Goal: Task Accomplishment & Management: Use online tool/utility

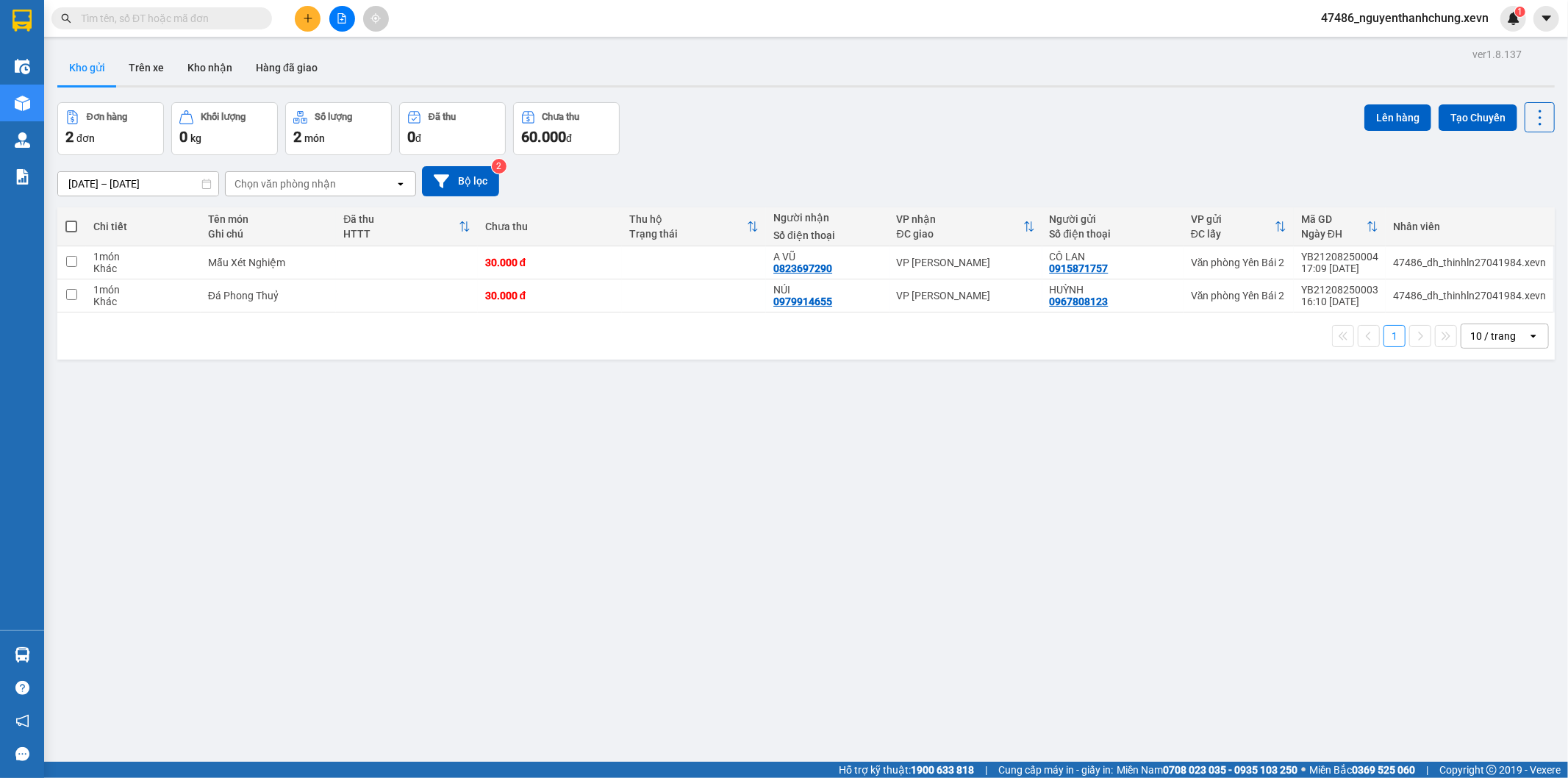
click at [557, 495] on div "ver 1.8.137 Kho gửi Trên xe Kho nhận Hàng đã giao Đơn hàng 2 đơn Khối lượng 0 k…" at bounding box center [806, 433] width 1509 height 778
click at [183, 63] on button "Kho nhận" at bounding box center [209, 68] width 68 height 35
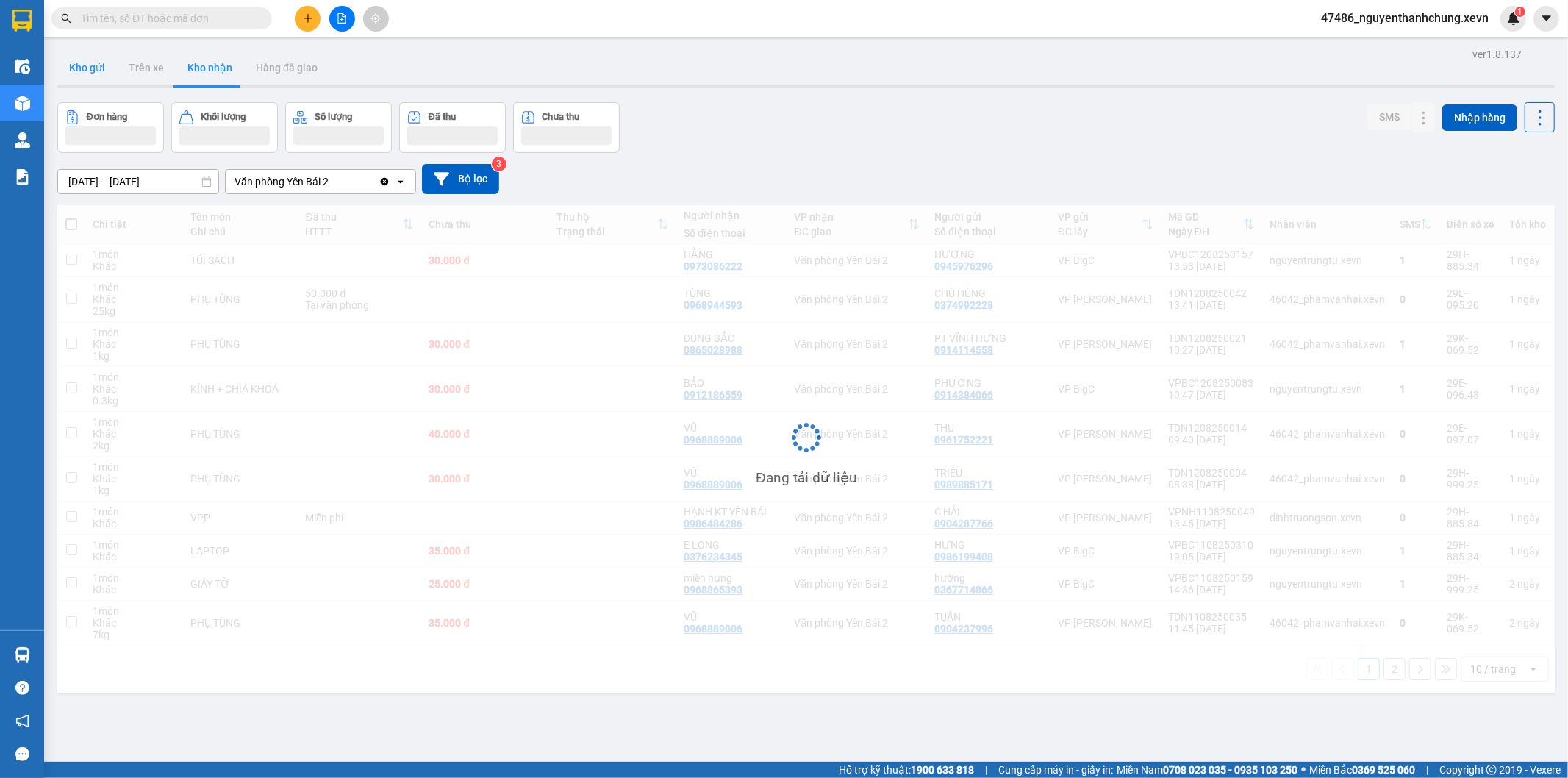
click at [90, 80] on button "Kho gửi" at bounding box center [87, 68] width 60 height 35
click at [89, 81] on button "Kho gửi" at bounding box center [87, 68] width 60 height 35
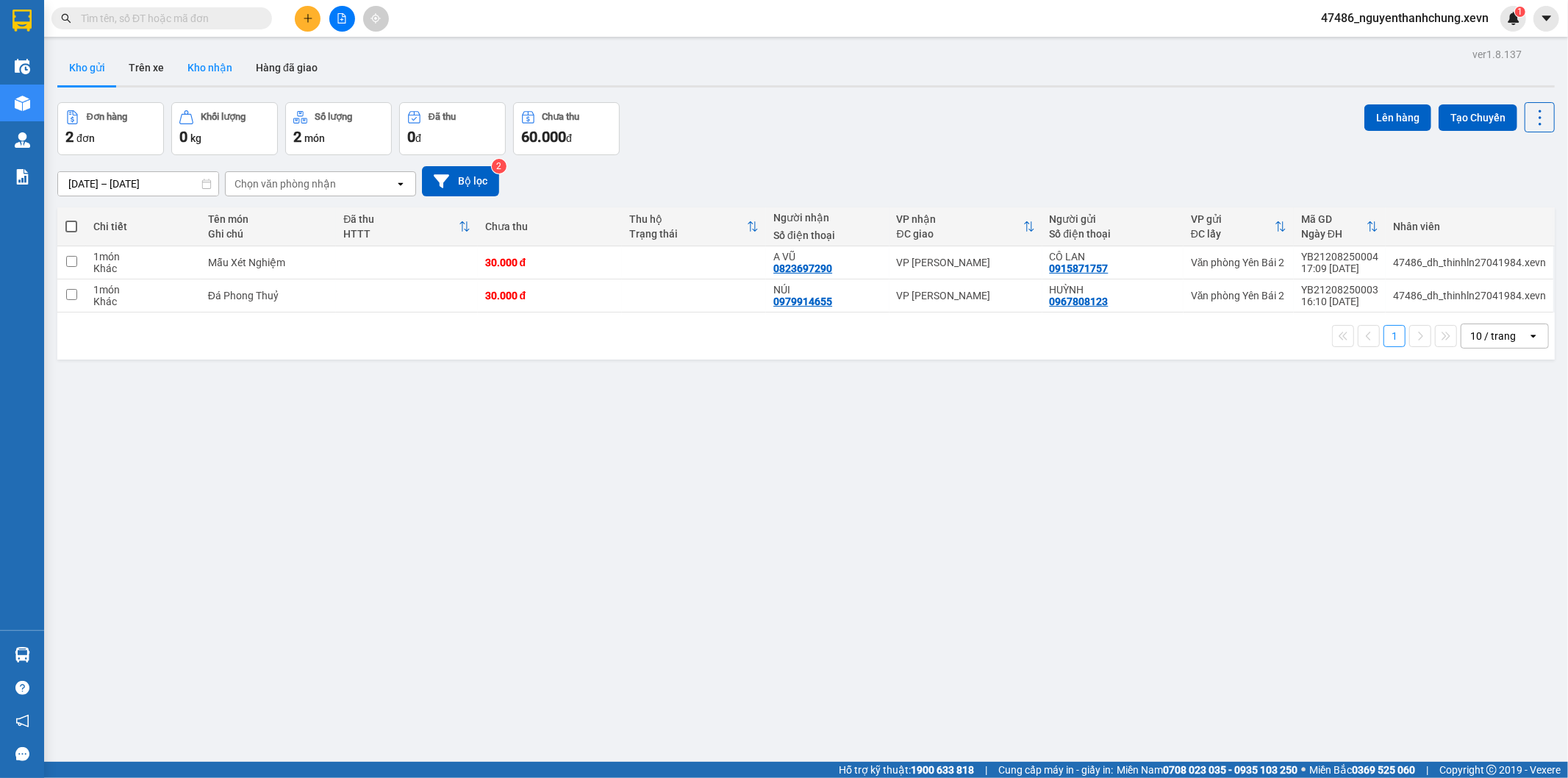
click at [206, 72] on button "Kho nhận" at bounding box center [209, 68] width 68 height 35
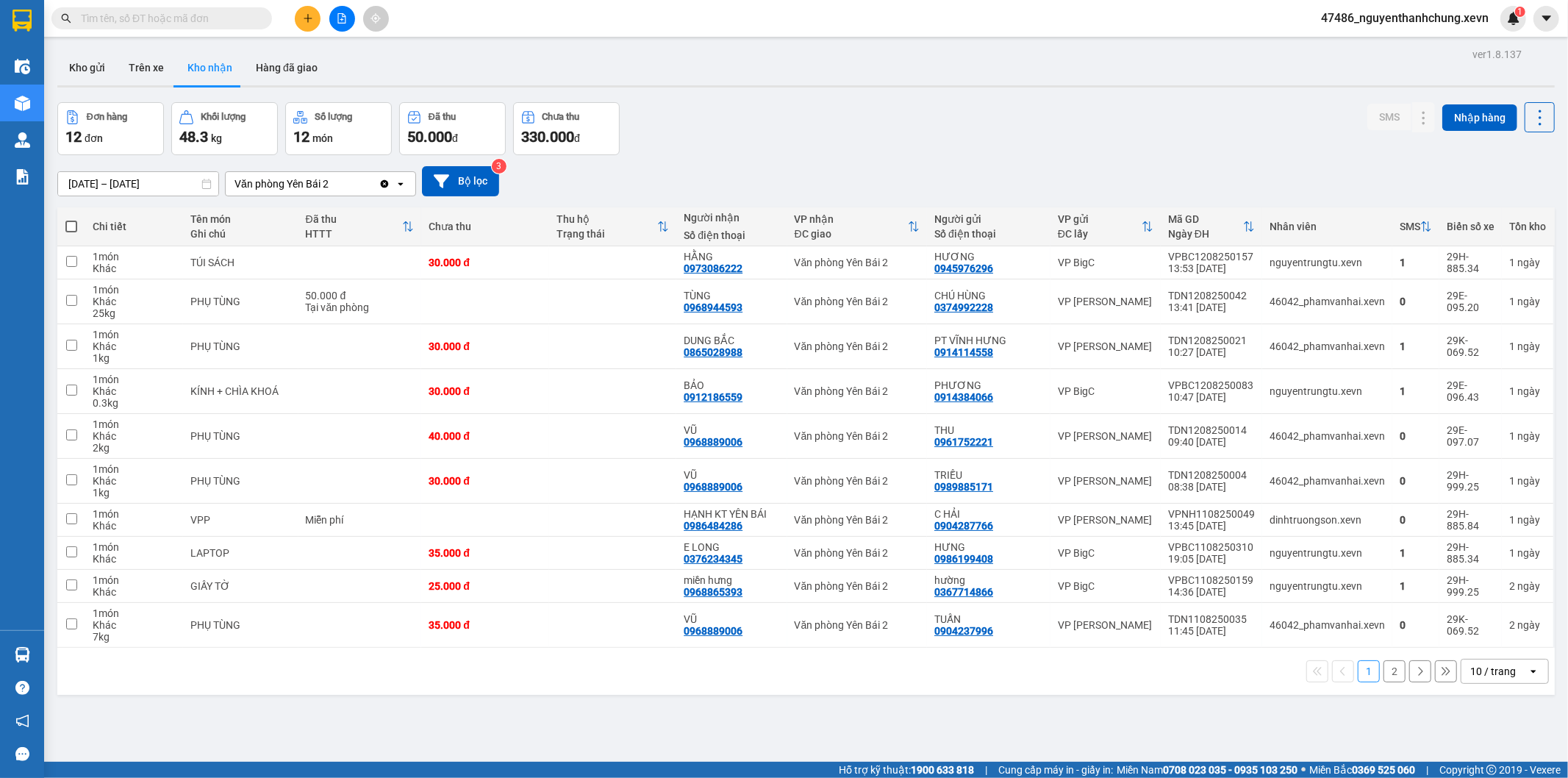
click at [1471, 677] on div "10 / trang" at bounding box center [1493, 672] width 46 height 14
click at [1466, 644] on span "100 / trang" at bounding box center [1487, 641] width 53 height 14
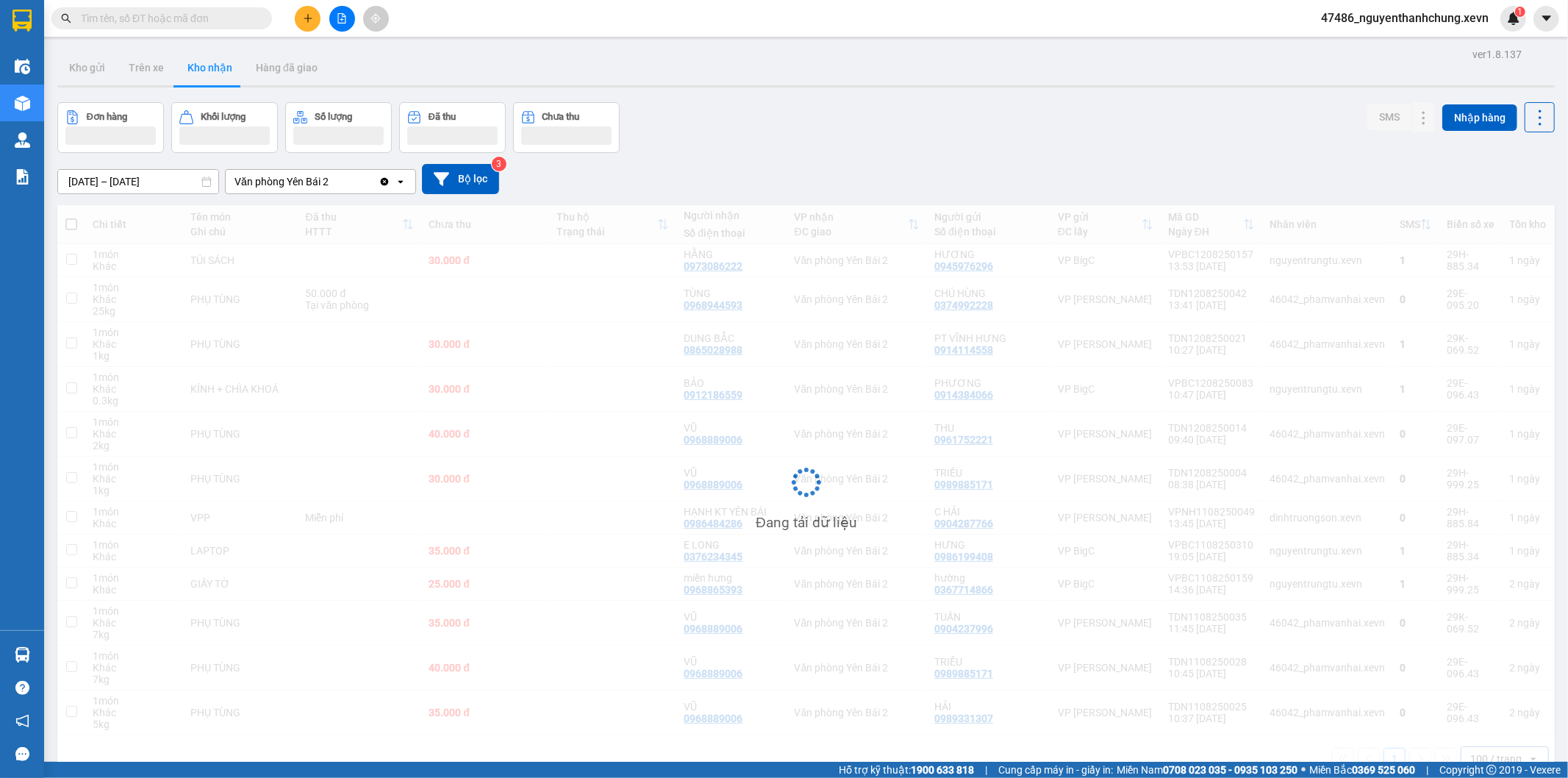
scroll to position [68, 0]
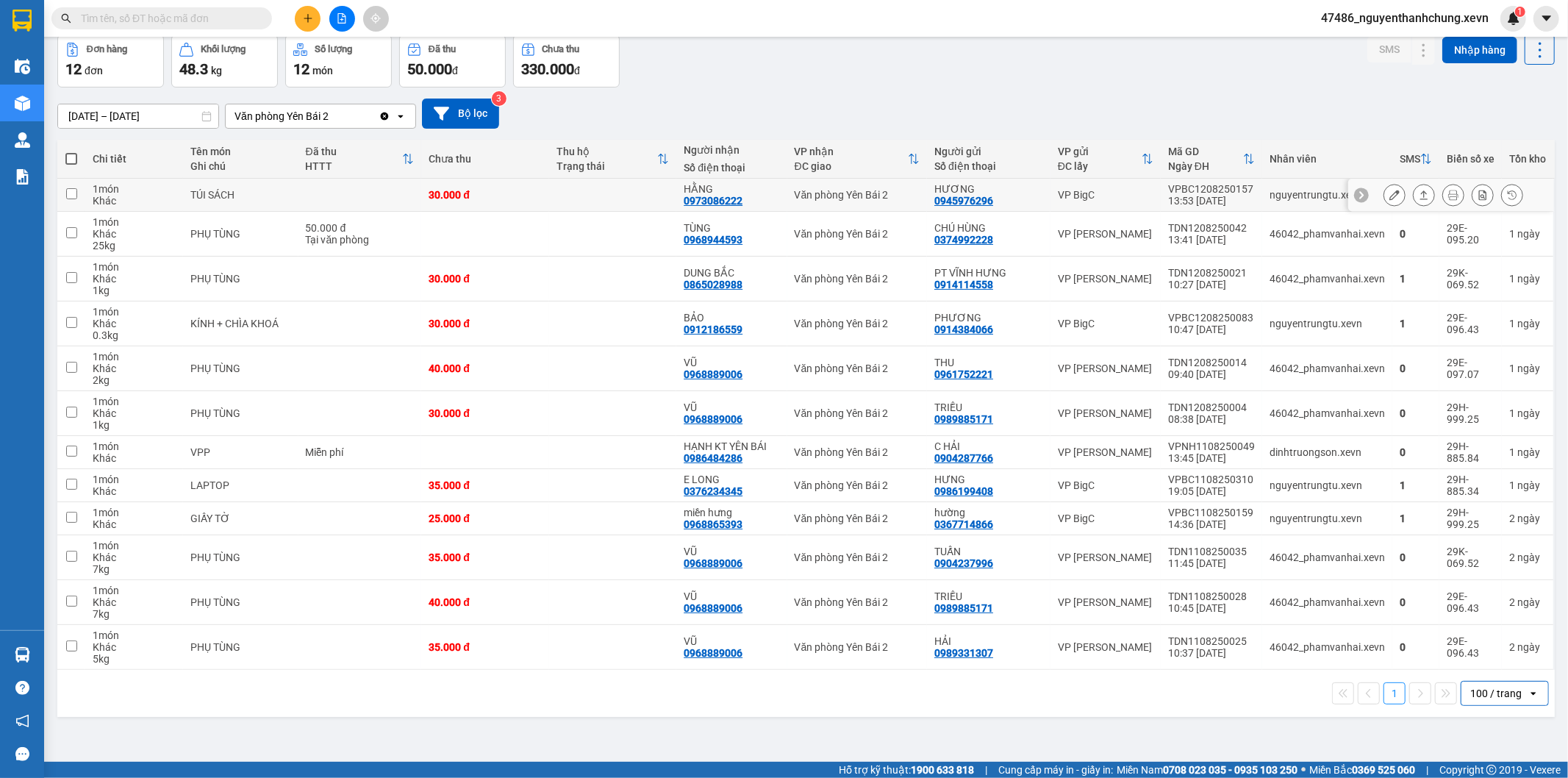
click at [715, 192] on div "HẰNG" at bounding box center [732, 188] width 96 height 12
checkbox input "true"
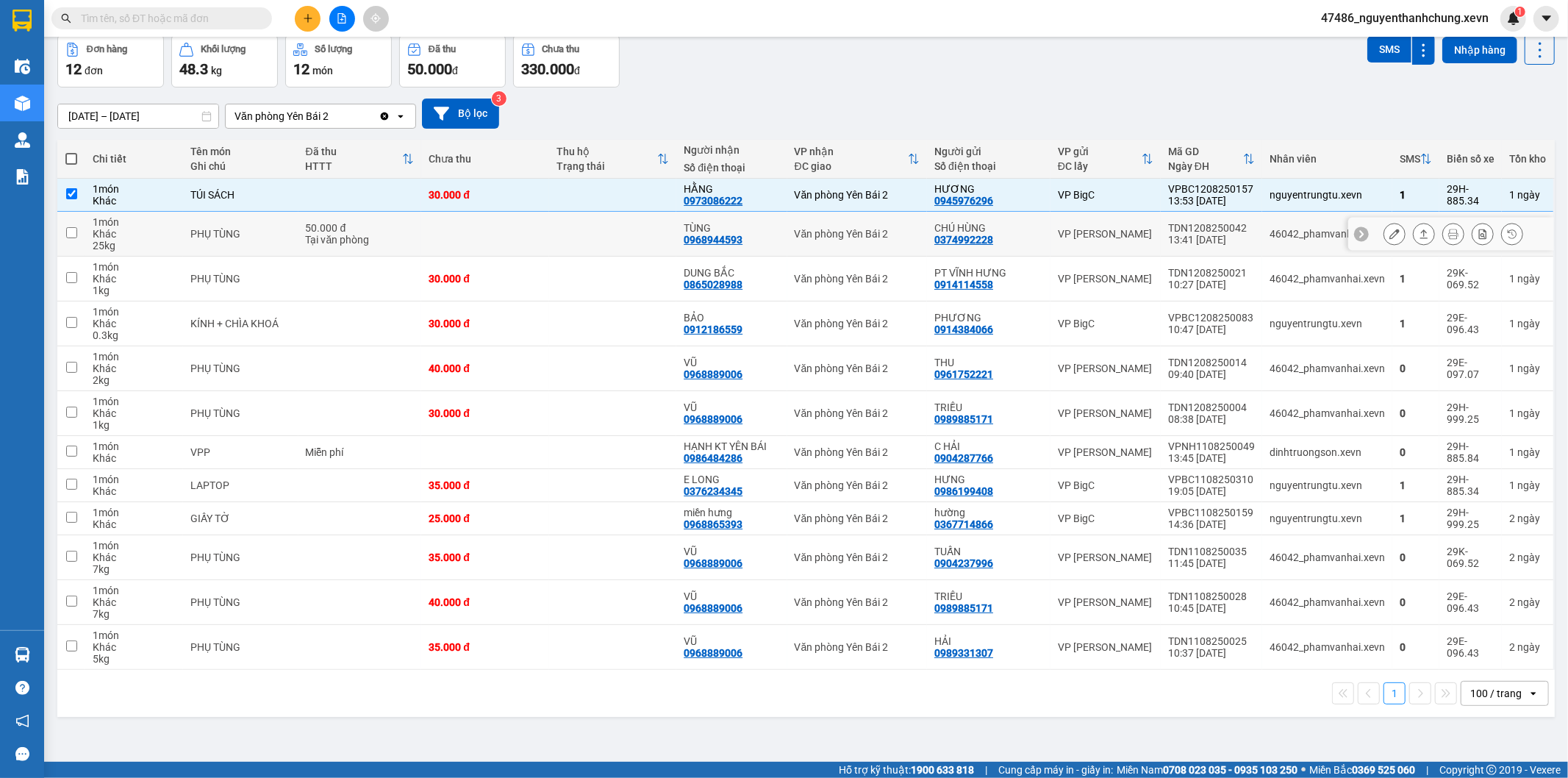
click at [700, 237] on div "0968944593" at bounding box center [713, 239] width 59 height 12
click at [710, 236] on div "0968944593" at bounding box center [713, 239] width 59 height 12
click at [574, 230] on td at bounding box center [613, 234] width 127 height 45
checkbox input "true"
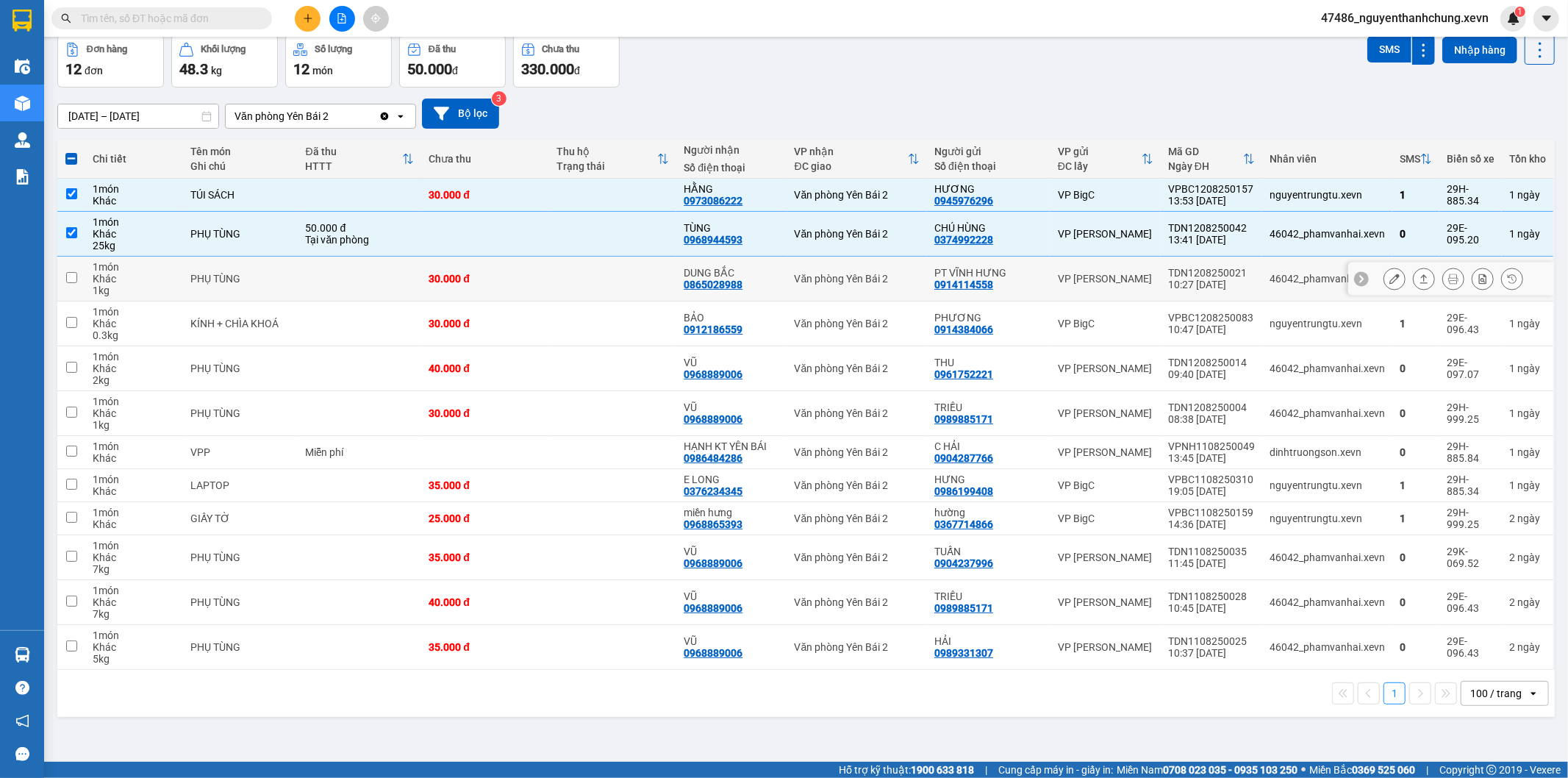
click at [650, 291] on td at bounding box center [613, 279] width 127 height 45
checkbox input "true"
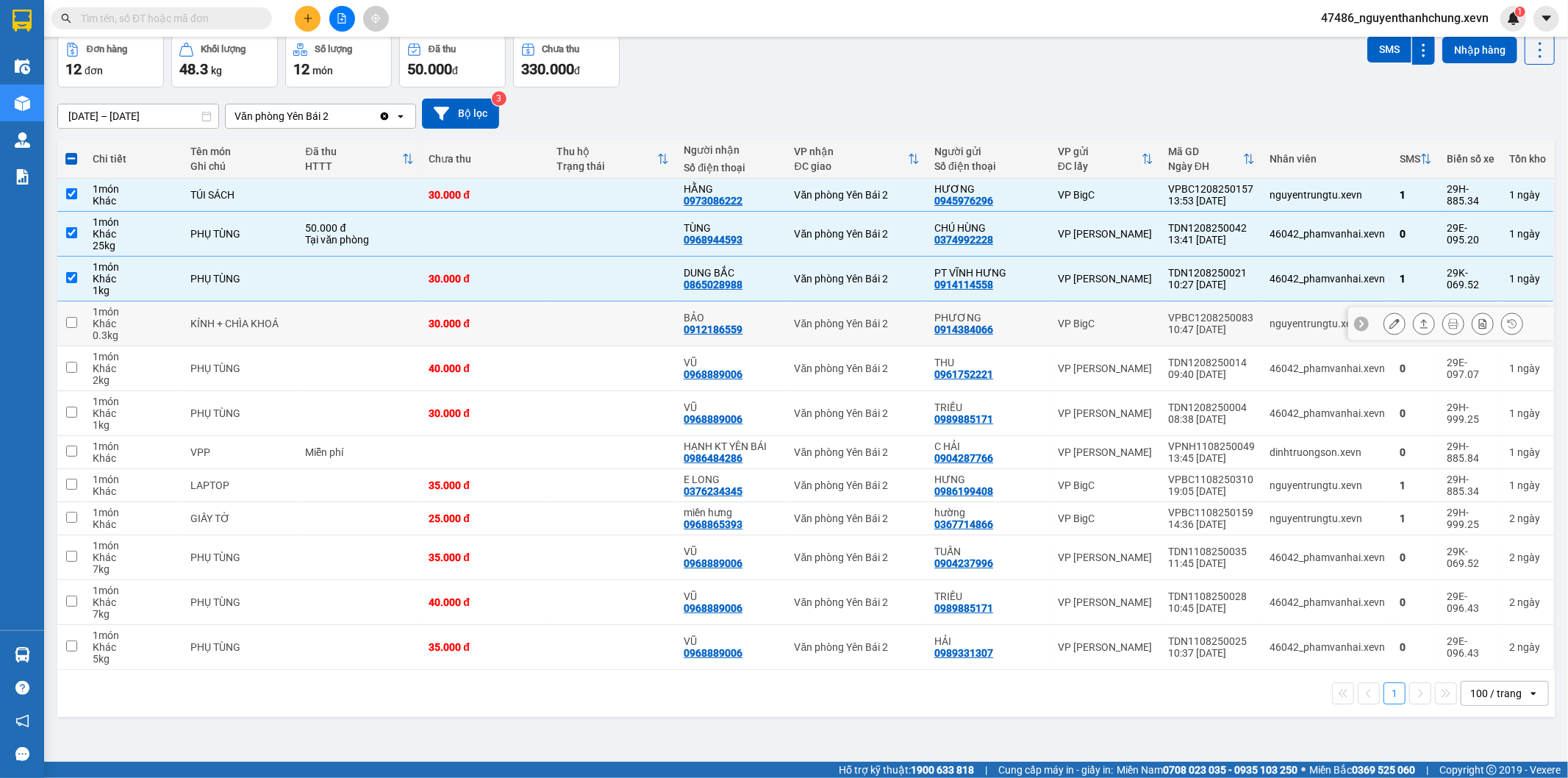
click at [669, 325] on td at bounding box center [613, 325] width 127 height 45
checkbox input "true"
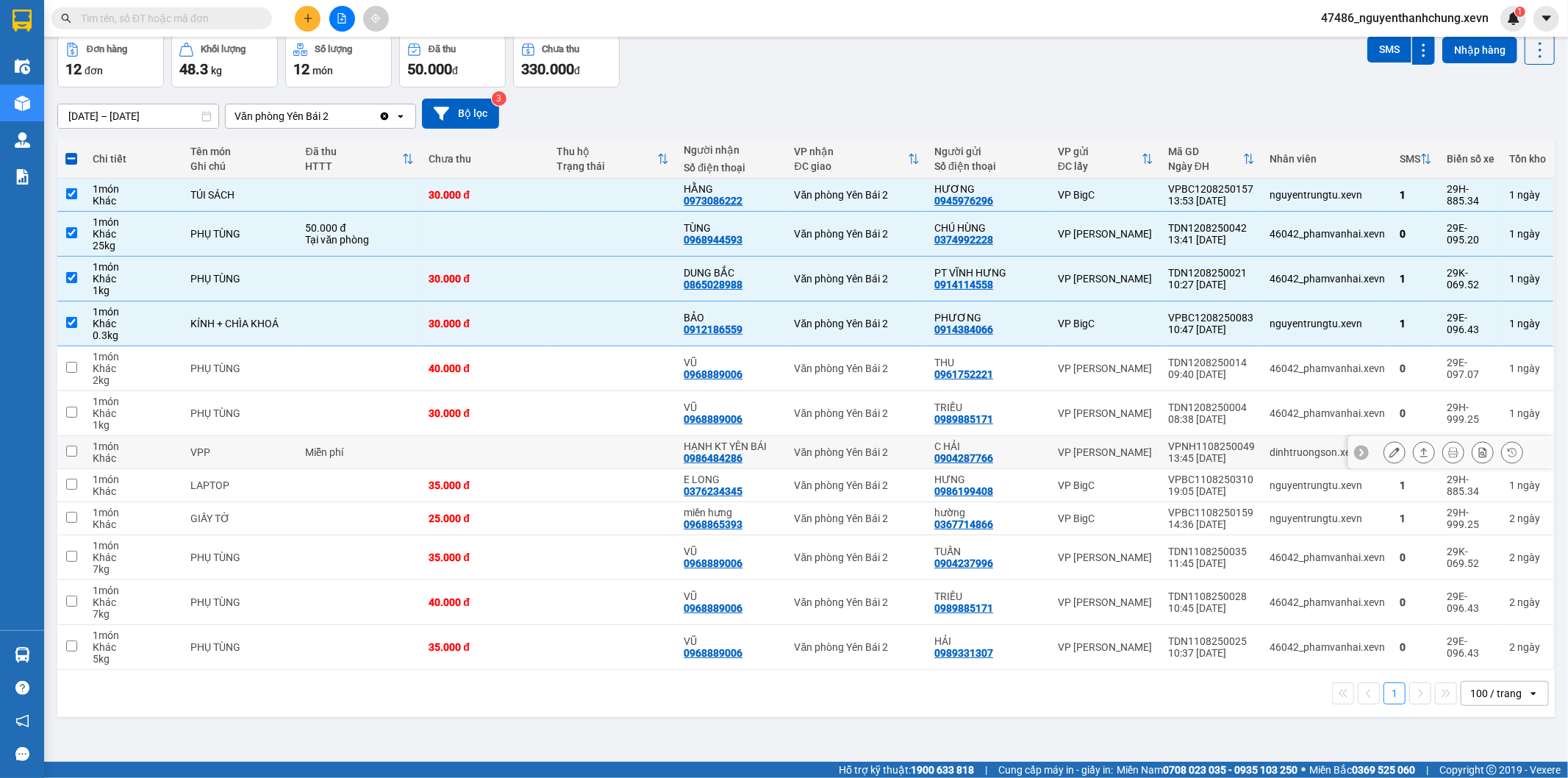
click at [694, 458] on div "0986484286" at bounding box center [713, 458] width 59 height 12
click at [642, 503] on td at bounding box center [613, 519] width 127 height 33
checkbox input "true"
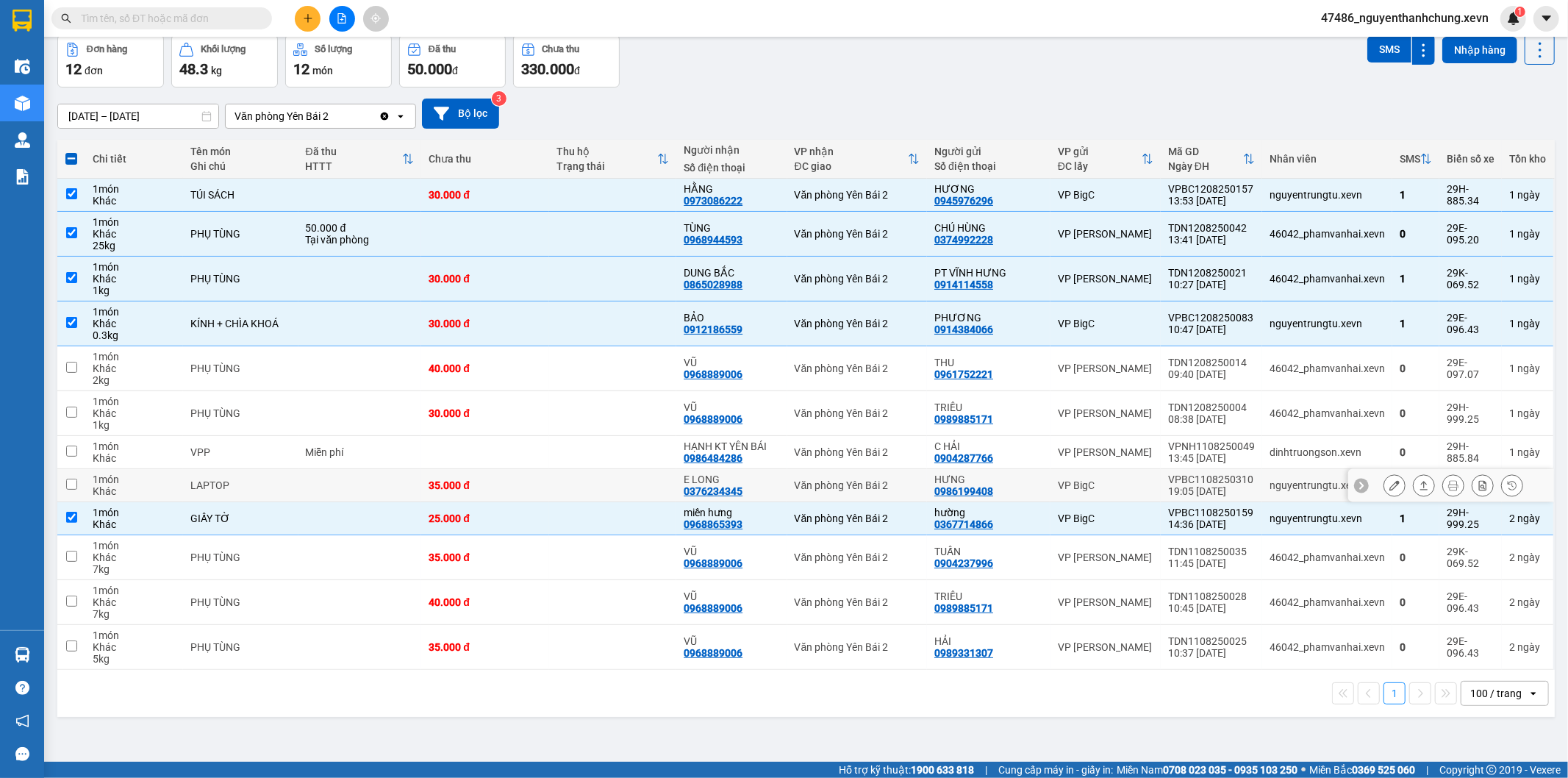
click at [629, 486] on td at bounding box center [613, 486] width 127 height 33
checkbox input "true"
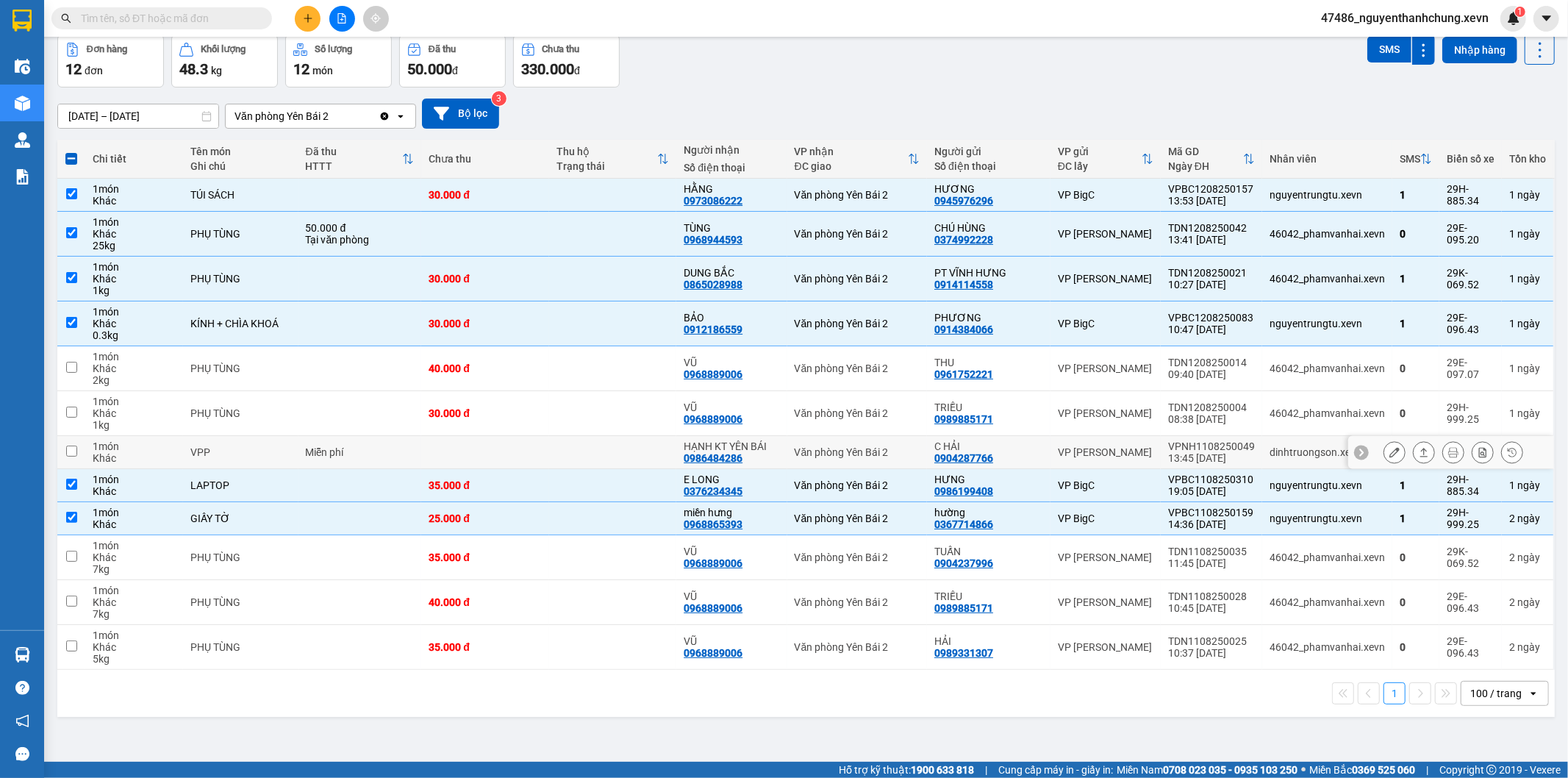
click at [1393, 454] on div at bounding box center [1394, 452] width 22 height 22
click at [1419, 454] on icon at bounding box center [1424, 452] width 10 height 10
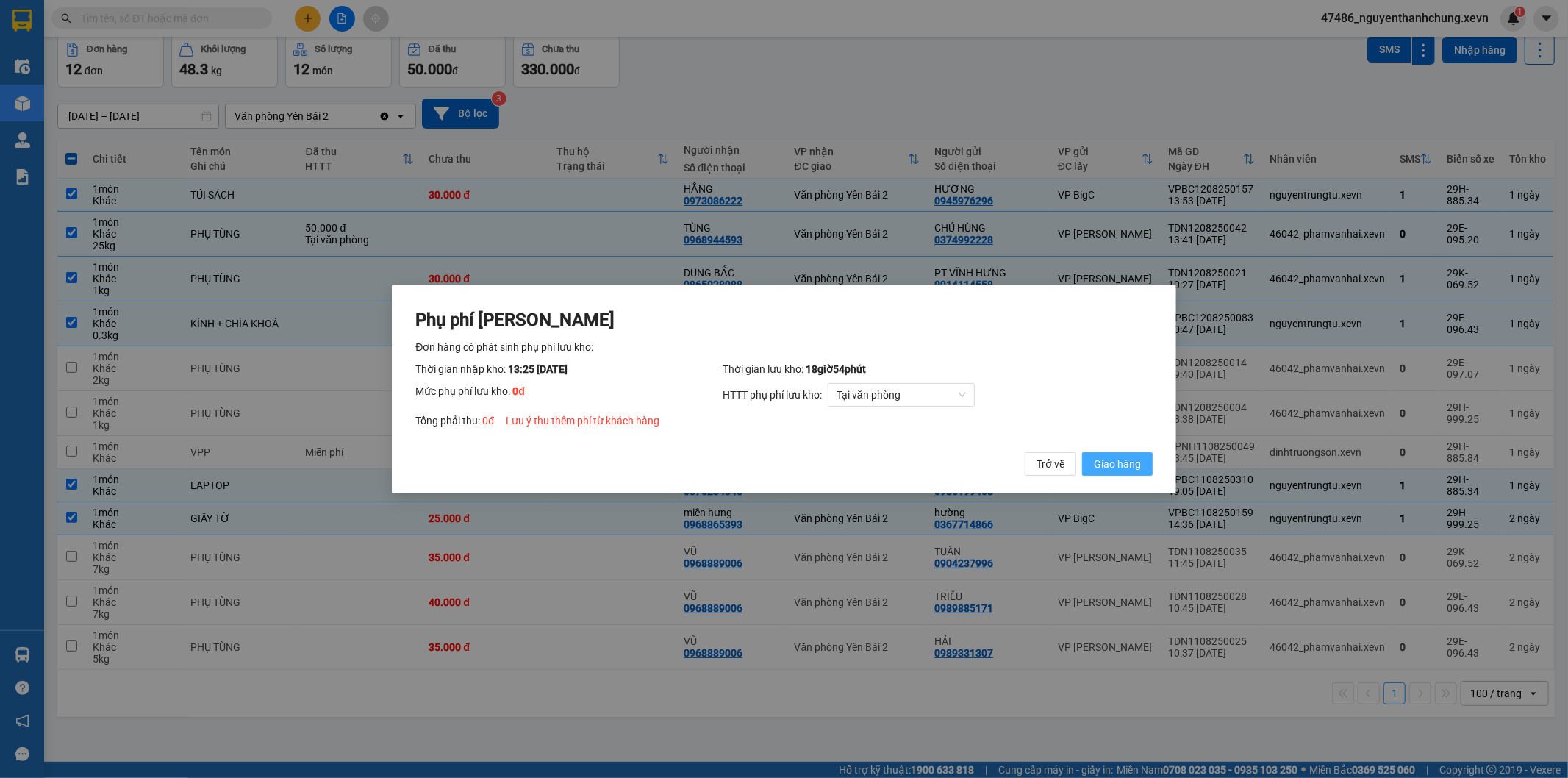
click at [1131, 453] on button "Giao hàng" at bounding box center [1118, 464] width 71 height 23
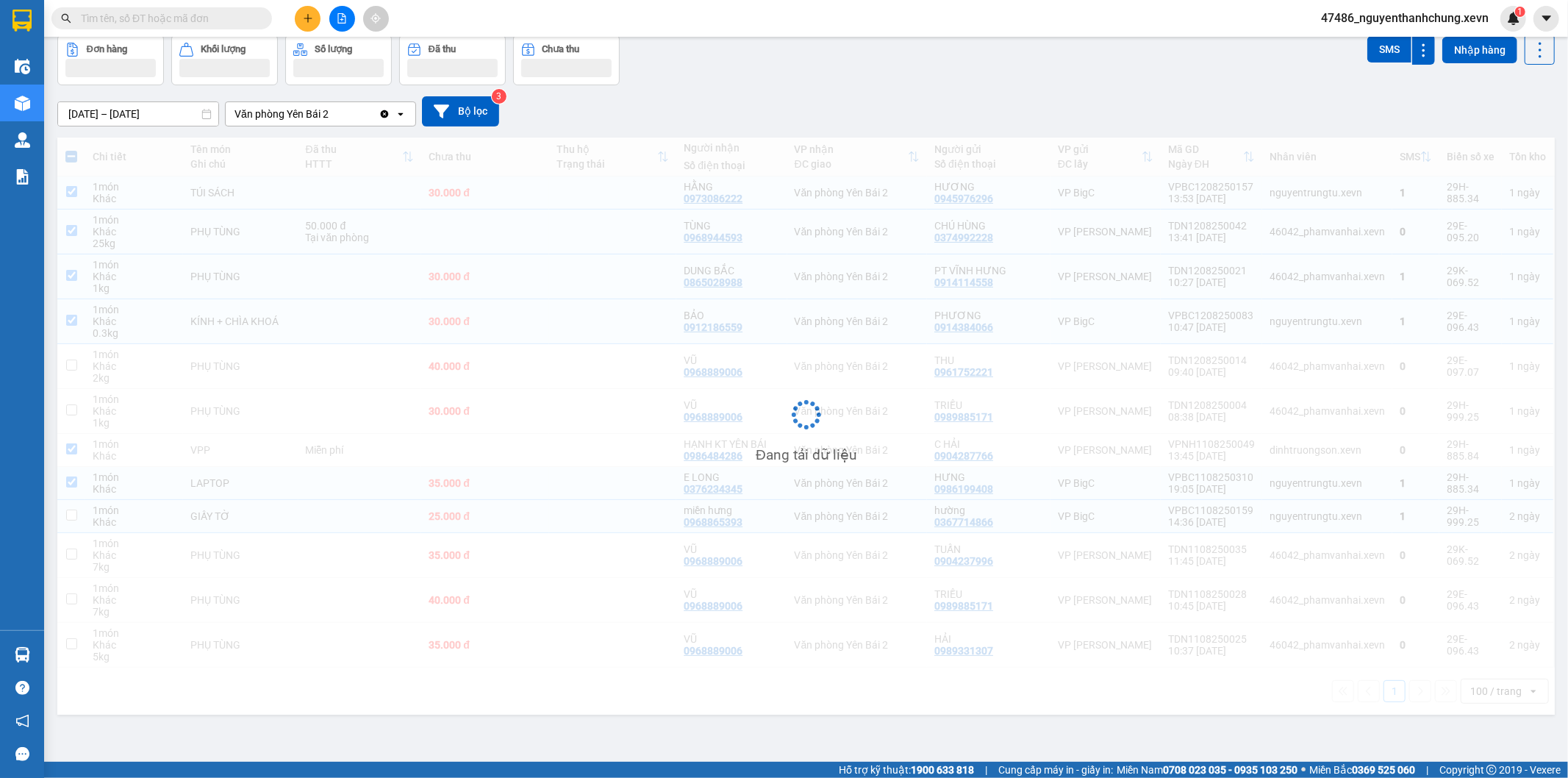
checkbox input "true"
checkbox input "false"
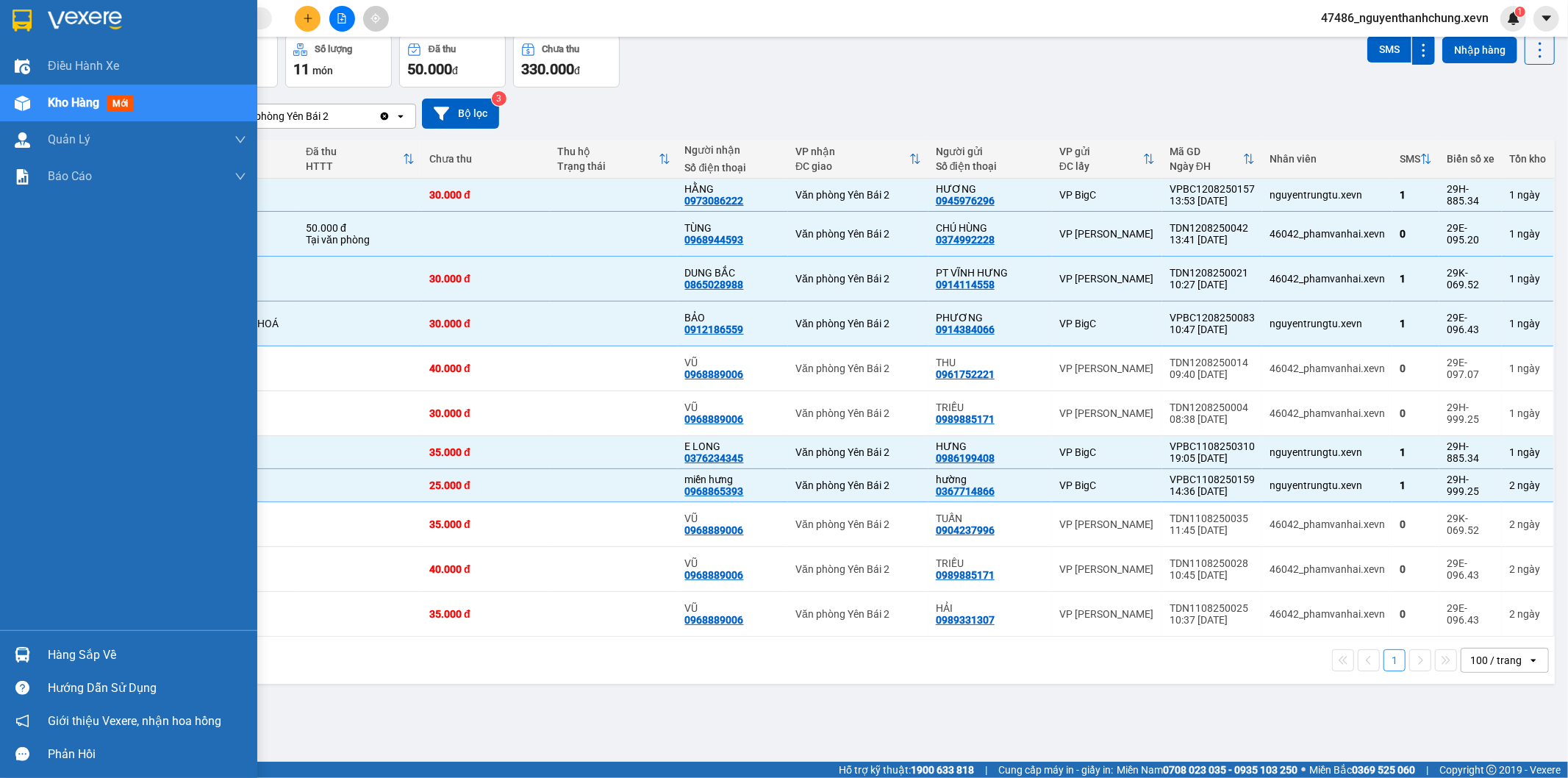
click at [61, 657] on div "Hàng sắp về" at bounding box center [146, 655] width 199 height 22
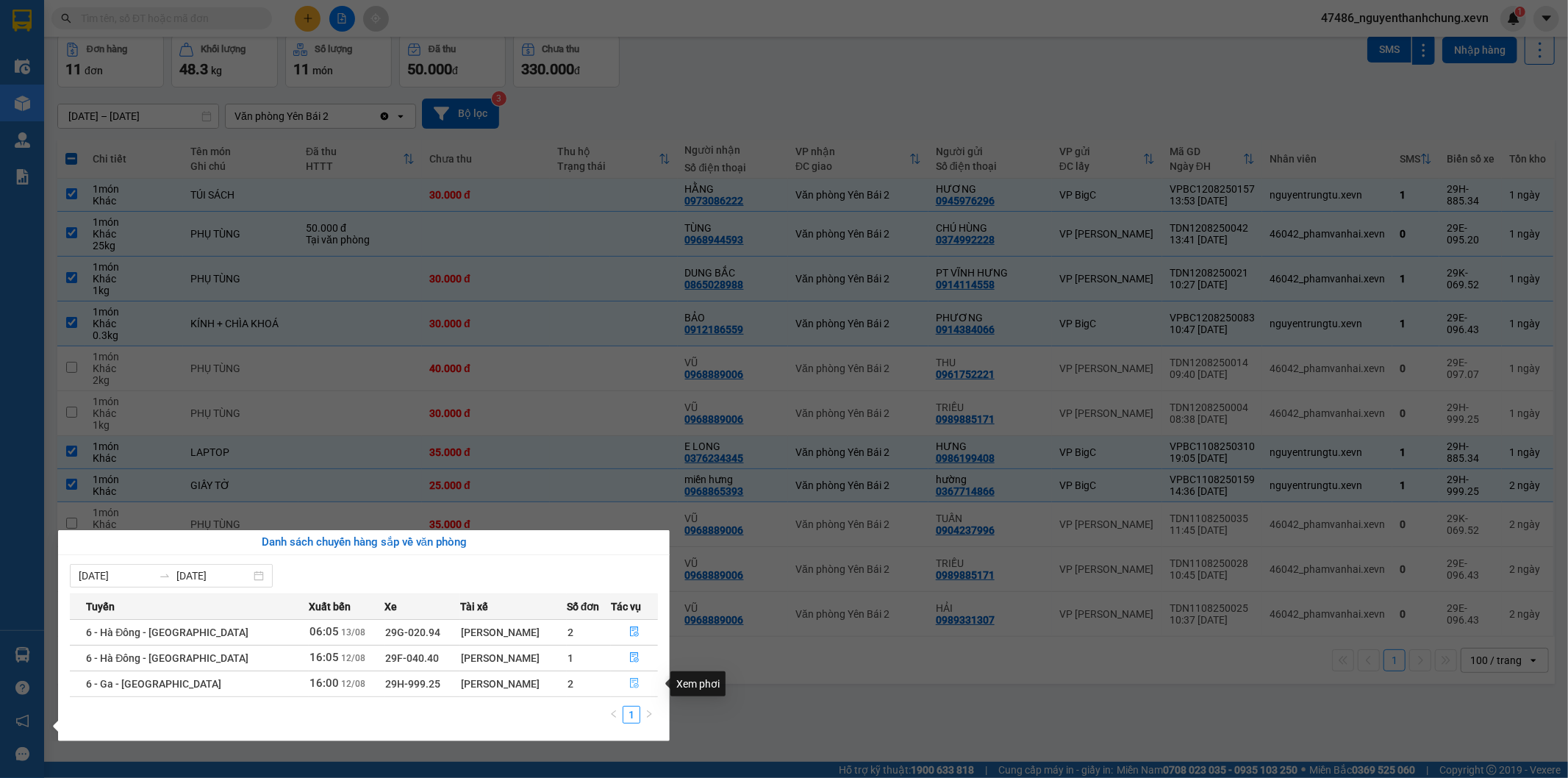
click at [638, 686] on button "button" at bounding box center [634, 684] width 46 height 23
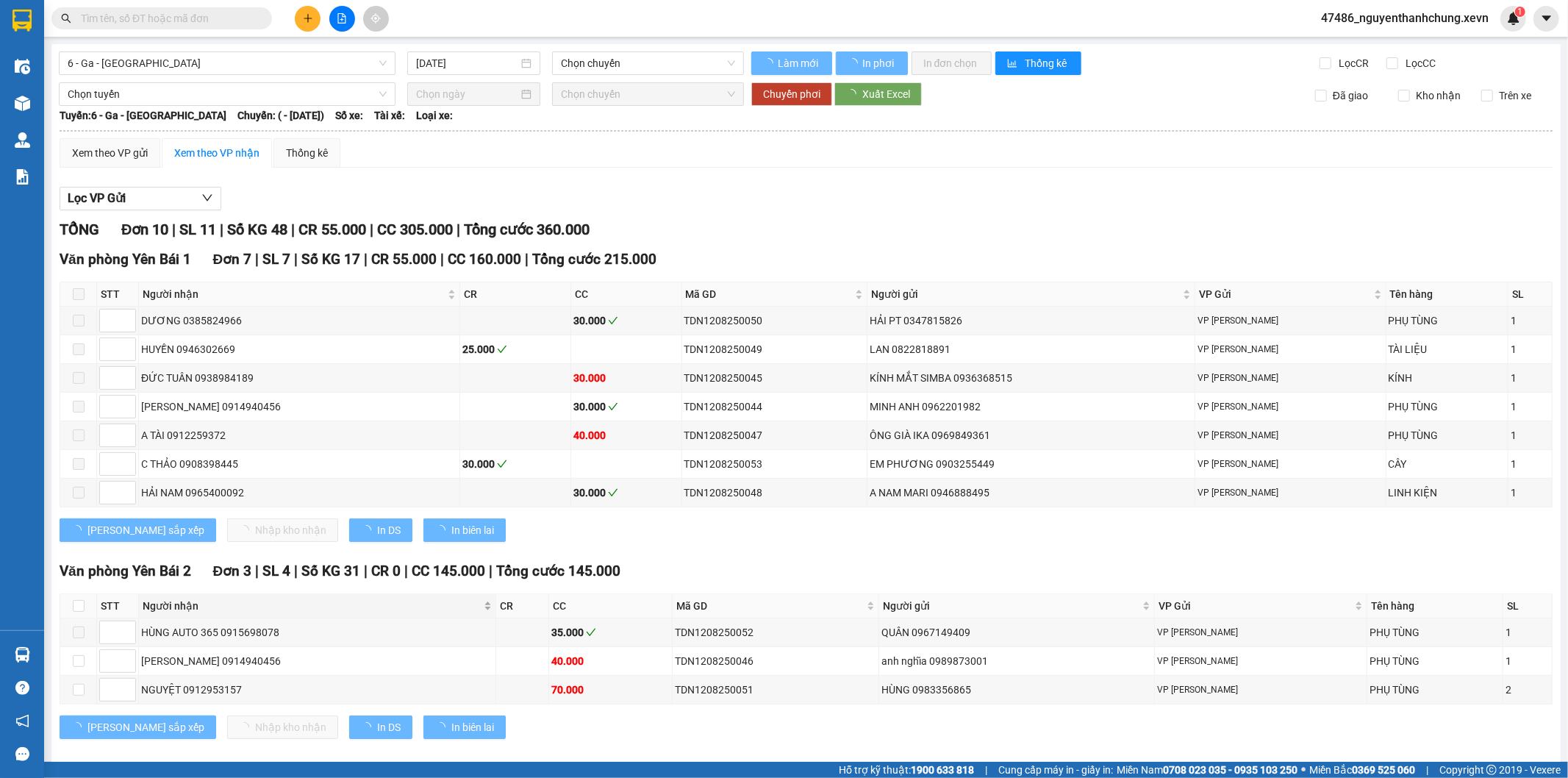
type input "12/08/2025"
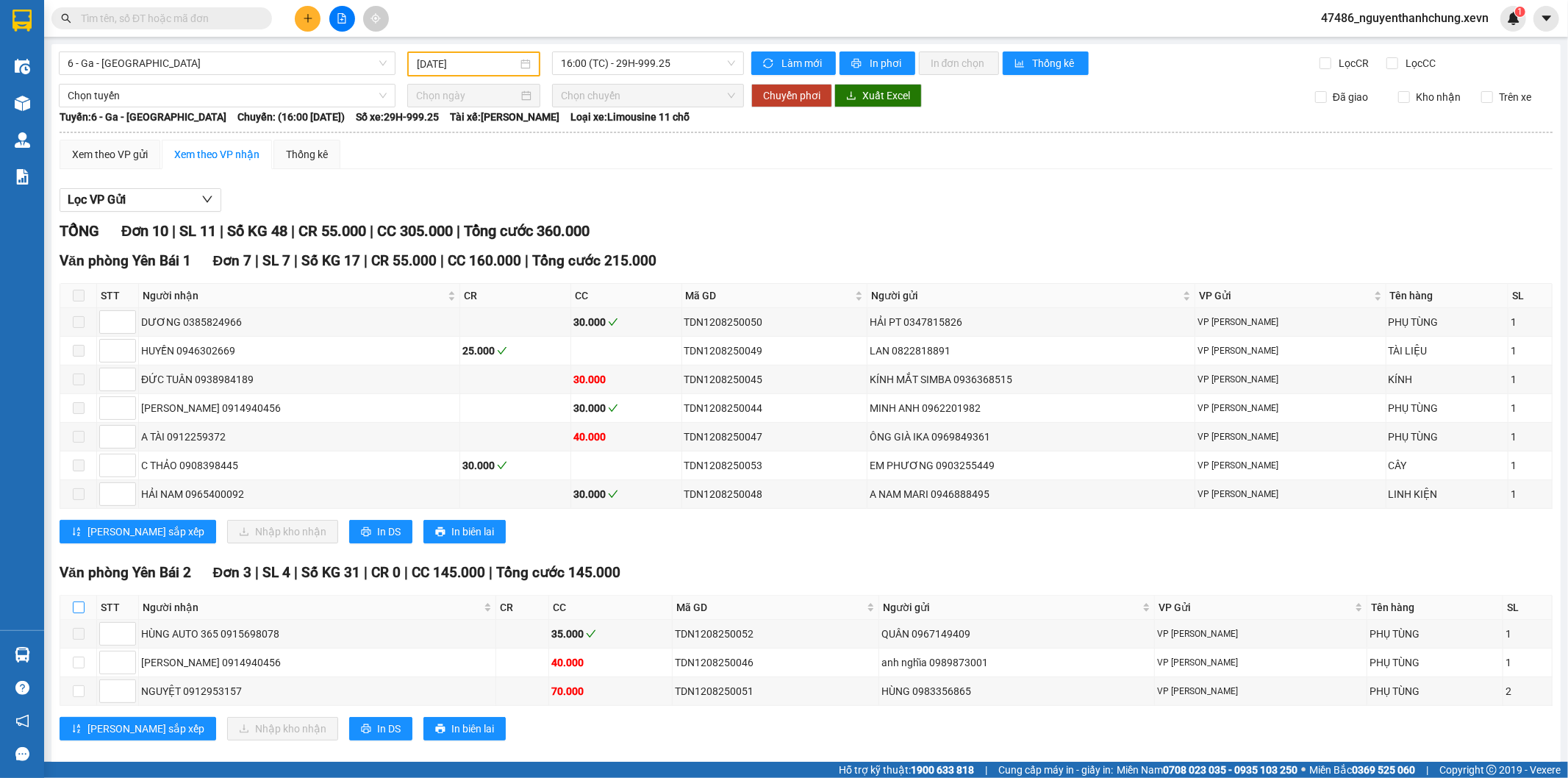
click at [75, 616] on th at bounding box center [79, 608] width 37 height 24
click at [76, 609] on input "checkbox" at bounding box center [78, 607] width 12 height 12
checkbox input "true"
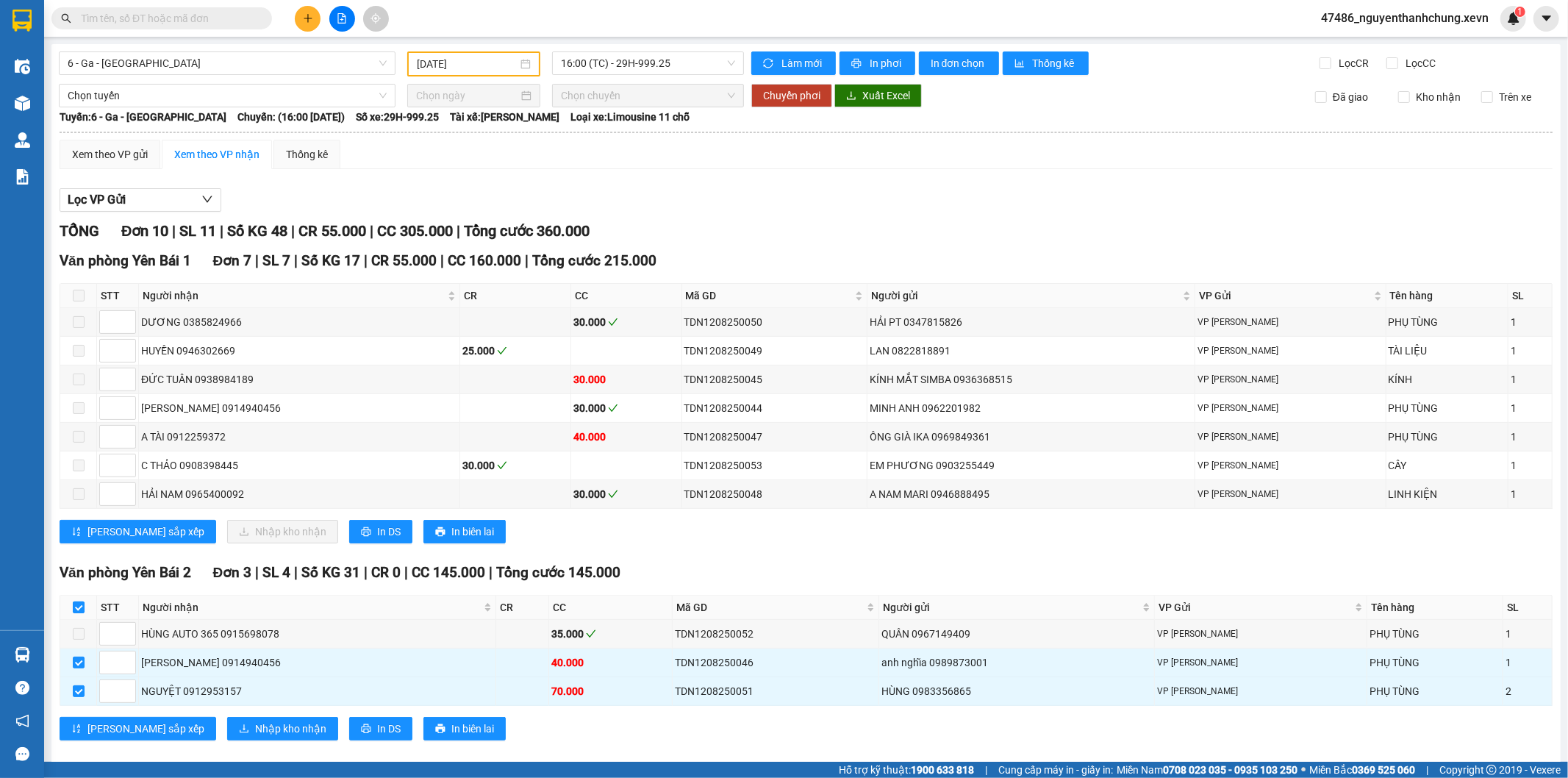
click at [79, 607] on input "checkbox" at bounding box center [78, 607] width 12 height 12
checkbox input "false"
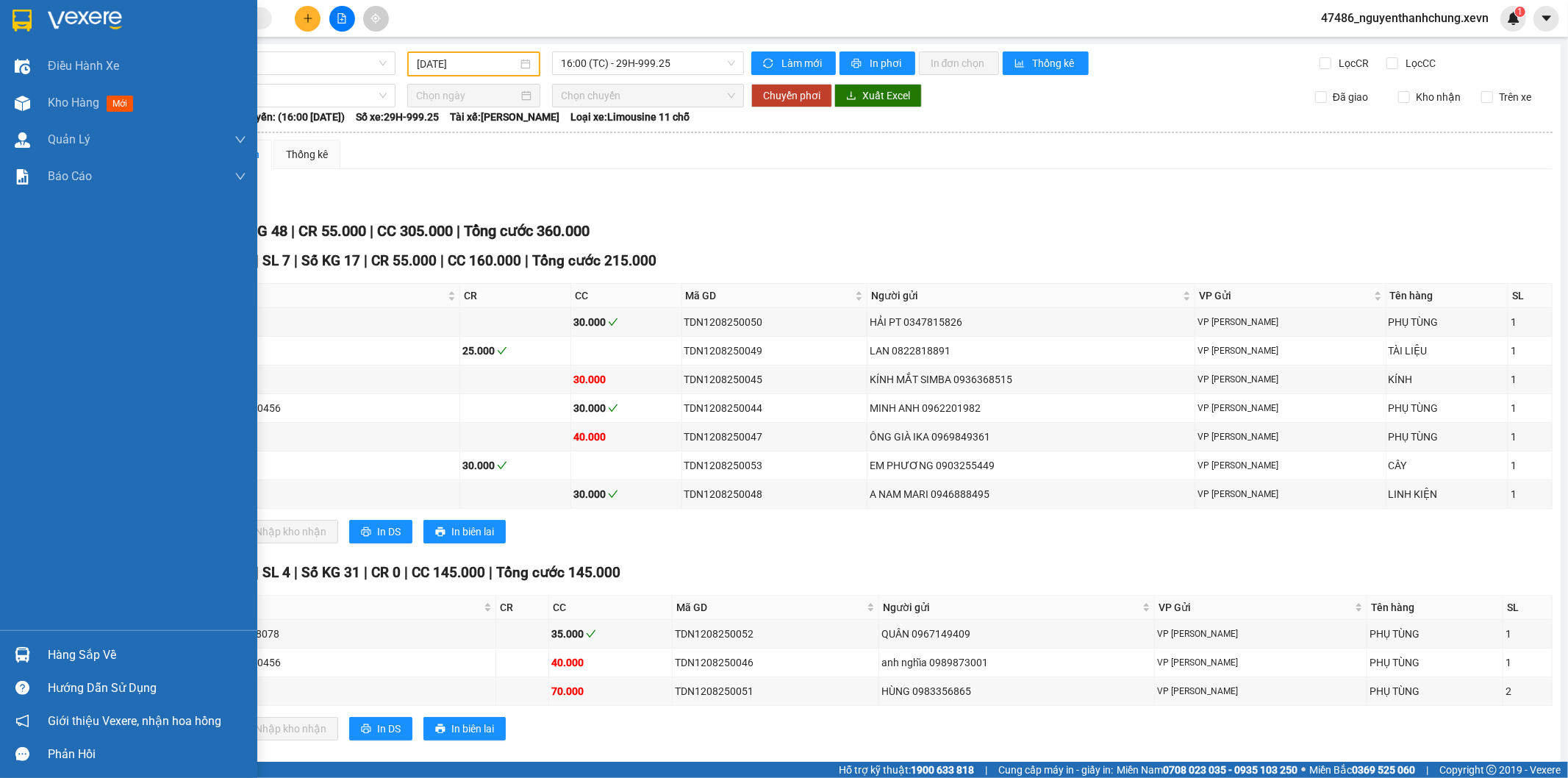
click at [27, 657] on img at bounding box center [22, 655] width 15 height 15
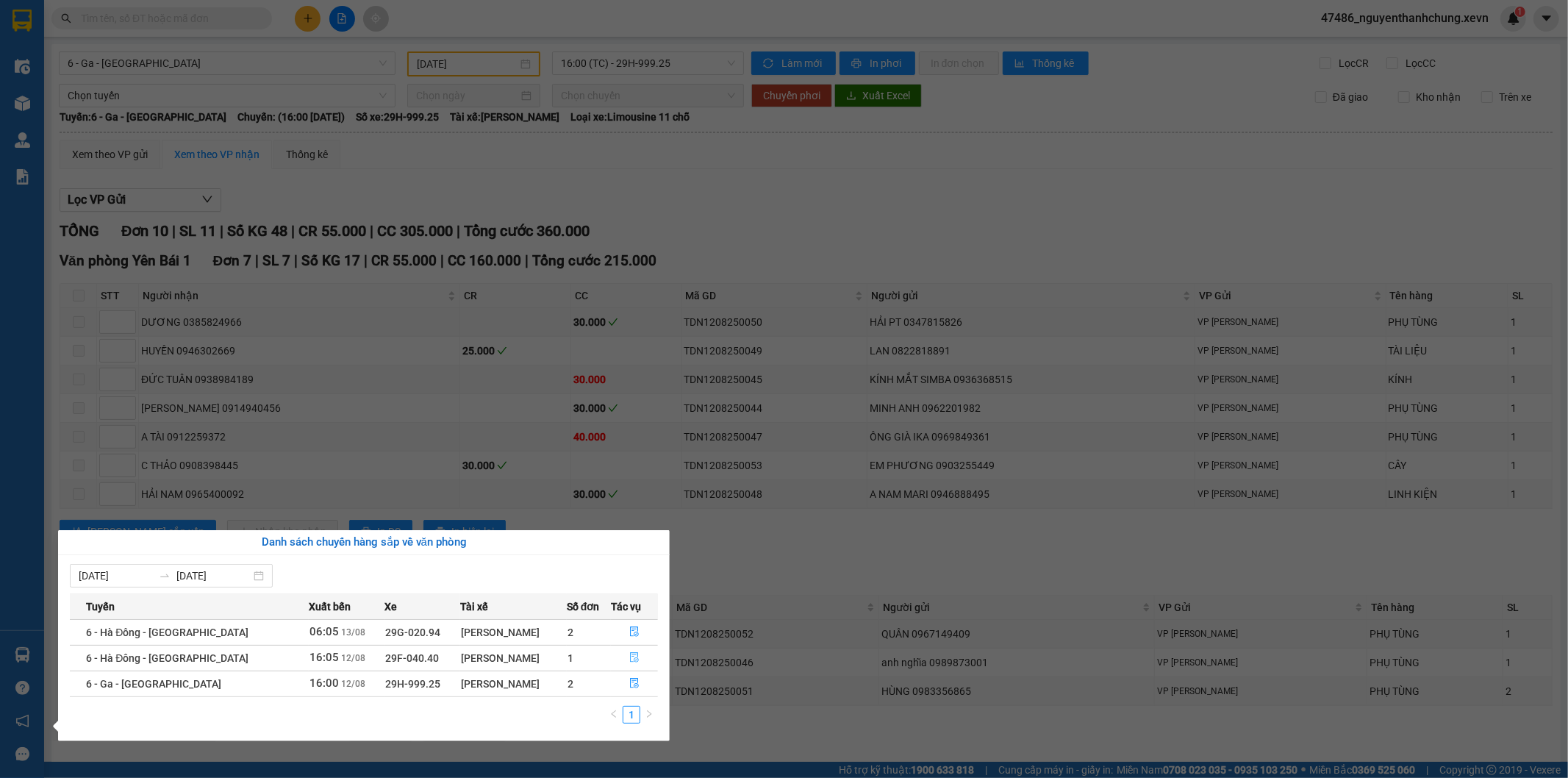
click at [623, 658] on button "button" at bounding box center [634, 658] width 46 height 23
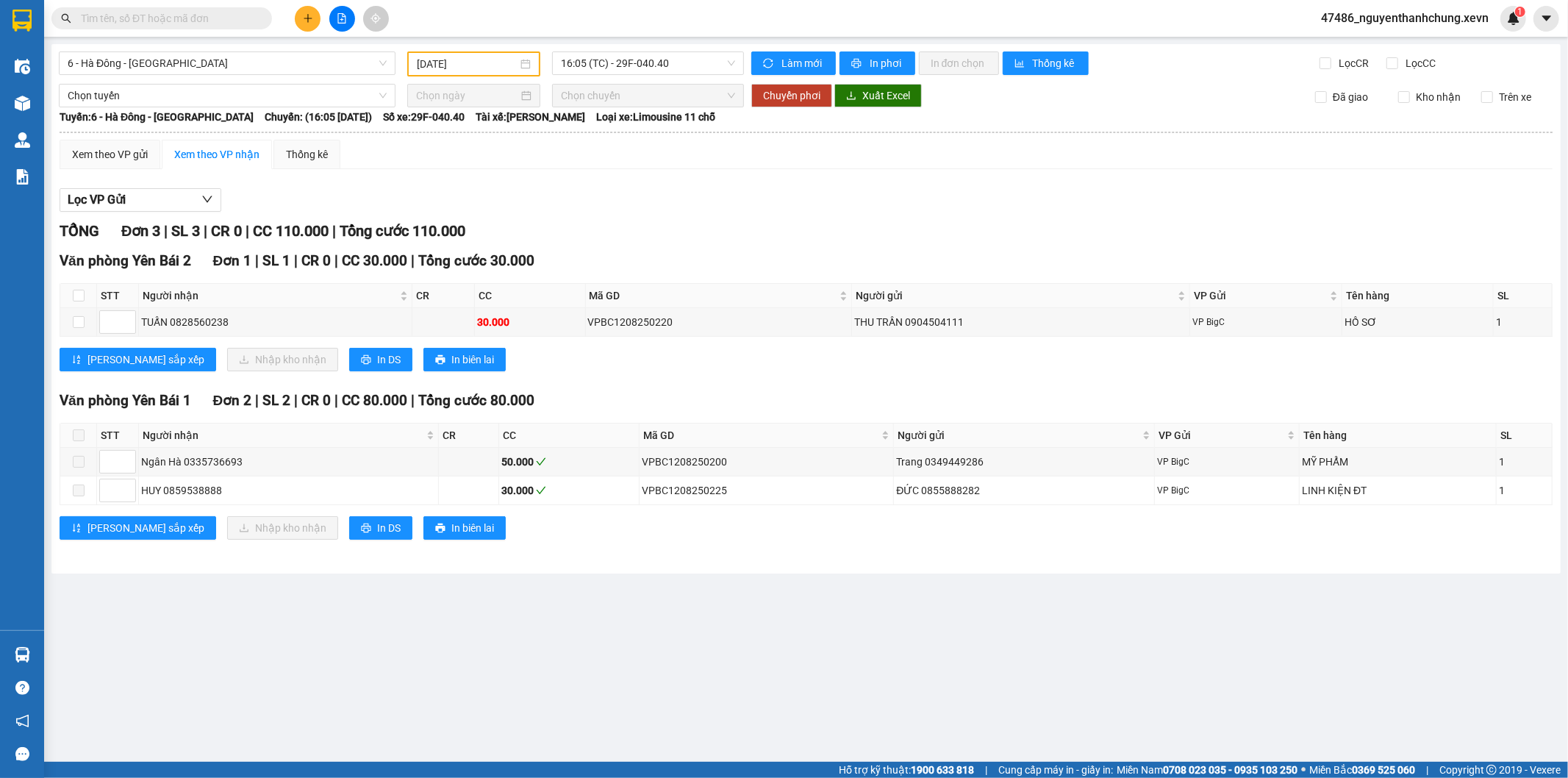
click at [85, 293] on th at bounding box center [79, 296] width 37 height 24
click at [79, 300] on input "checkbox" at bounding box center [78, 296] width 12 height 12
checkbox input "true"
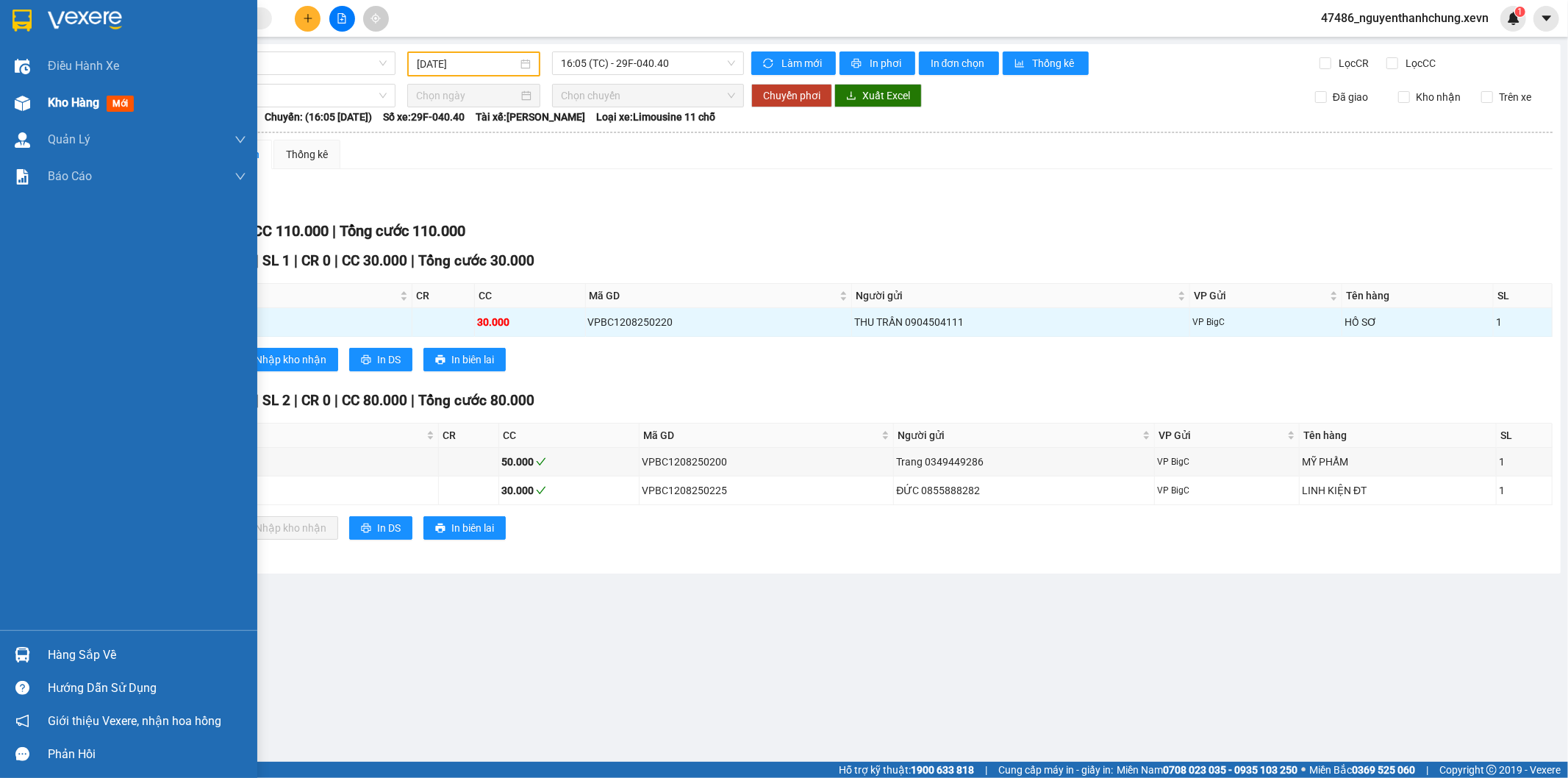
click at [40, 106] on div "Kho hàng mới" at bounding box center [129, 103] width 258 height 37
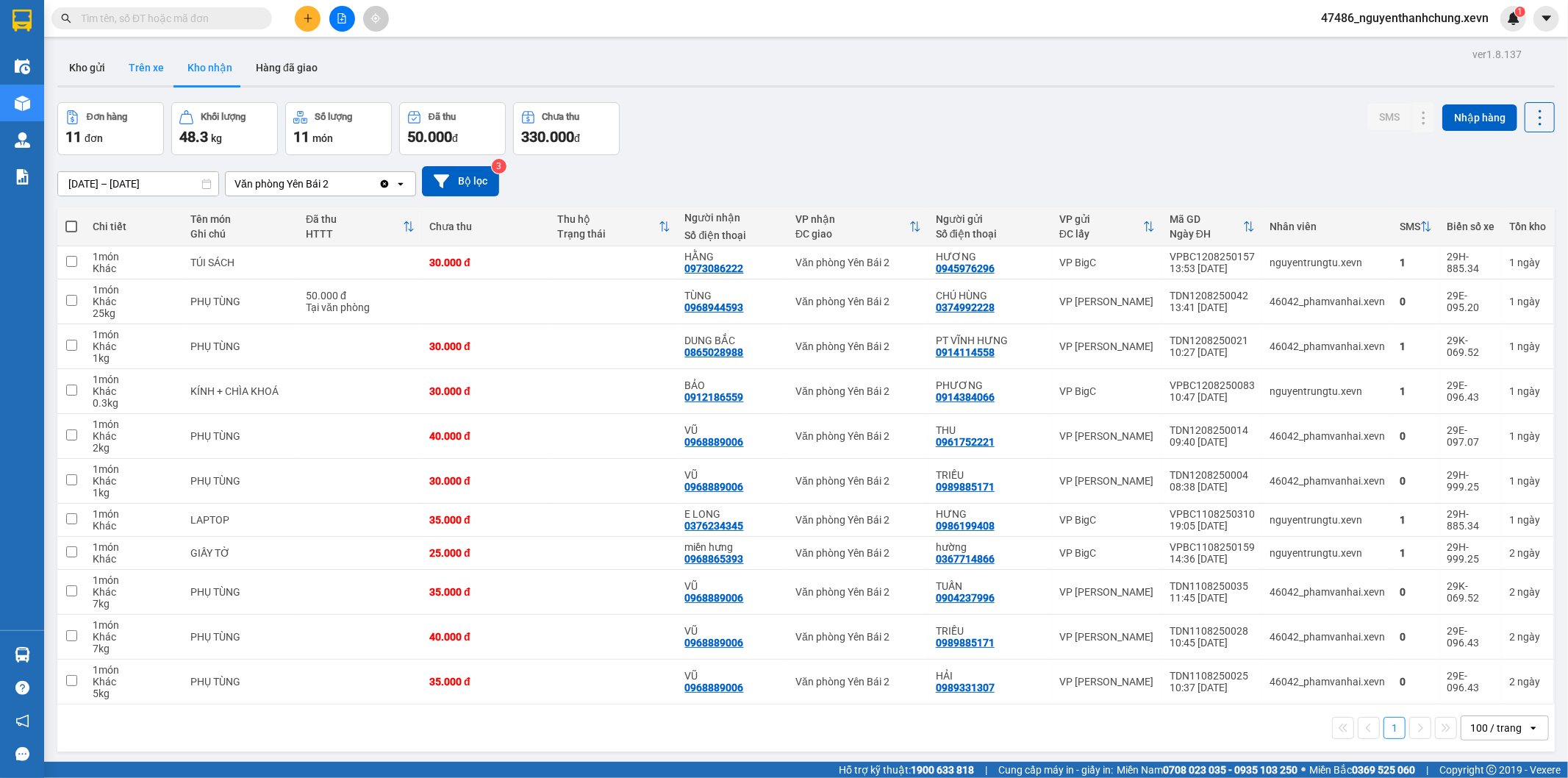
click at [136, 64] on button "Trên xe" at bounding box center [146, 68] width 59 height 35
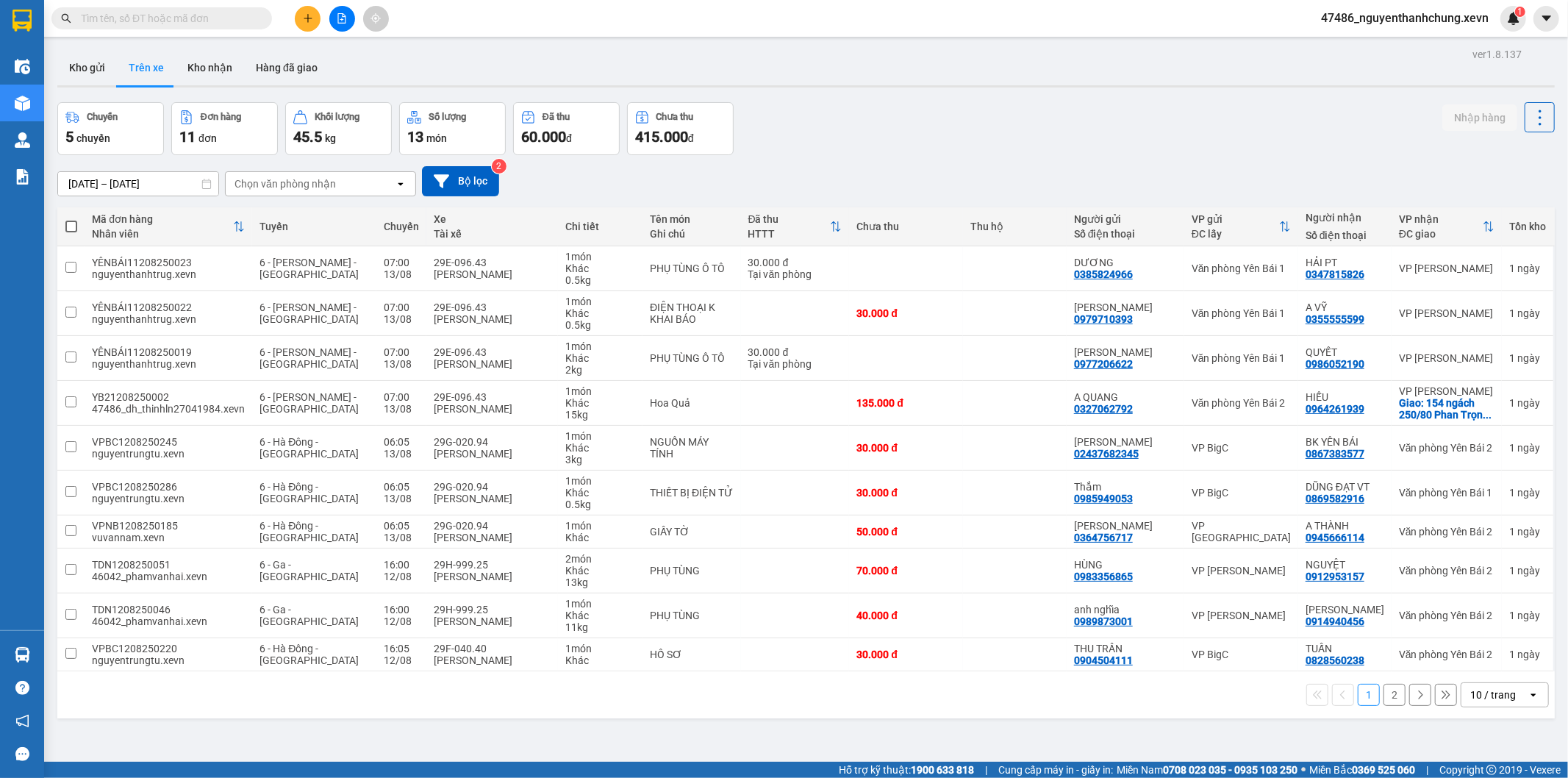
click at [371, 182] on div "Chọn văn phòng nhận" at bounding box center [310, 184] width 169 height 23
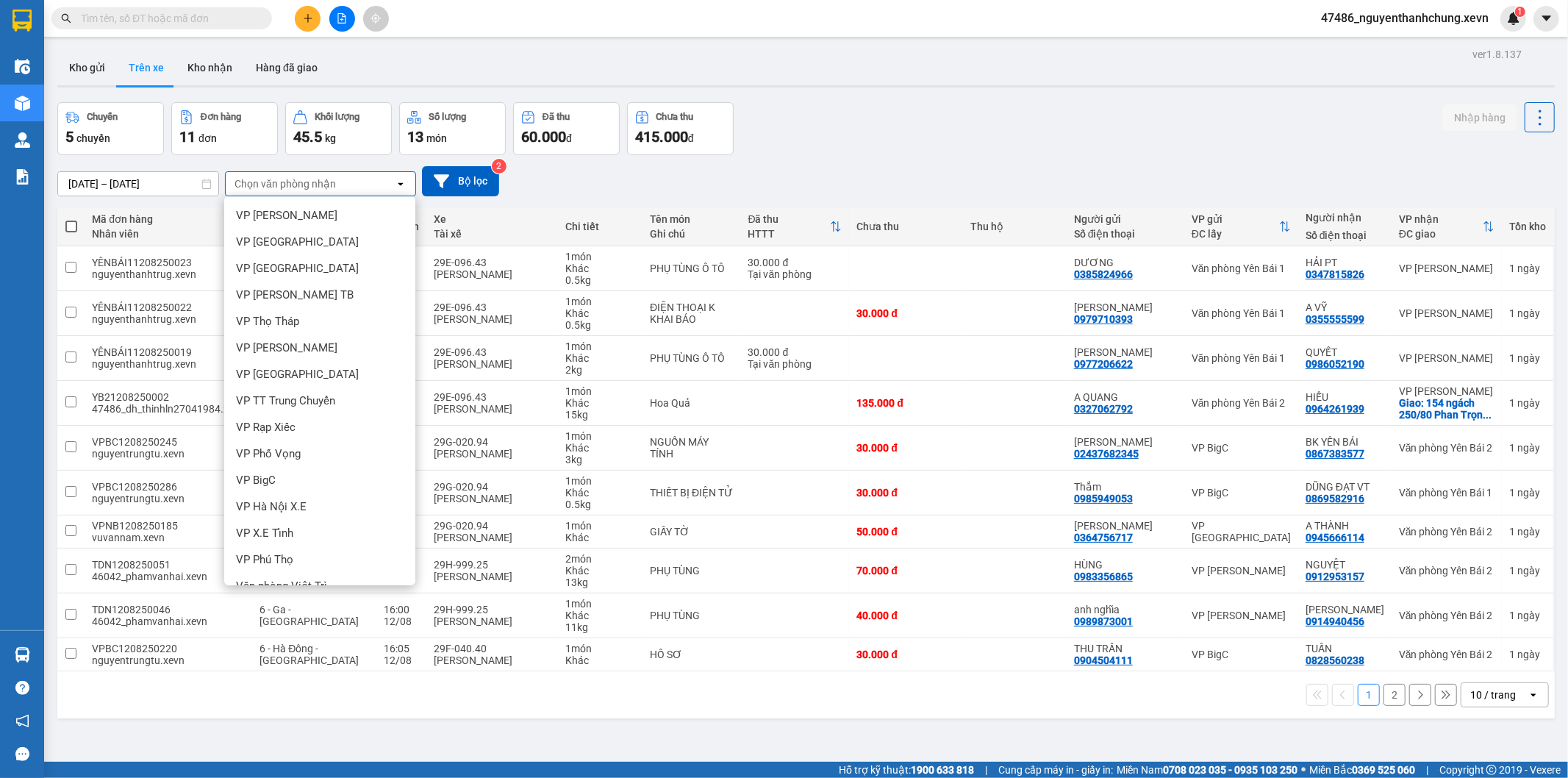
scroll to position [403, 0]
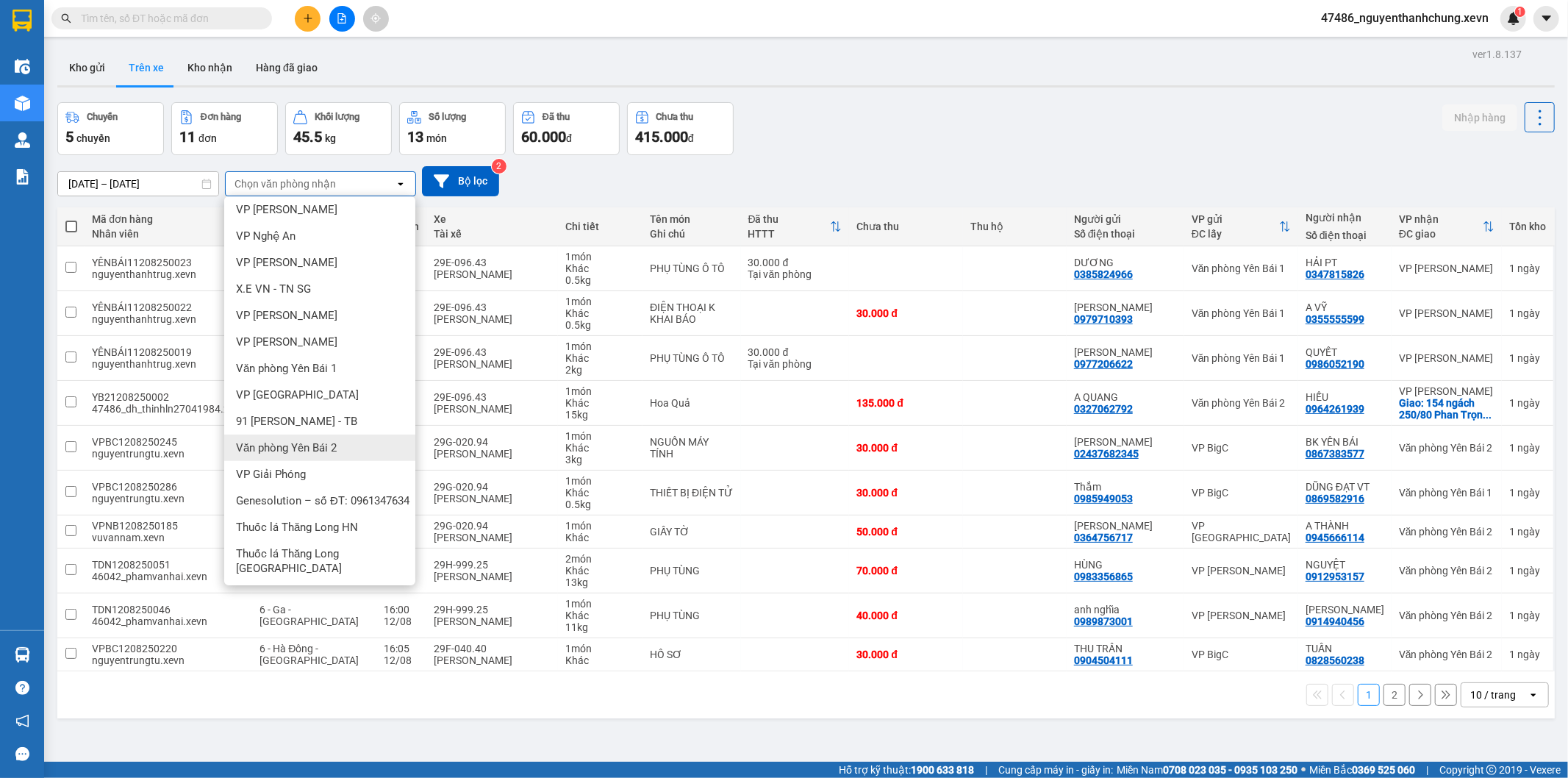
click at [345, 446] on div "Văn phòng Yên Bái 2" at bounding box center [320, 448] width 192 height 27
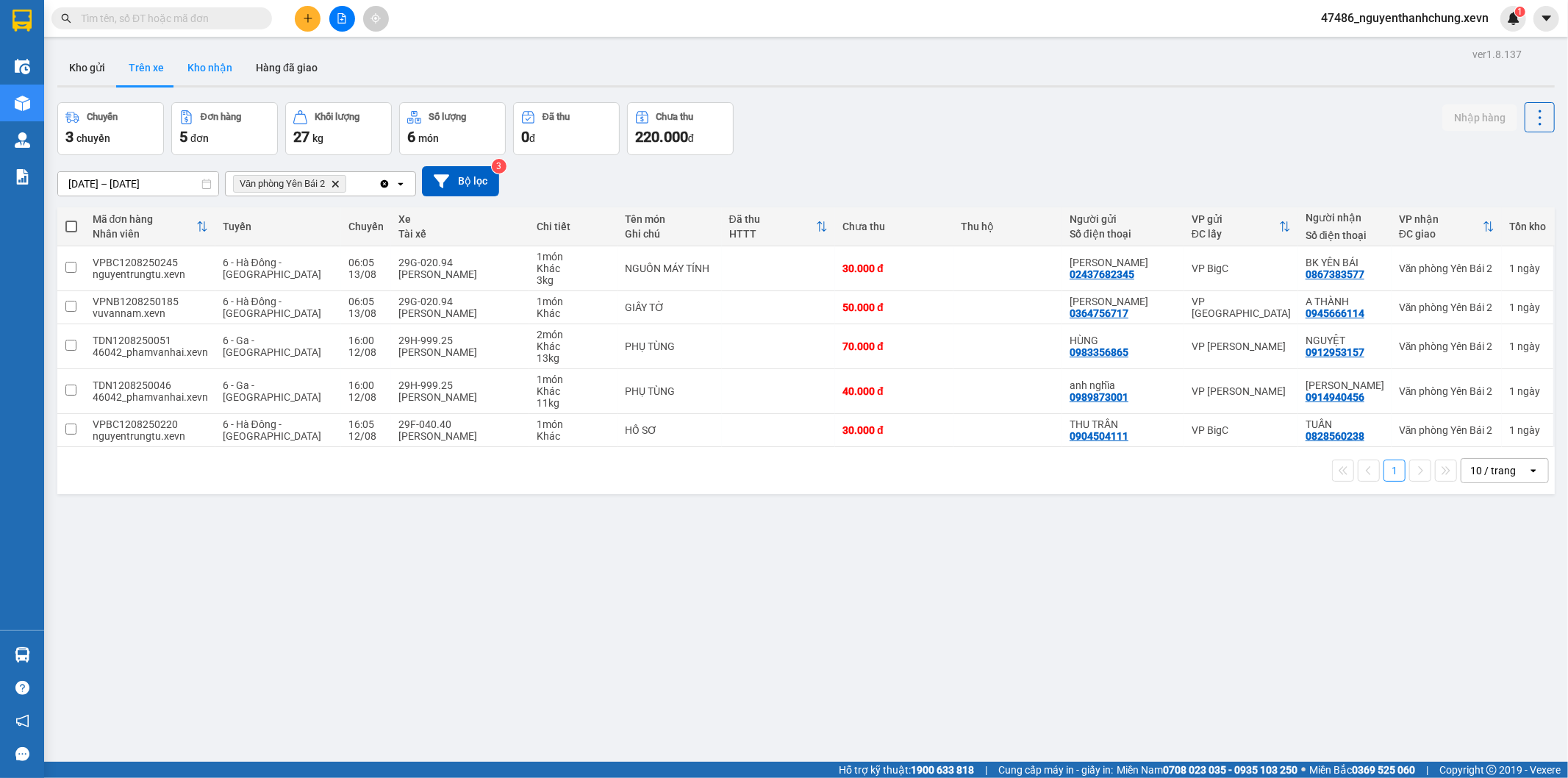
click at [197, 64] on button "Kho nhận" at bounding box center [209, 68] width 68 height 35
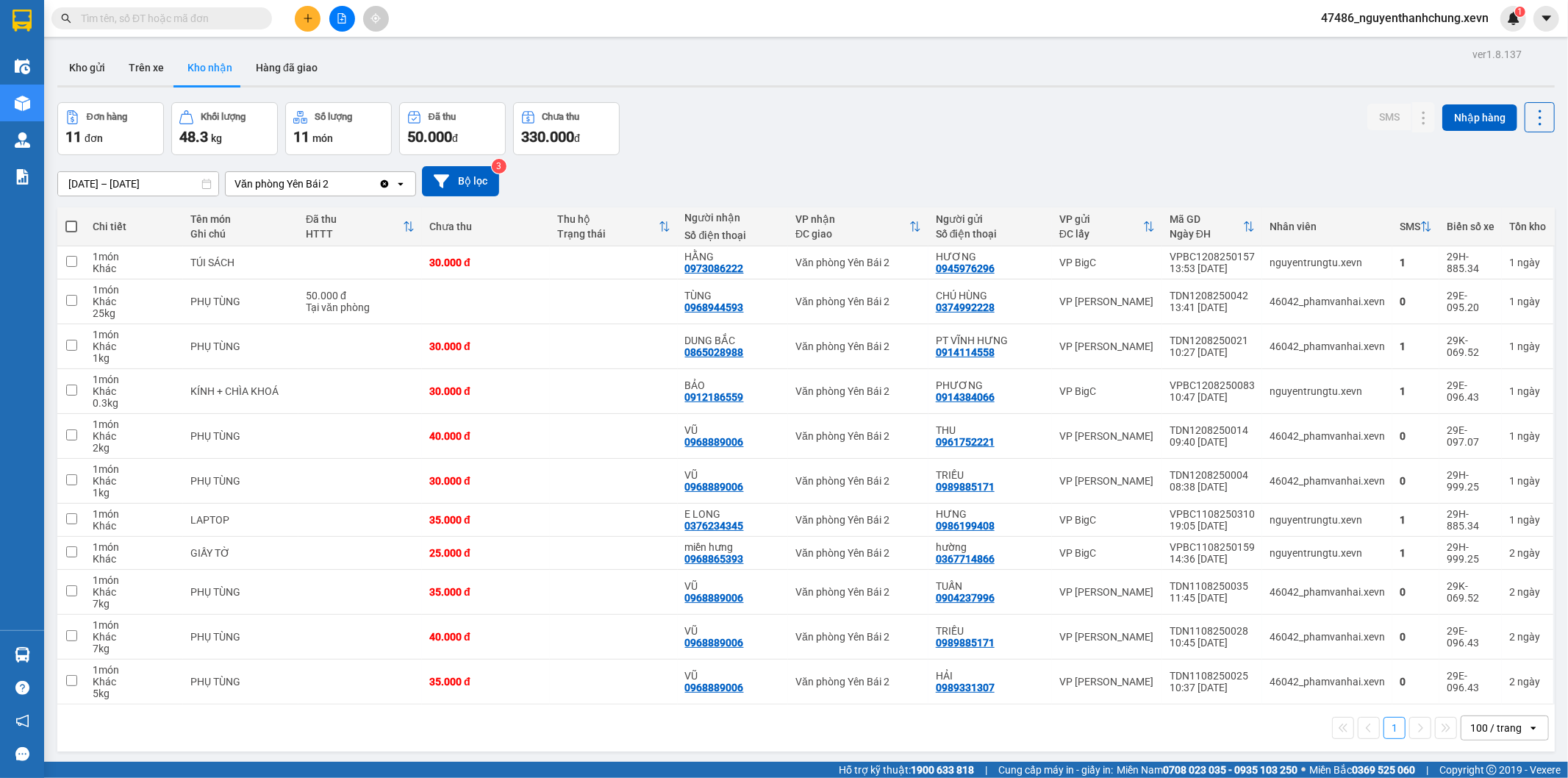
click at [159, 181] on input "[DATE] – [DATE]" at bounding box center [138, 184] width 160 height 23
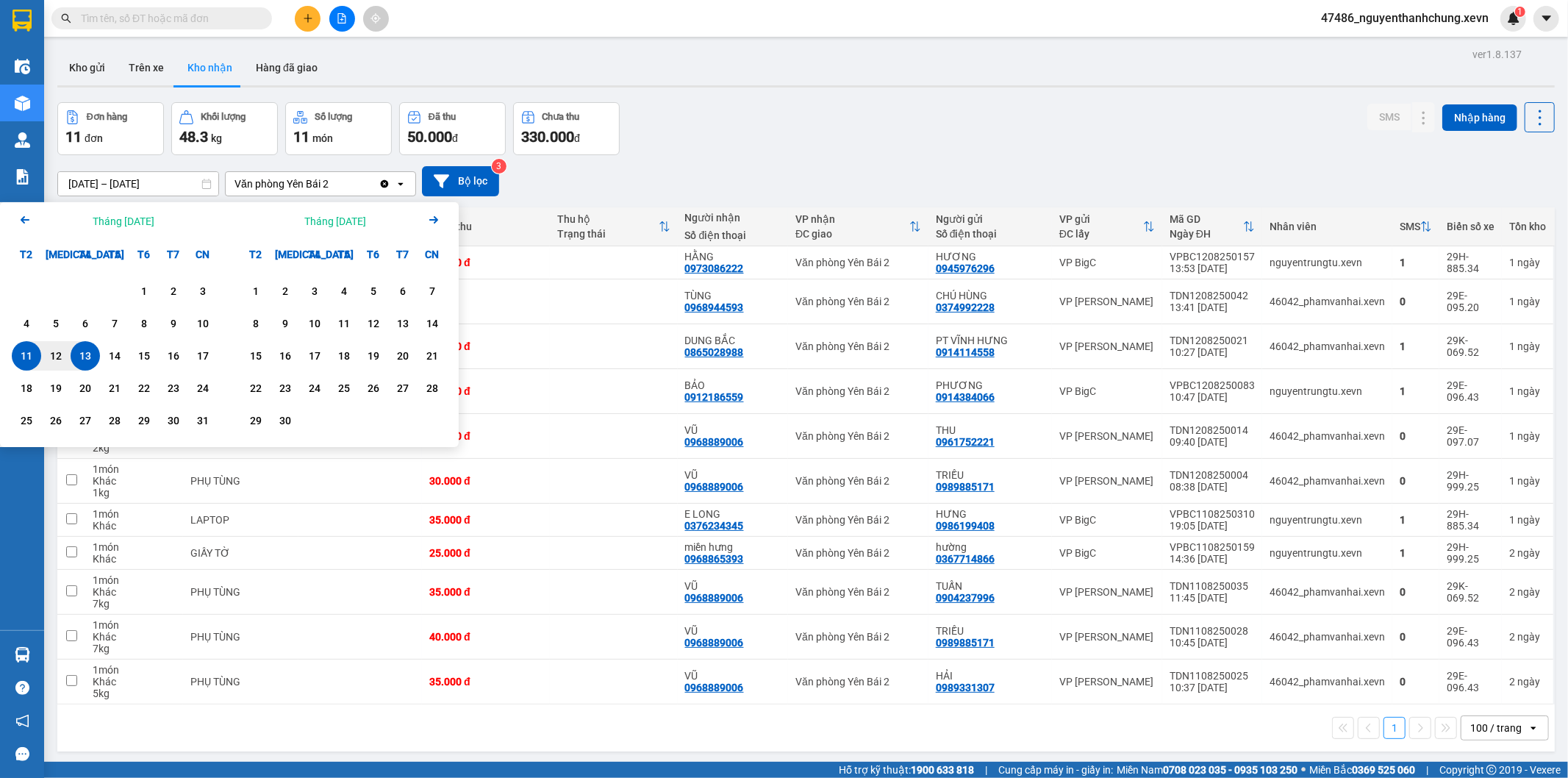
click at [146, 275] on div "1 2 3 4 5 6 7 8 9 10 11 12 13 14 15 16 17 18 19 20 21 22 23 24 25 26 27 28 29 3…" at bounding box center [114, 358] width 229 height 178
click at [140, 288] on div "1" at bounding box center [144, 292] width 21 height 18
click at [89, 362] on div "13" at bounding box center [85, 356] width 21 height 18
type input "01/08/2025 – 13/08/2025"
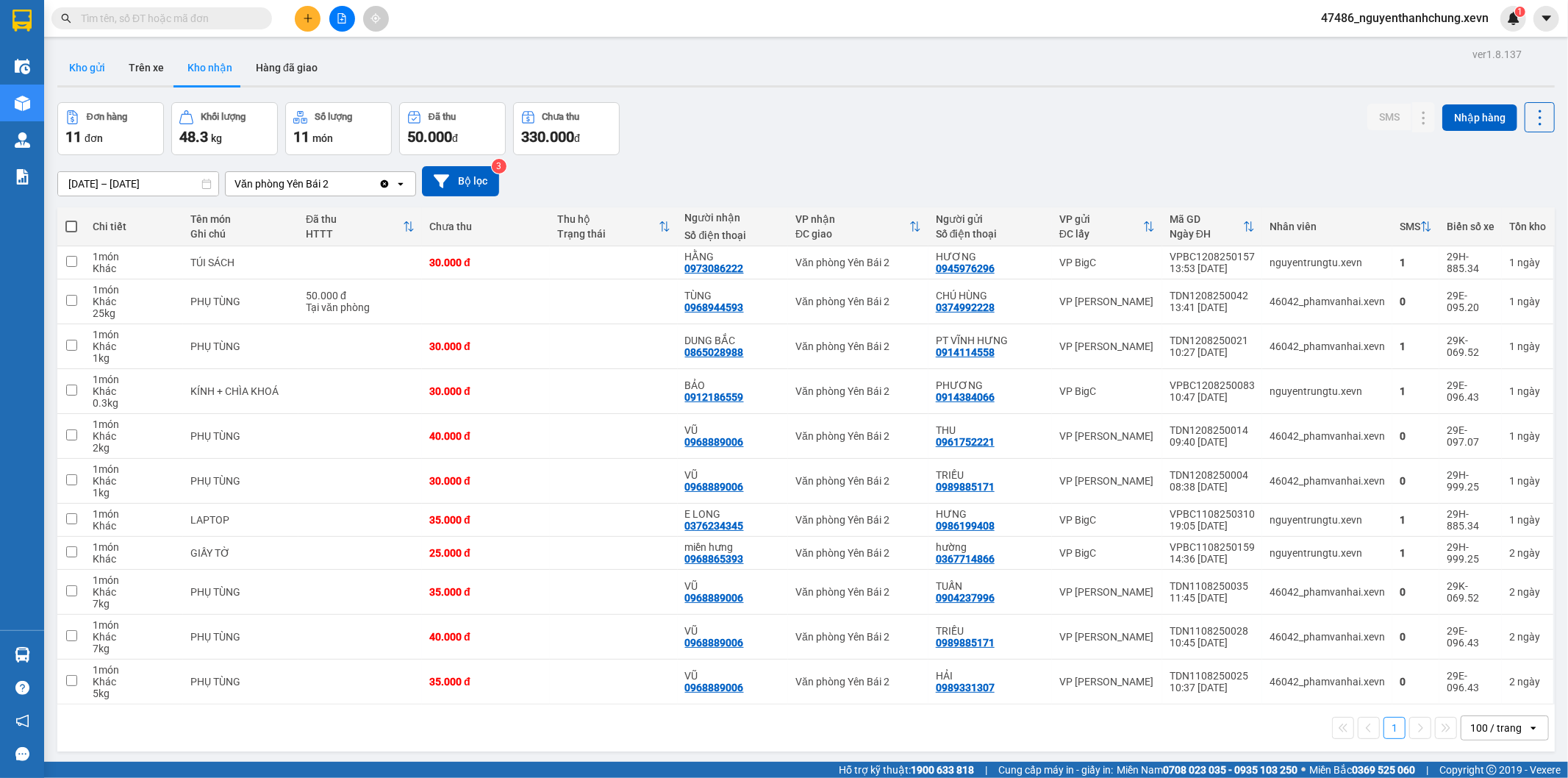
click at [81, 64] on button "Kho gửi" at bounding box center [87, 68] width 60 height 35
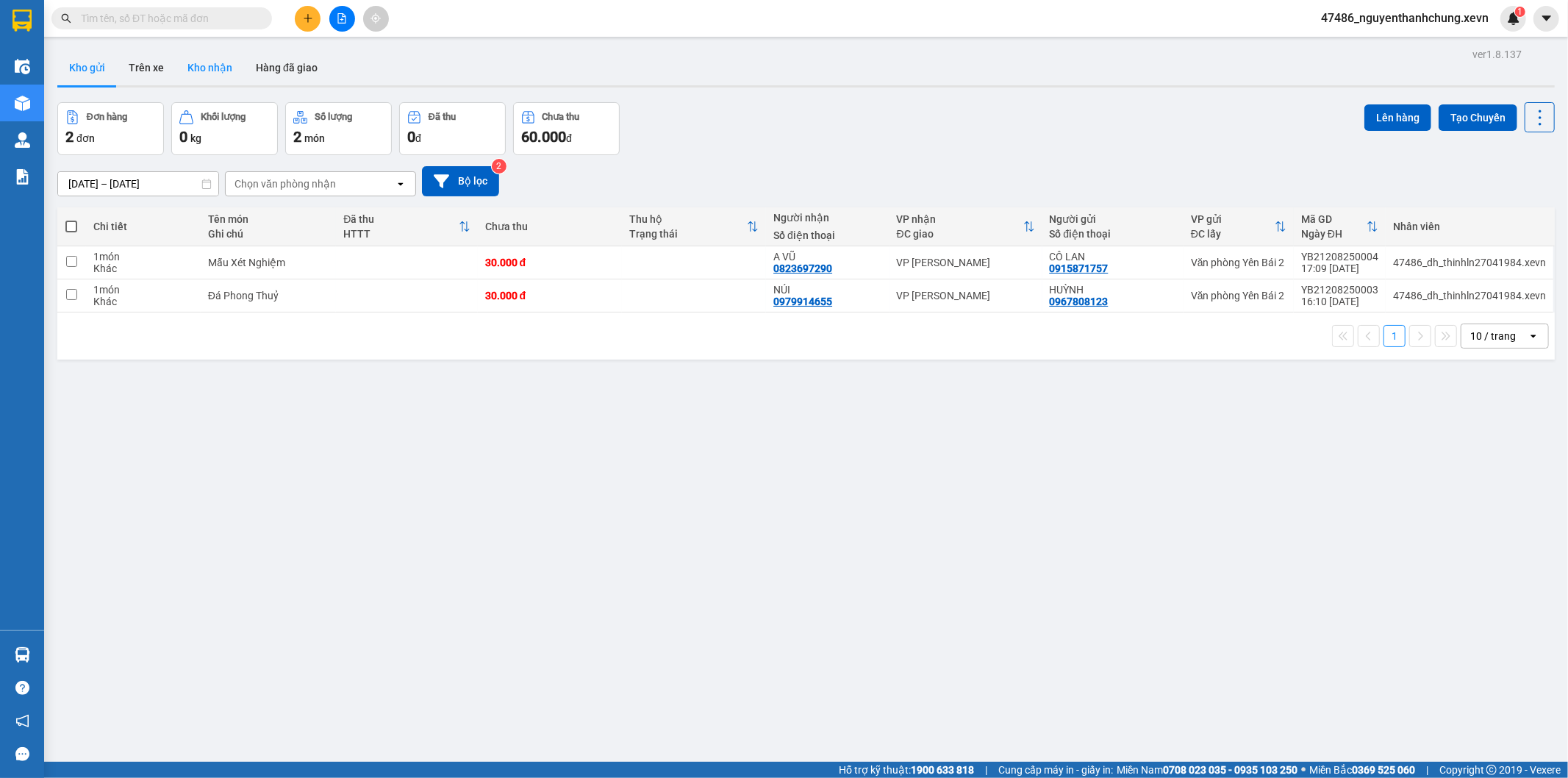
click at [193, 64] on button "Kho nhận" at bounding box center [209, 68] width 68 height 35
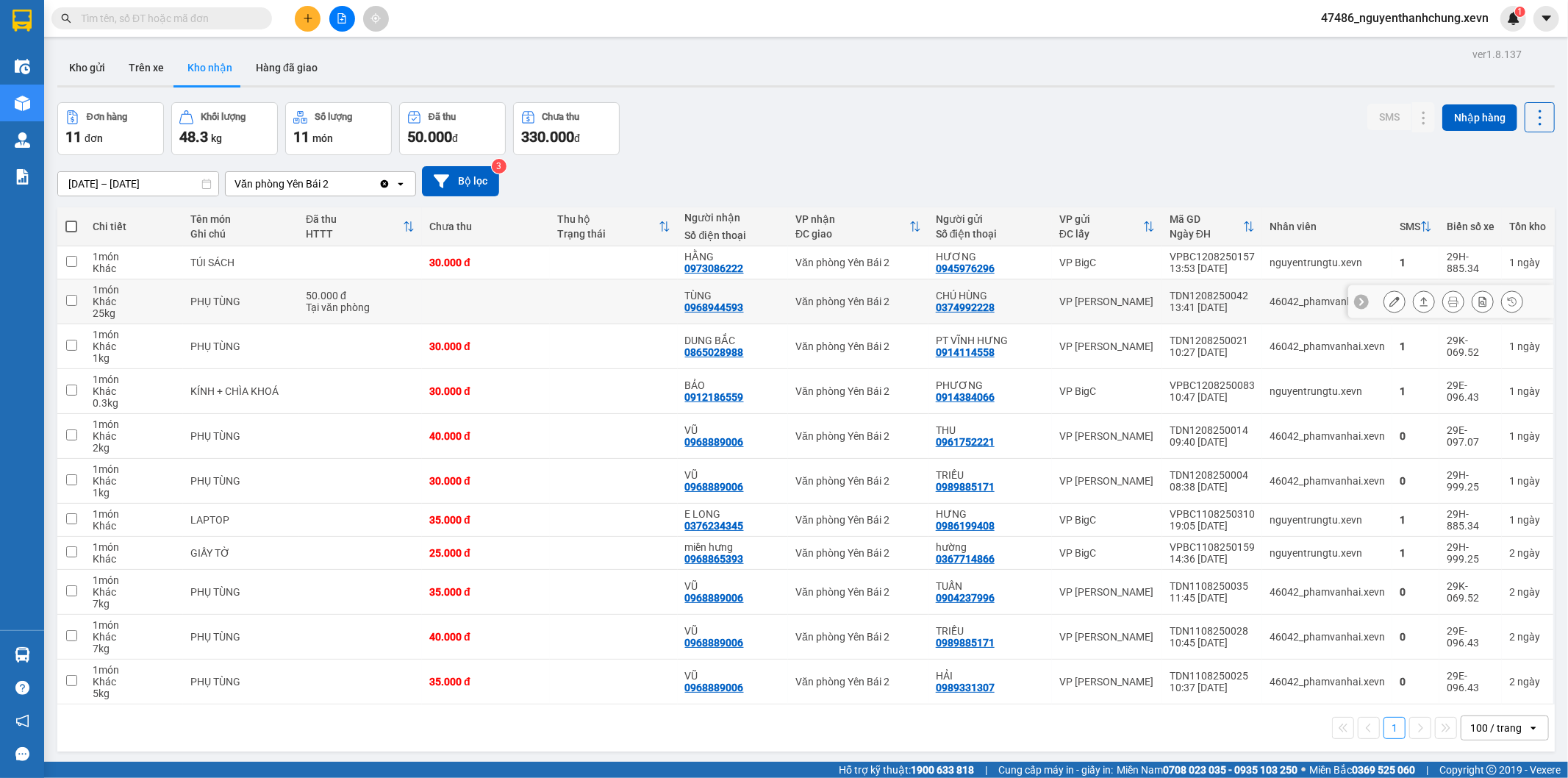
click at [674, 279] on td at bounding box center [613, 302] width 128 height 45
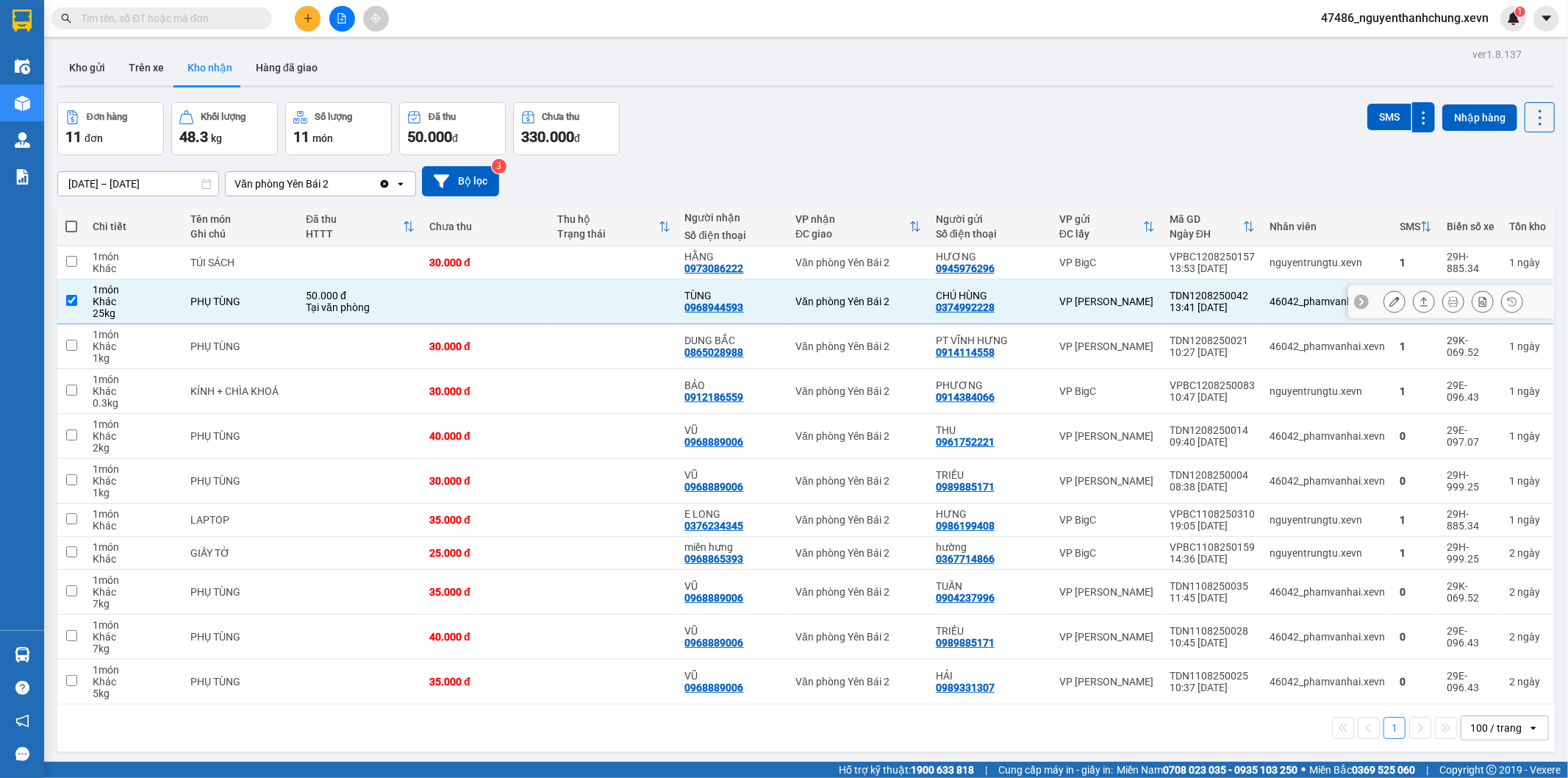
click at [657, 318] on td at bounding box center [613, 302] width 128 height 45
checkbox input "false"
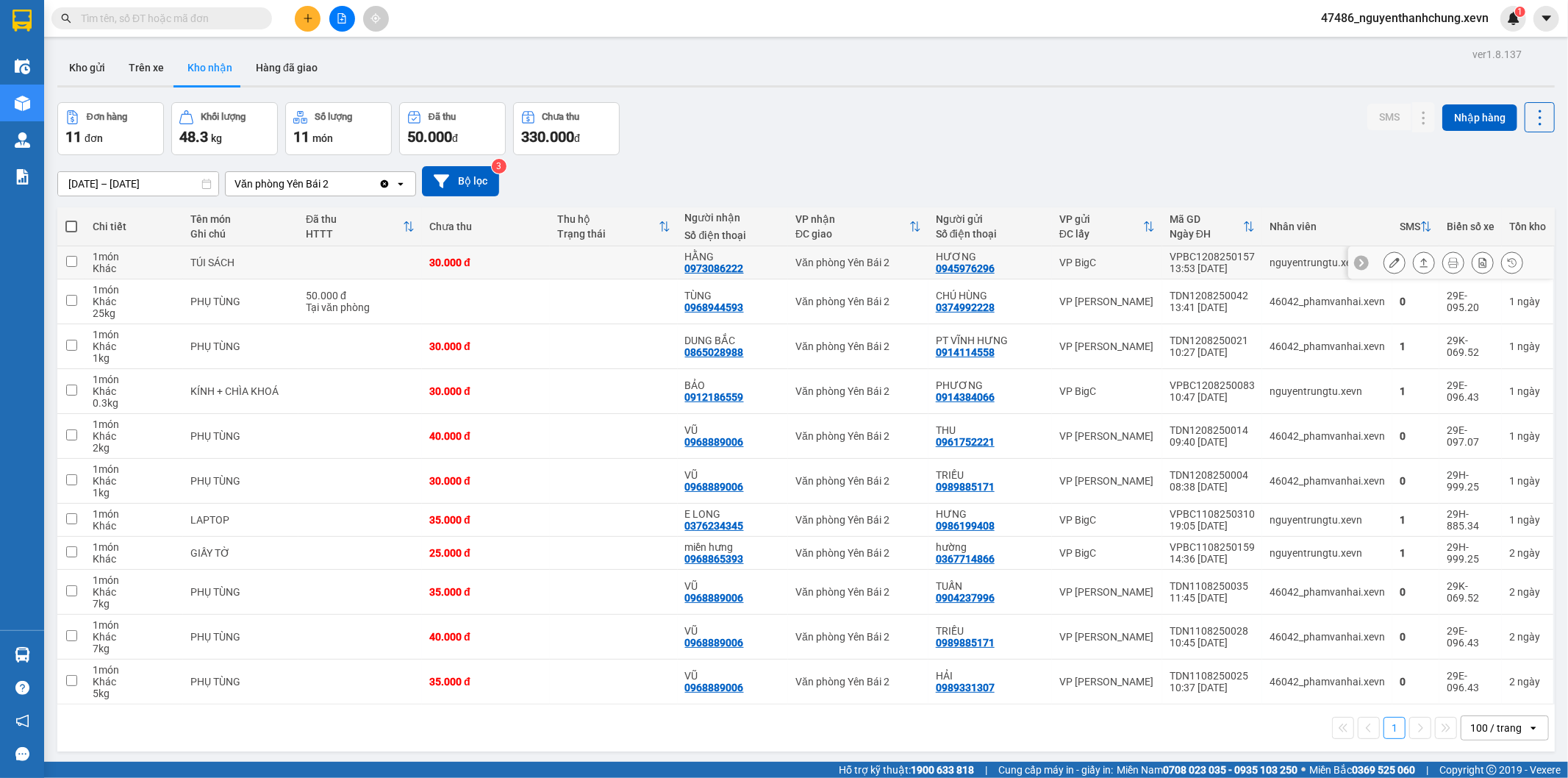
click at [658, 268] on td at bounding box center [613, 263] width 128 height 33
checkbox input "true"
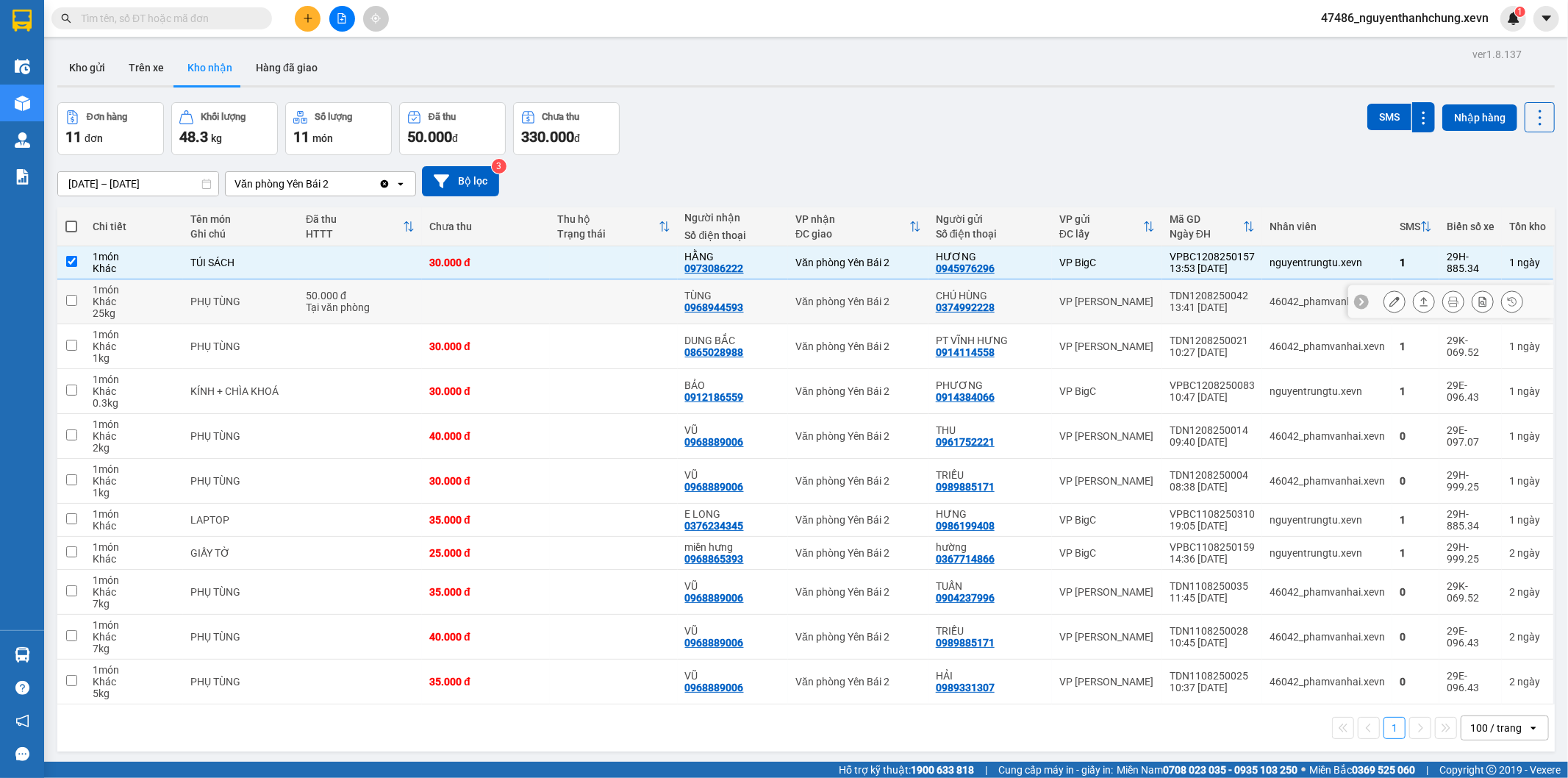
click at [657, 304] on td at bounding box center [613, 302] width 128 height 45
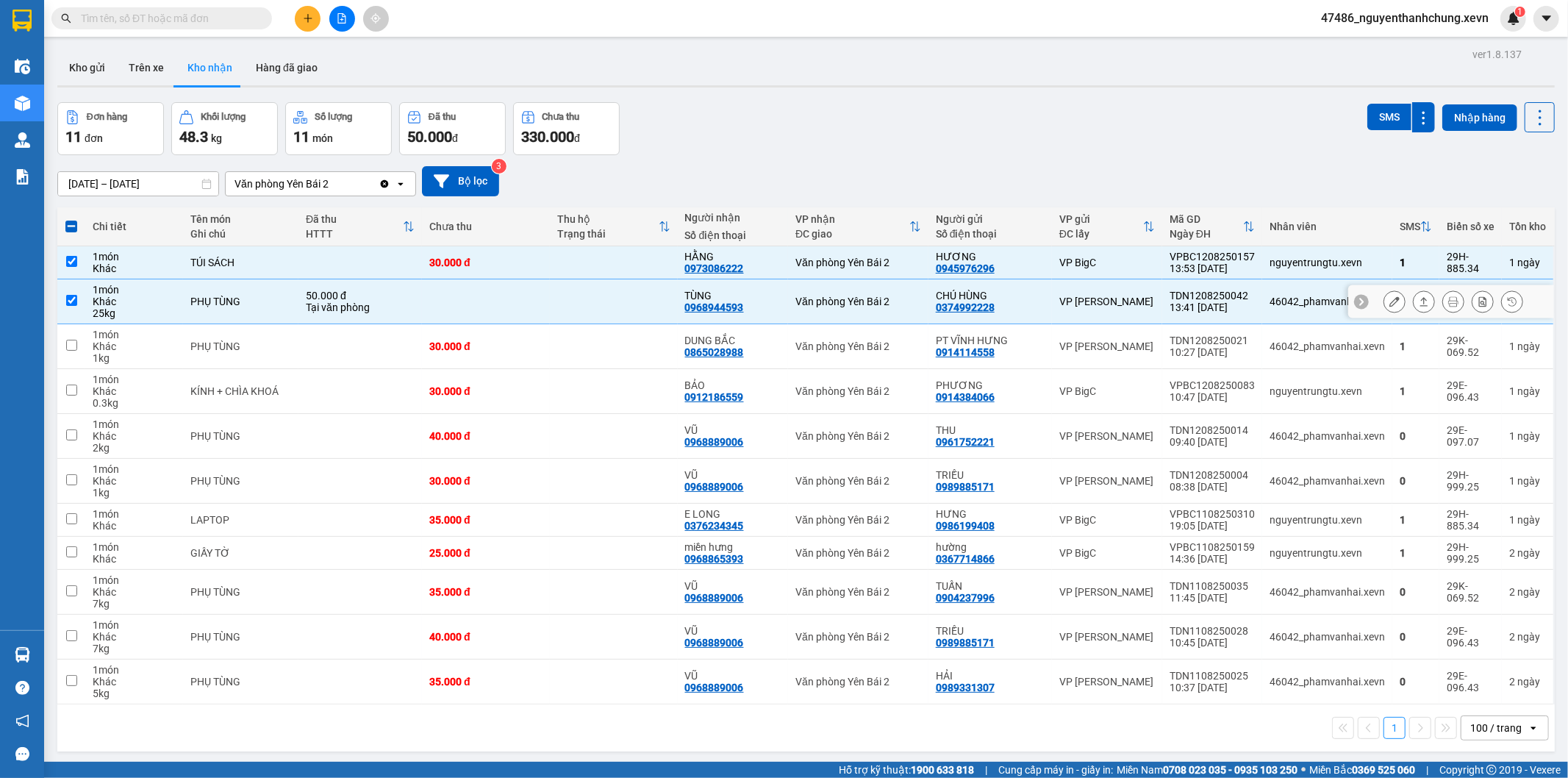
click at [656, 304] on td at bounding box center [613, 302] width 128 height 45
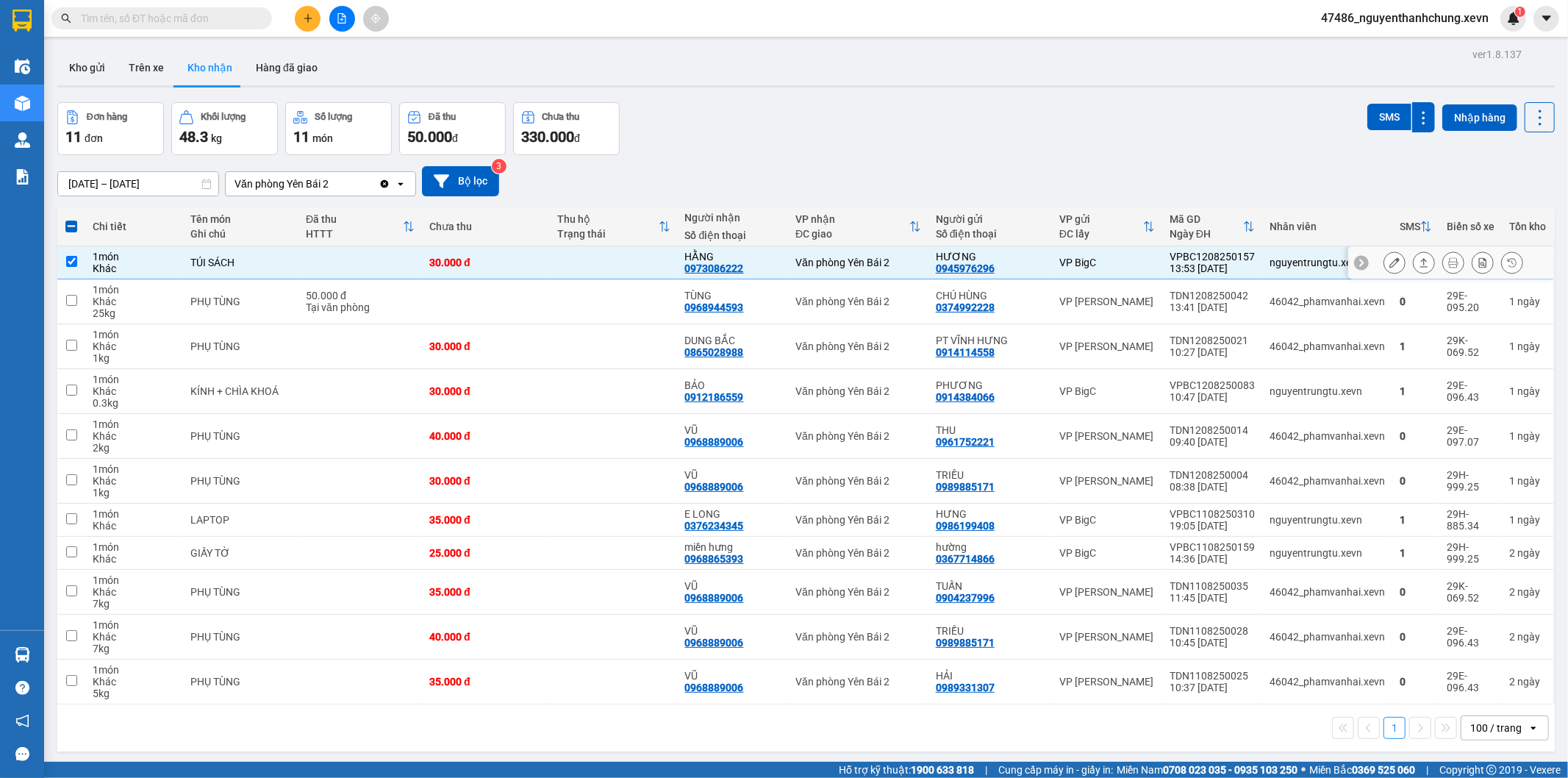
click at [699, 271] on div "0973086222" at bounding box center [714, 268] width 59 height 12
click at [687, 321] on td "TÙNG 0968944593" at bounding box center [732, 302] width 110 height 45
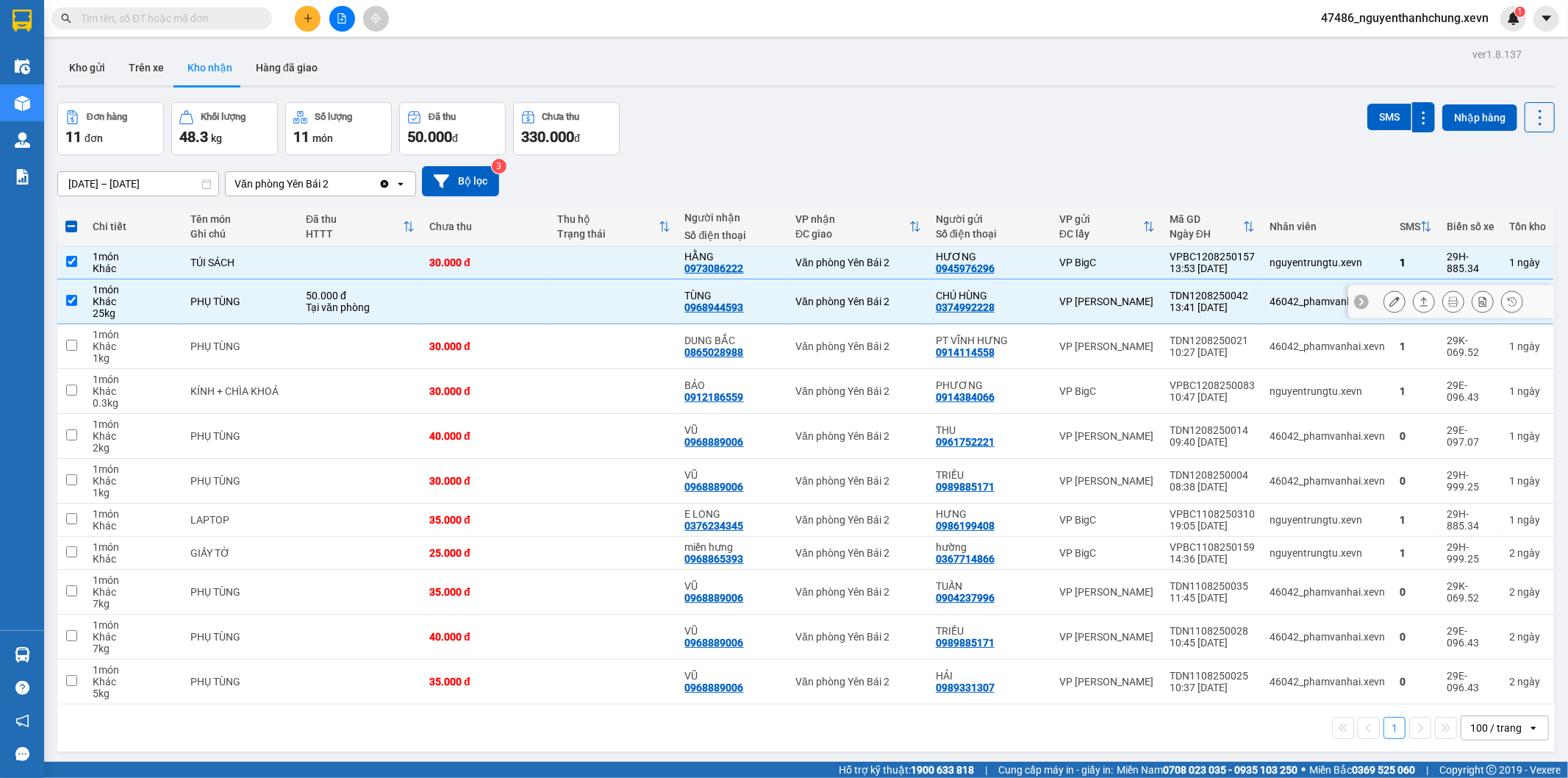
checkbox input "true"
click at [678, 342] on td "DUNG BẮC 0865028988" at bounding box center [732, 347] width 110 height 45
checkbox input "true"
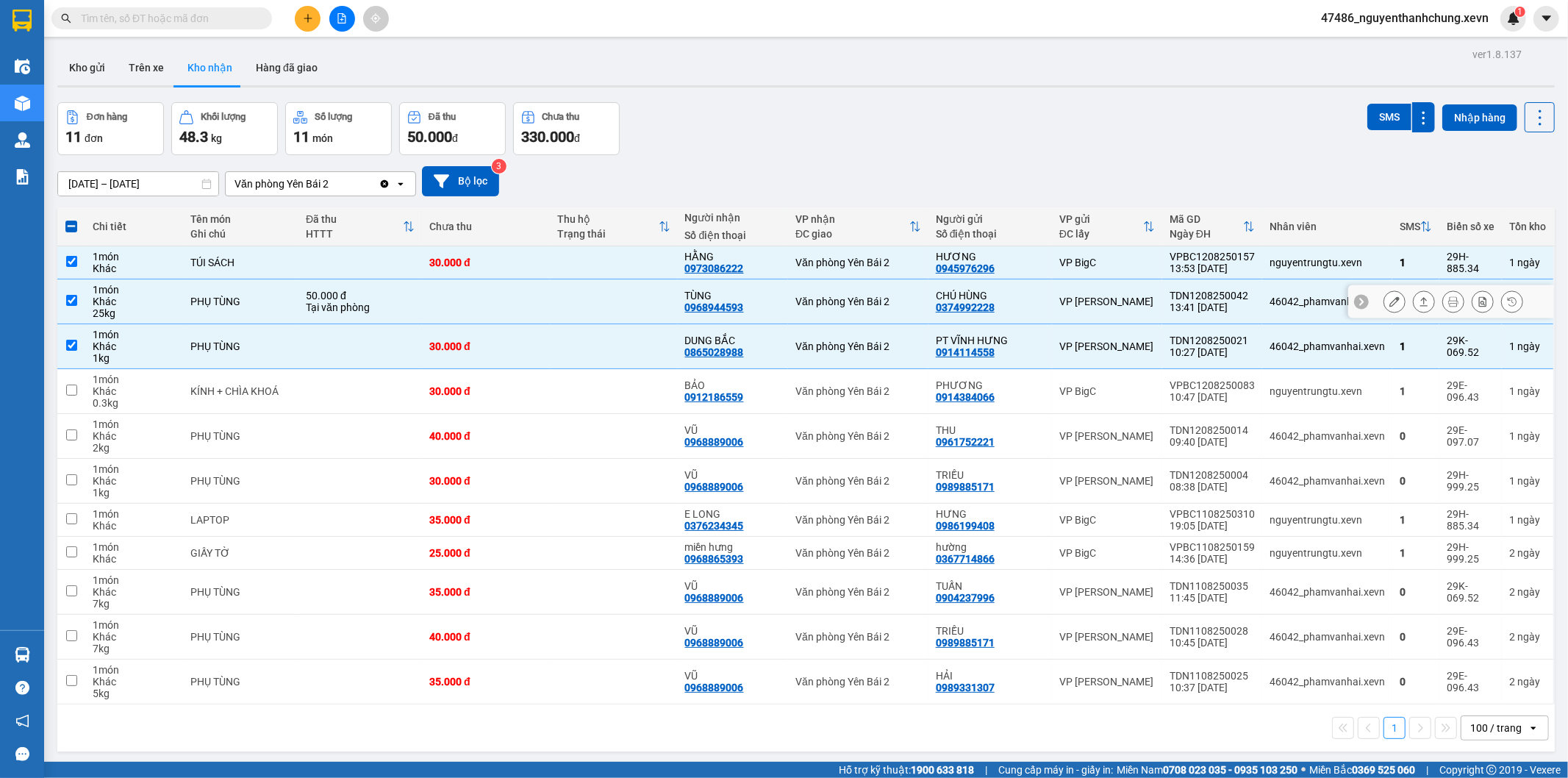
drag, startPoint x: 59, startPoint y: 276, endPoint x: 1516, endPoint y: 294, distance: 1457.1
drag, startPoint x: 1516, startPoint y: 294, endPoint x: 1083, endPoint y: 107, distance: 471.7
click at [1103, 139] on div "Đơn hàng 11 đơn Khối lượng 48.3 kg Số lượng 11 món Đã thu 50.000 đ Chưa thu 330…" at bounding box center [806, 129] width 1498 height 53
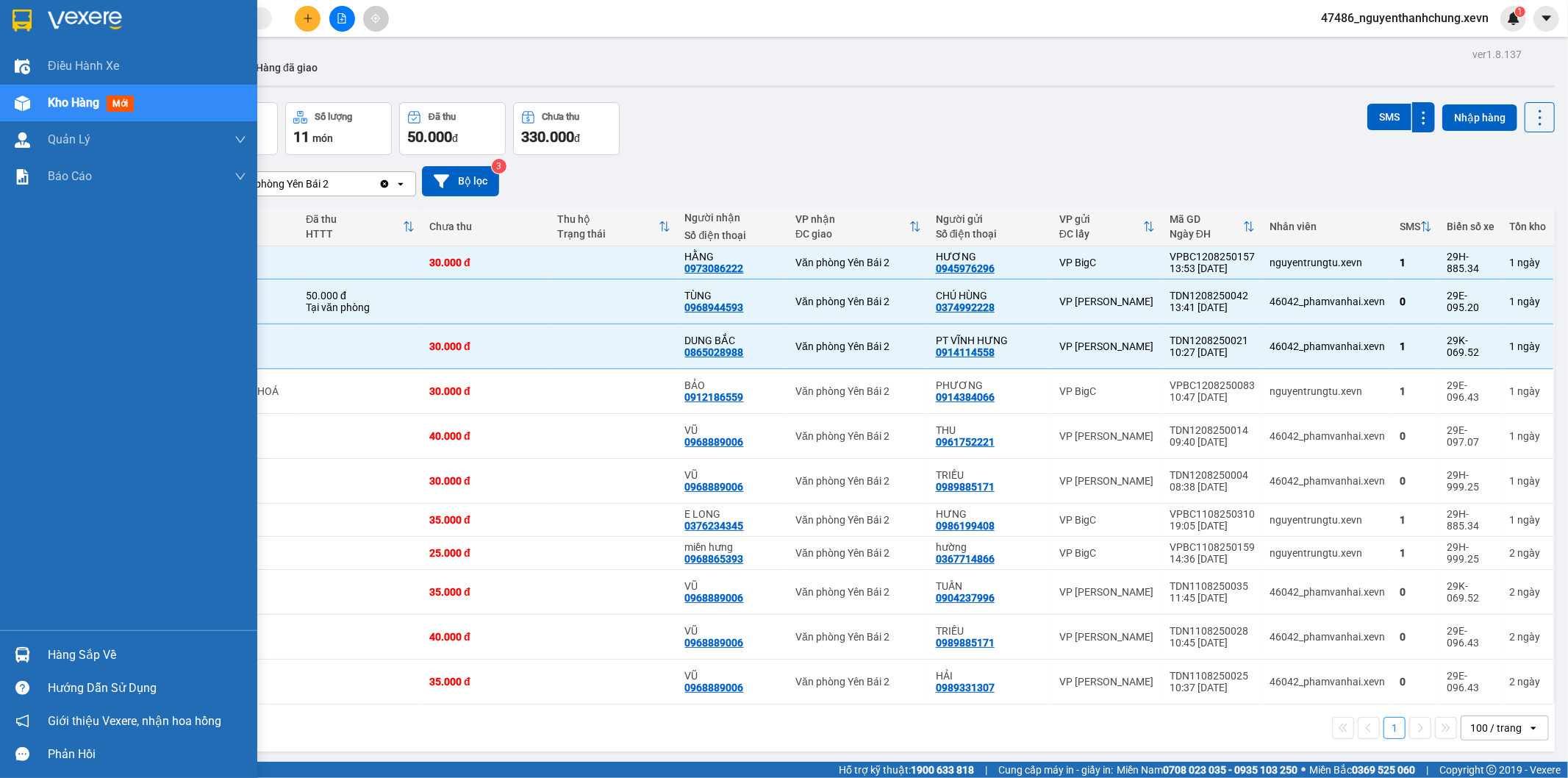
click at [31, 655] on div at bounding box center [23, 655] width 26 height 26
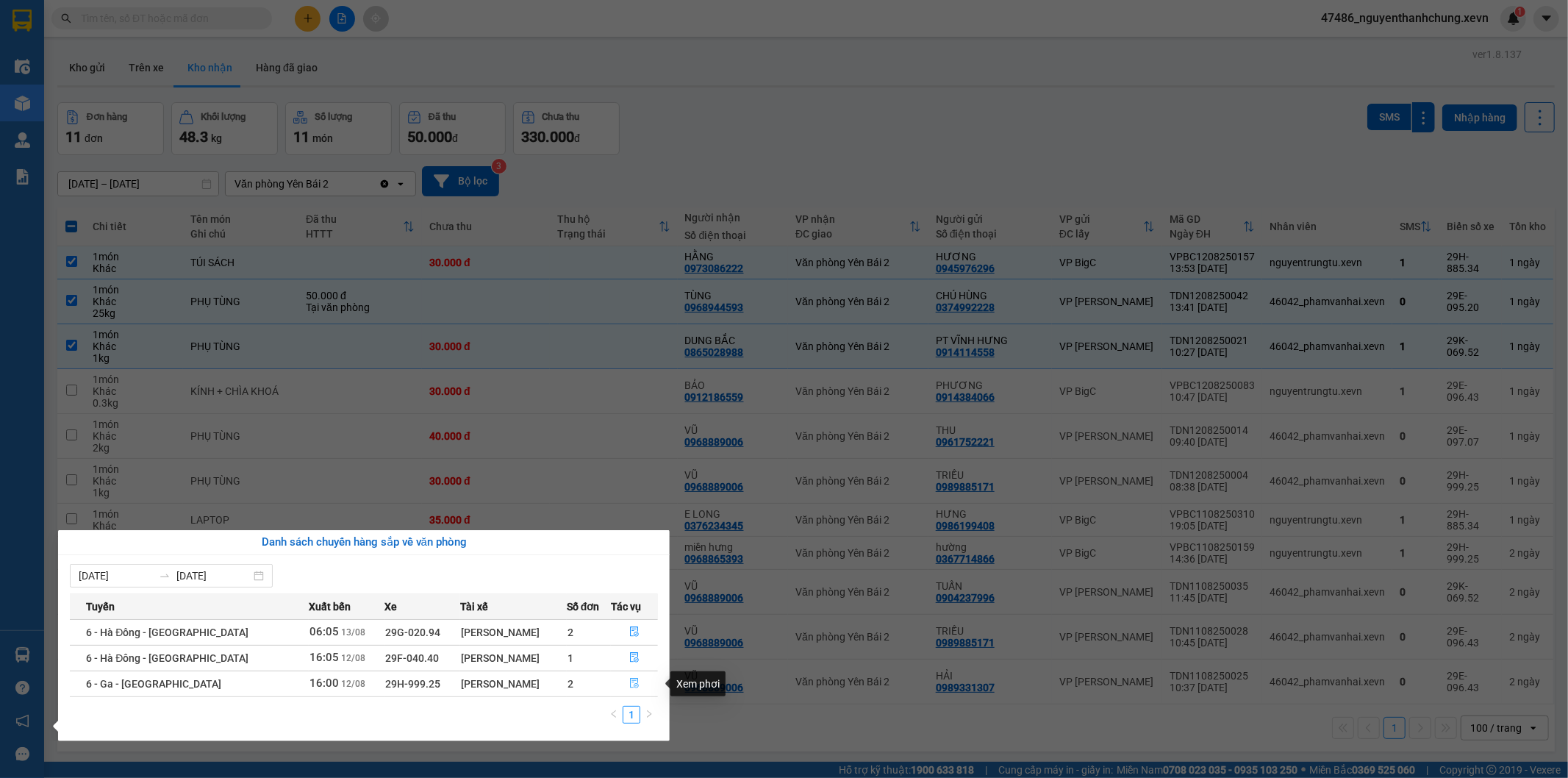
click at [621, 689] on button "button" at bounding box center [634, 684] width 46 height 23
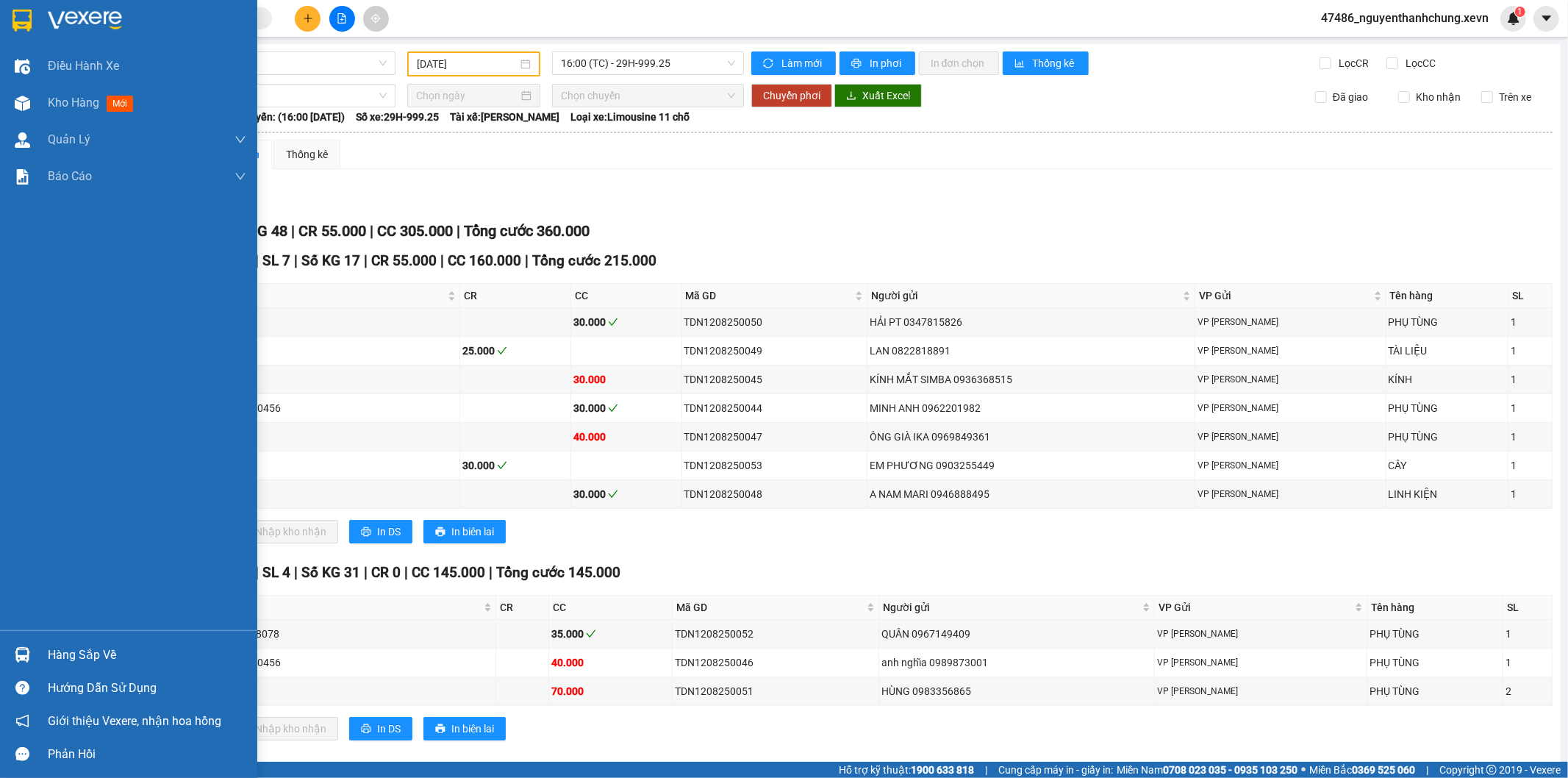
click at [27, 649] on img at bounding box center [22, 655] width 15 height 15
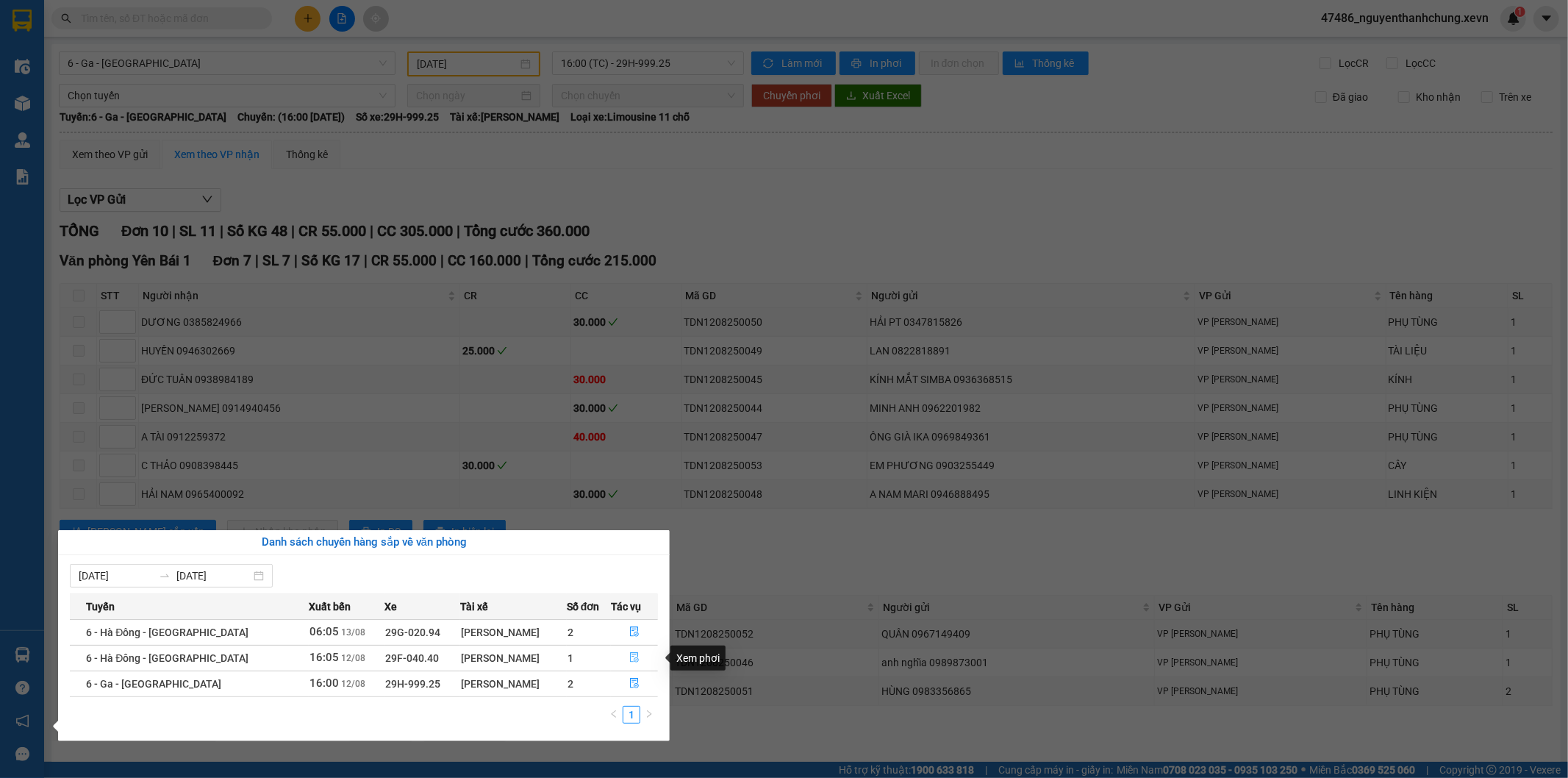
click at [624, 657] on button "button" at bounding box center [634, 658] width 46 height 23
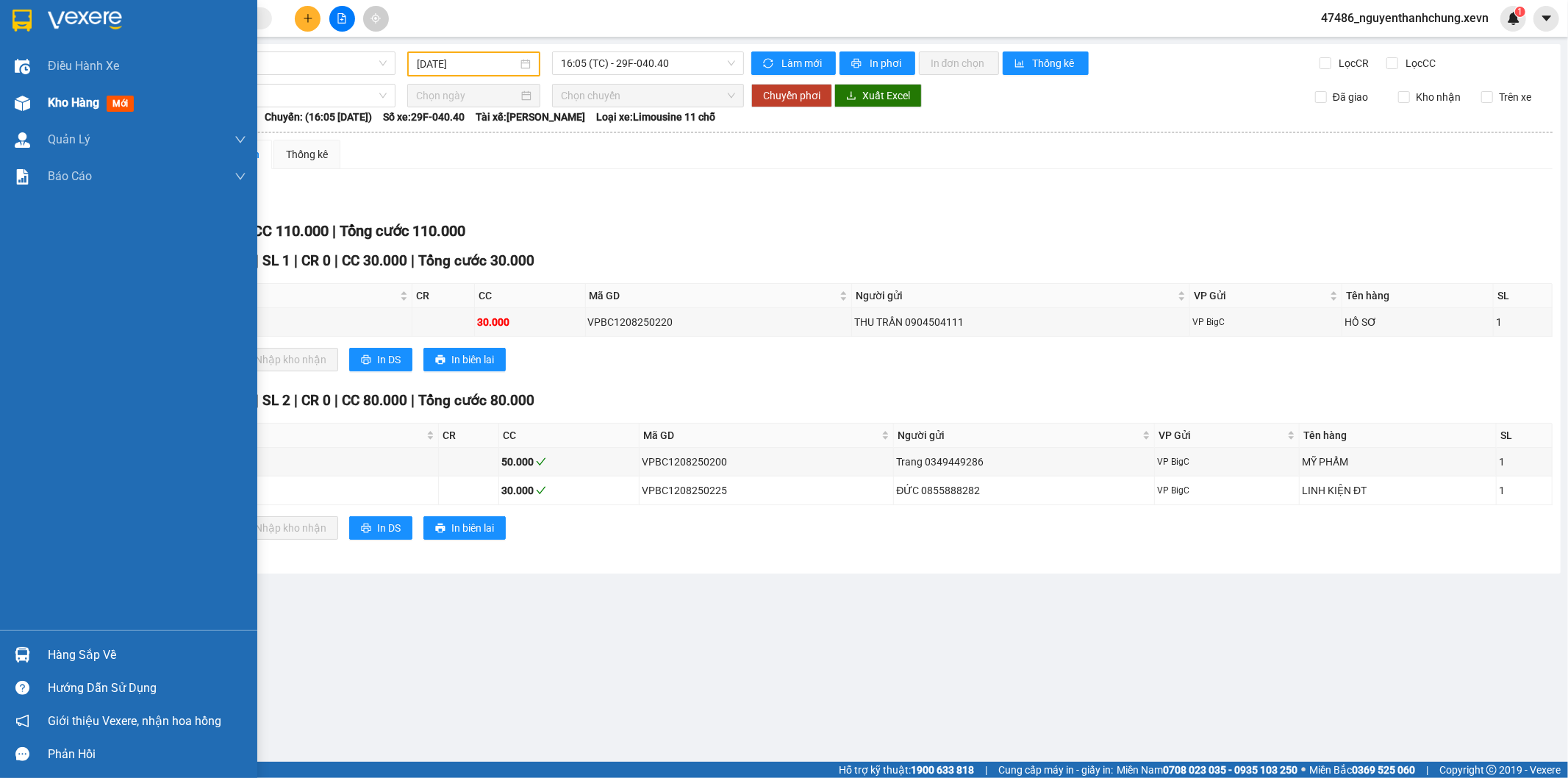
click at [17, 107] on img at bounding box center [22, 103] width 15 height 15
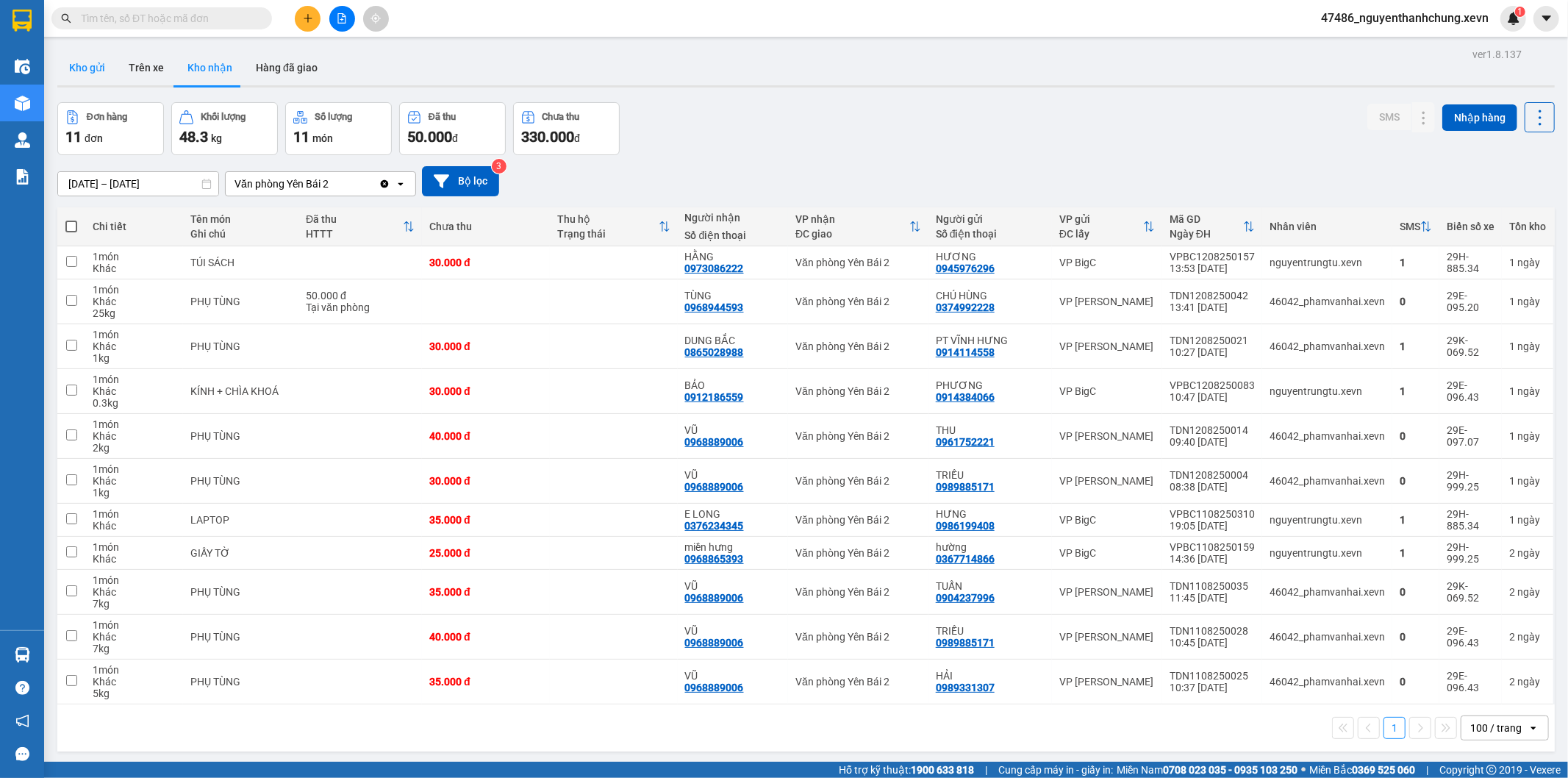
click at [89, 77] on button "Kho gửi" at bounding box center [87, 68] width 60 height 35
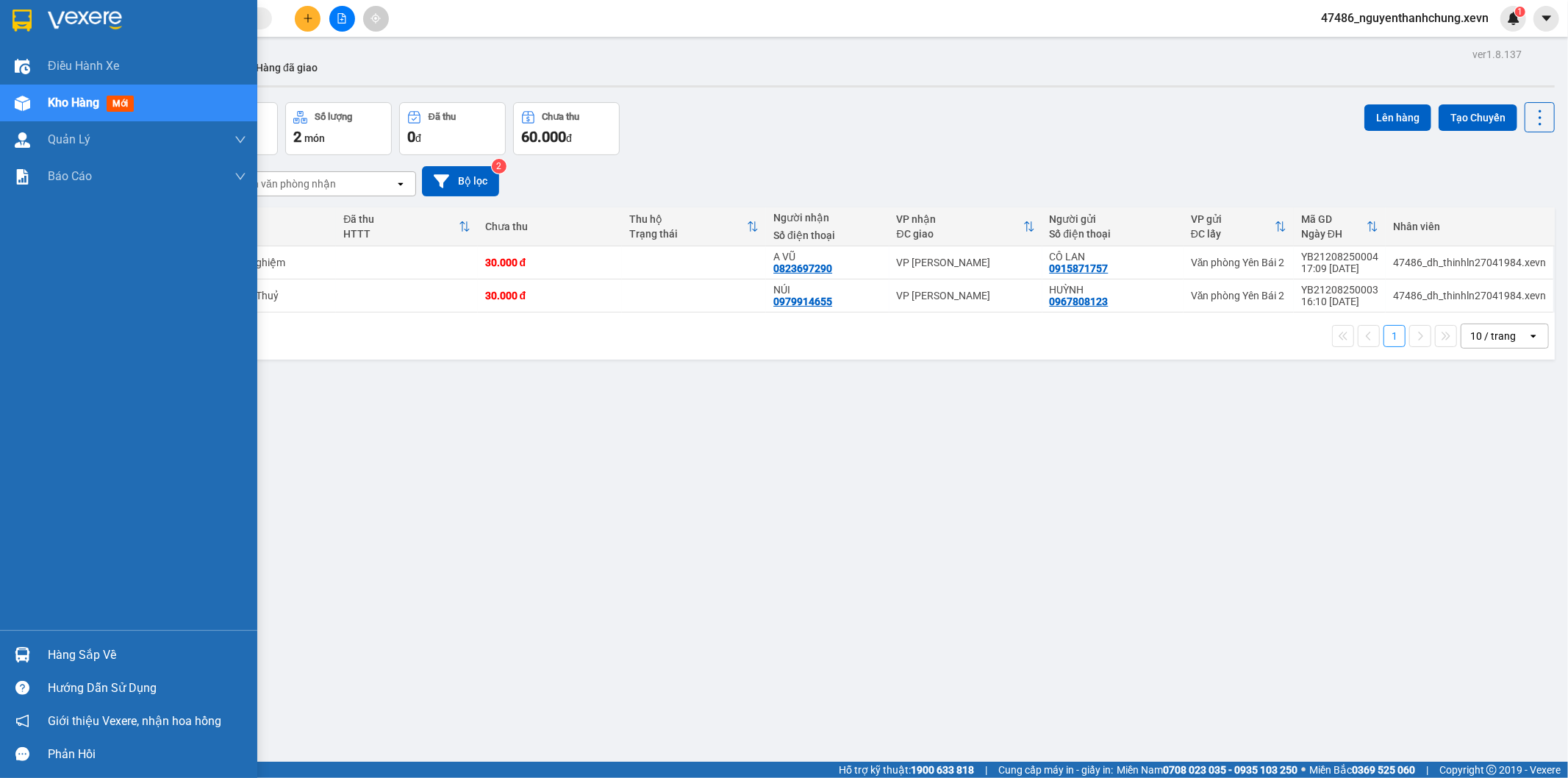
click at [39, 664] on div "Hàng sắp về" at bounding box center [129, 655] width 258 height 33
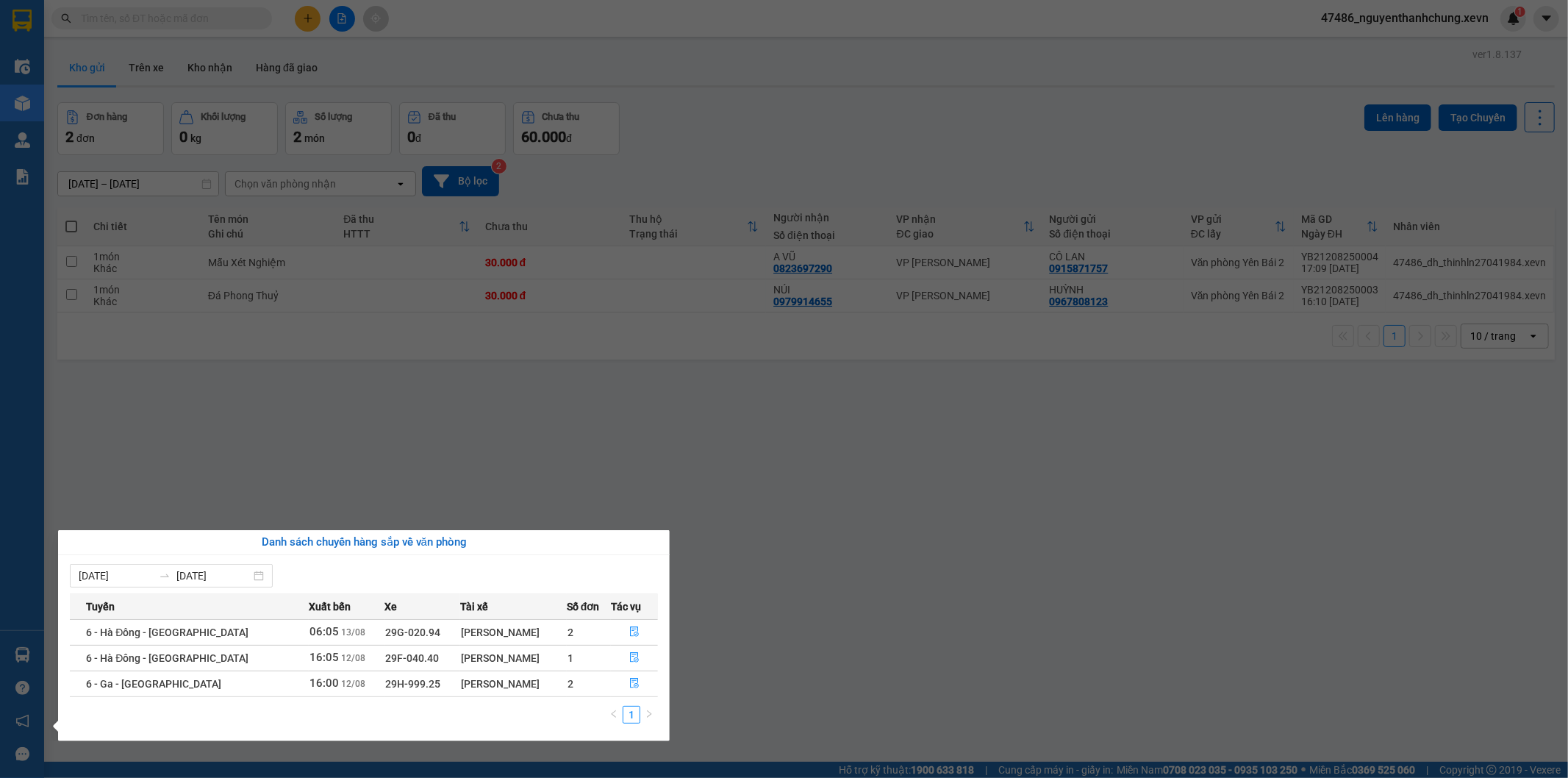
click at [577, 372] on section "Kết quả tìm kiếm ( 0 ) Bộ lọc No Data 47486_nguyenthanhchung.xevn 1 Điều hành x…" at bounding box center [784, 389] width 1568 height 778
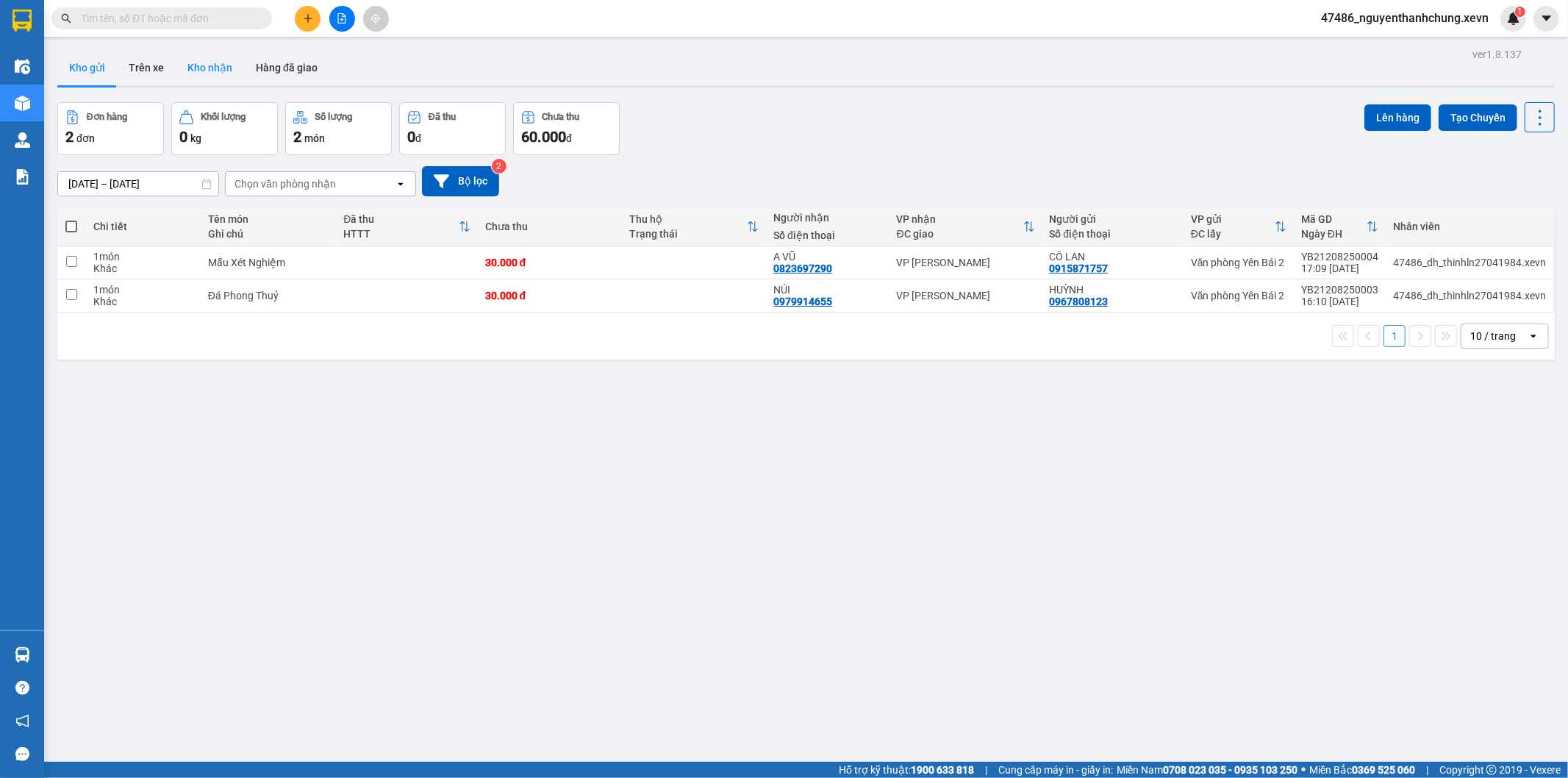
click at [216, 67] on button "Kho nhận" at bounding box center [209, 68] width 68 height 35
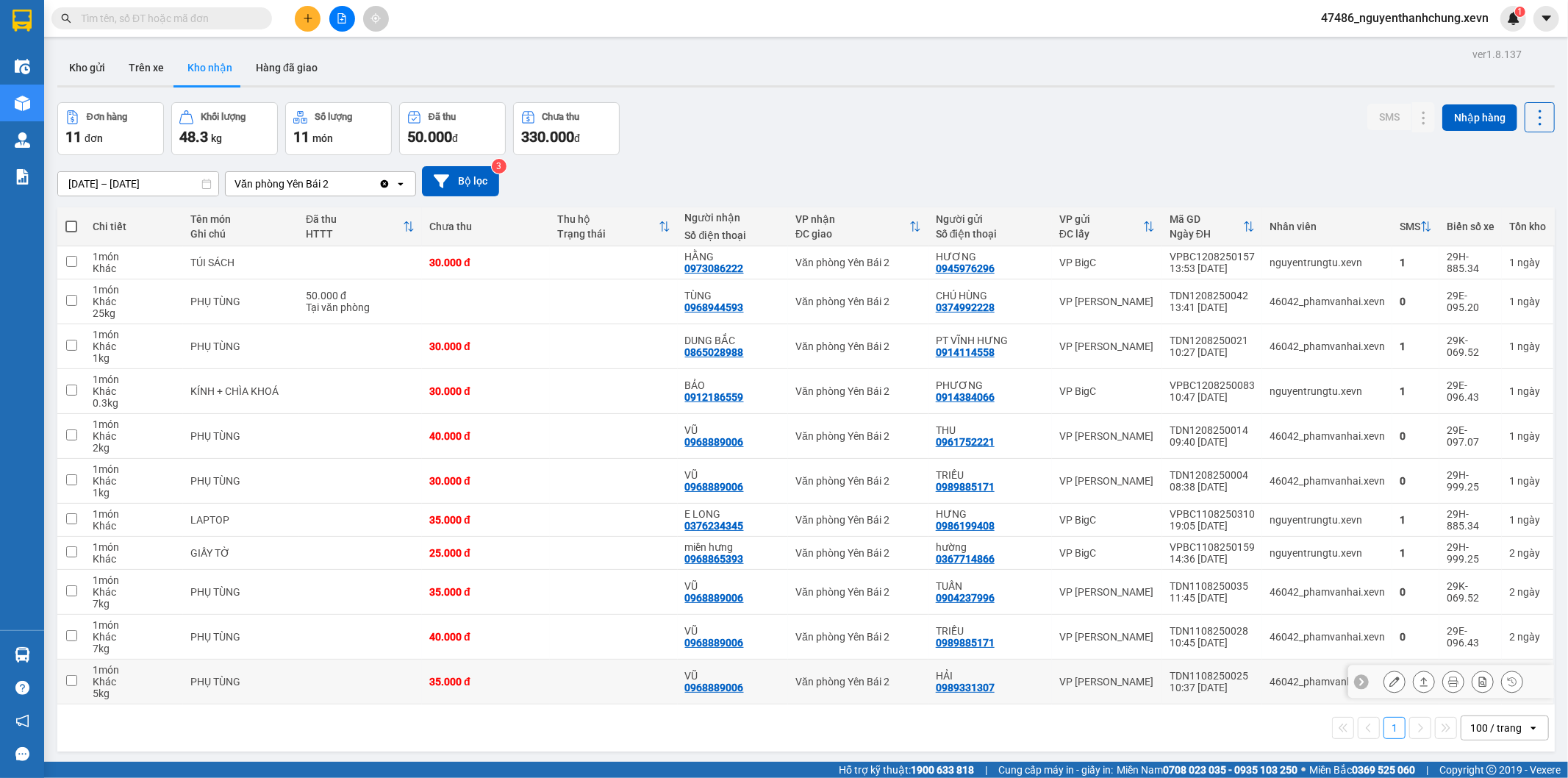
scroll to position [68, 0]
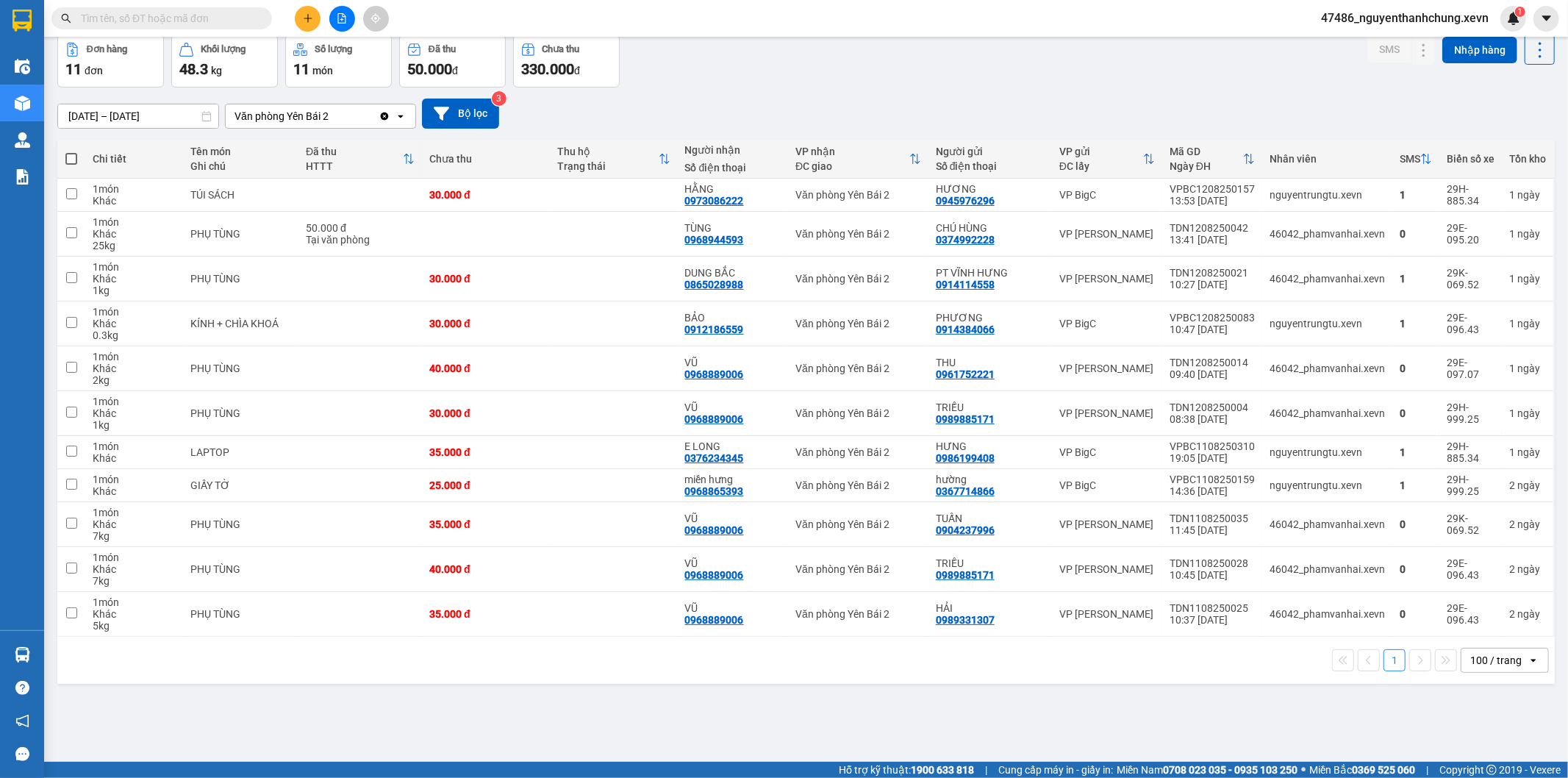
click at [192, 21] on input "text" at bounding box center [167, 19] width 174 height 16
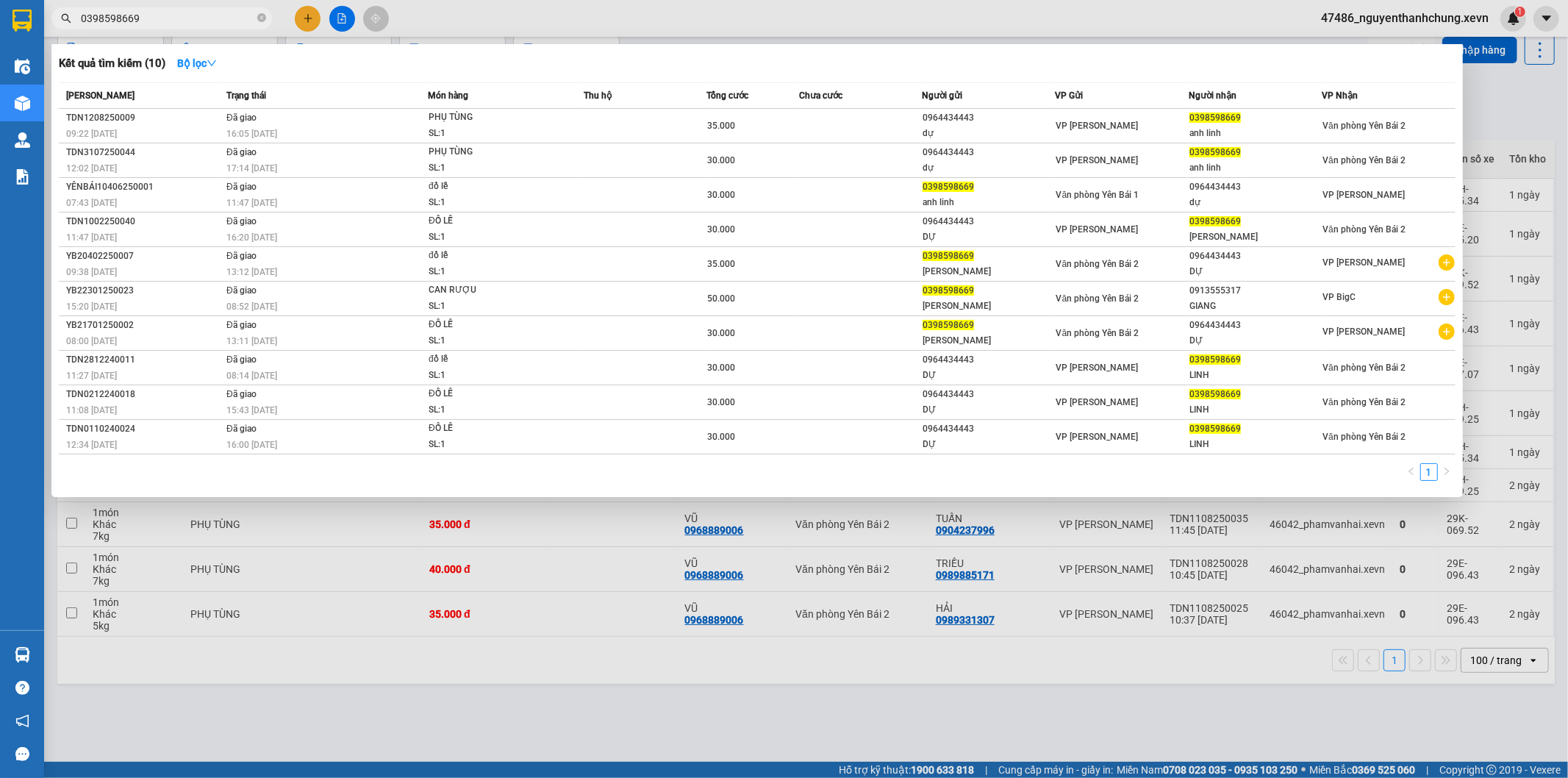
type input "0398598669"
click at [750, 694] on div at bounding box center [784, 389] width 1568 height 778
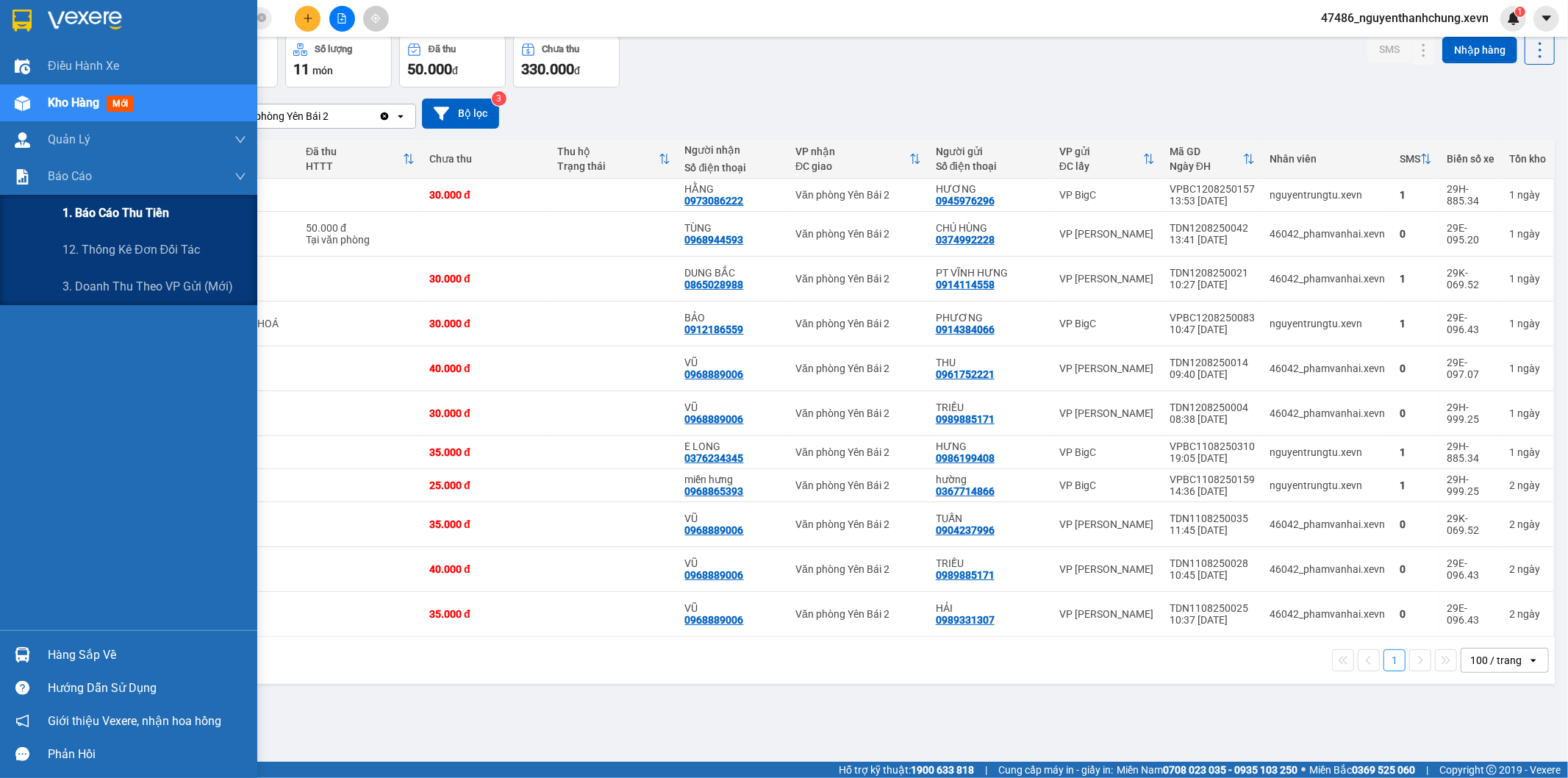
click at [108, 206] on span "1. Báo cáo thu tiền" at bounding box center [116, 213] width 106 height 19
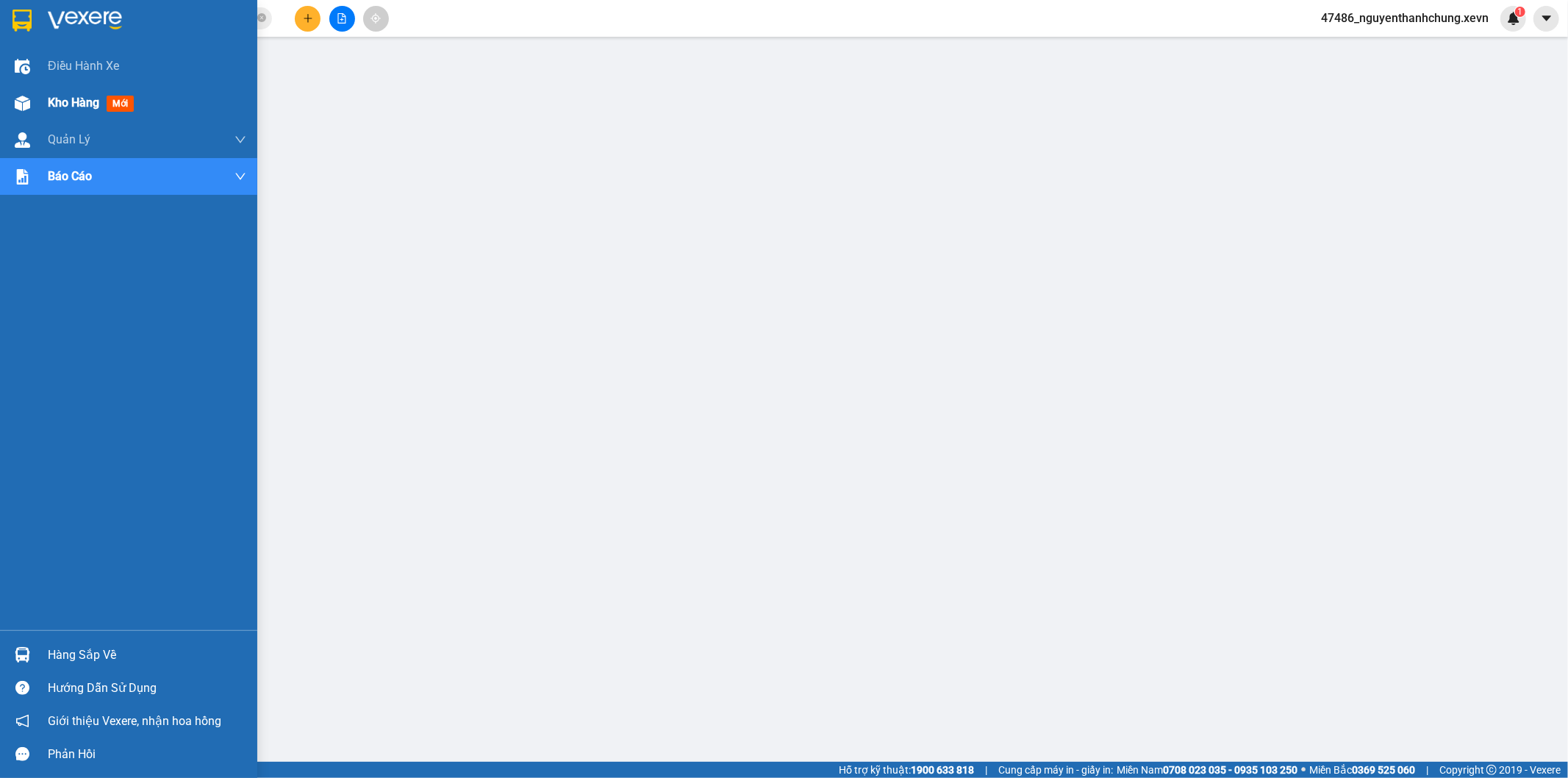
click at [30, 113] on div at bounding box center [23, 103] width 26 height 26
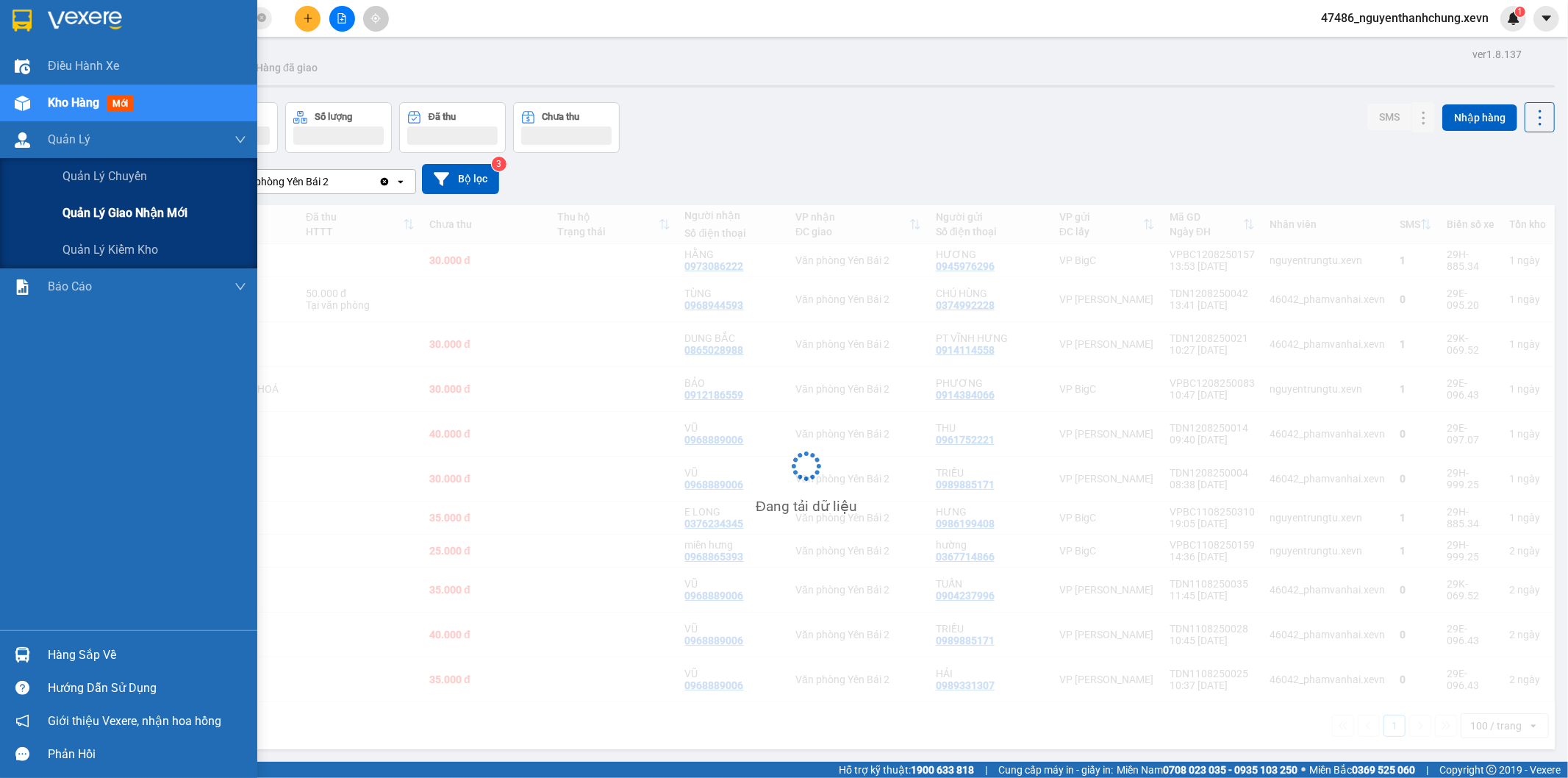
click at [126, 196] on div "Quản lý giao nhận mới" at bounding box center [155, 213] width 184 height 37
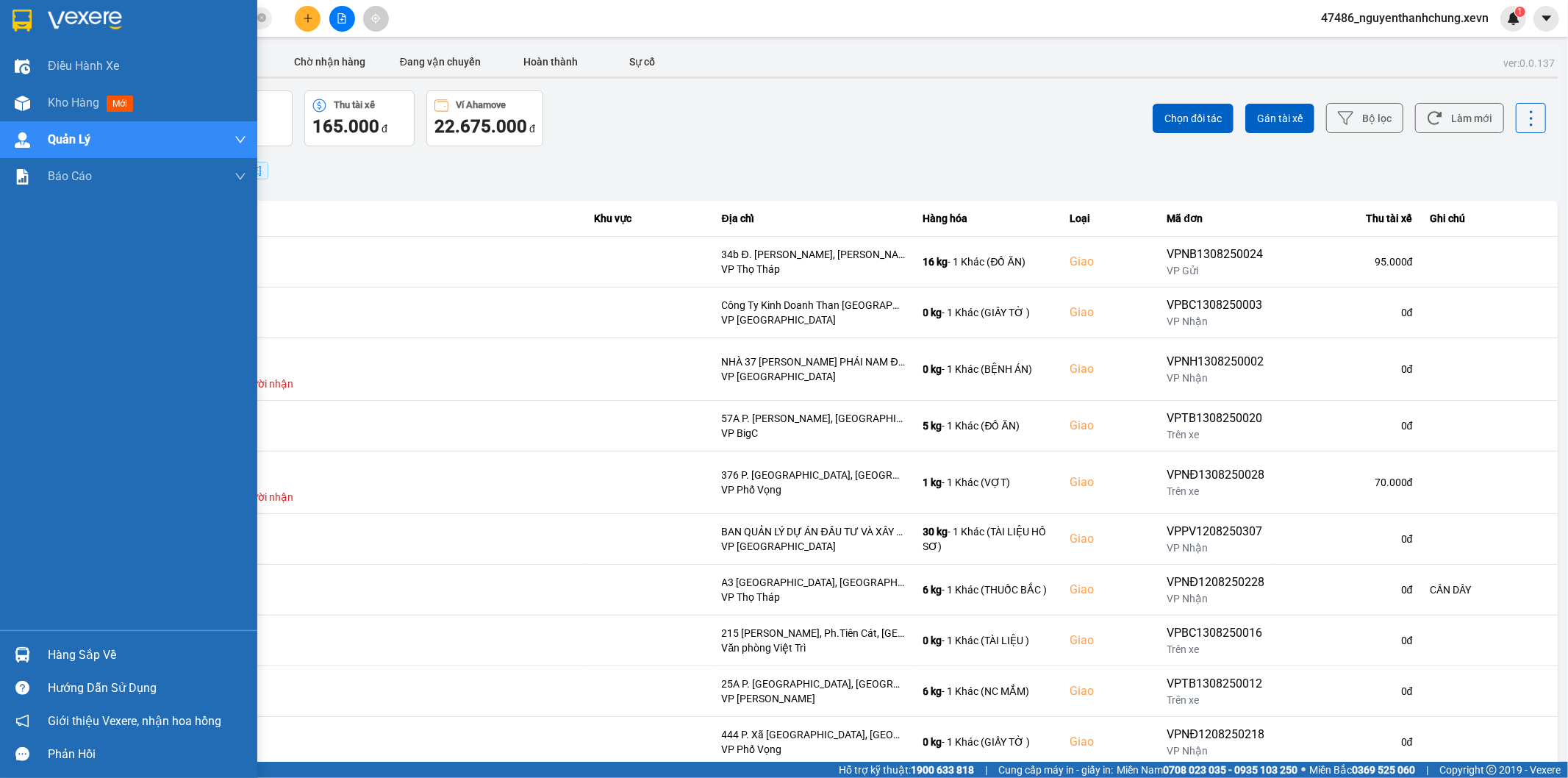
click at [0, 325] on div "Điều hành xe Kho hàng mới Quản Lý Quản lý chuyến Quản lý giao nhận mới Quản lý …" at bounding box center [129, 338] width 258 height 582
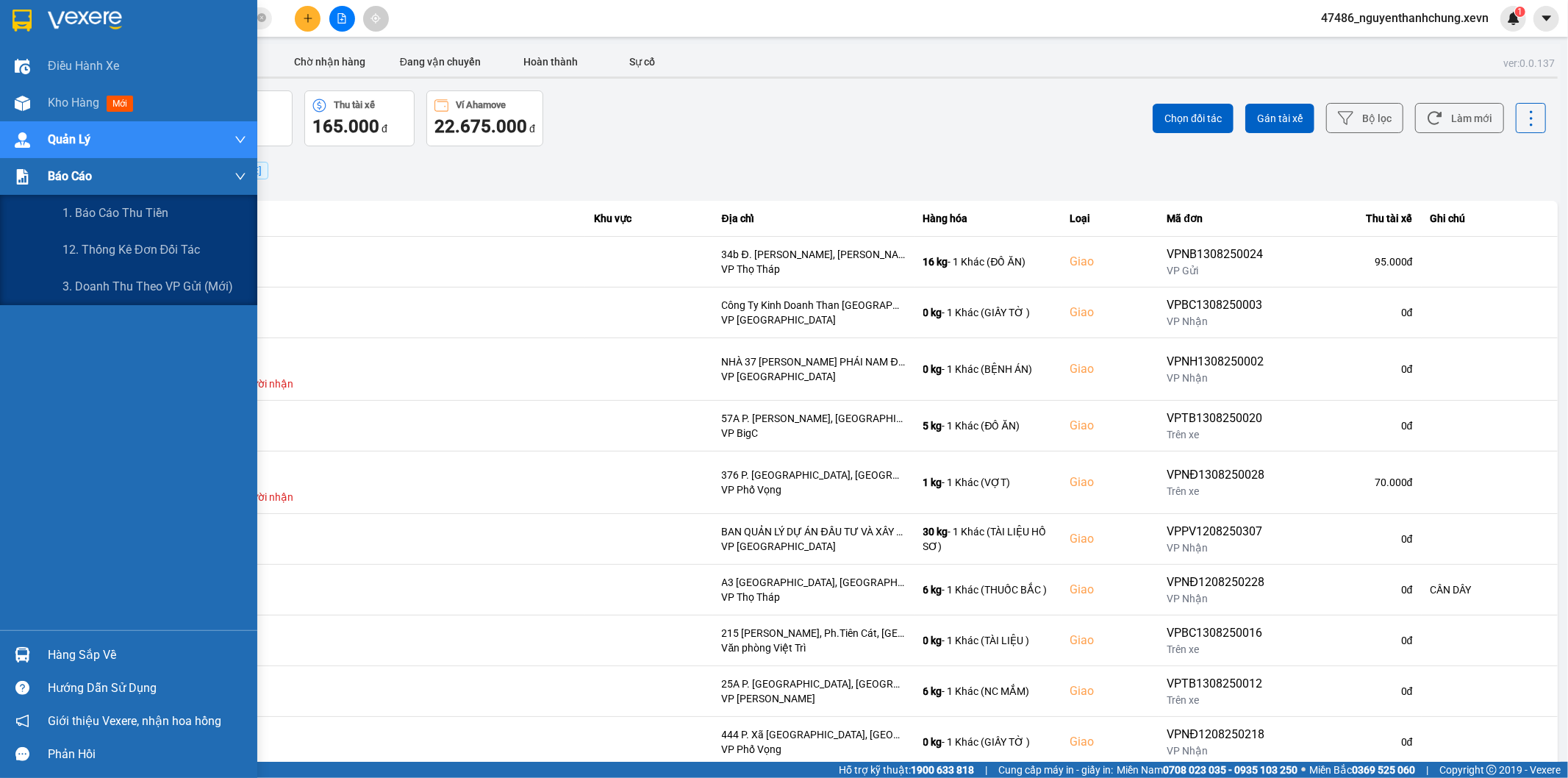
click at [82, 175] on span "Báo cáo" at bounding box center [69, 176] width 44 height 19
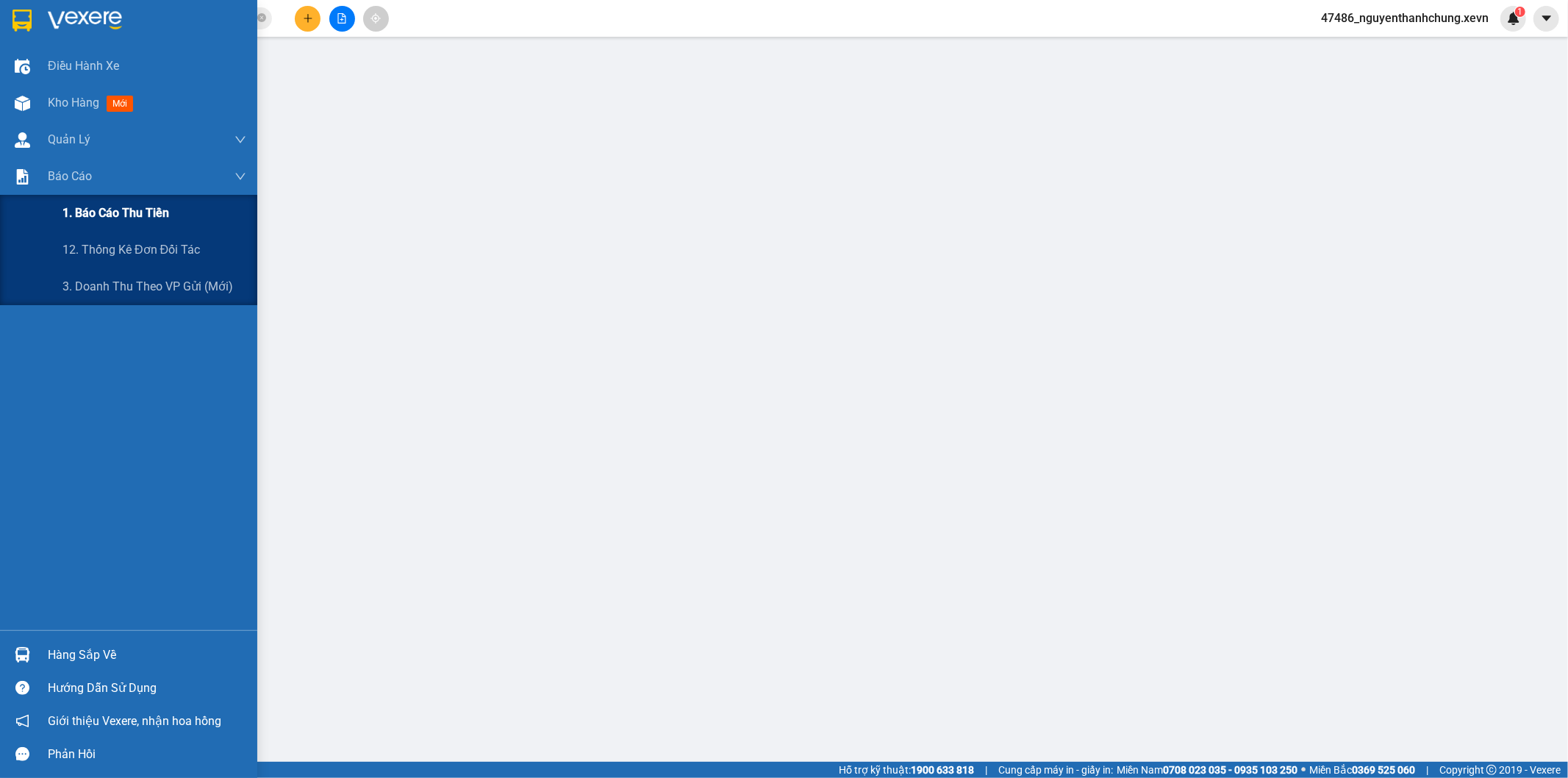
click at [76, 226] on div "1. Báo cáo thu tiền" at bounding box center [155, 213] width 184 height 37
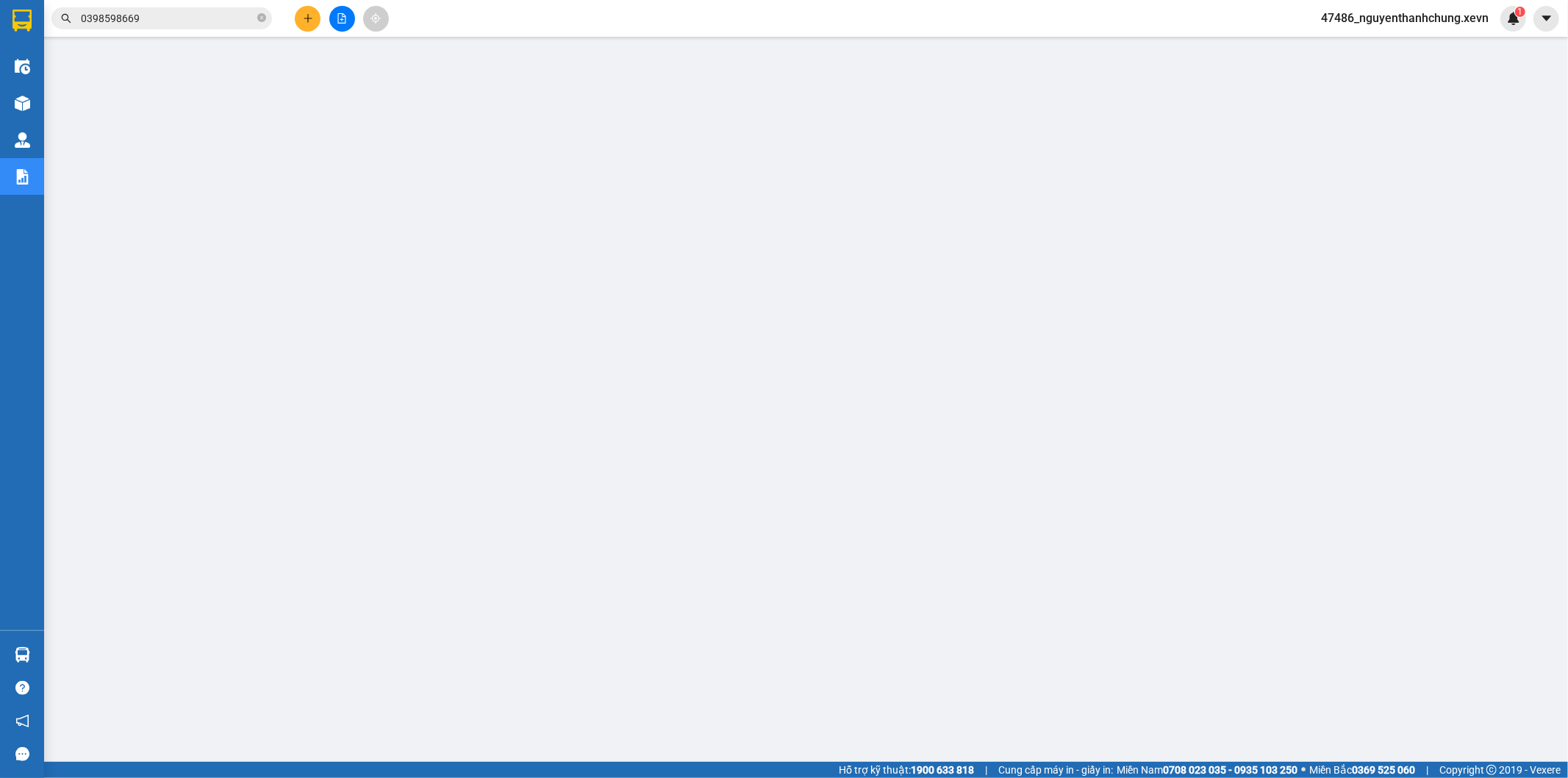
click at [152, 23] on input "0398598669" at bounding box center [167, 19] width 174 height 16
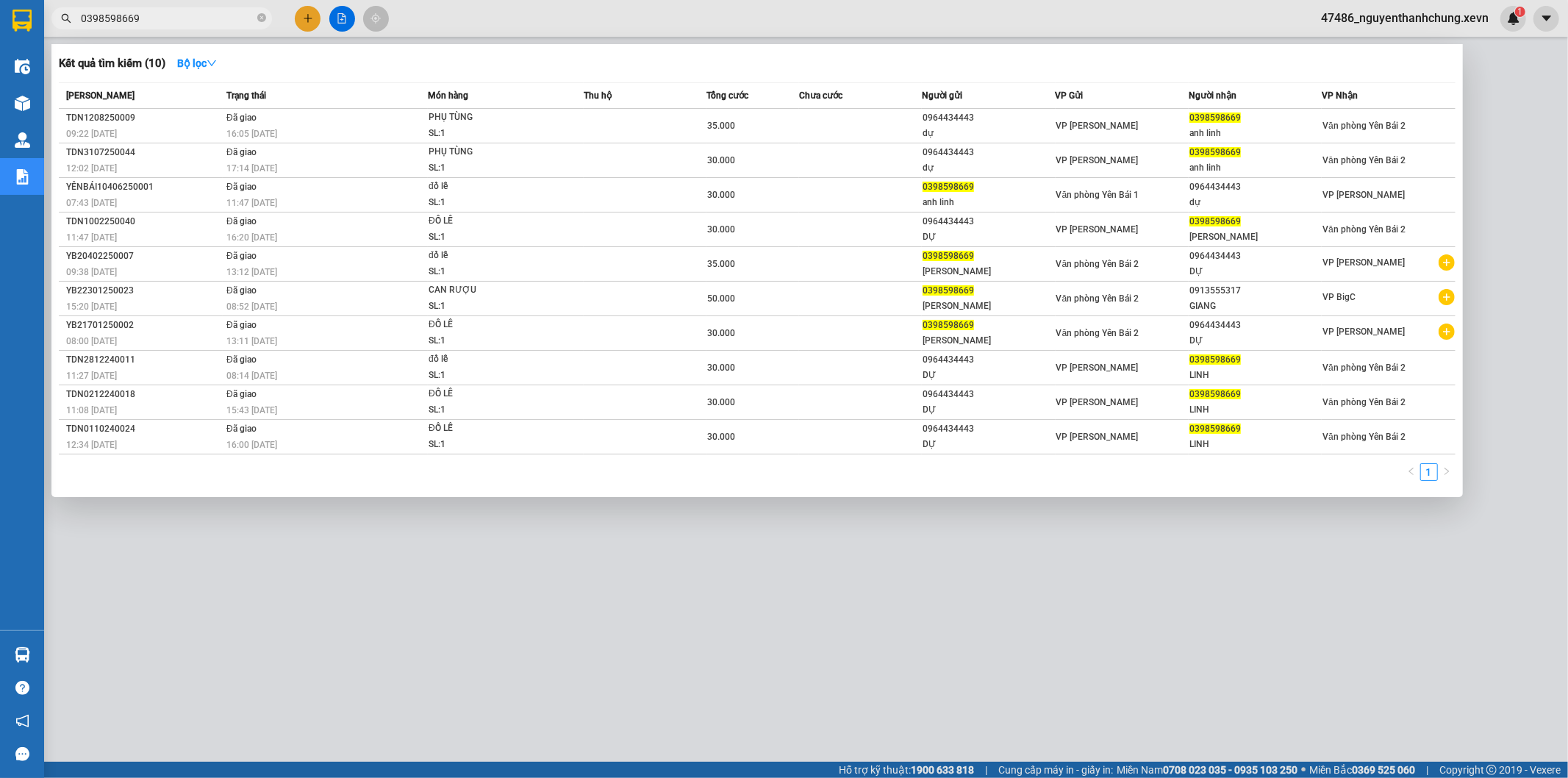
click at [535, 648] on div at bounding box center [784, 389] width 1568 height 778
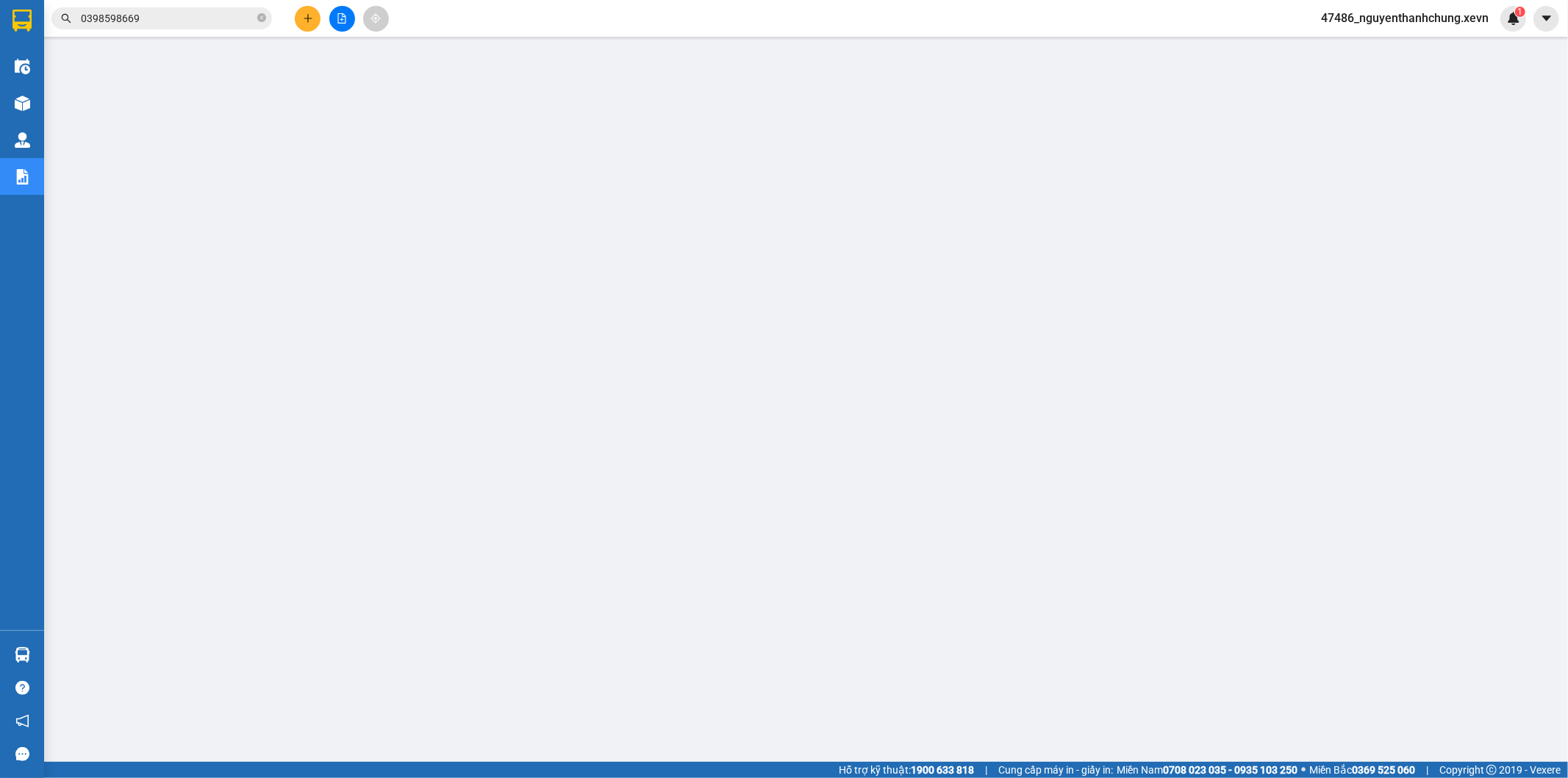
click at [43, 101] on div "Kho hàng mới" at bounding box center [22, 103] width 44 height 37
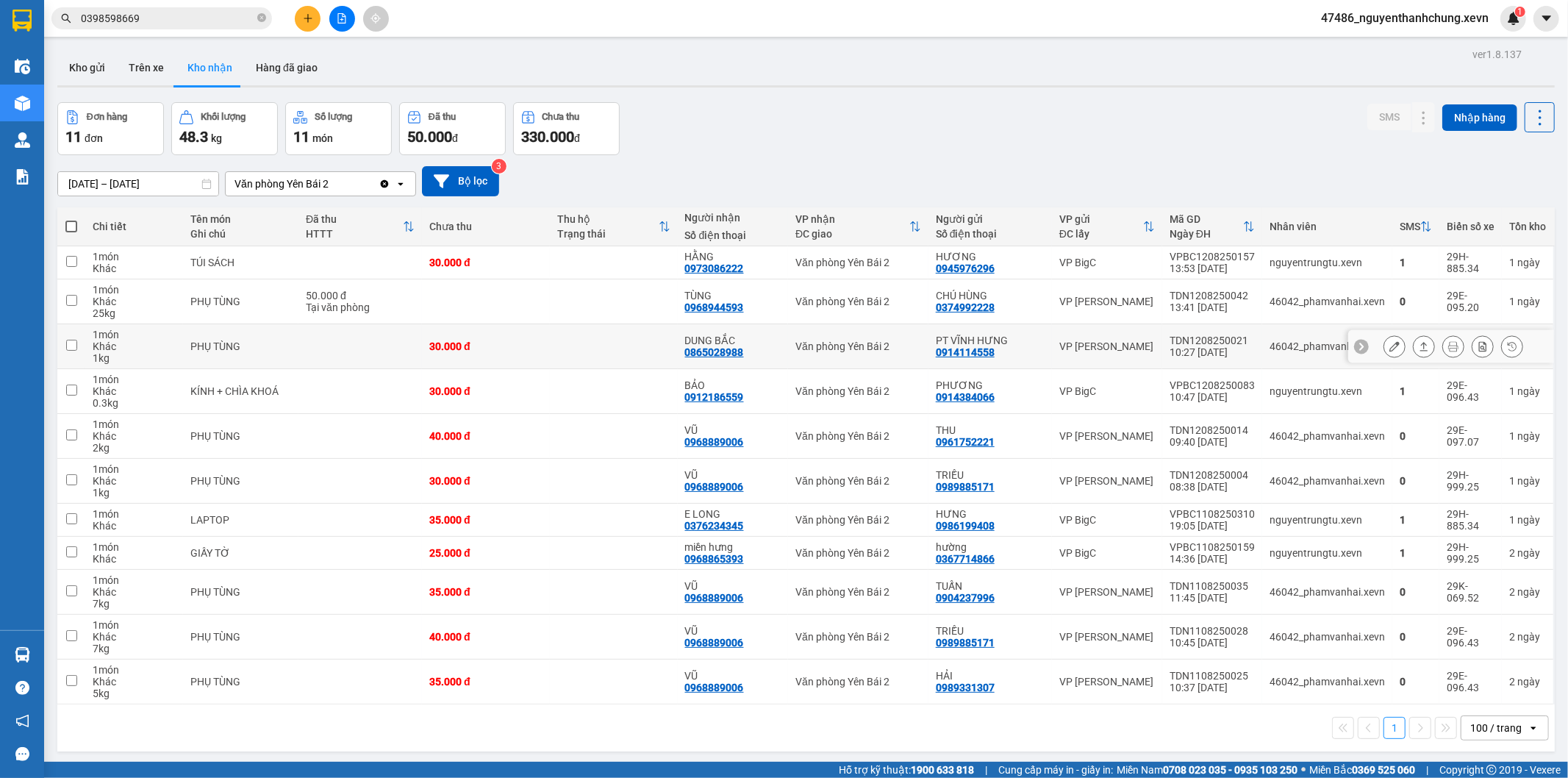
click at [1419, 344] on icon at bounding box center [1424, 346] width 10 height 10
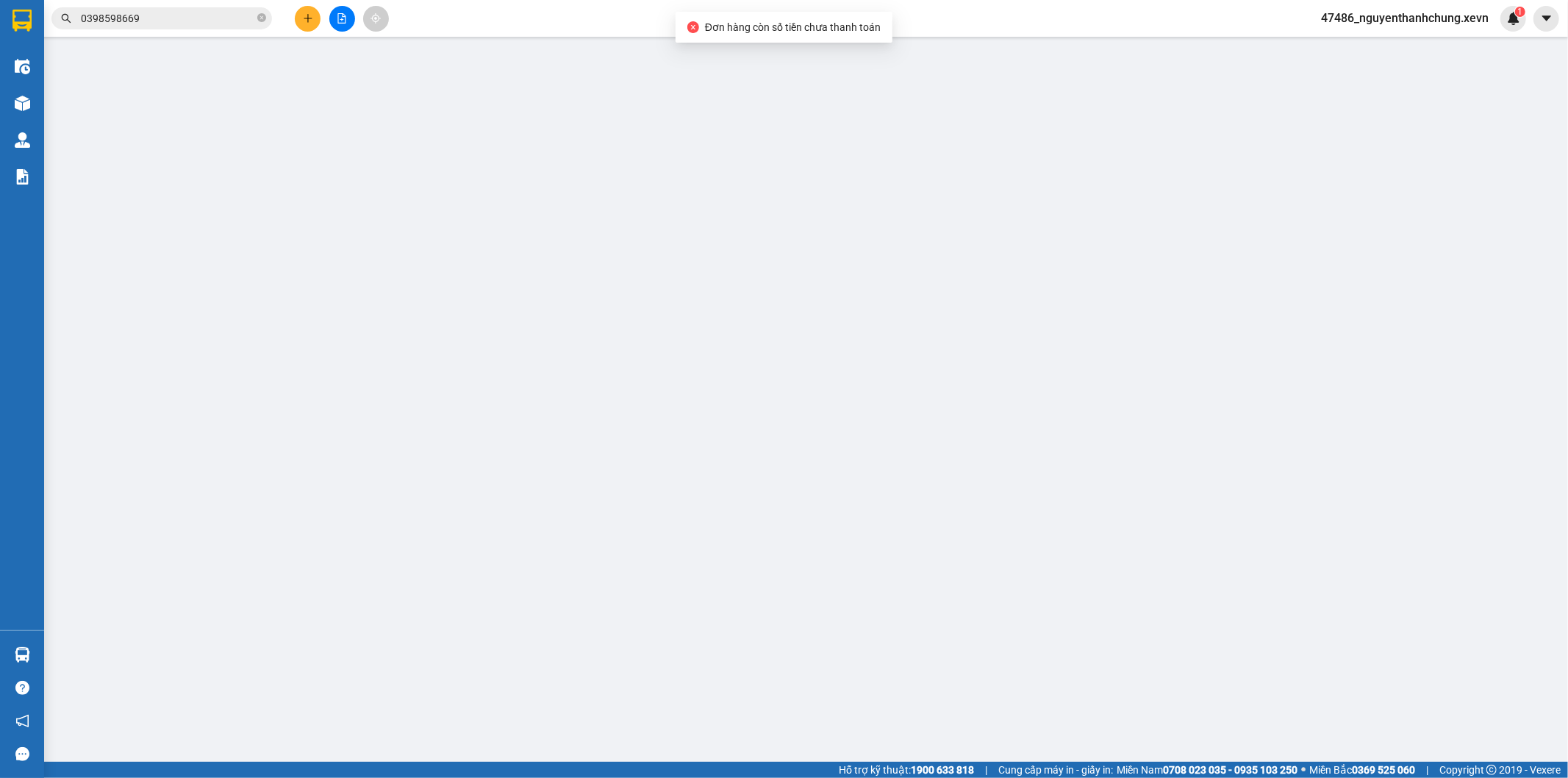
type input "0914114558"
type input "PT VĨNH HƯNG"
type input "0865028988"
type input "DUNG BẮC"
type input "GIAO TẬN NƠI"
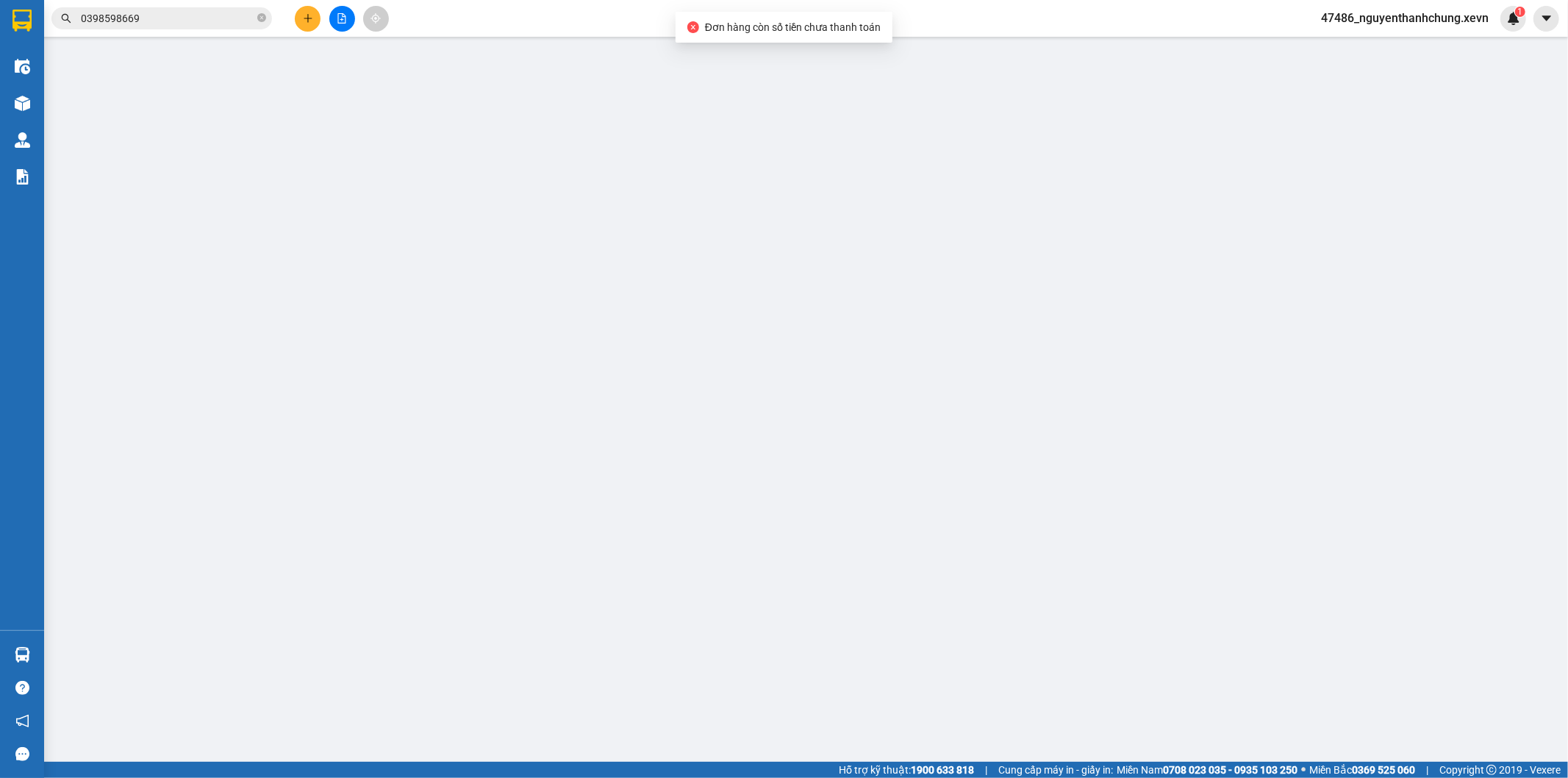
type input "123"
type input "30.000"
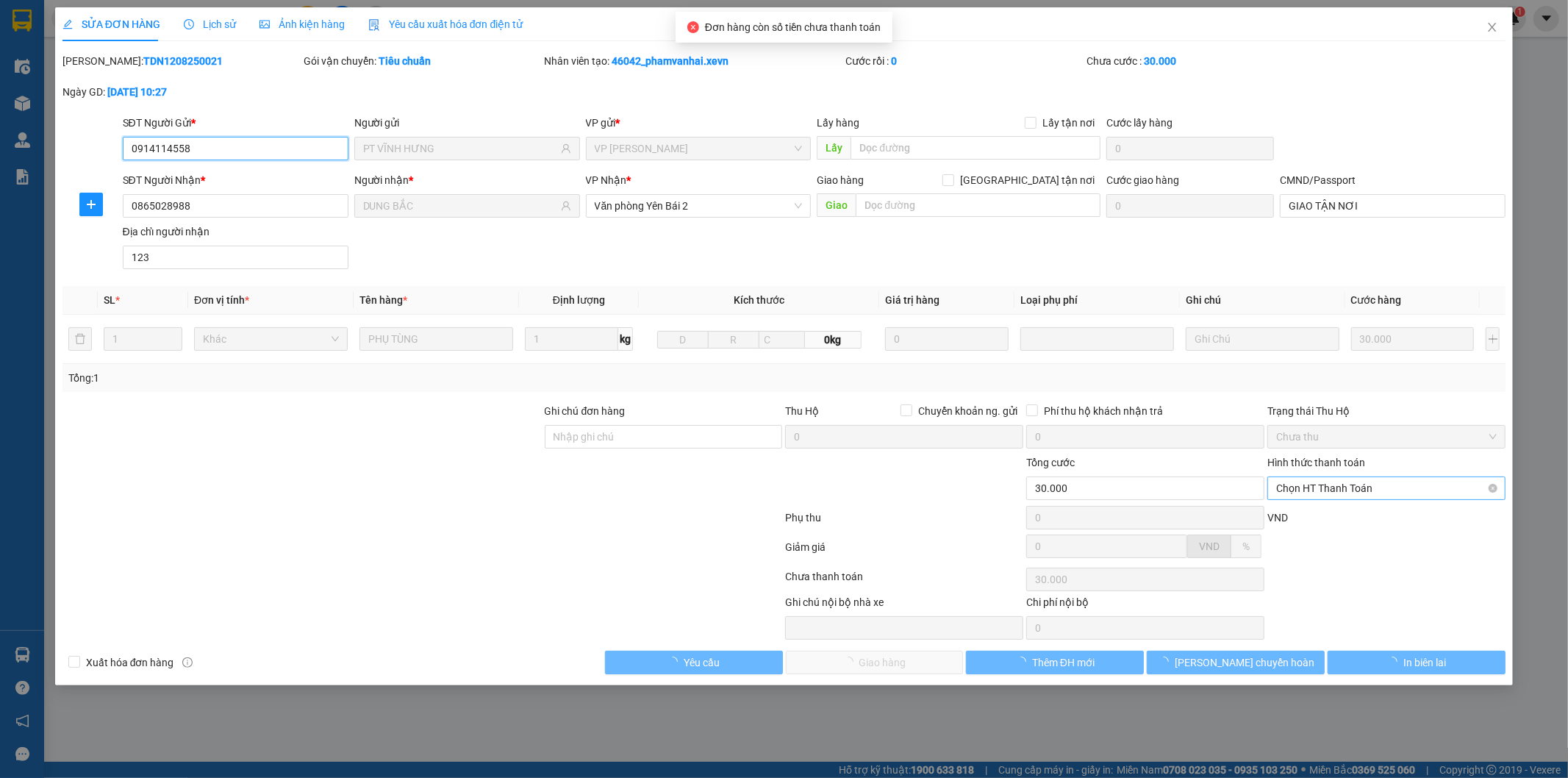
click at [1334, 498] on span "Chọn HT Thanh Toán" at bounding box center [1387, 488] width 221 height 22
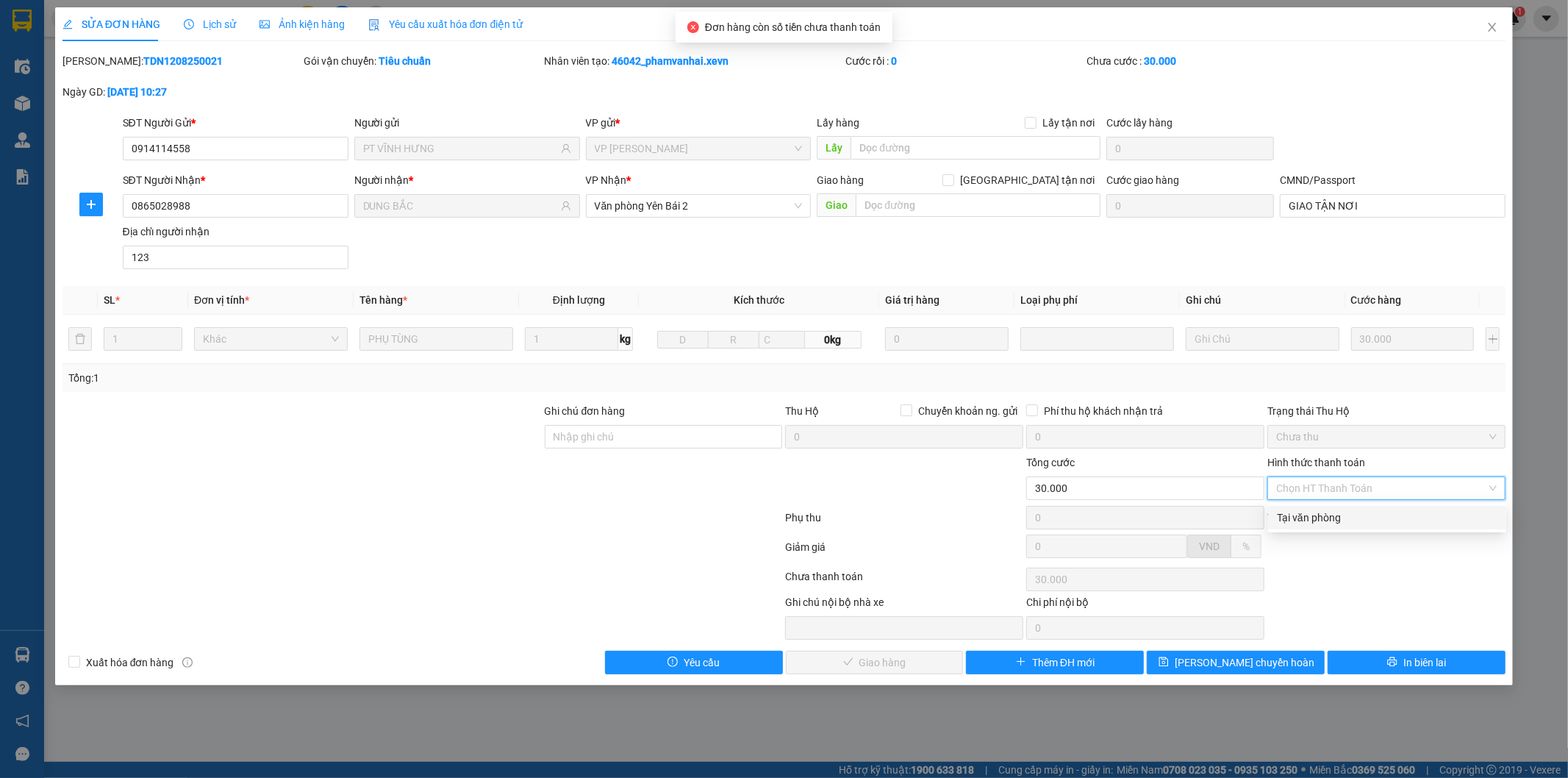
click at [1319, 521] on div "Tại văn phòng" at bounding box center [1388, 518] width 221 height 16
type input "0"
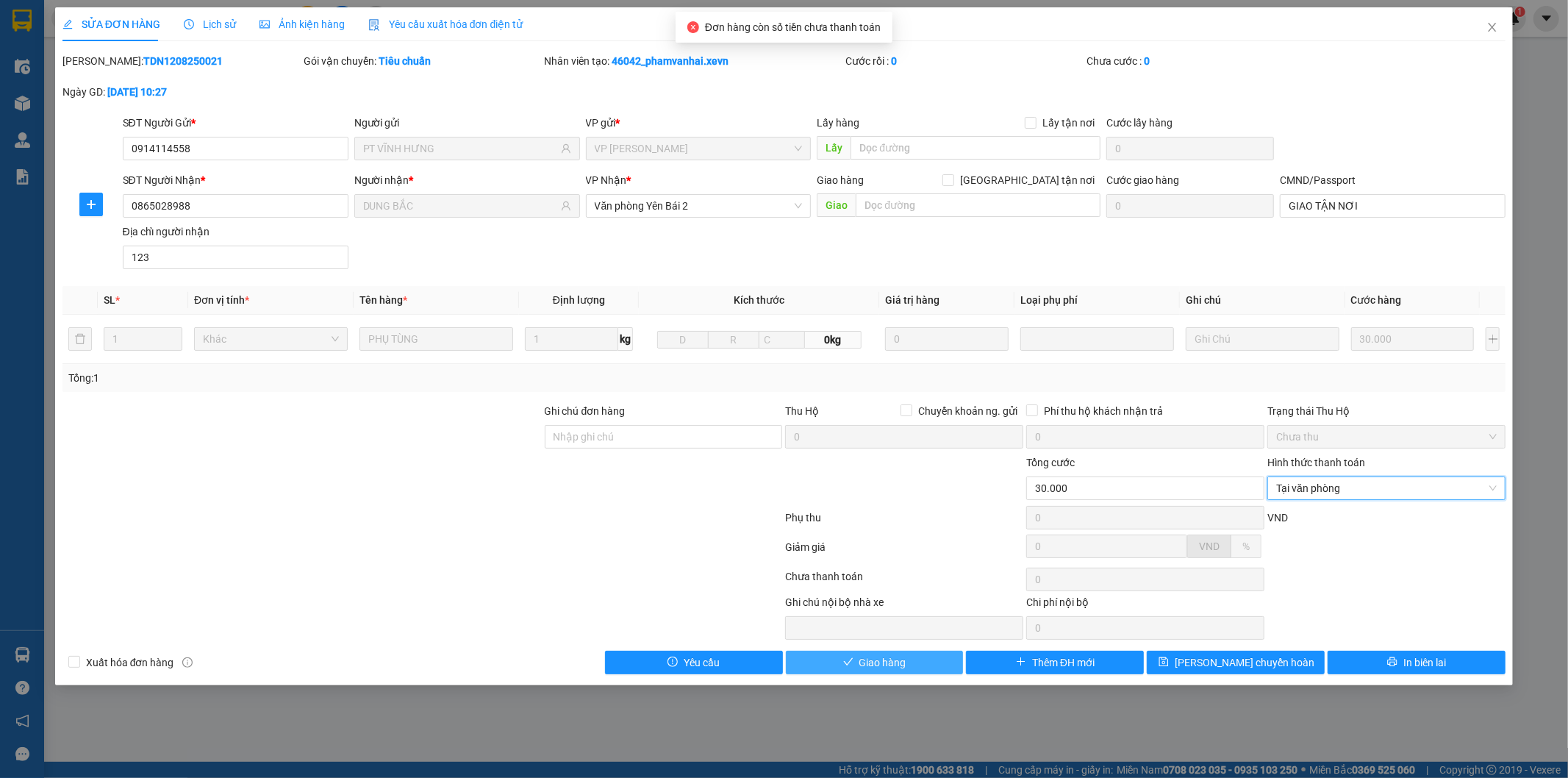
click at [864, 668] on span "Giao hàng" at bounding box center [883, 663] width 47 height 16
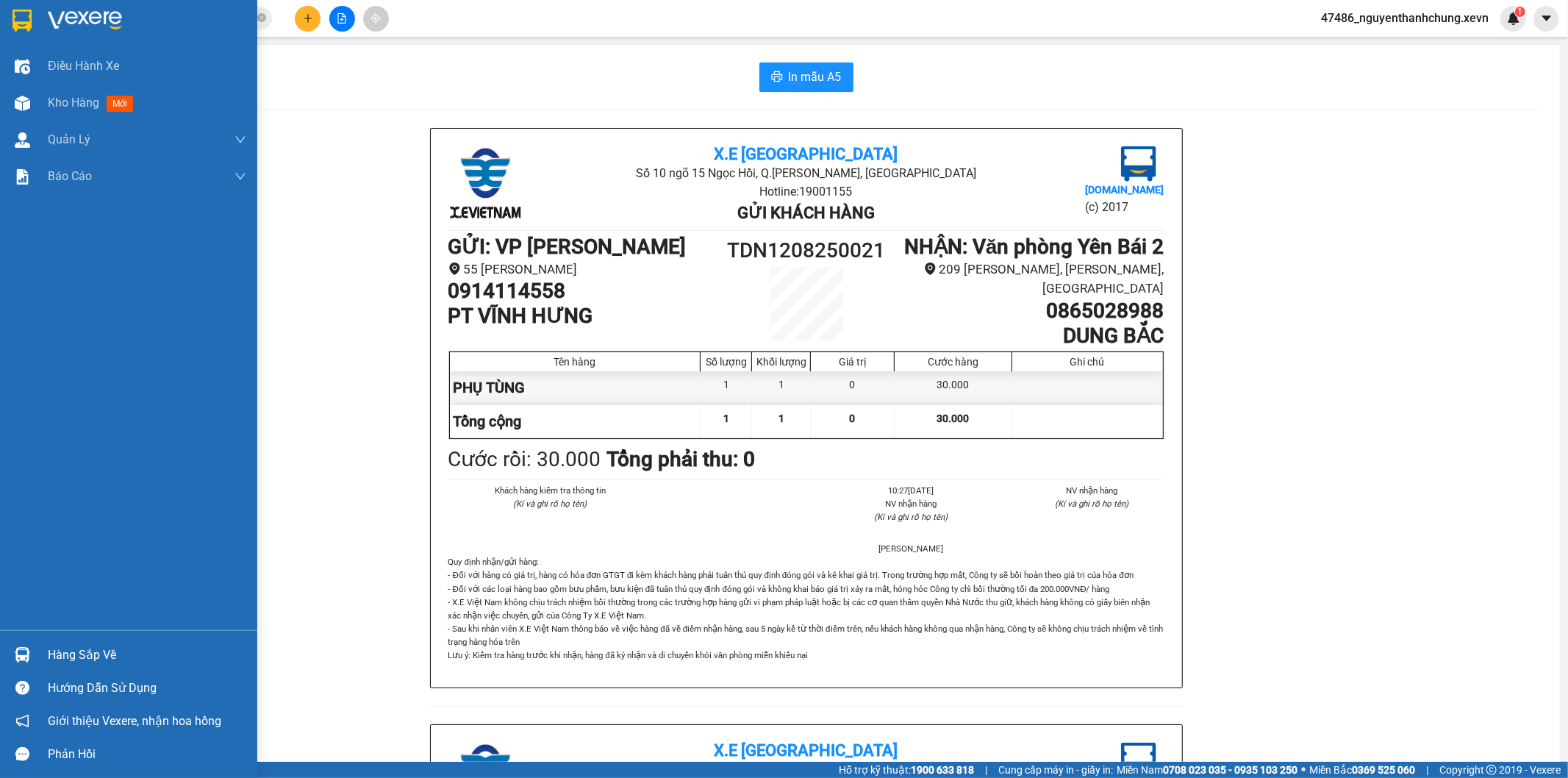
click at [30, 656] on div at bounding box center [23, 655] width 26 height 26
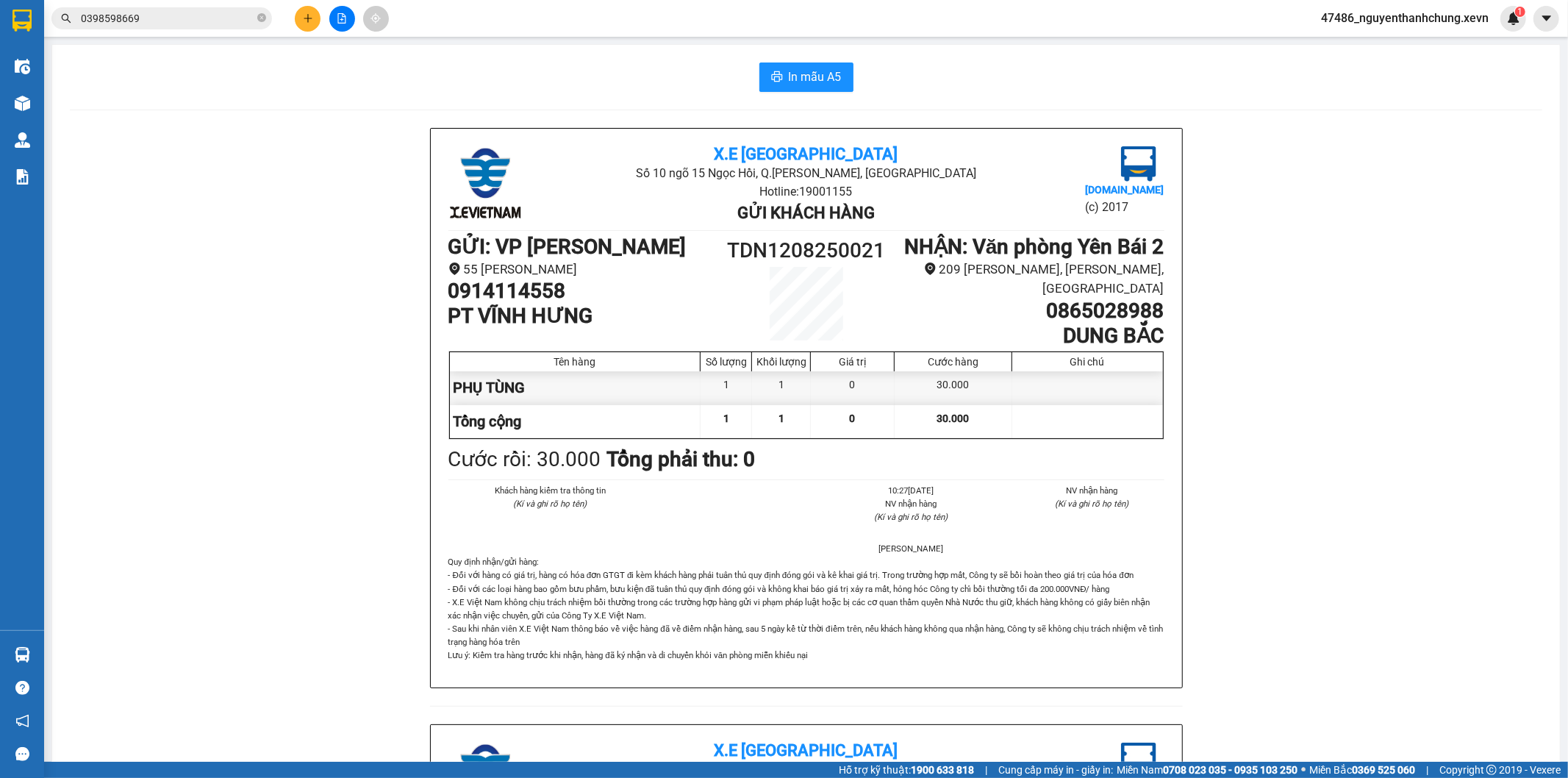
click at [134, 136] on section "Kết quả tìm kiếm ( 10 ) Bộ lọc Mã ĐH Trạng thái Món hàng Thu hộ Tổng cước Chưa …" at bounding box center [784, 389] width 1568 height 778
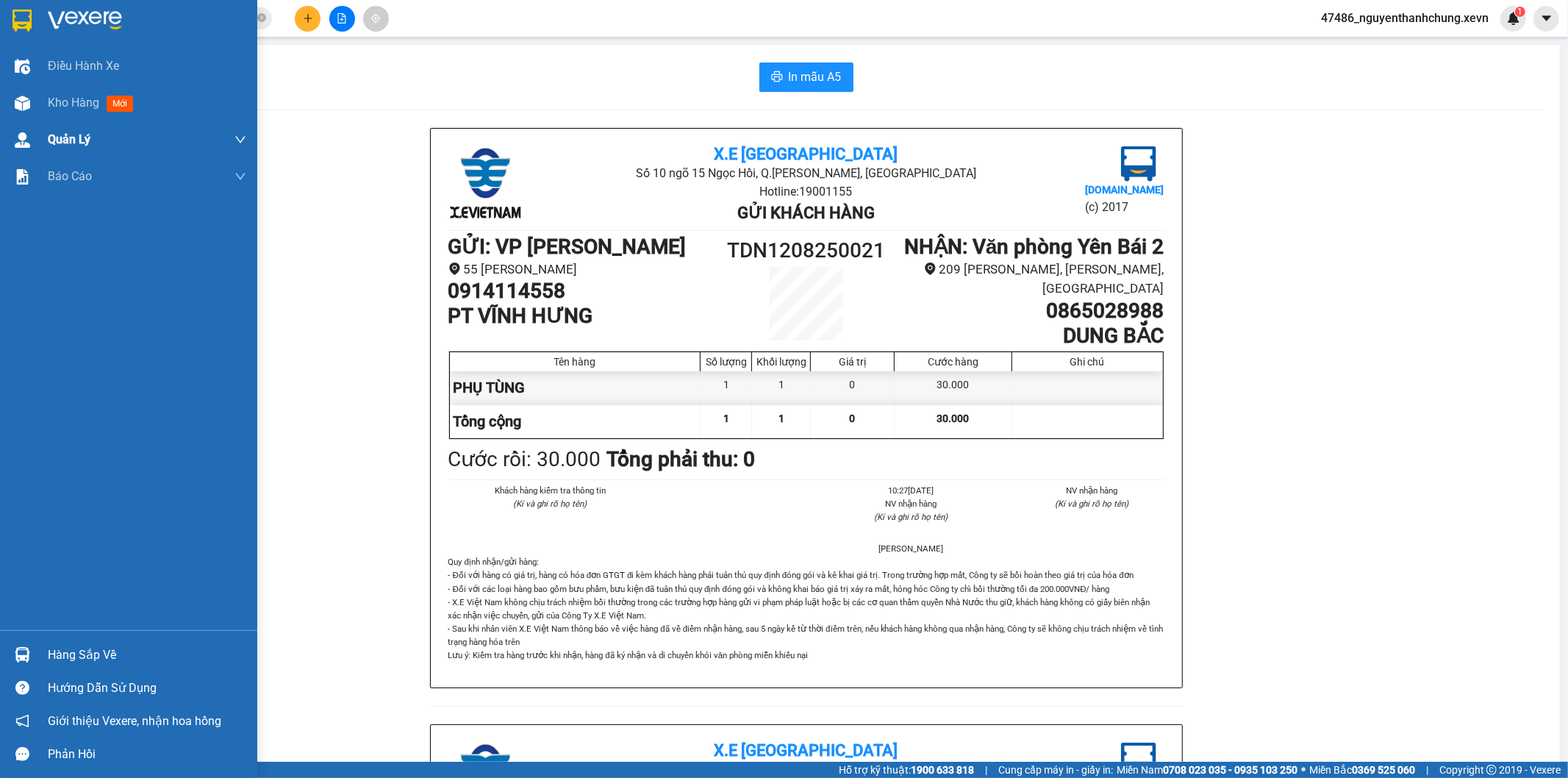
click at [37, 109] on div "Kho hàng mới" at bounding box center [129, 103] width 258 height 37
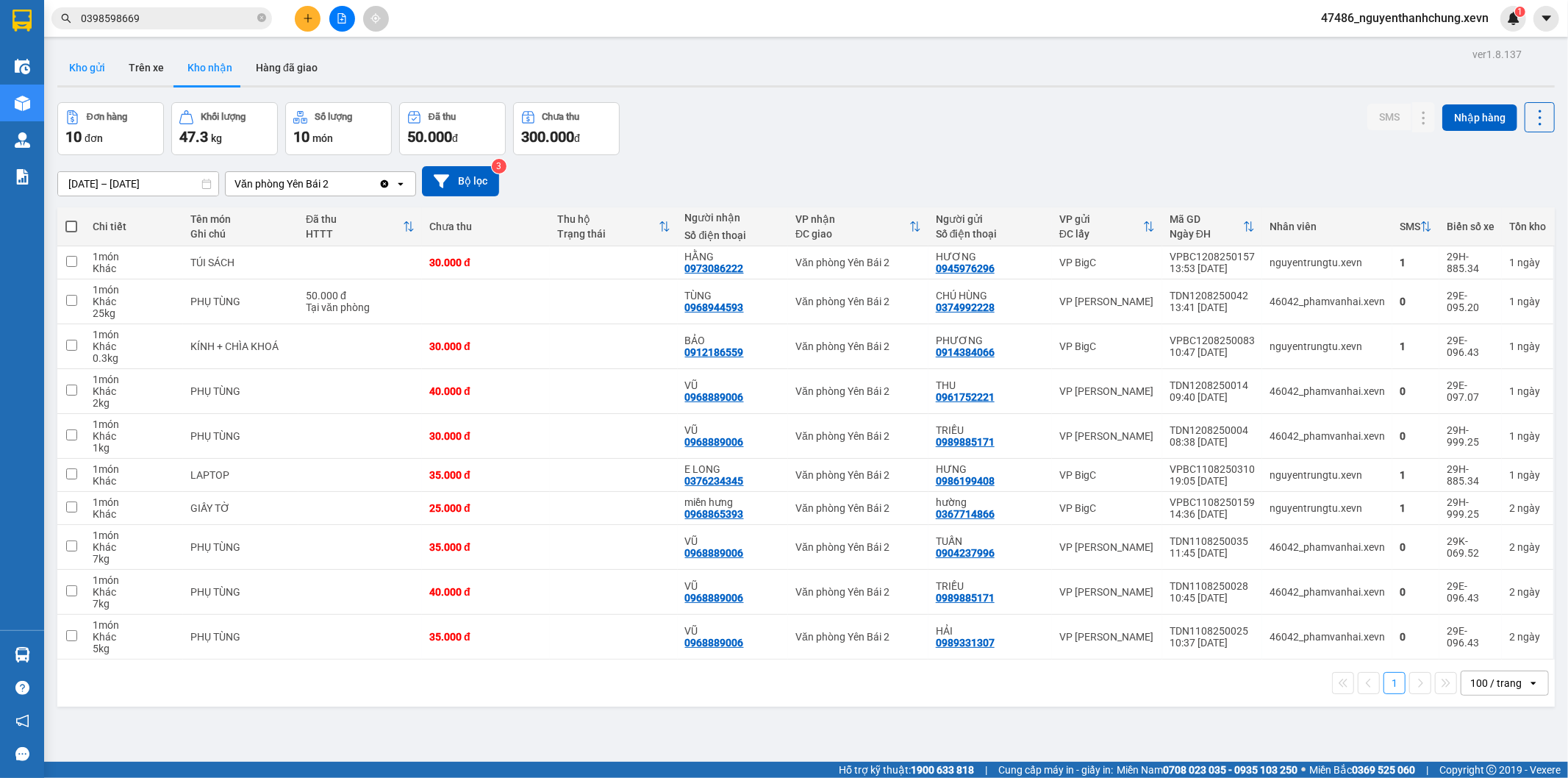
click at [72, 76] on button "Kho gửi" at bounding box center [87, 68] width 60 height 35
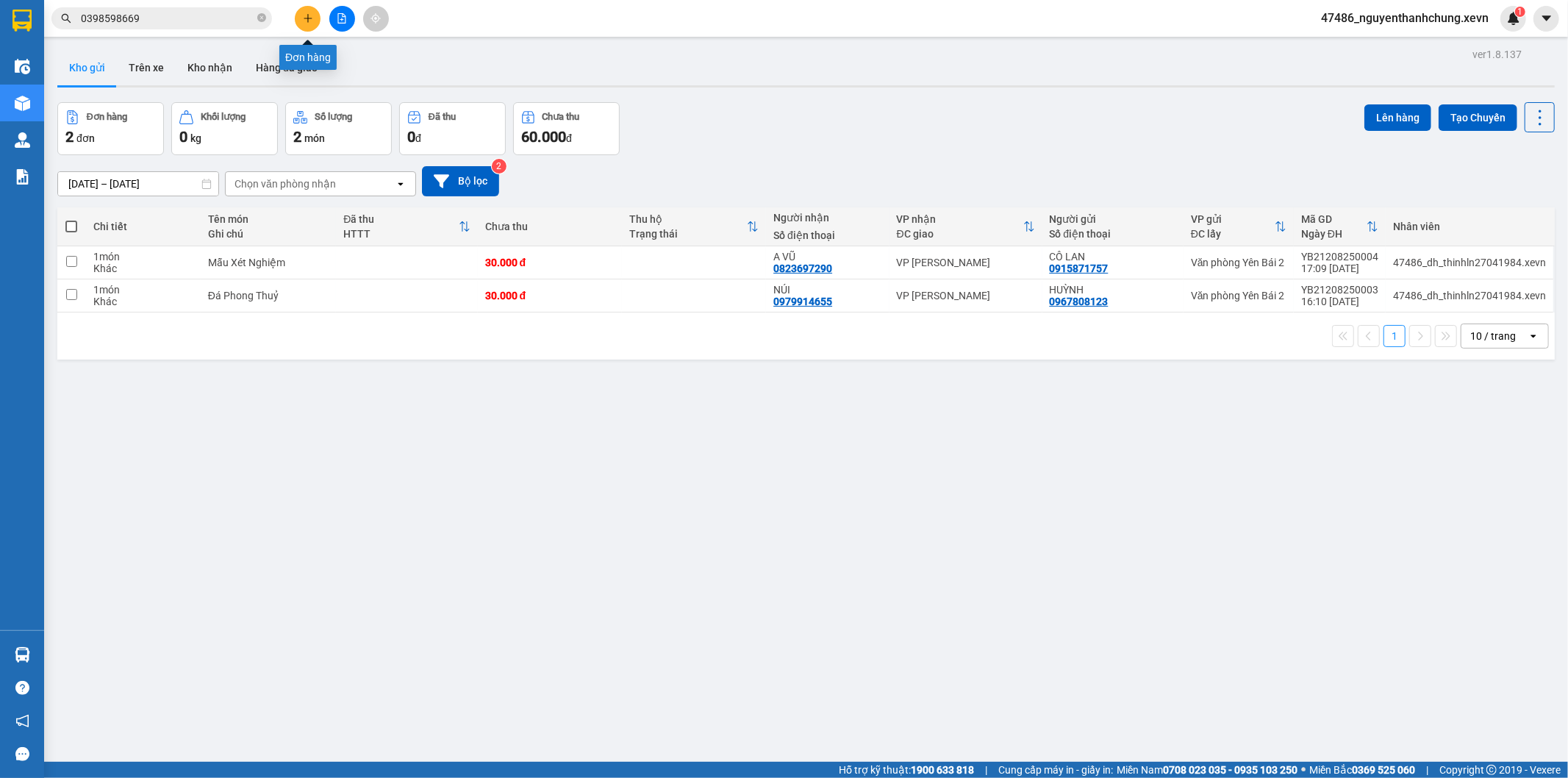
click at [319, 13] on button at bounding box center [307, 19] width 26 height 26
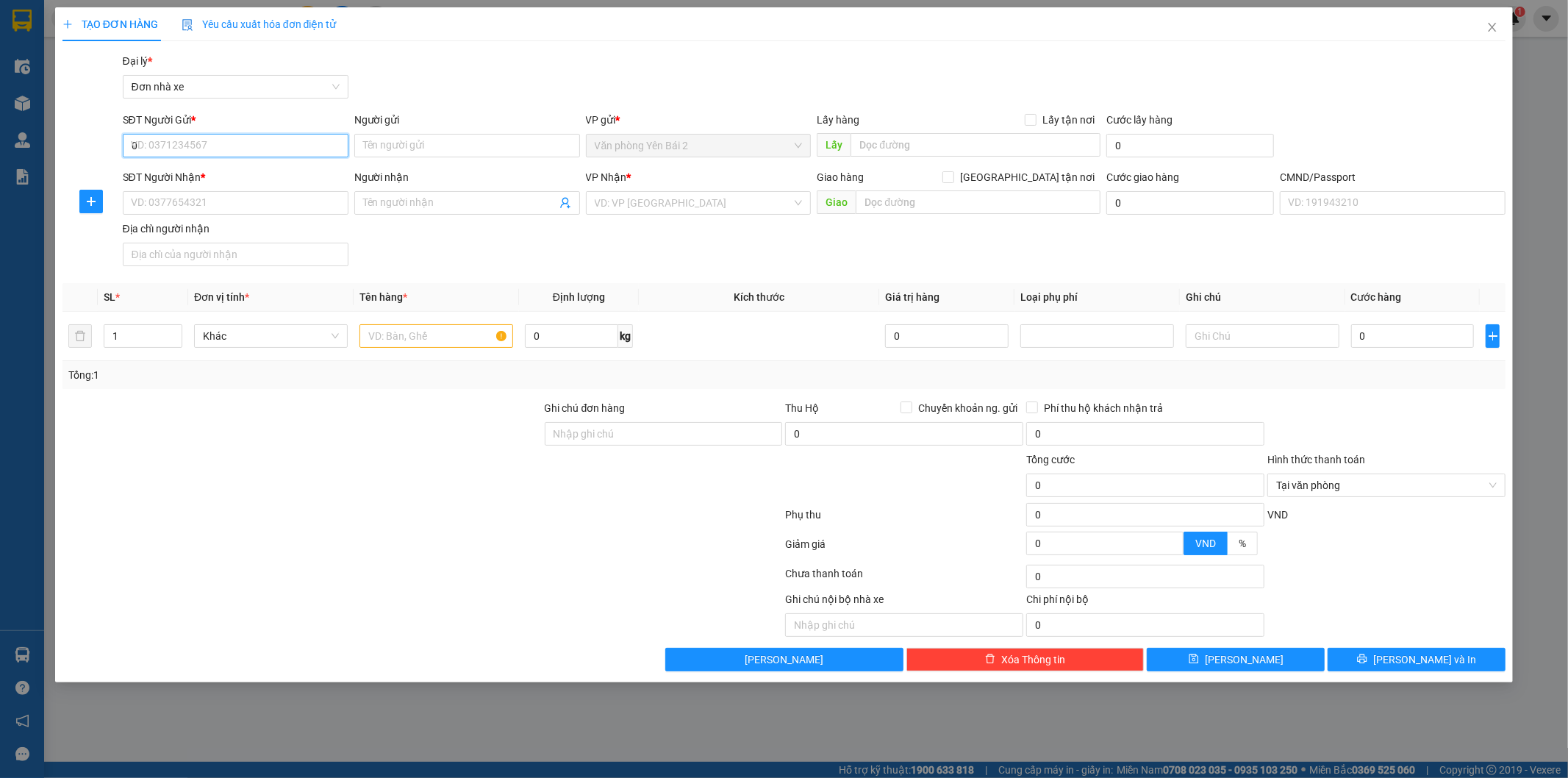
type input "09"
click at [1499, 31] on span "Close" at bounding box center [1492, 27] width 41 height 41
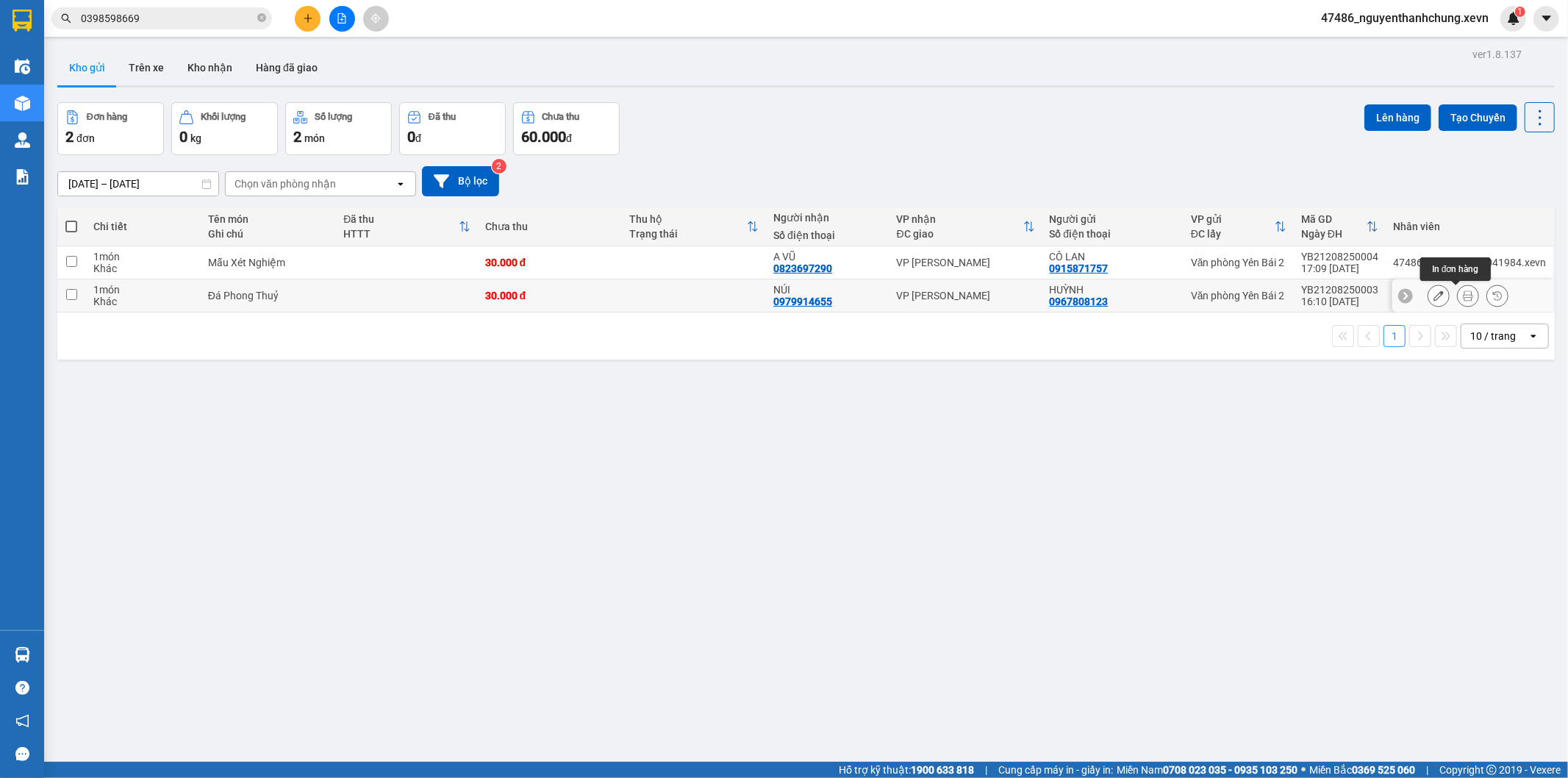
click at [1434, 294] on icon at bounding box center [1438, 296] width 10 height 10
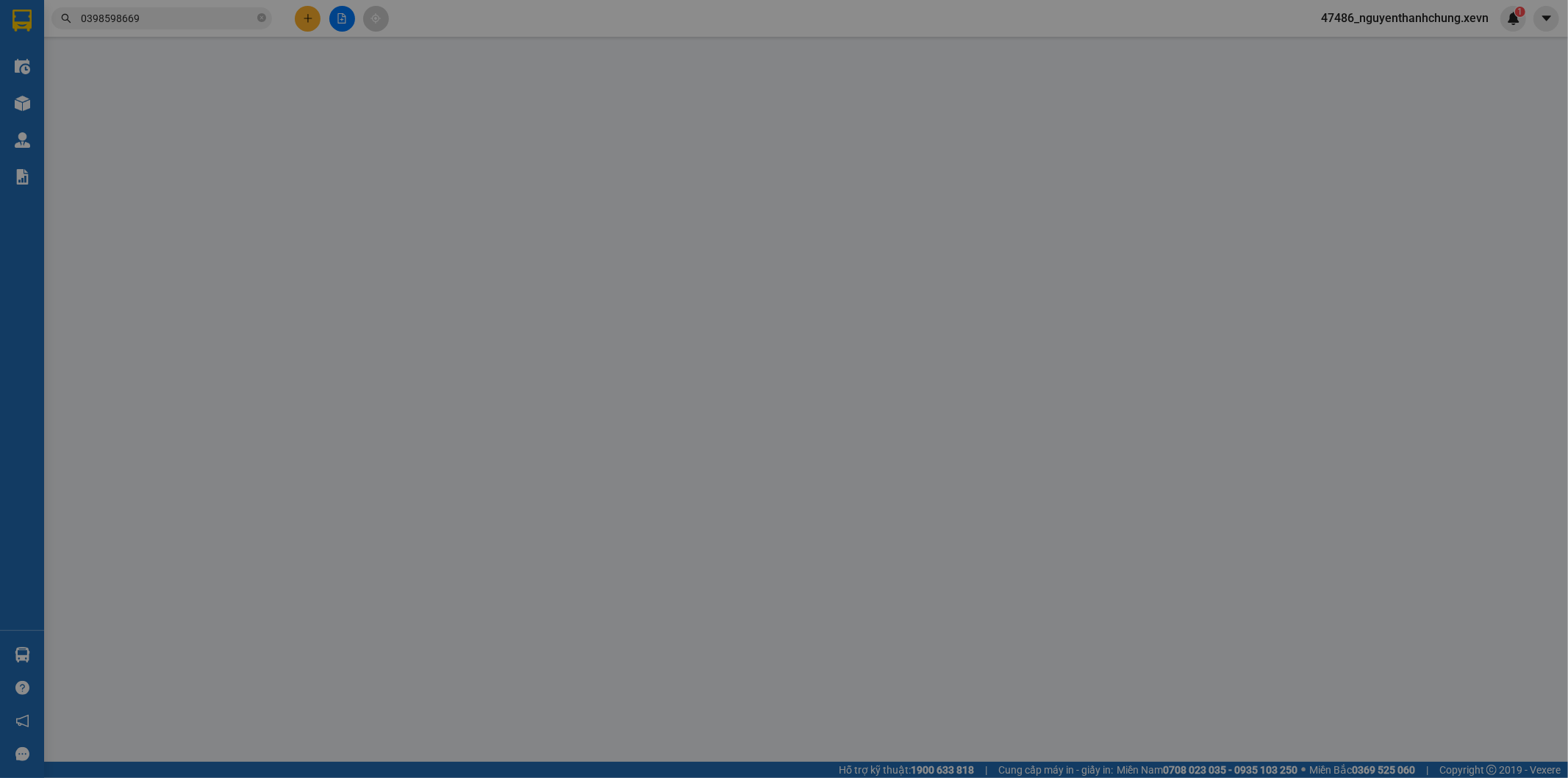
type input "0967808123"
type input "0979914655"
type input "1"
type input "30.000"
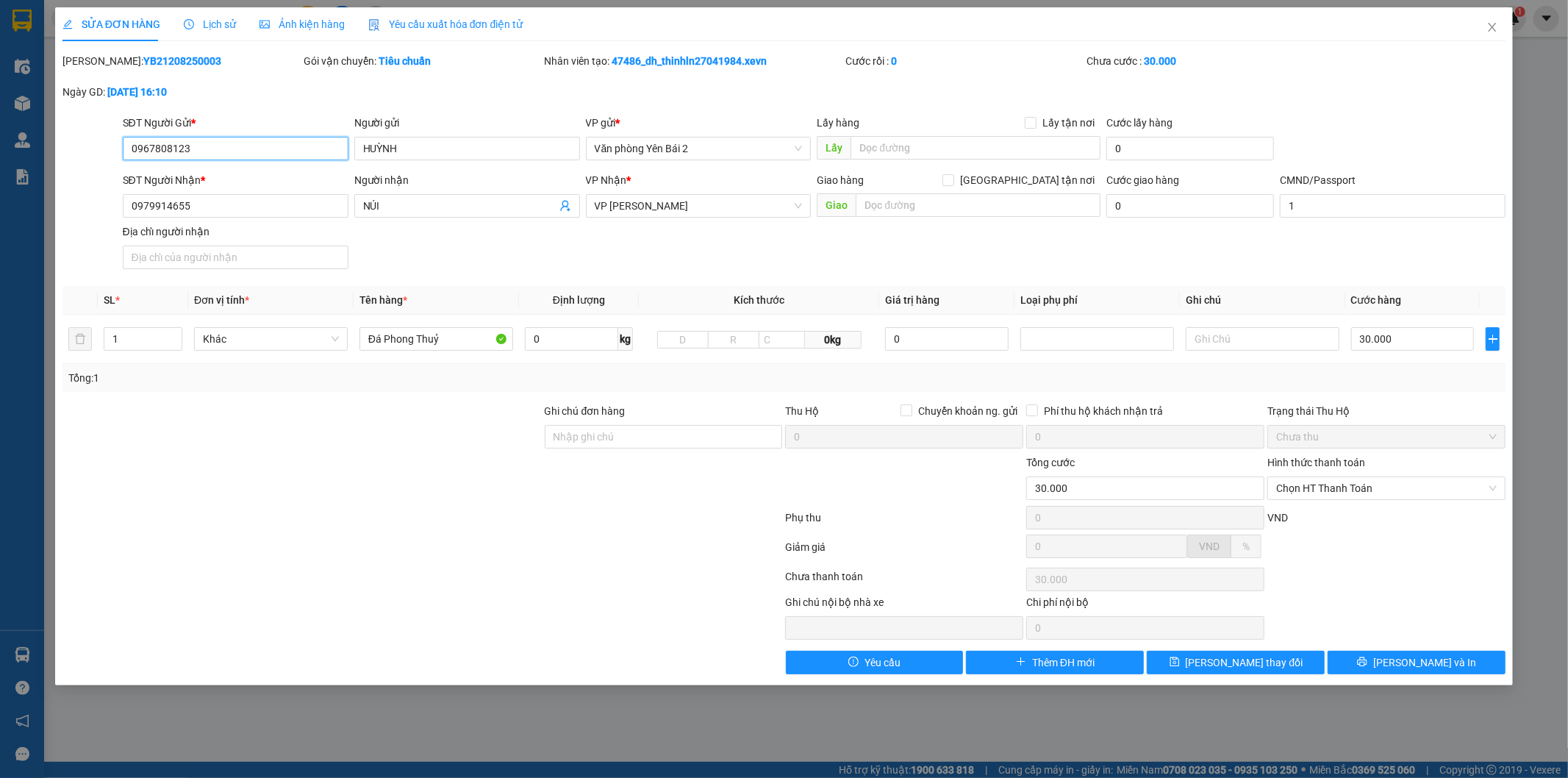
drag, startPoint x: 230, startPoint y: 140, endPoint x: 0, endPoint y: 144, distance: 230.0
click at [0, 144] on div "SỬA ĐƠN HÀNG Lịch sử Ảnh kiện hàng Yêu cầu xuất hóa đơn điện tử Total Paid Fee …" at bounding box center [784, 389] width 1568 height 778
drag, startPoint x: 381, startPoint y: 148, endPoint x: 141, endPoint y: 159, distance: 240.3
click at [297, 149] on div "SĐT Người Gửi * VD: 0371234567 Người gửi HUỲNH HUỲNH VP gửi * Văn phòng Yên Bái…" at bounding box center [815, 141] width 1389 height 52
click at [208, 208] on input "0979914655" at bounding box center [236, 205] width 225 height 23
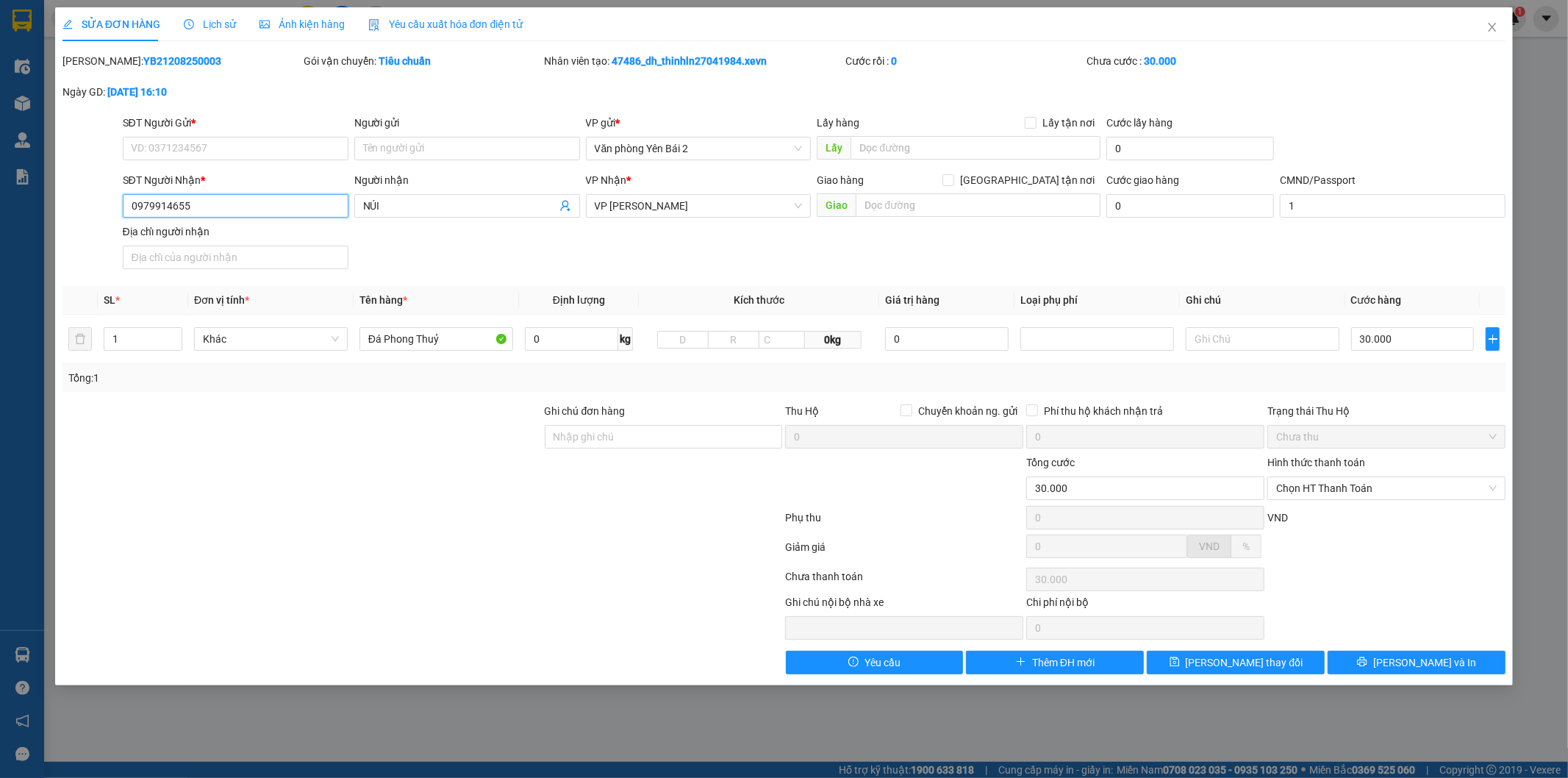
click at [206, 208] on input "0979914655" at bounding box center [236, 205] width 225 height 23
click at [487, 205] on input "NÚI" at bounding box center [460, 206] width 193 height 16
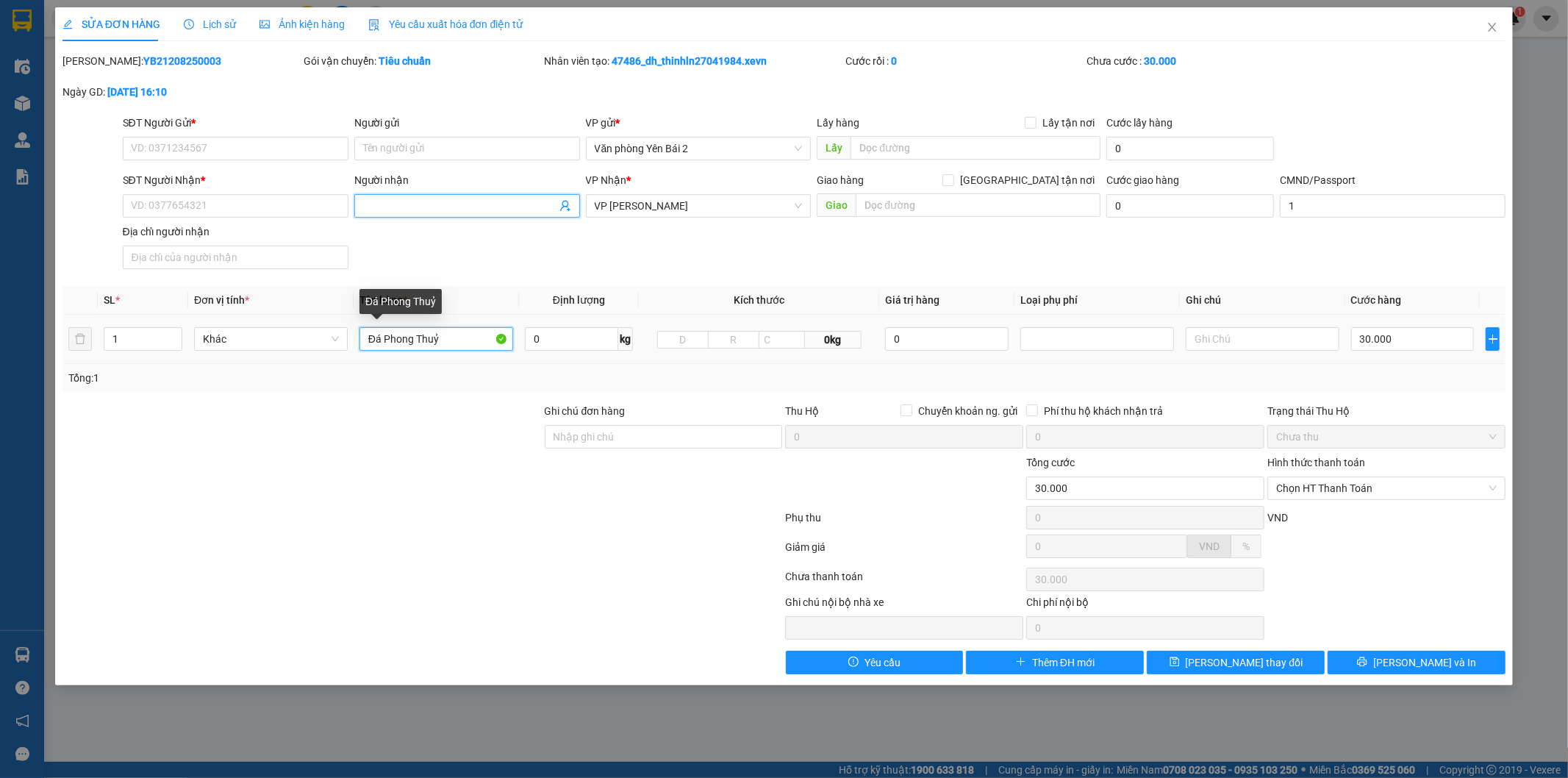
click at [435, 335] on input "Đá Phong Thuỷ" at bounding box center [436, 339] width 154 height 23
click at [438, 336] on input "Đá Phong Thuỷ" at bounding box center [436, 339] width 154 height 23
click at [439, 336] on input "Đá Phong Thuỷ" at bounding box center [436, 339] width 154 height 23
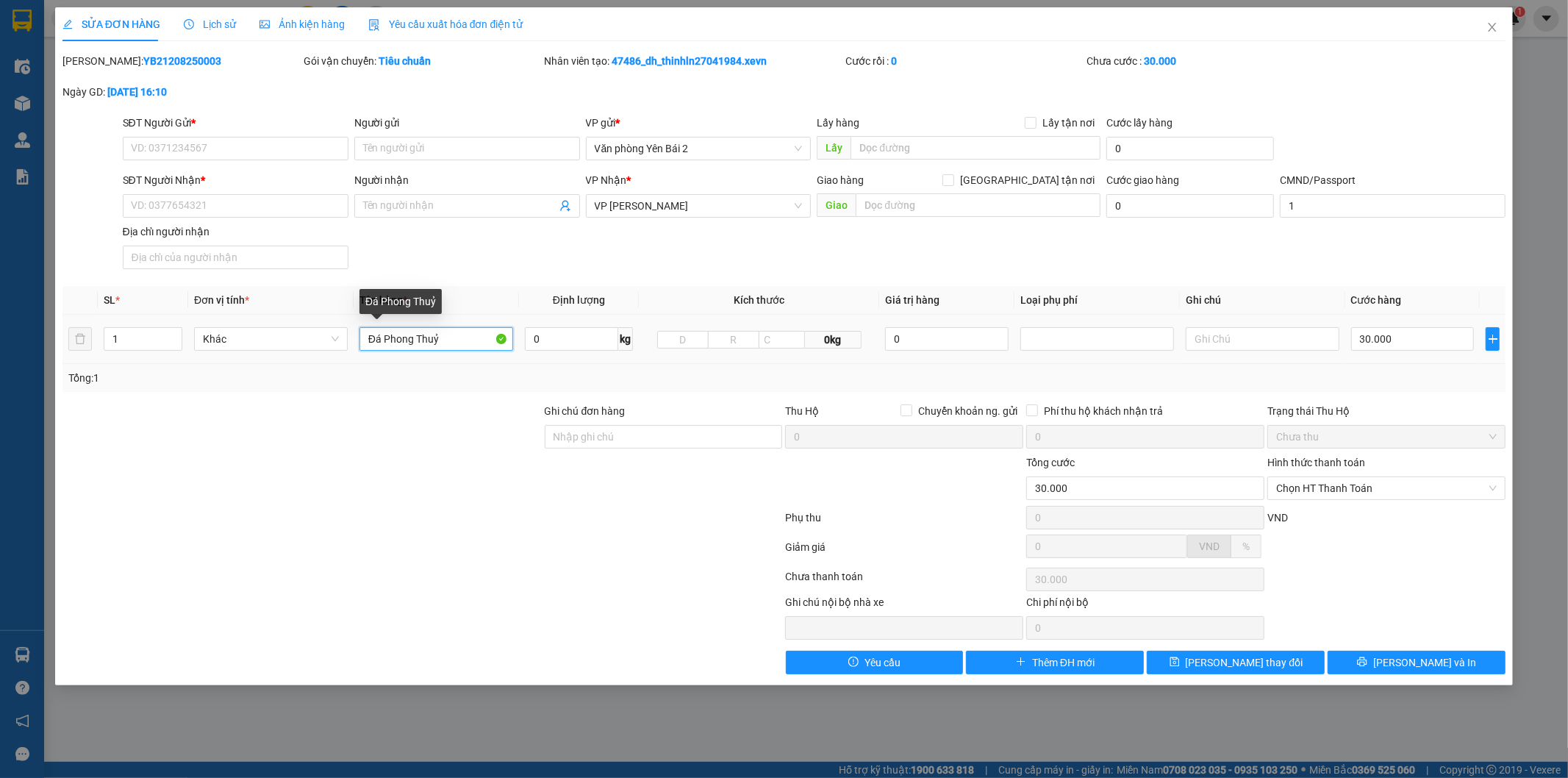
click at [439, 336] on input "Đá Phong Thuỷ" at bounding box center [436, 339] width 154 height 23
click at [200, 147] on input "SĐT Người Gửi *" at bounding box center [236, 148] width 225 height 23
type input "0915652389"
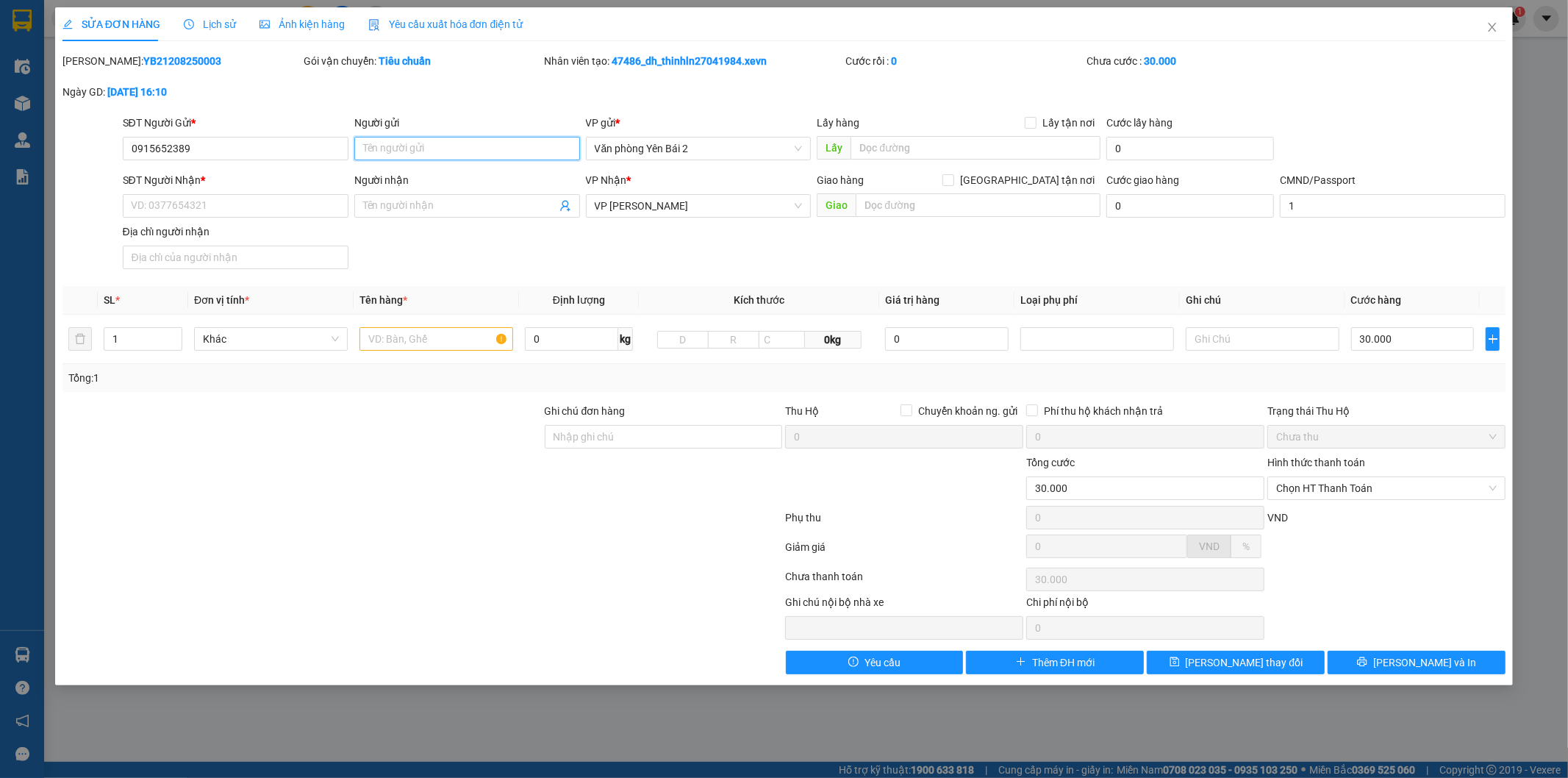
click at [437, 147] on input "Người gửi" at bounding box center [467, 148] width 225 height 23
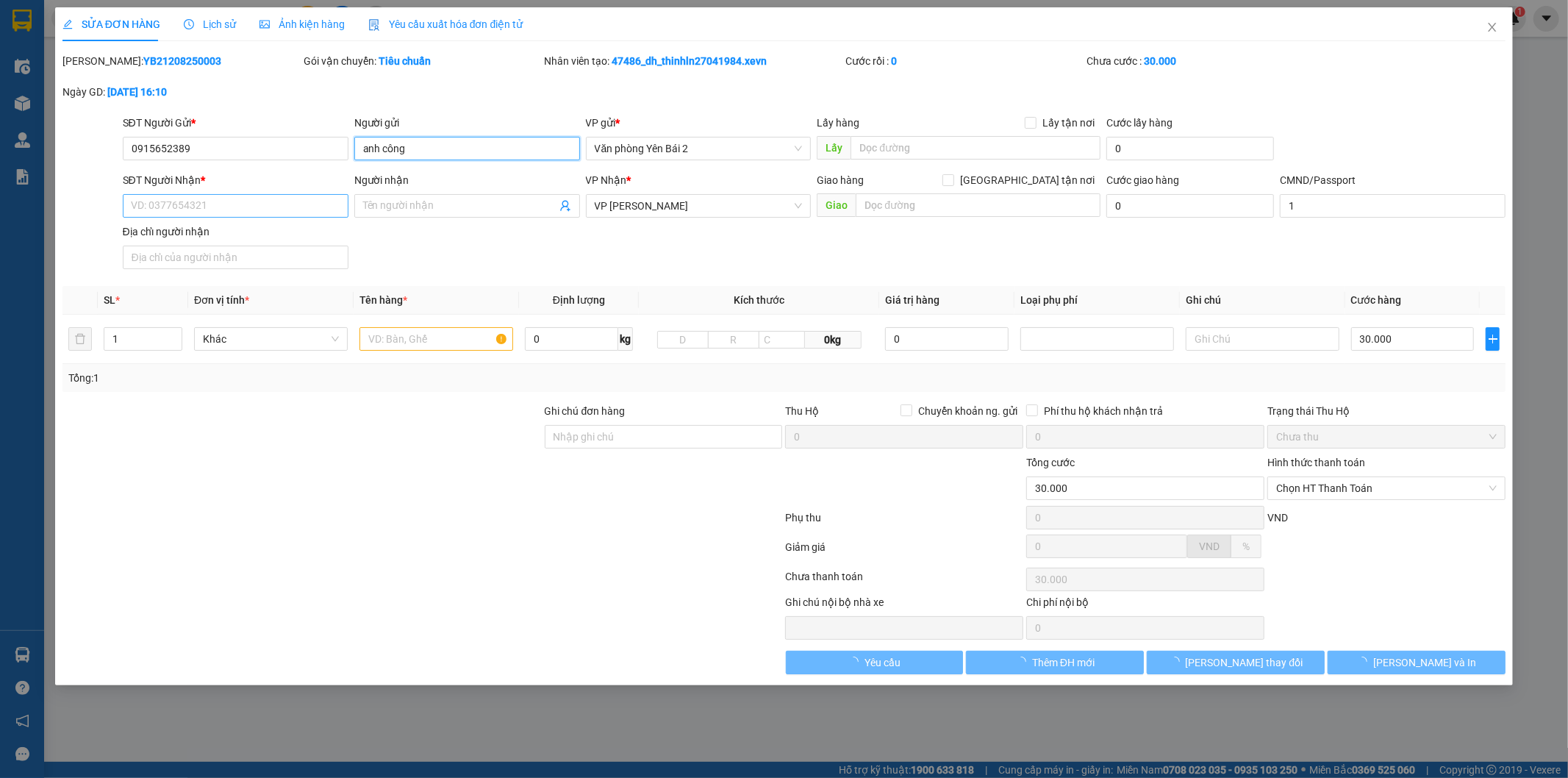
type input "anh công"
click at [250, 205] on input "SĐT Người Nhận *" at bounding box center [236, 205] width 225 height 23
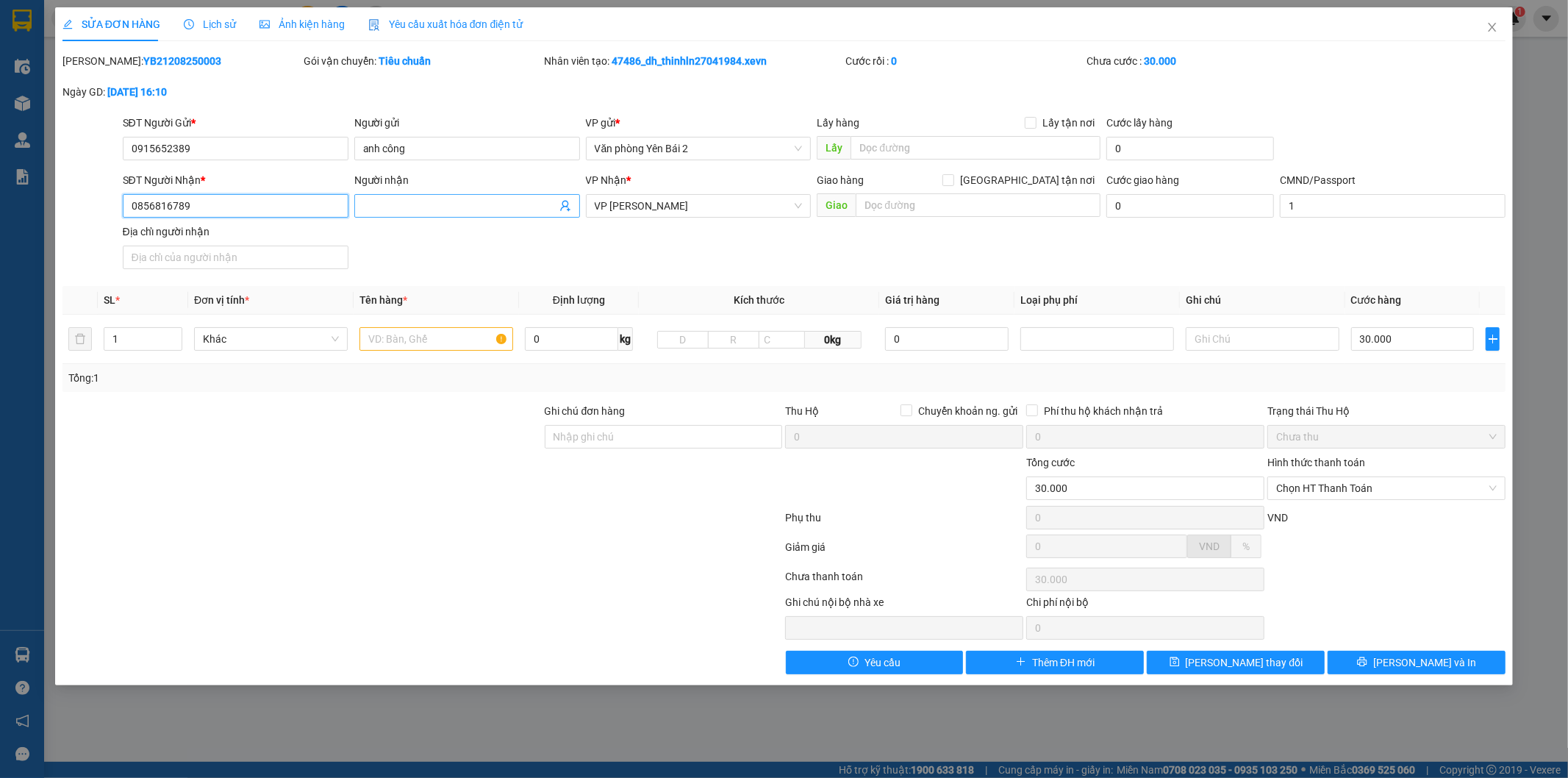
type input "0856816789"
click at [429, 209] on input "Người nhận" at bounding box center [460, 206] width 193 height 16
type input "c thuỷ"
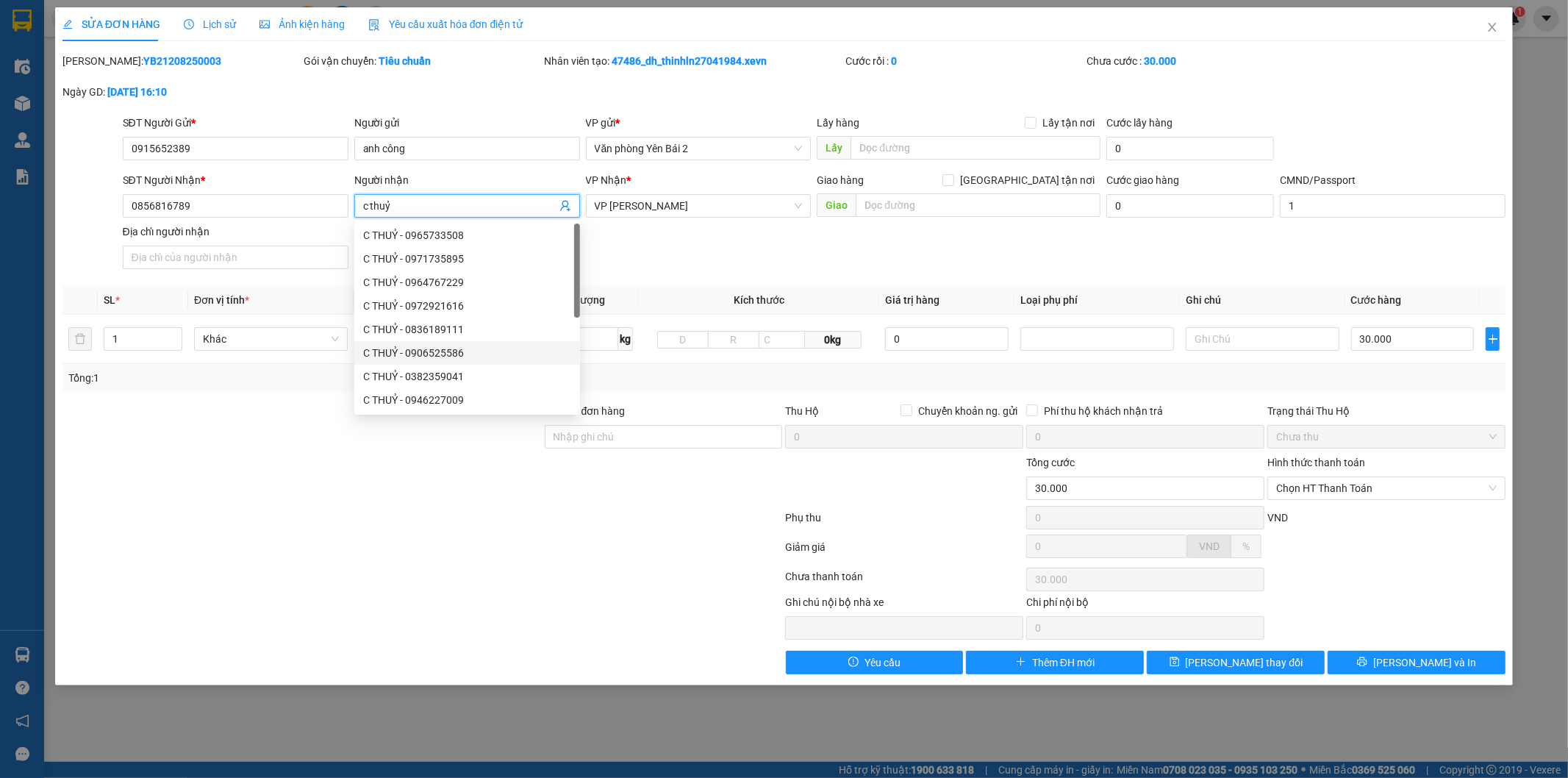
click at [460, 346] on div "C THUỶ - 0906525586" at bounding box center [467, 353] width 208 height 16
type input "0906525586"
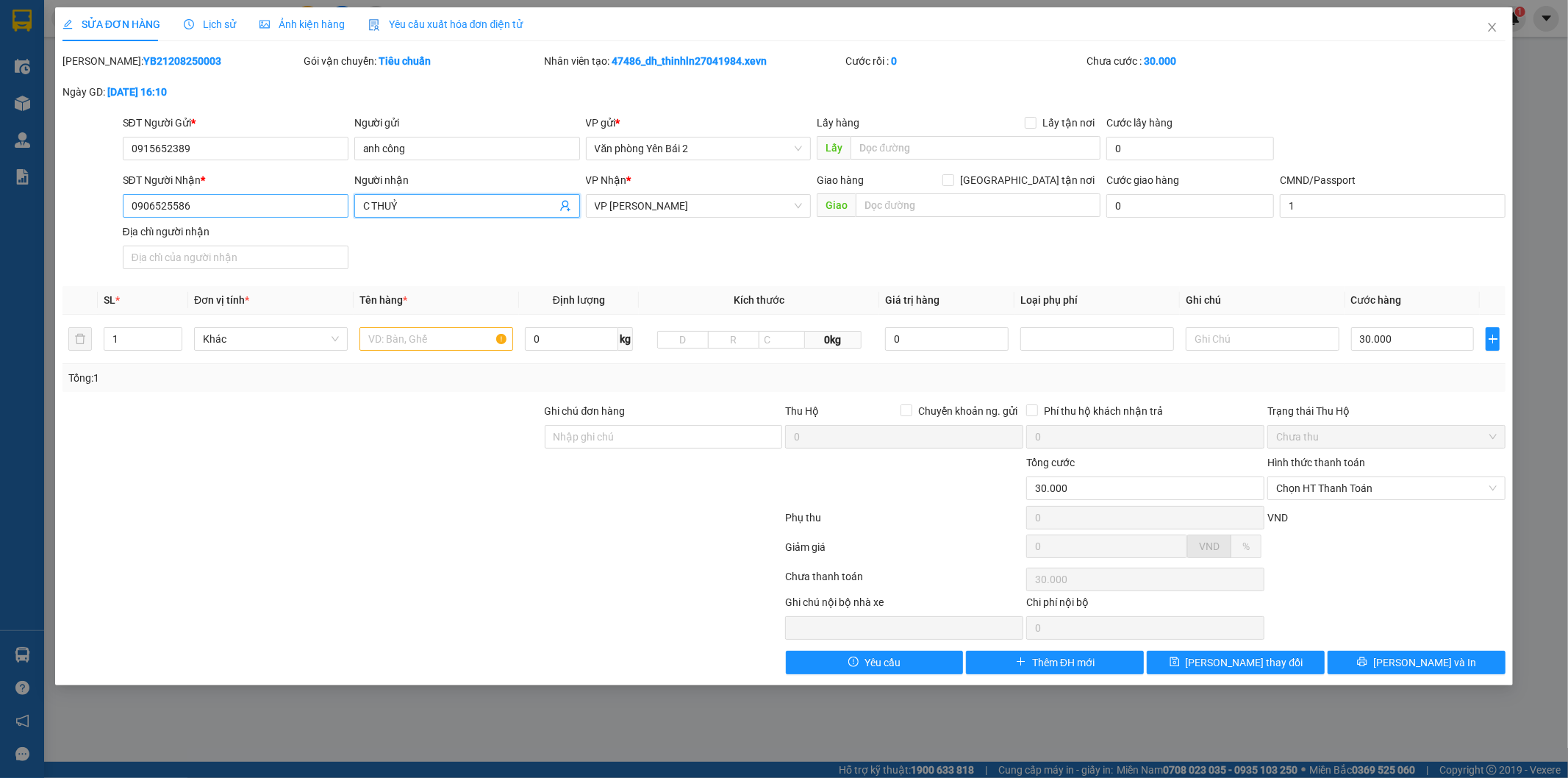
type input "C THUỶ"
click at [233, 201] on input "0906525586" at bounding box center [236, 205] width 225 height 23
type input "0856816789"
click at [385, 343] on input "text" at bounding box center [436, 339] width 154 height 23
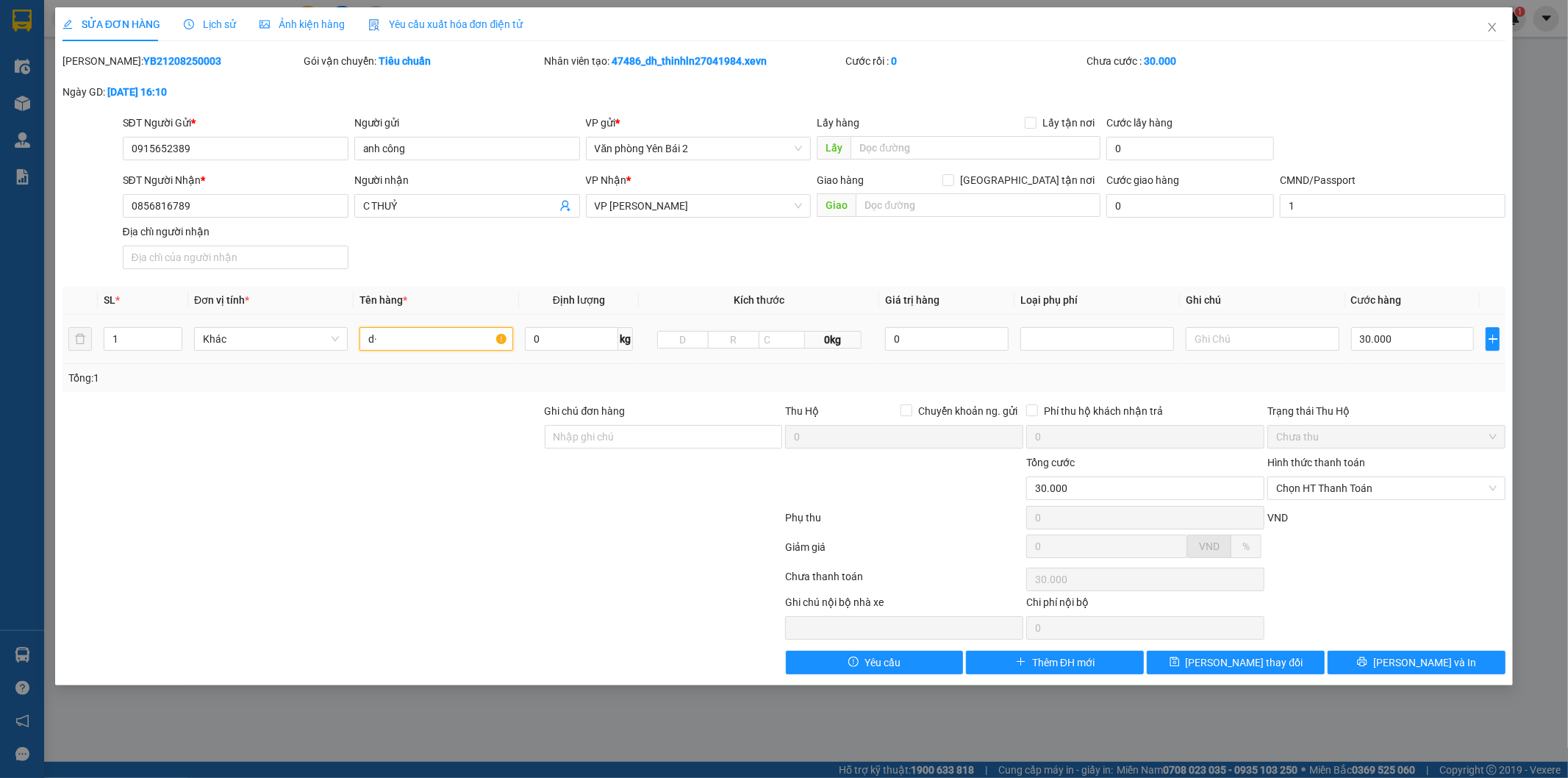
type input "d"
type input "đồ nha khoa"
click at [566, 347] on input "0" at bounding box center [571, 339] width 93 height 23
drag, startPoint x: 1434, startPoint y: 491, endPoint x: 1429, endPoint y: 500, distance: 10.3
click at [1434, 491] on span "Chọn HT Thanh Toán" at bounding box center [1387, 488] width 221 height 22
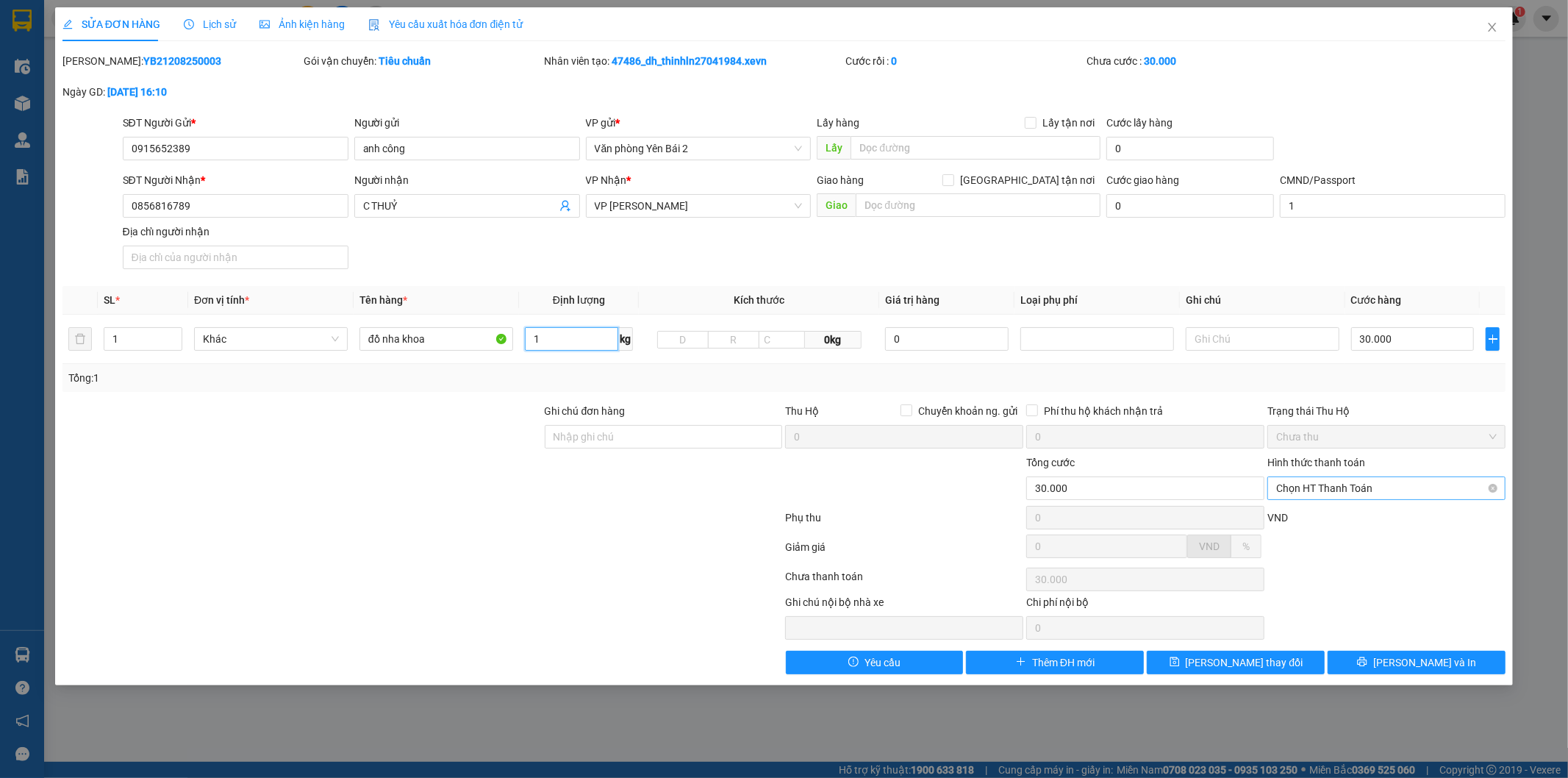
type input "1"
click at [1356, 517] on div "Tại văn phòng" at bounding box center [1388, 518] width 221 height 16
type input "0"
click at [1279, 668] on button "Lưu thay đổi" at bounding box center [1236, 662] width 178 height 23
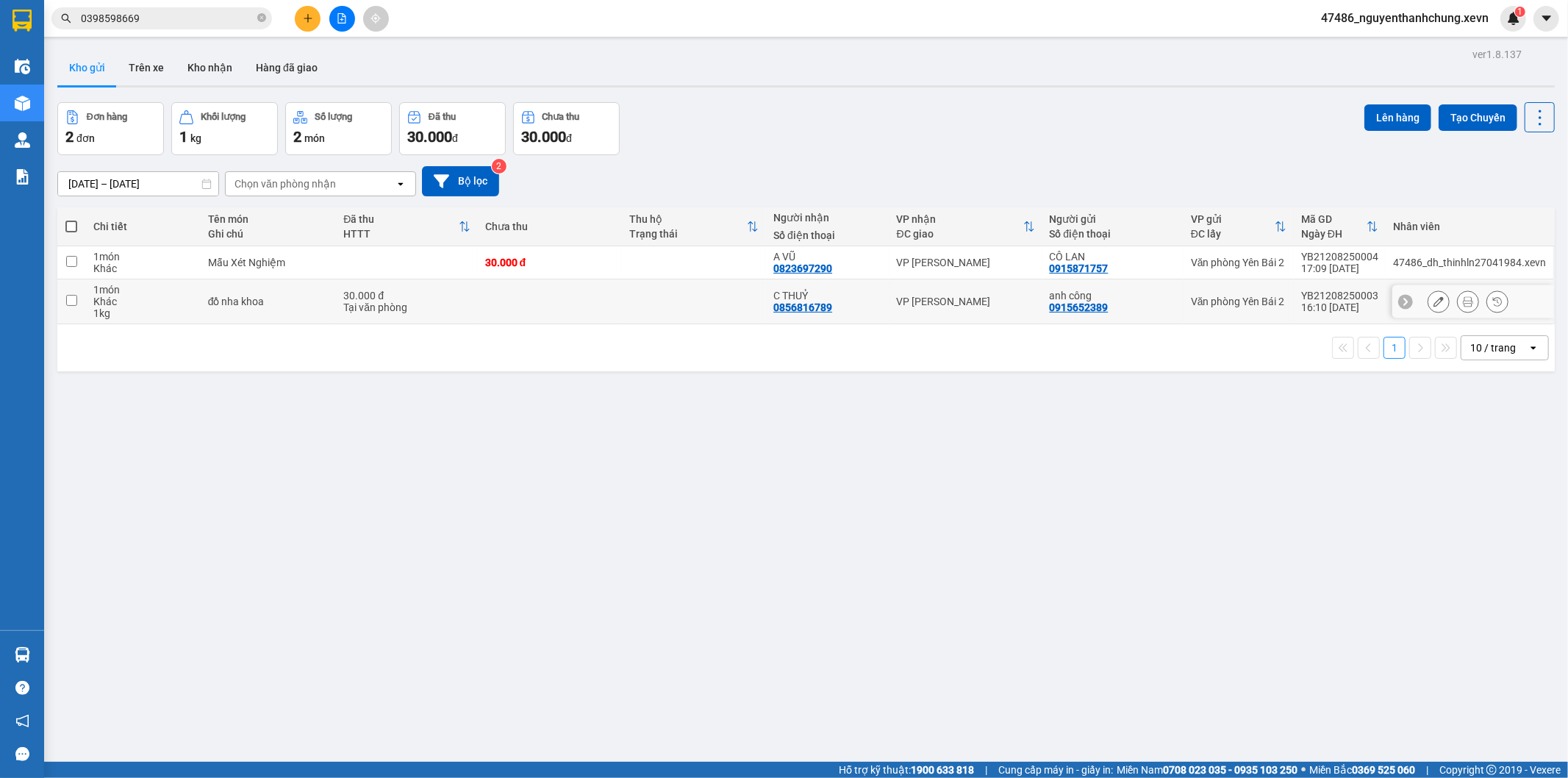
click at [1096, 312] on div "0915652389" at bounding box center [1079, 308] width 59 height 12
click at [1093, 312] on div "0915652389" at bounding box center [1079, 308] width 59 height 12
copy div "0915652389"
click at [303, 19] on icon "plus" at bounding box center [307, 18] width 10 height 10
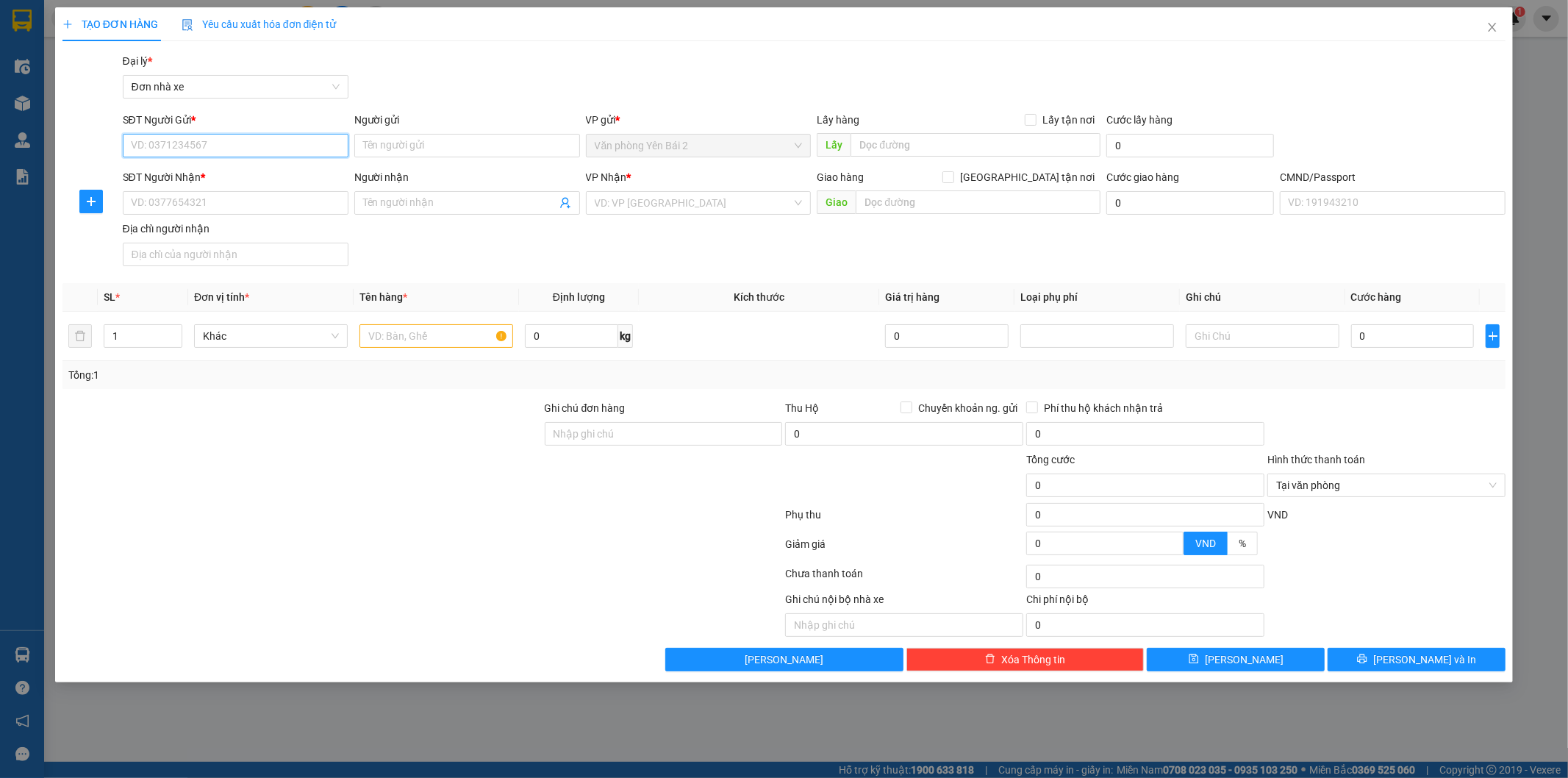
paste input "0915652389"
type input "0915652389"
drag, startPoint x: 237, startPoint y: 171, endPoint x: 269, endPoint y: 200, distance: 43.2
click at [238, 172] on div "0915652389 - anh công" at bounding box center [236, 175] width 208 height 16
type input "anh công"
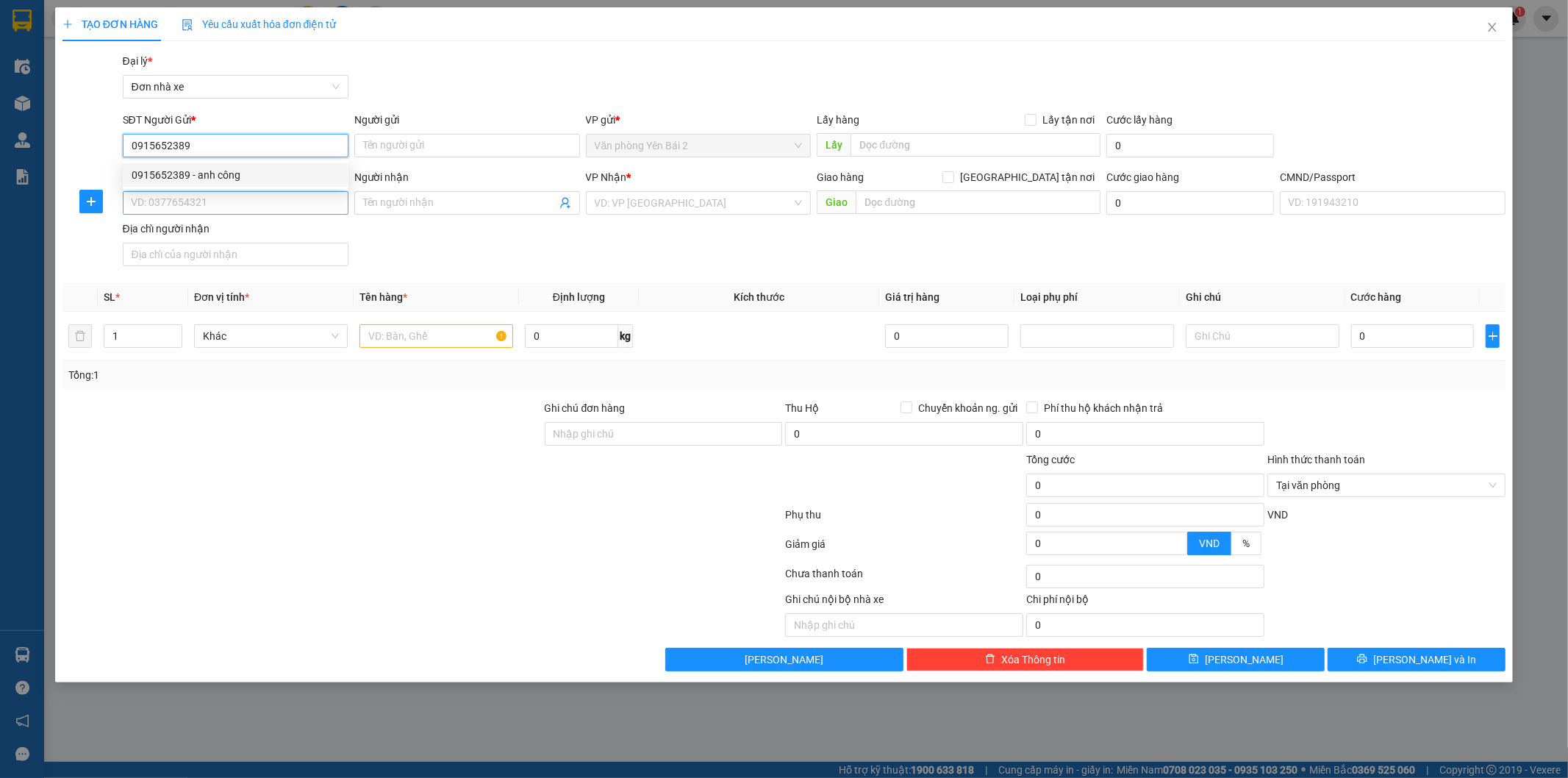
type input "0856816789"
type input "C THUỶ"
type input "1"
type input "0915652389"
click at [270, 200] on input "0856816789" at bounding box center [236, 203] width 225 height 23
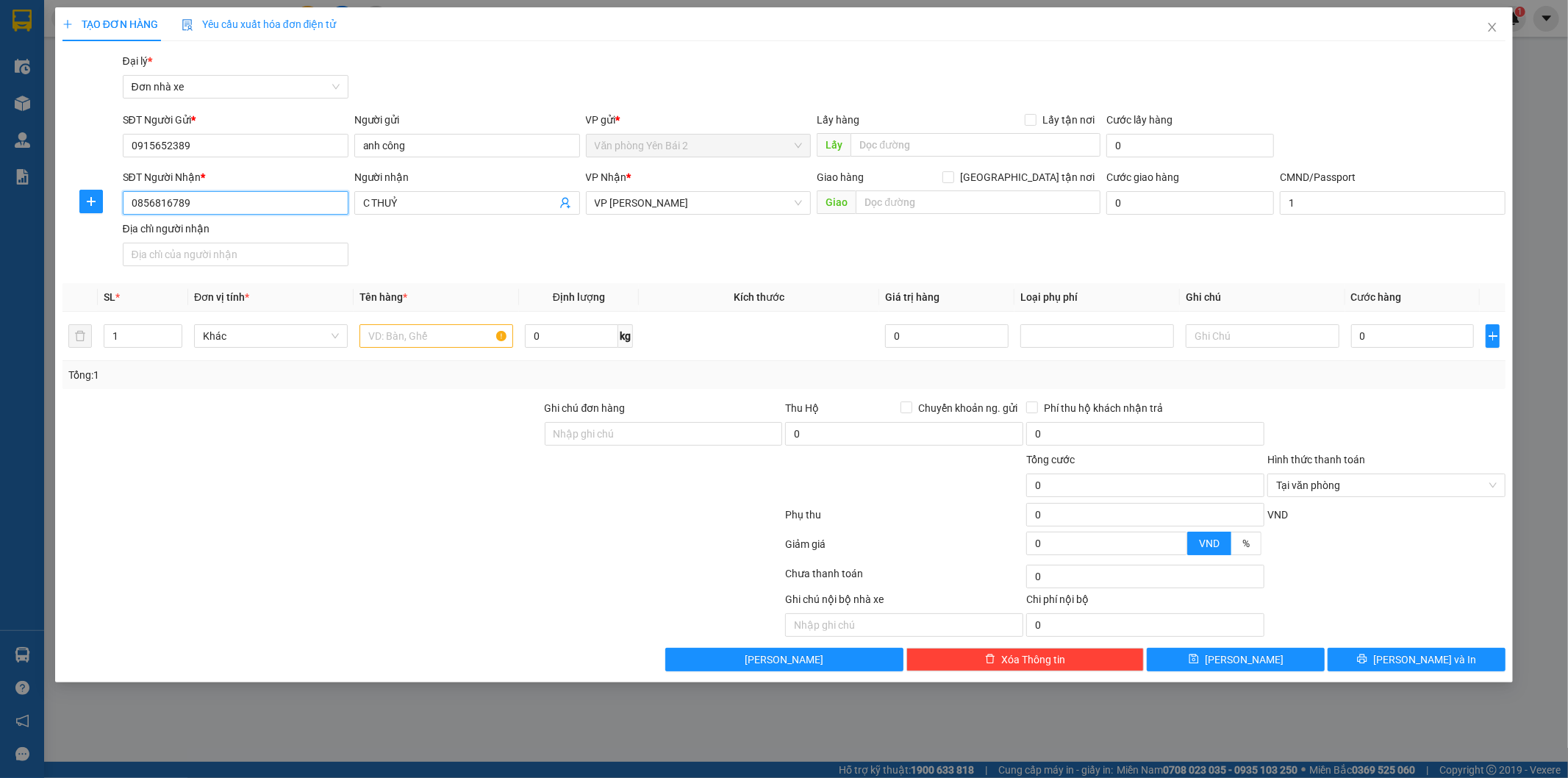
click at [270, 200] on input "0856816789" at bounding box center [236, 203] width 225 height 23
type input "0904241991"
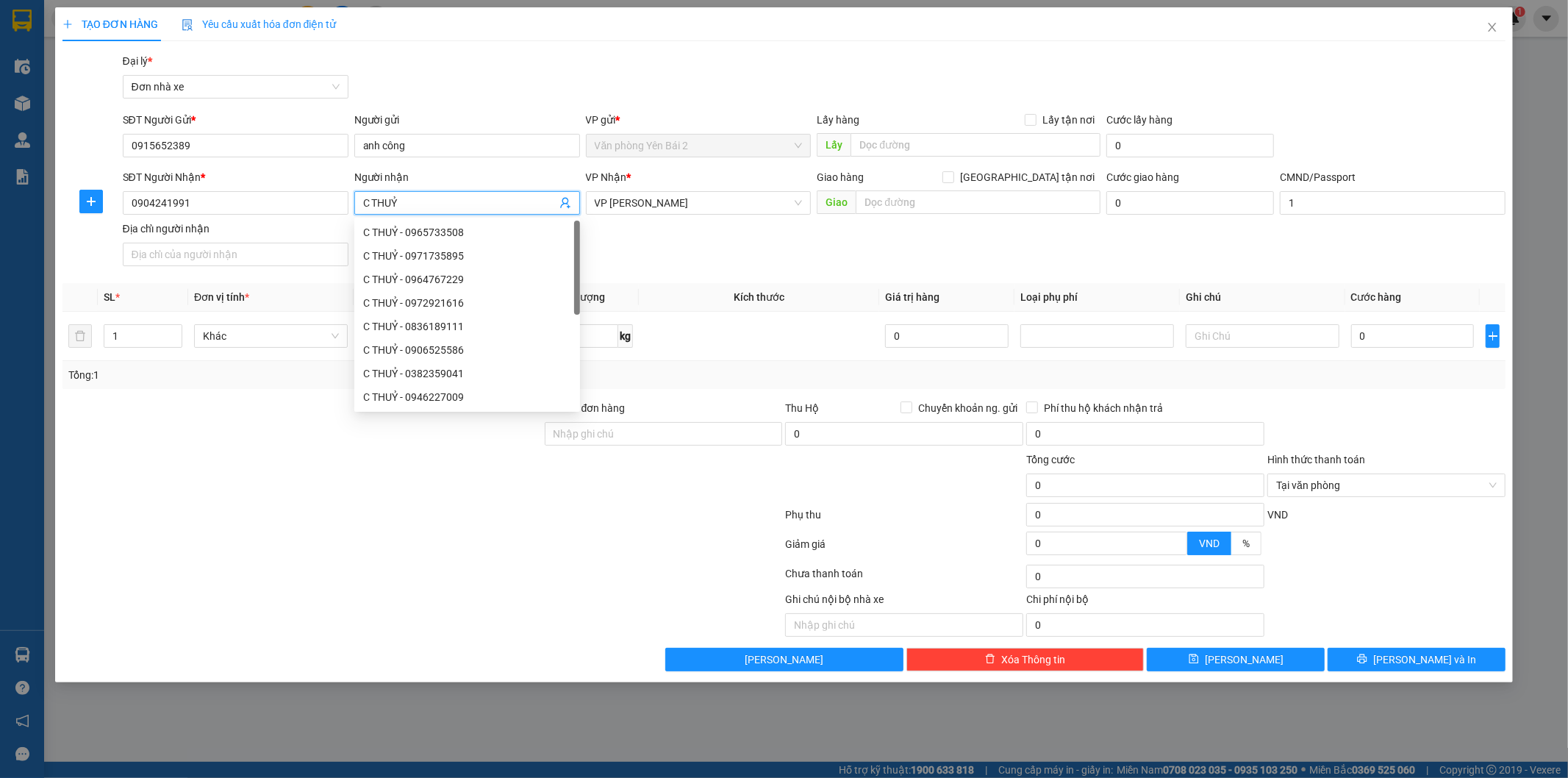
drag, startPoint x: 447, startPoint y: 205, endPoint x: 373, endPoint y: 205, distance: 74.0
click at [373, 205] on input "C THUỶ" at bounding box center [460, 203] width 193 height 16
type input "C hương"
click at [716, 263] on div "SĐT Người Nhận * 0904241991 Người nhận C hương VP Nhận * VP Trần Đại Nghĩa Giao…" at bounding box center [815, 221] width 1389 height 103
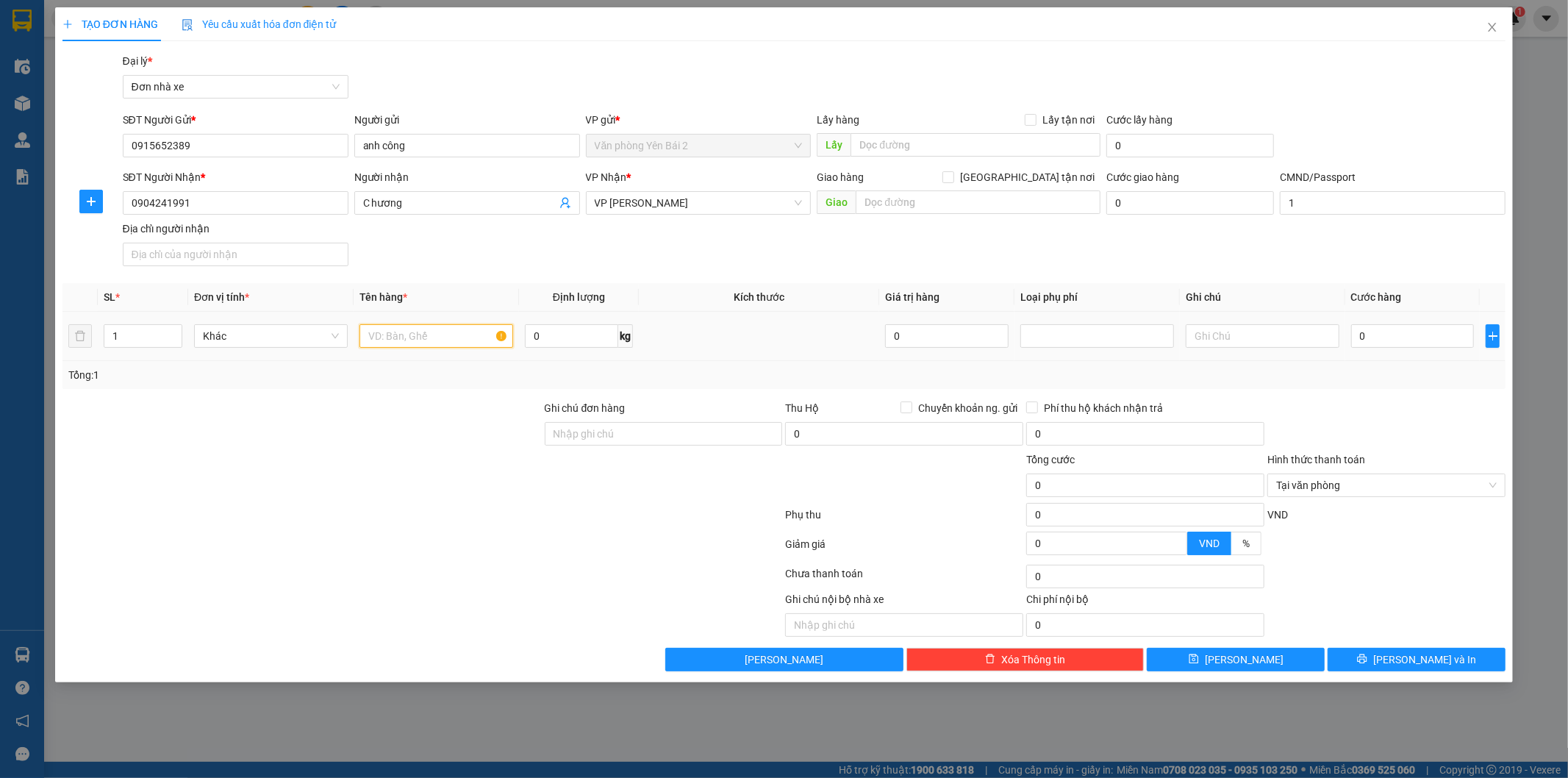
click at [421, 336] on input "text" at bounding box center [436, 336] width 154 height 23
type input "d"
type input "đồ nha khoa"
click at [1412, 341] on input "0" at bounding box center [1413, 336] width 123 height 23
type input "3"
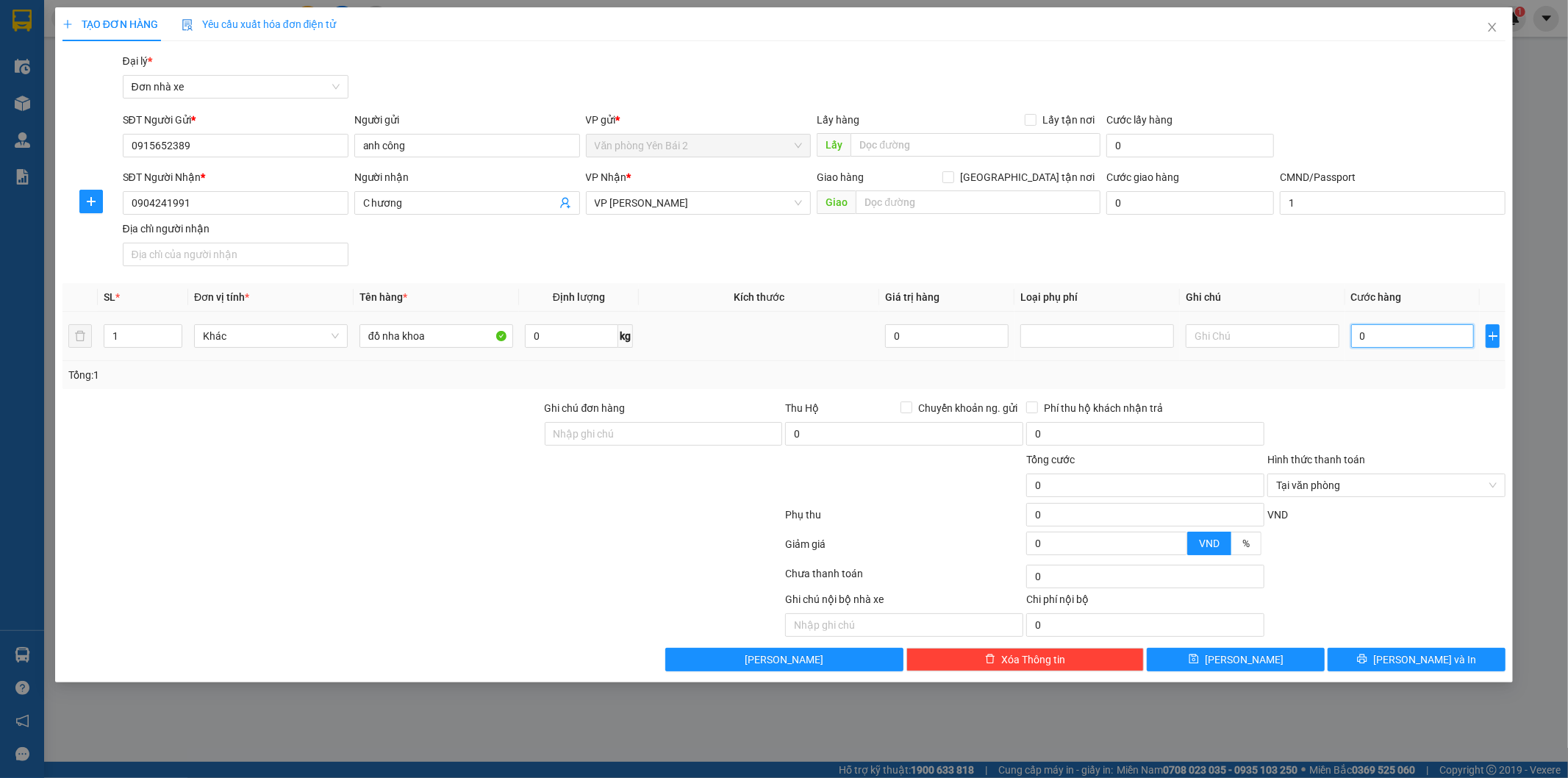
type input "3"
type input "30"
type input "30.000"
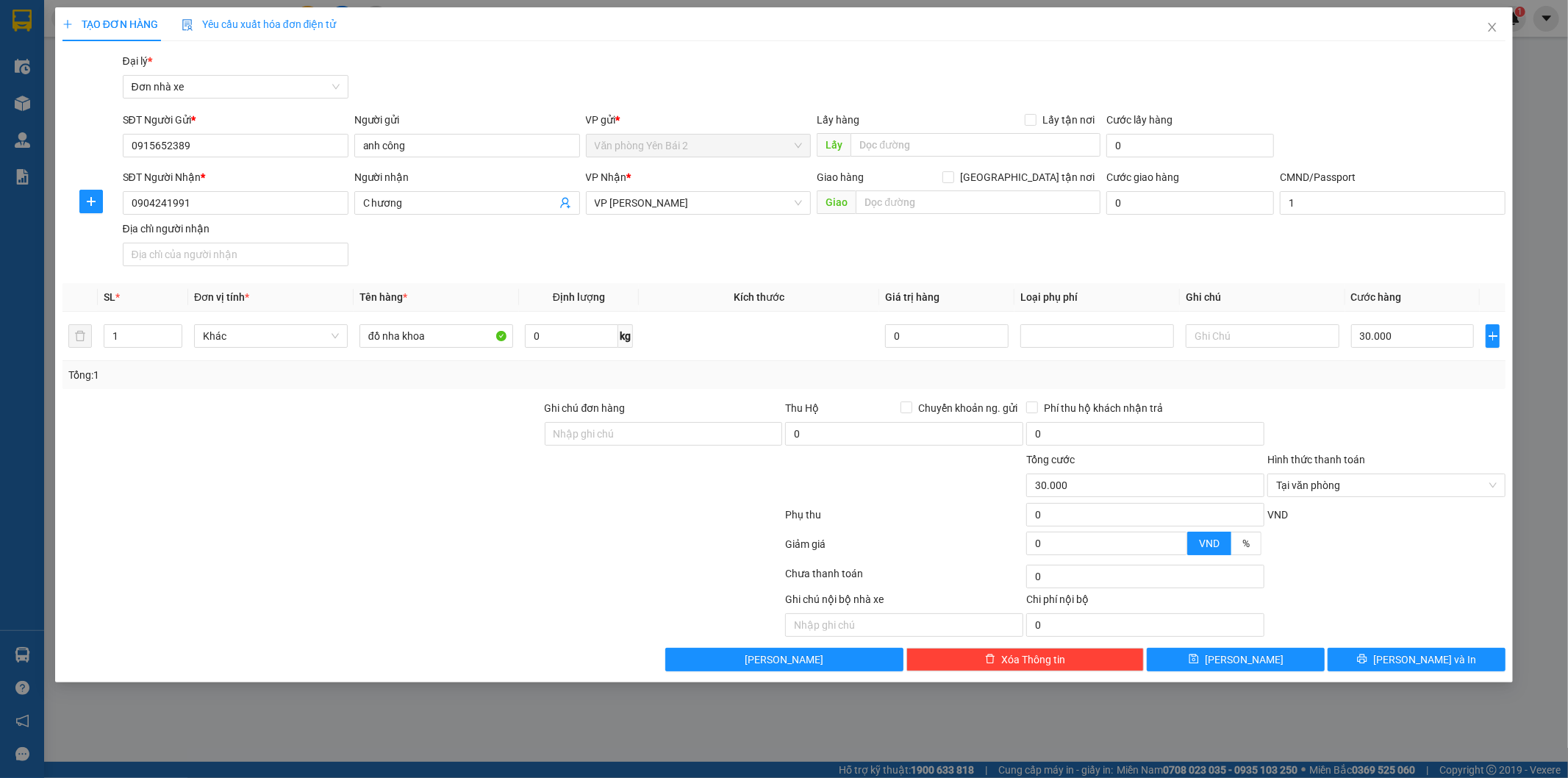
click at [1447, 429] on div at bounding box center [1387, 426] width 241 height 52
drag, startPoint x: 1450, startPoint y: 660, endPoint x: 1437, endPoint y: 640, distance: 23.9
click at [1450, 660] on button "Lưu và In" at bounding box center [1417, 660] width 178 height 23
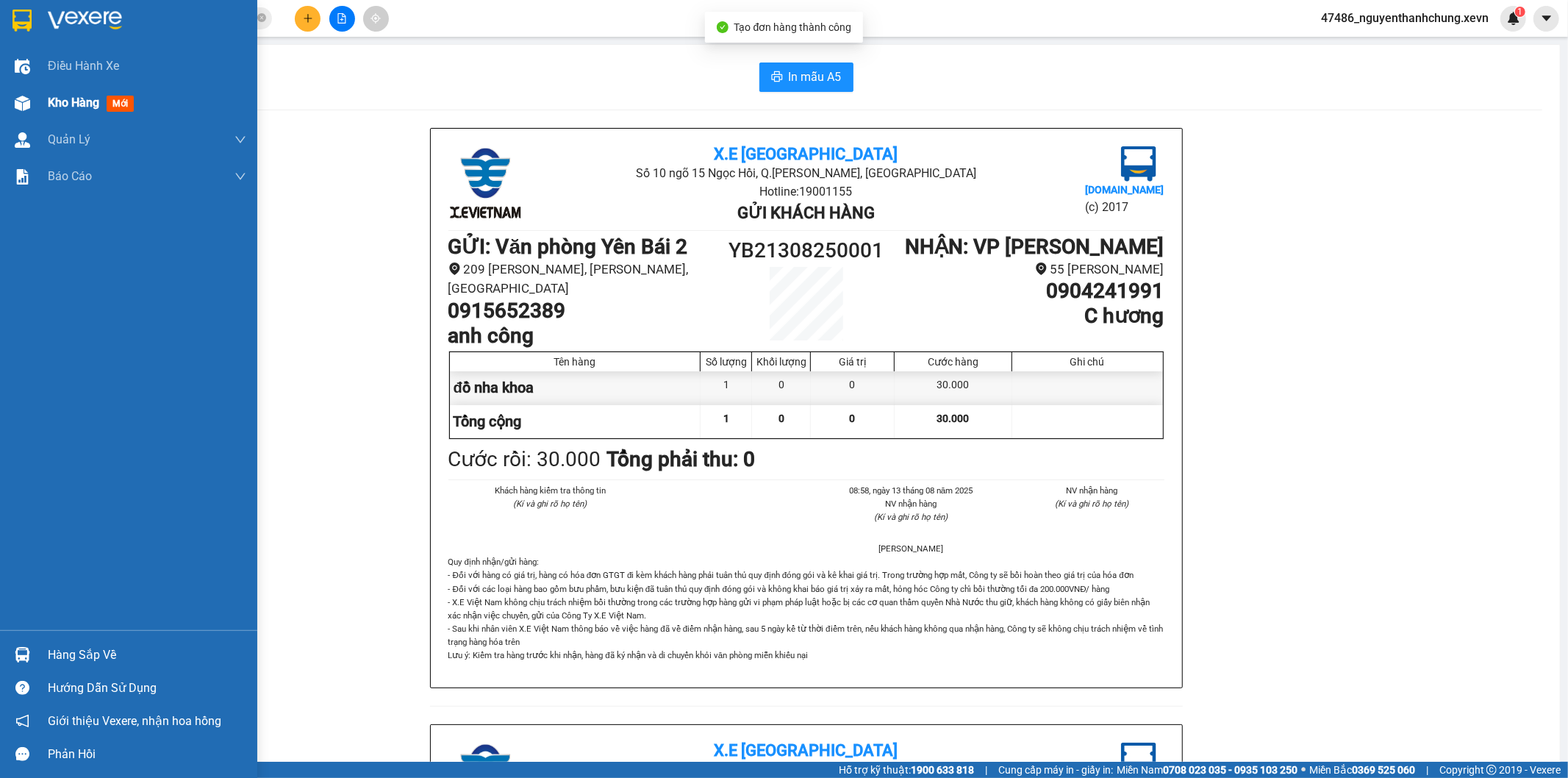
click at [47, 114] on div "Kho hàng mới" at bounding box center [146, 103] width 199 height 37
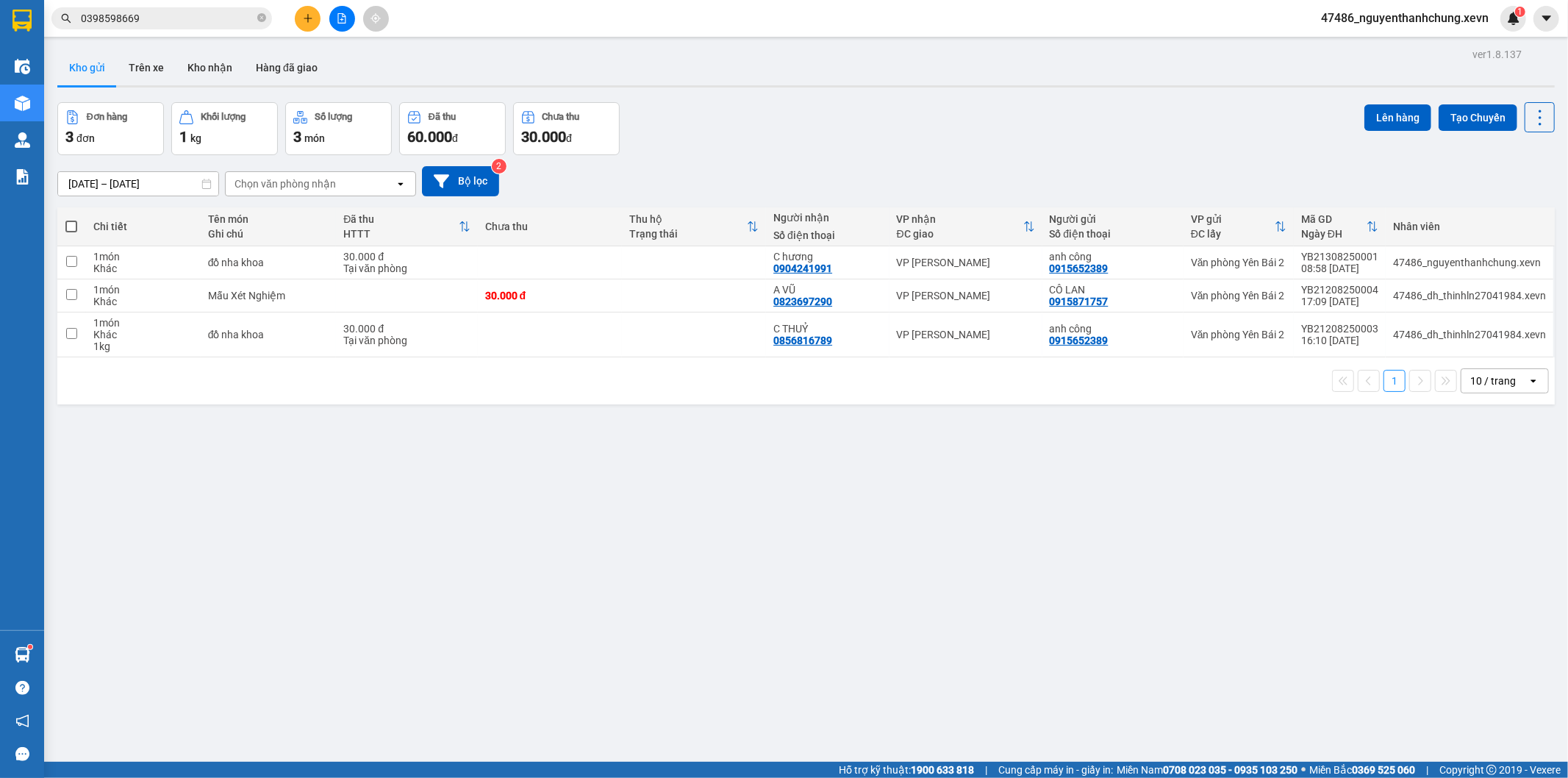
click at [307, 27] on button at bounding box center [307, 19] width 26 height 26
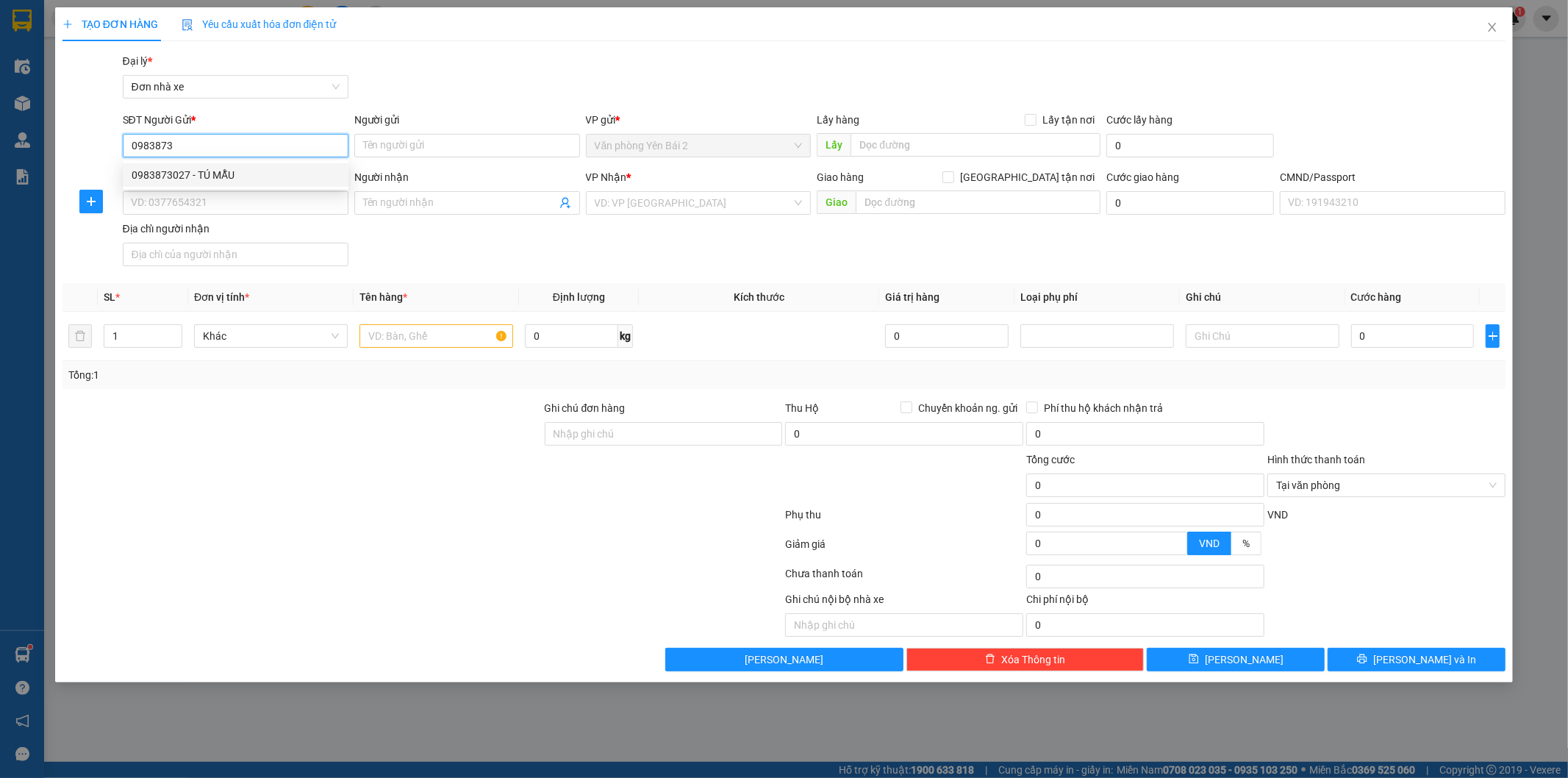
click at [267, 172] on div "0983873027 - TÚ MẪU" at bounding box center [236, 175] width 208 height 16
type input "0983873027"
type input "TÚ MẪU"
type input "0961347634"
type input "Genesolution Ha Nội"
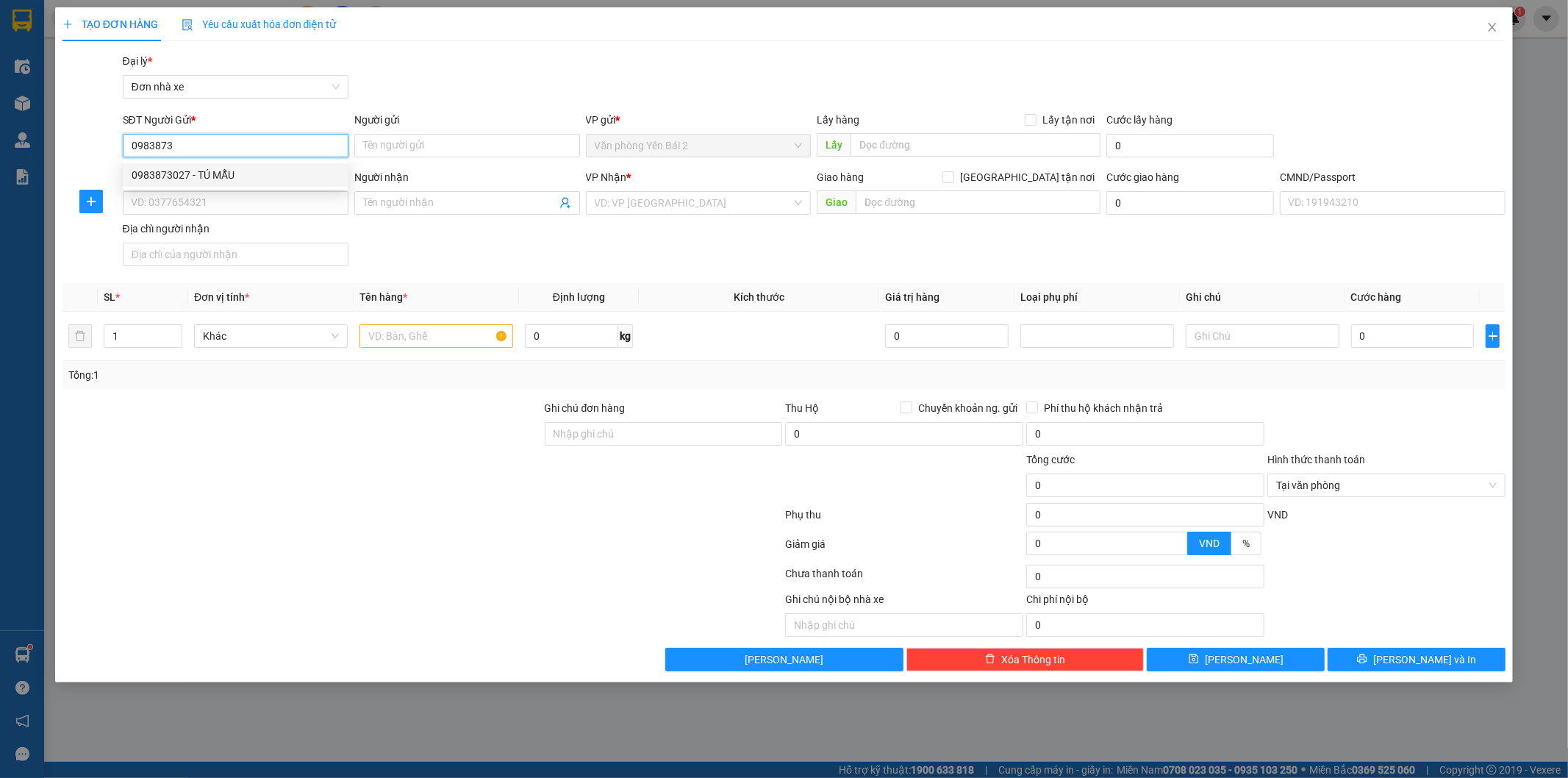
type input "1"
type input "0983873027"
click at [397, 335] on input "text" at bounding box center [436, 336] width 154 height 23
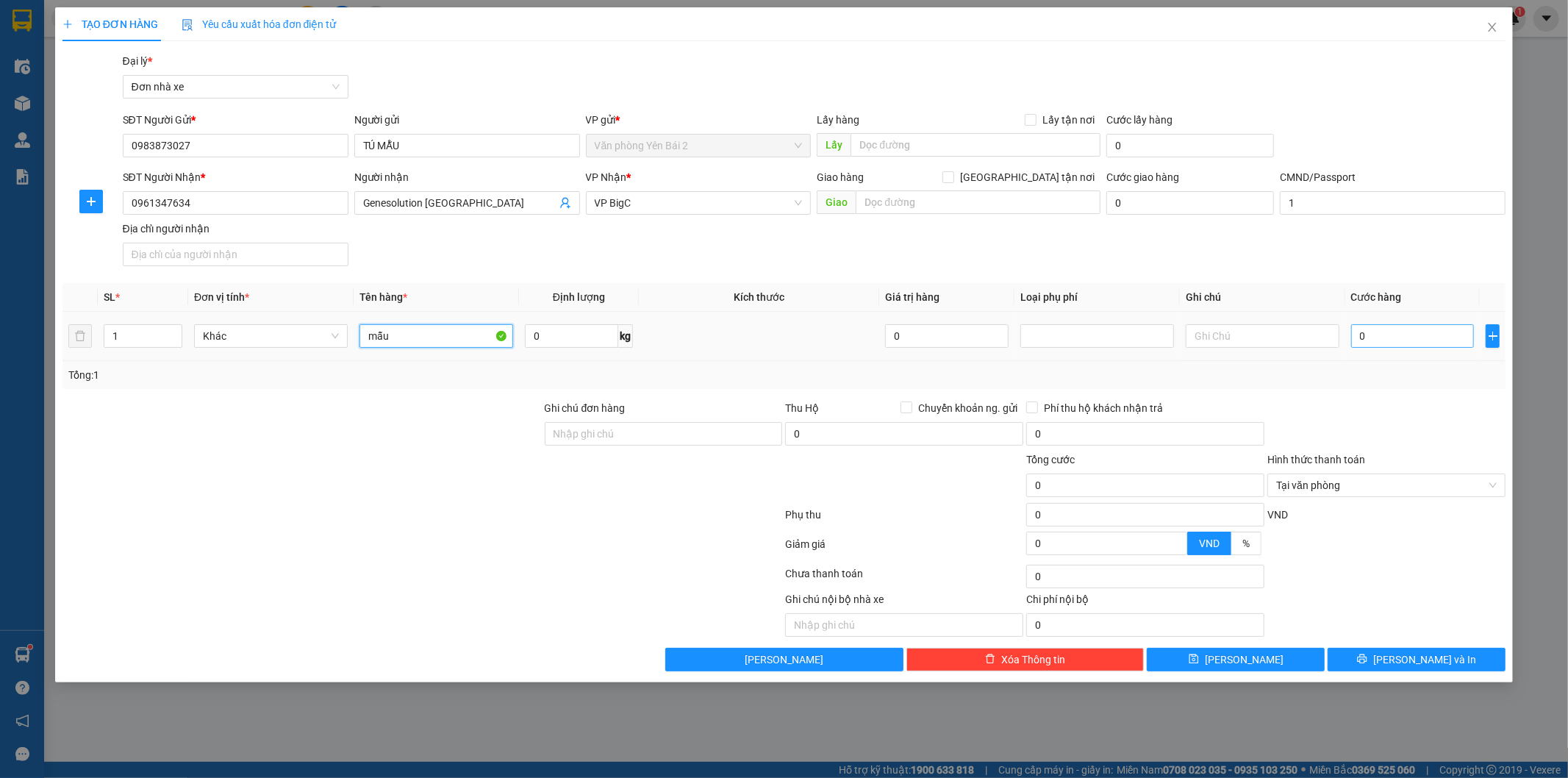
type input "mẫu"
click at [1455, 346] on input "0" at bounding box center [1413, 336] width 123 height 23
type input "3"
type input "30"
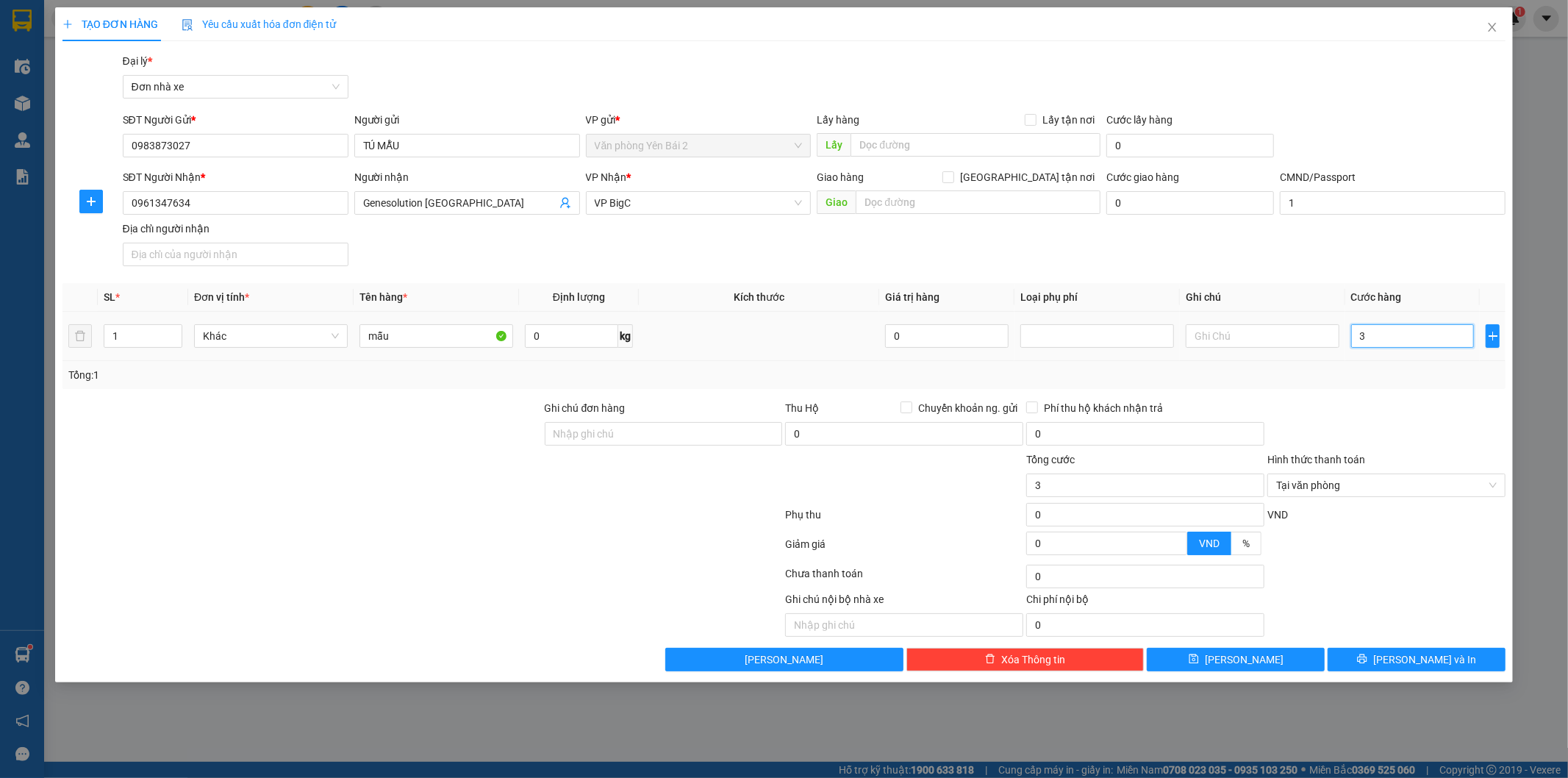
type input "30"
type input "30.000"
click at [1385, 431] on div at bounding box center [1387, 426] width 241 height 52
click at [1442, 672] on button "Lưu và In" at bounding box center [1417, 660] width 178 height 23
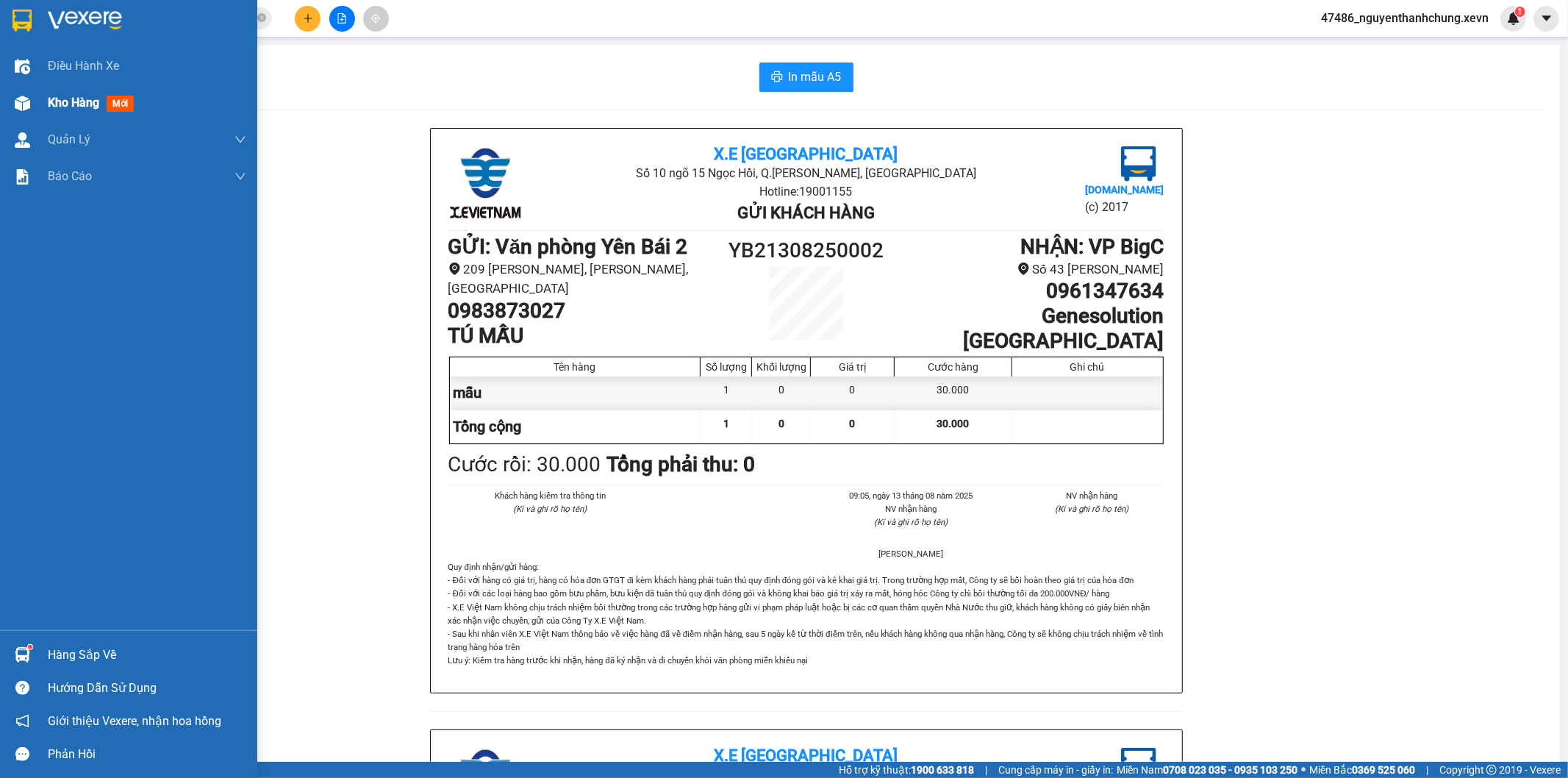
click at [14, 103] on img at bounding box center [22, 103] width 15 height 15
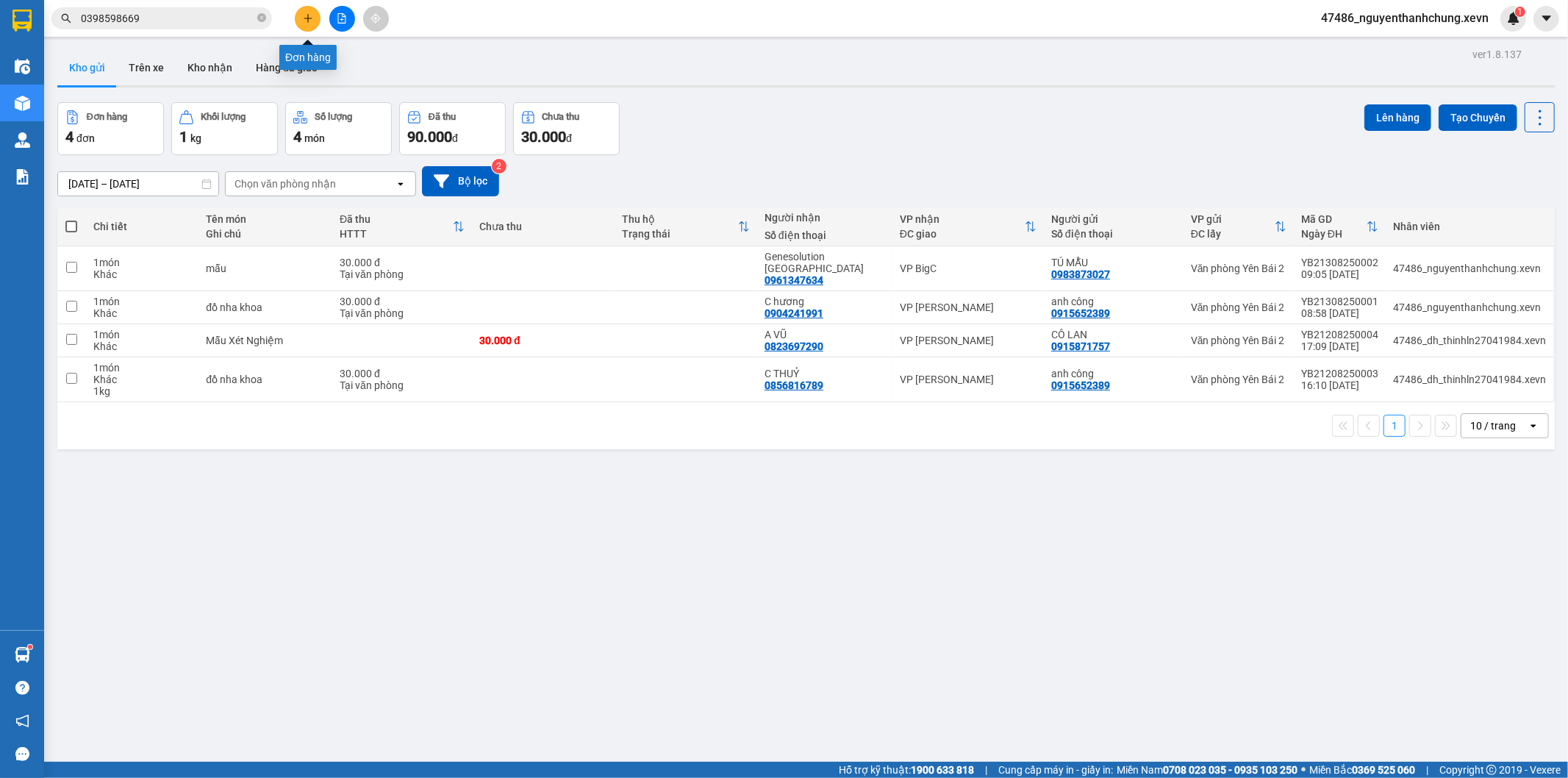
click at [303, 16] on icon "plus" at bounding box center [307, 18] width 10 height 10
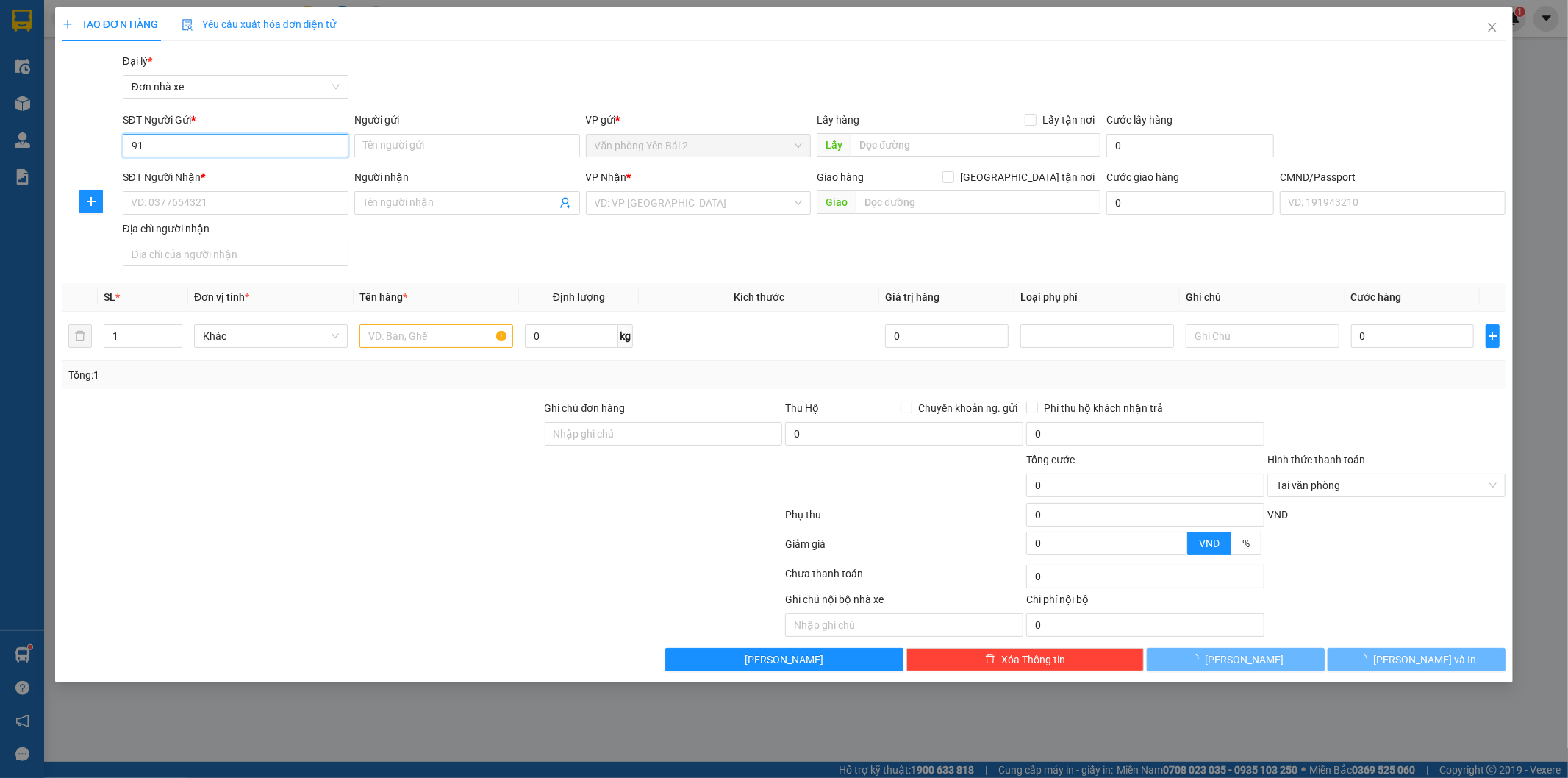
type input "9"
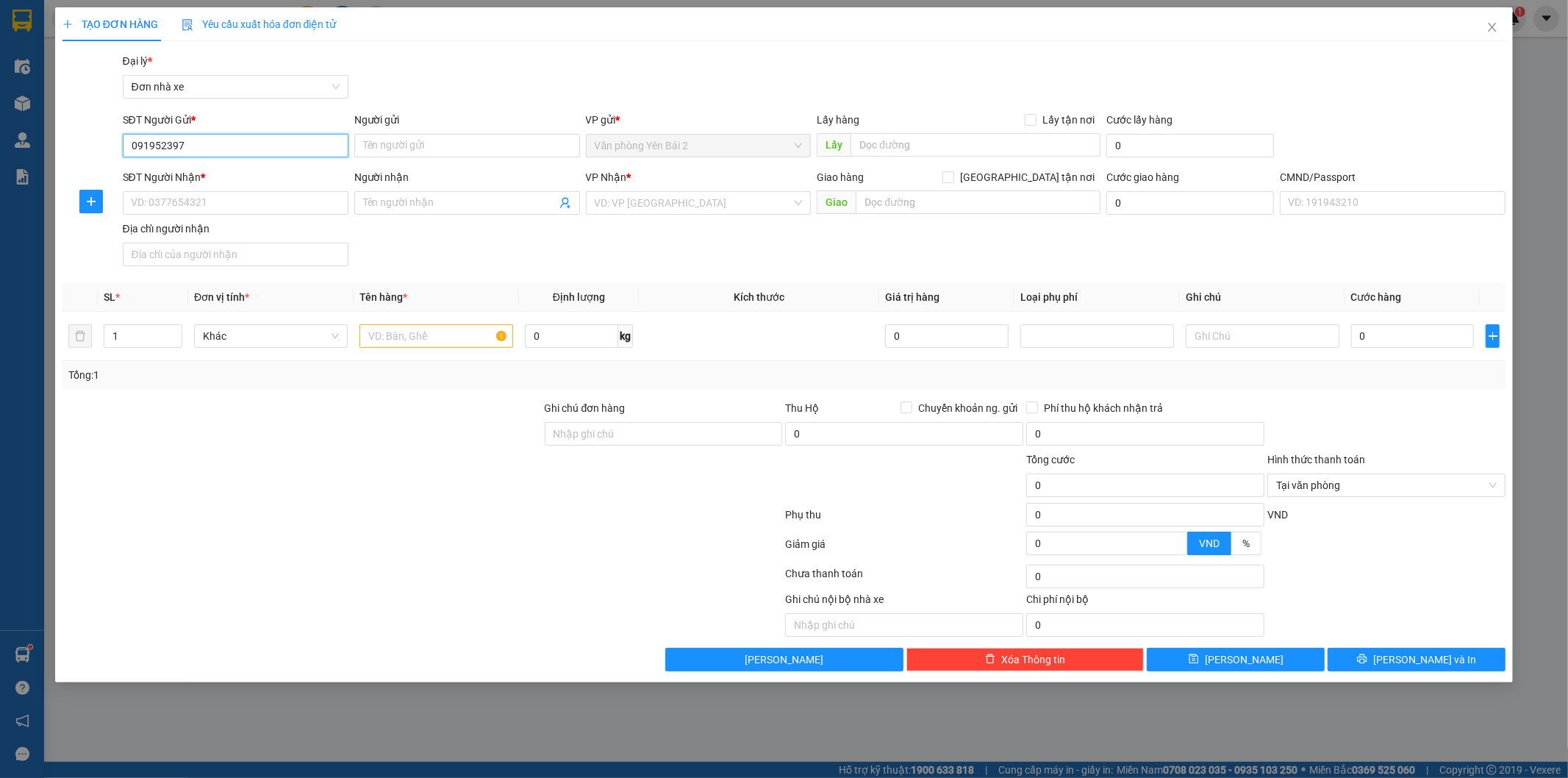
type input "0919523973"
drag, startPoint x: 250, startPoint y: 143, endPoint x: 0, endPoint y: 142, distance: 250.0
click at [0, 142] on div "TẠO ĐƠN HÀNG Yêu cầu xuất hóa đơn điện tử Transit Pickup Surcharge Ids Transit …" at bounding box center [784, 389] width 1568 height 778
click at [251, 176] on div "0398957173 - CÔ MẾN" at bounding box center [236, 175] width 208 height 16
type input "0398957173"
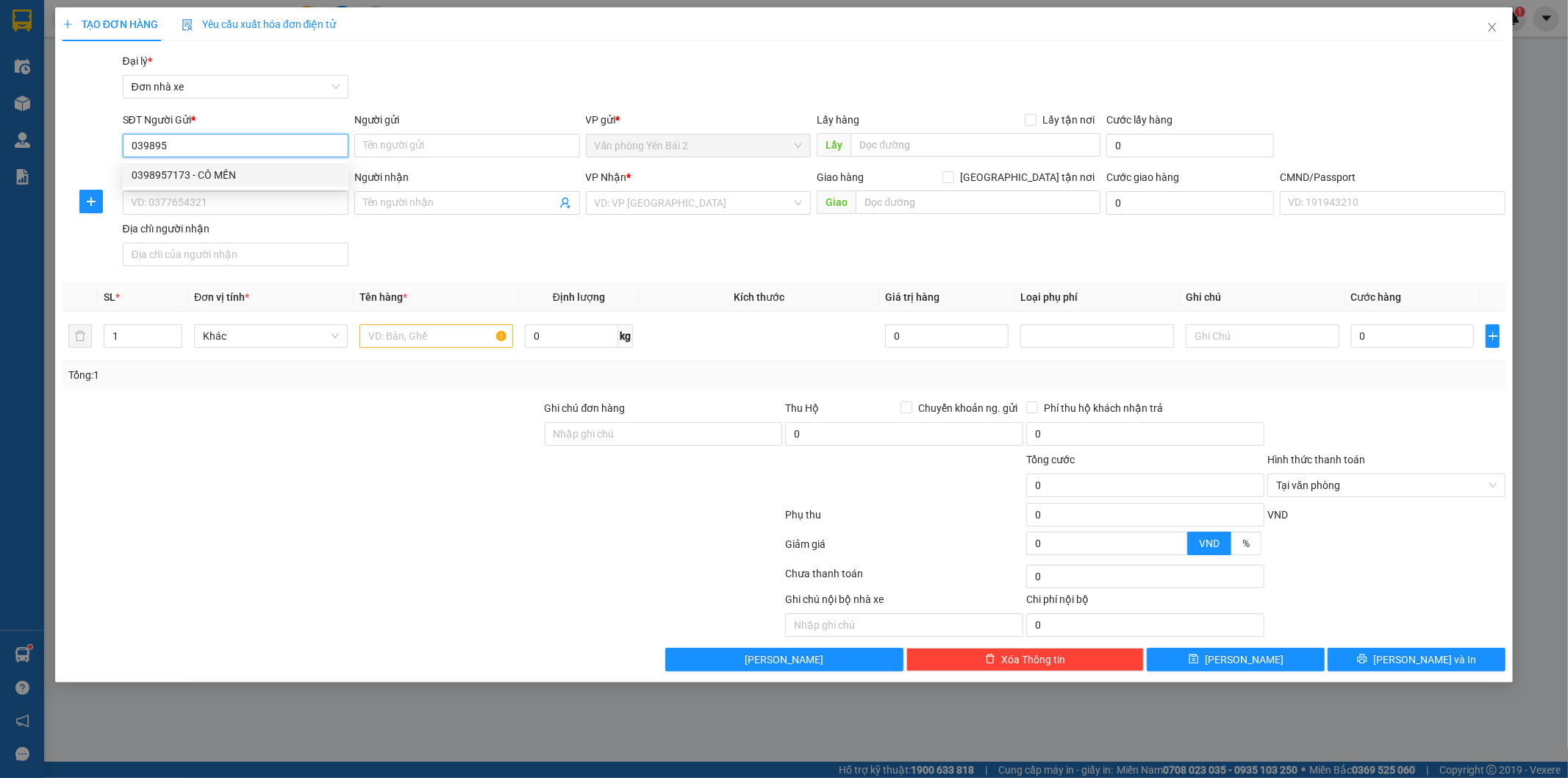
type input "CÔ MẾN"
type input "0355914551"
type input "A KHÁNH"
checkbox input "true"
type input "Trường mầm non Thanh Xuân Bắc, B11 Khuất Duy Tiến, Thanh Xuân Bắc, Thanh Xuân, …"
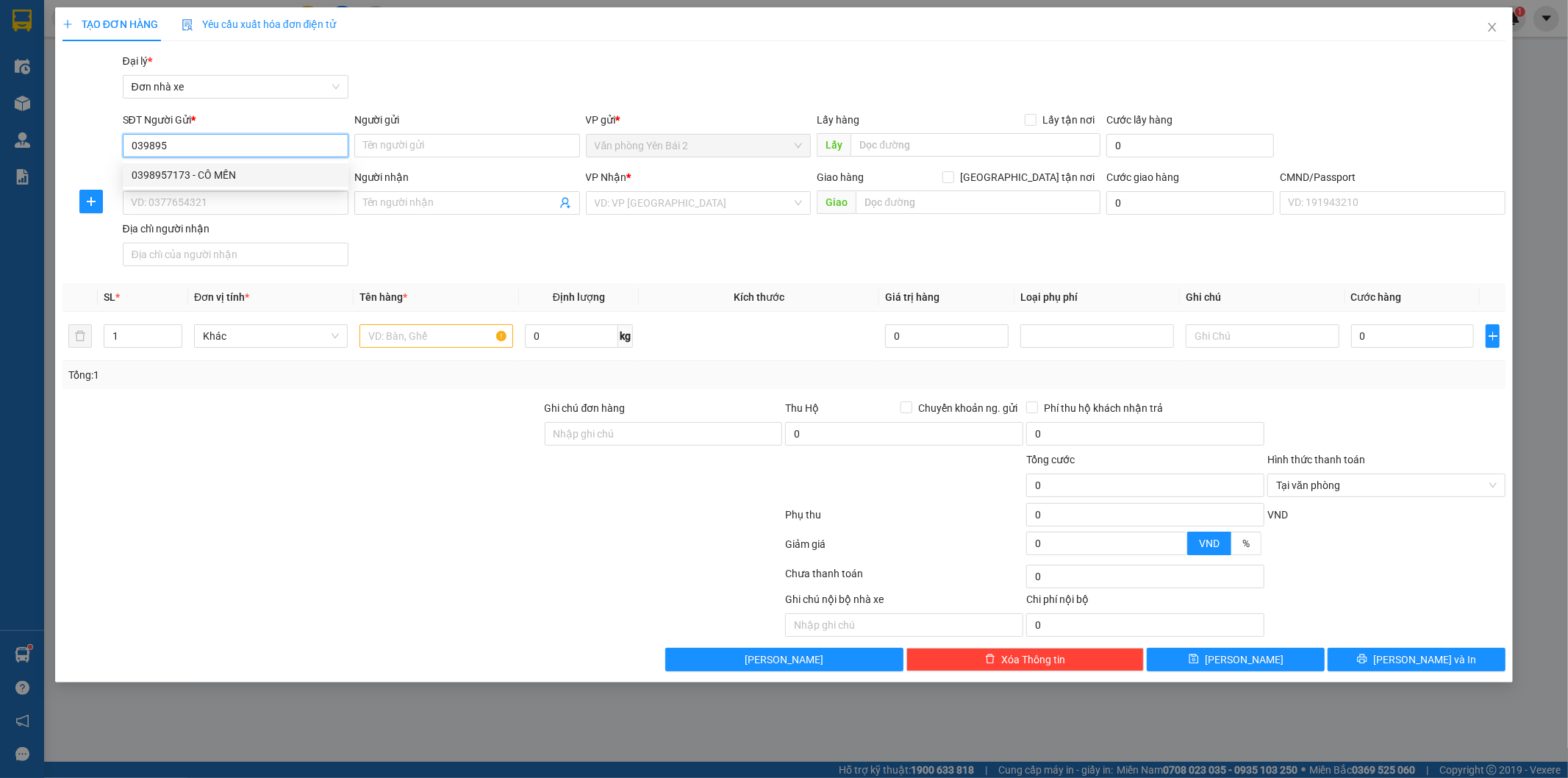
type input "1"
type input "70.000"
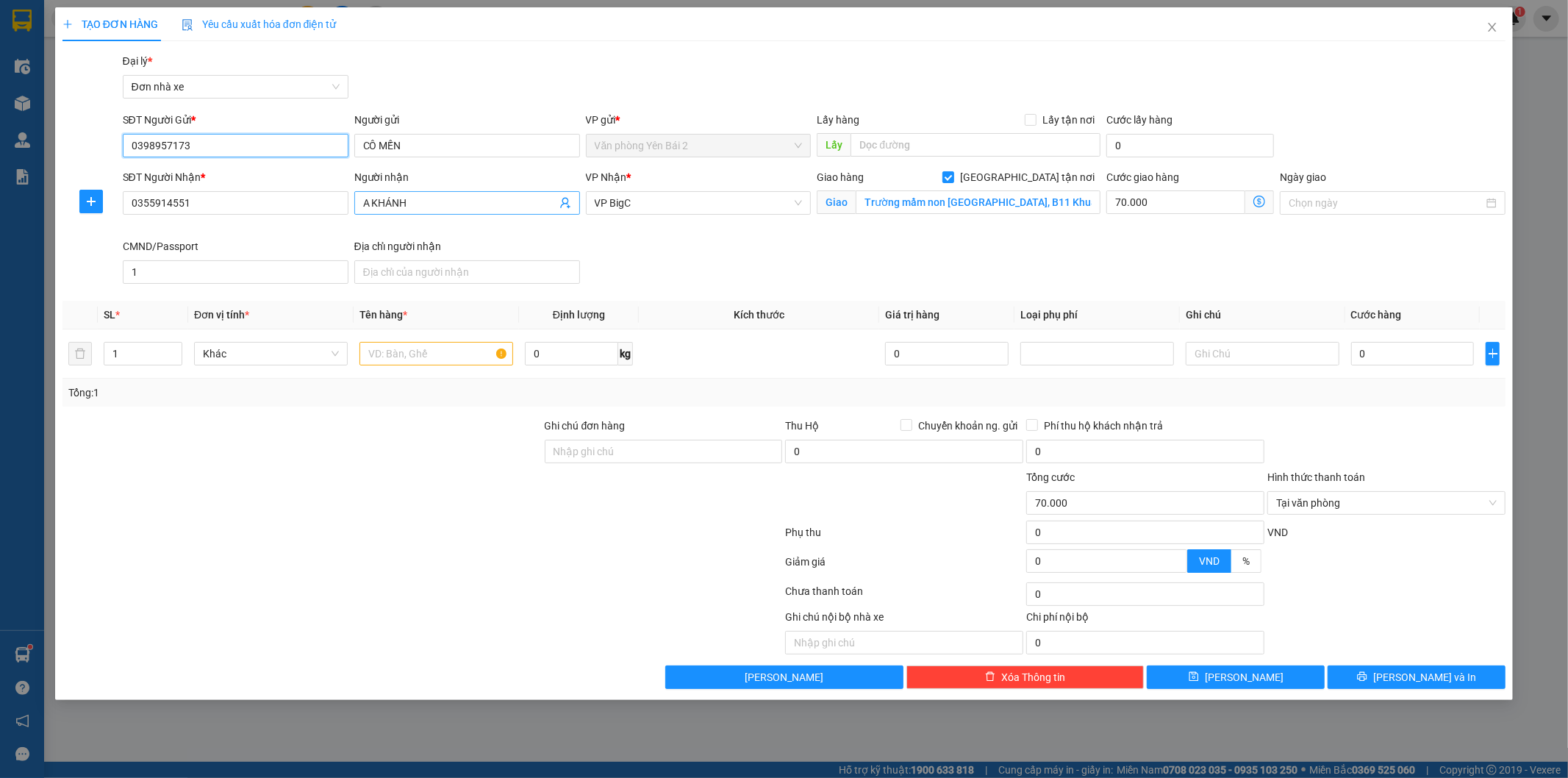
type input "0398957173"
click at [565, 205] on icon "user-add" at bounding box center [565, 203] width 12 height 12
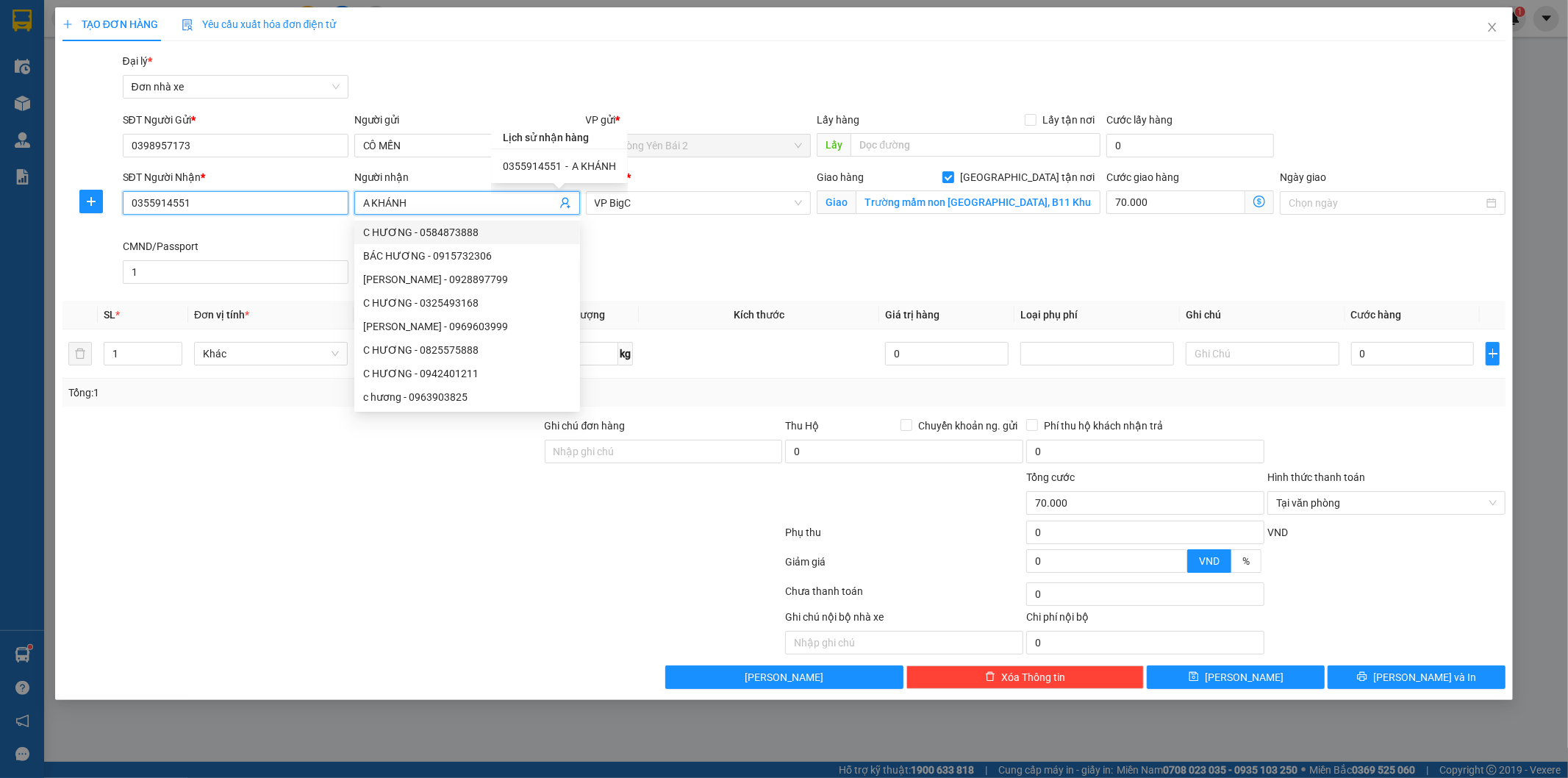
click at [253, 203] on input "0355914551" at bounding box center [236, 203] width 225 height 23
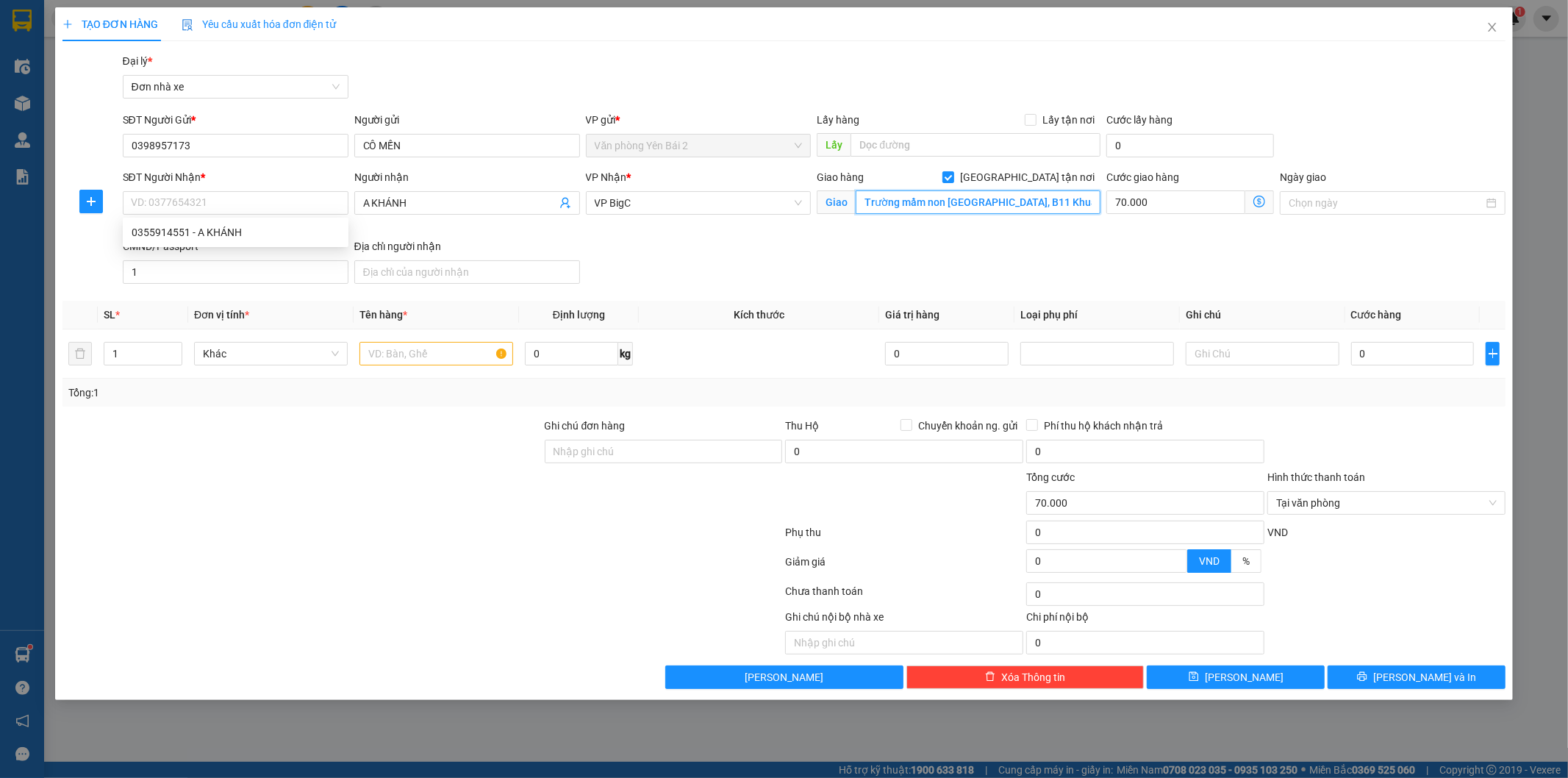
click at [919, 210] on input "Trường mầm non Thanh Xuân Bắc, B11 Khuất Duy Tiến, Thanh Xuân Bắc, Thanh Xuân, …" at bounding box center [978, 202] width 245 height 23
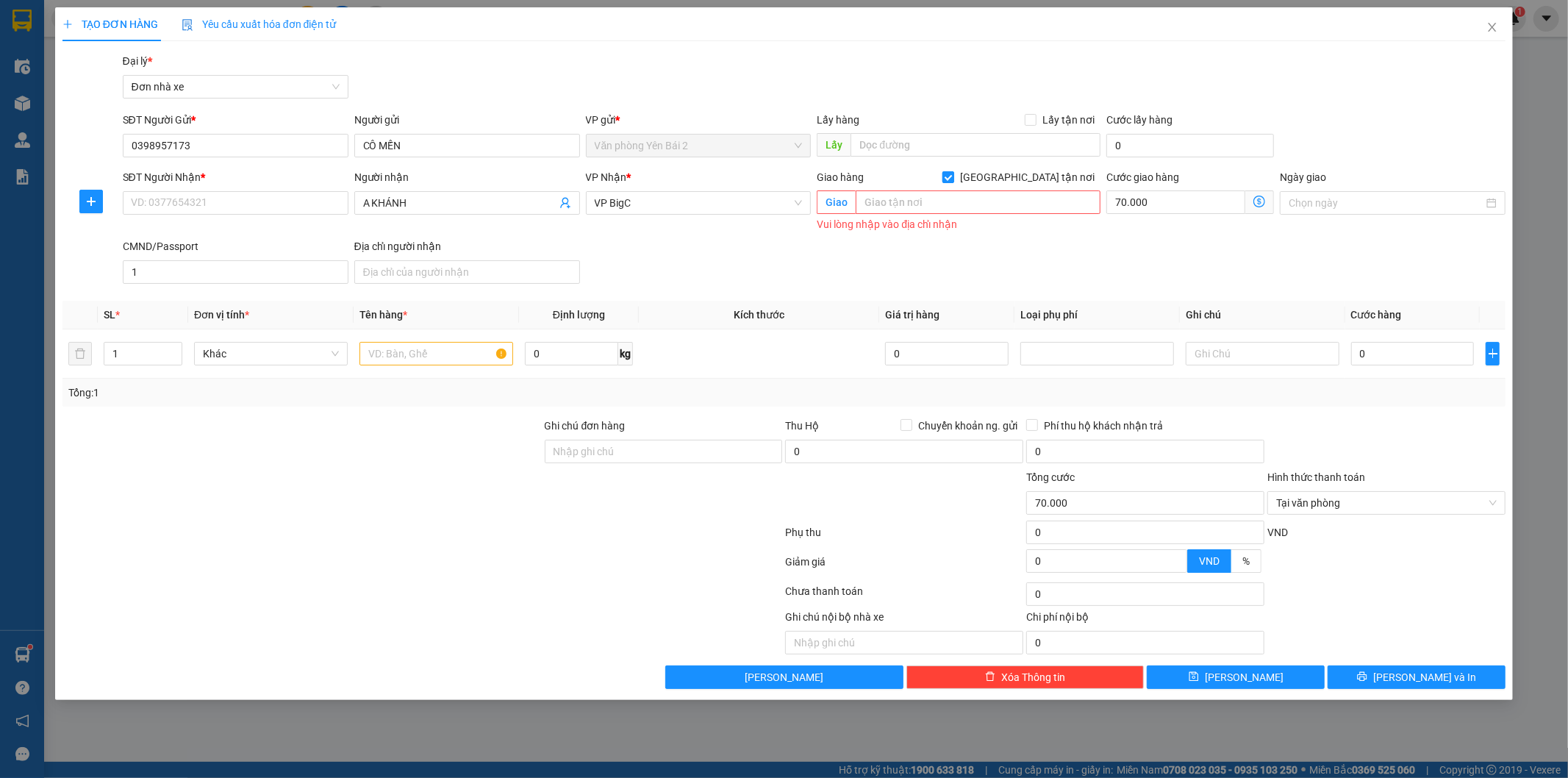
click at [1034, 177] on span "Giao tận nơi" at bounding box center [1028, 177] width 146 height 16
click at [953, 177] on input "Giao tận nơi" at bounding box center [947, 176] width 10 height 10
checkbox input "false"
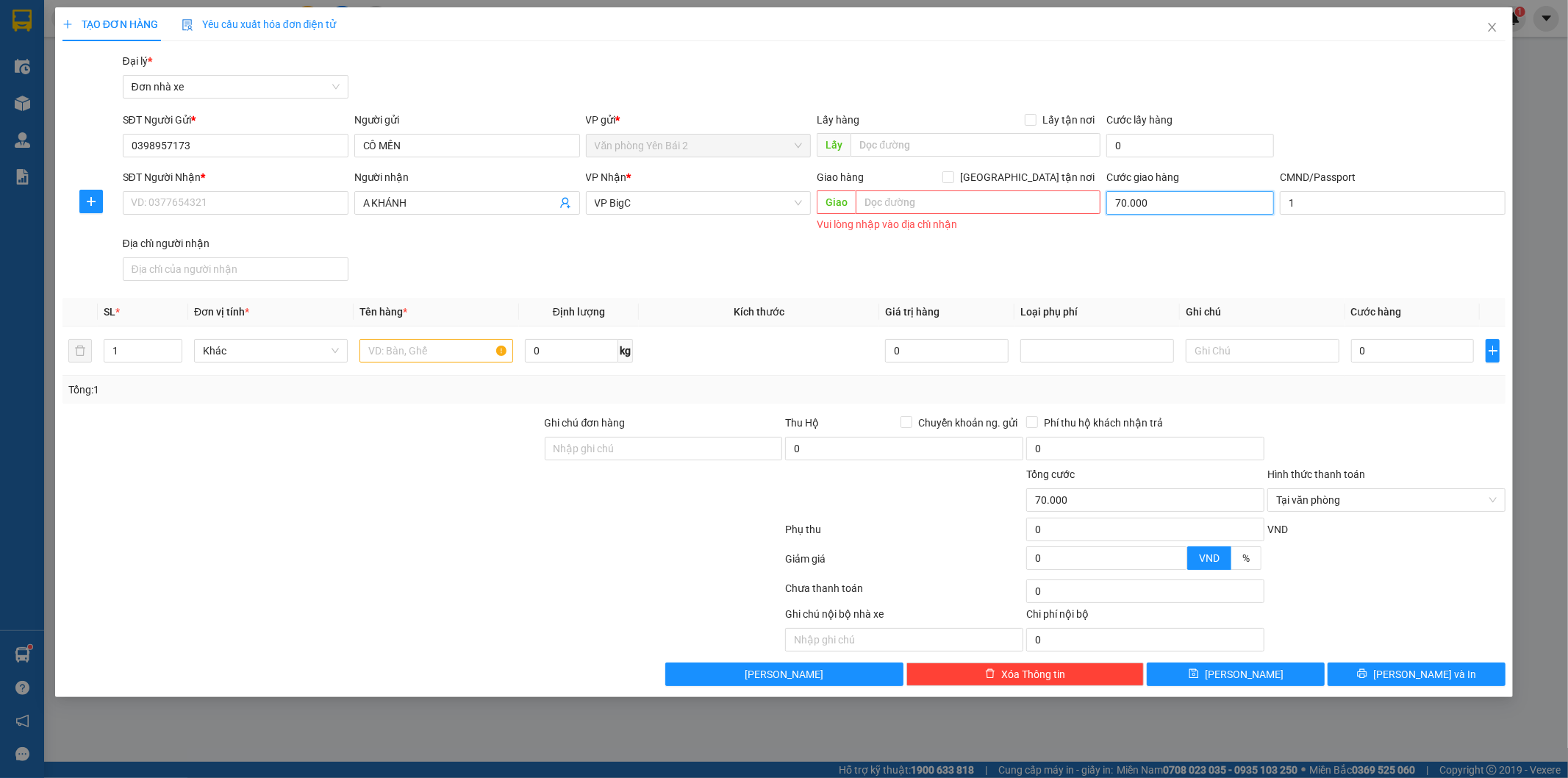
click at [1173, 203] on input "70.000" at bounding box center [1190, 203] width 167 height 23
type input "0"
click at [556, 356] on input "0" at bounding box center [571, 350] width 93 height 23
type input "11.8"
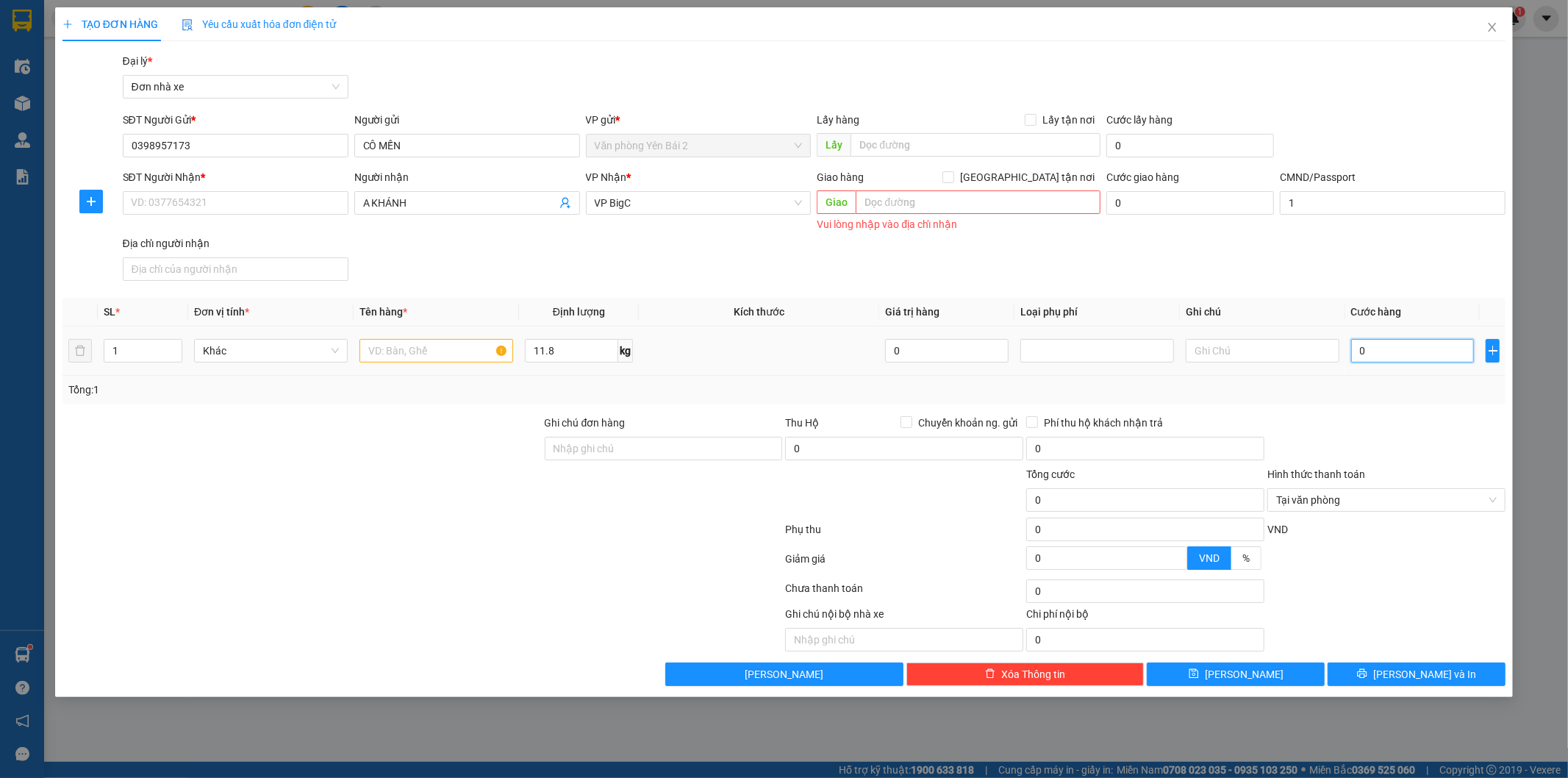
click at [1422, 358] on input "0" at bounding box center [1413, 350] width 123 height 23
click at [292, 206] on input "SĐT Người Nhận *" at bounding box center [236, 203] width 225 height 23
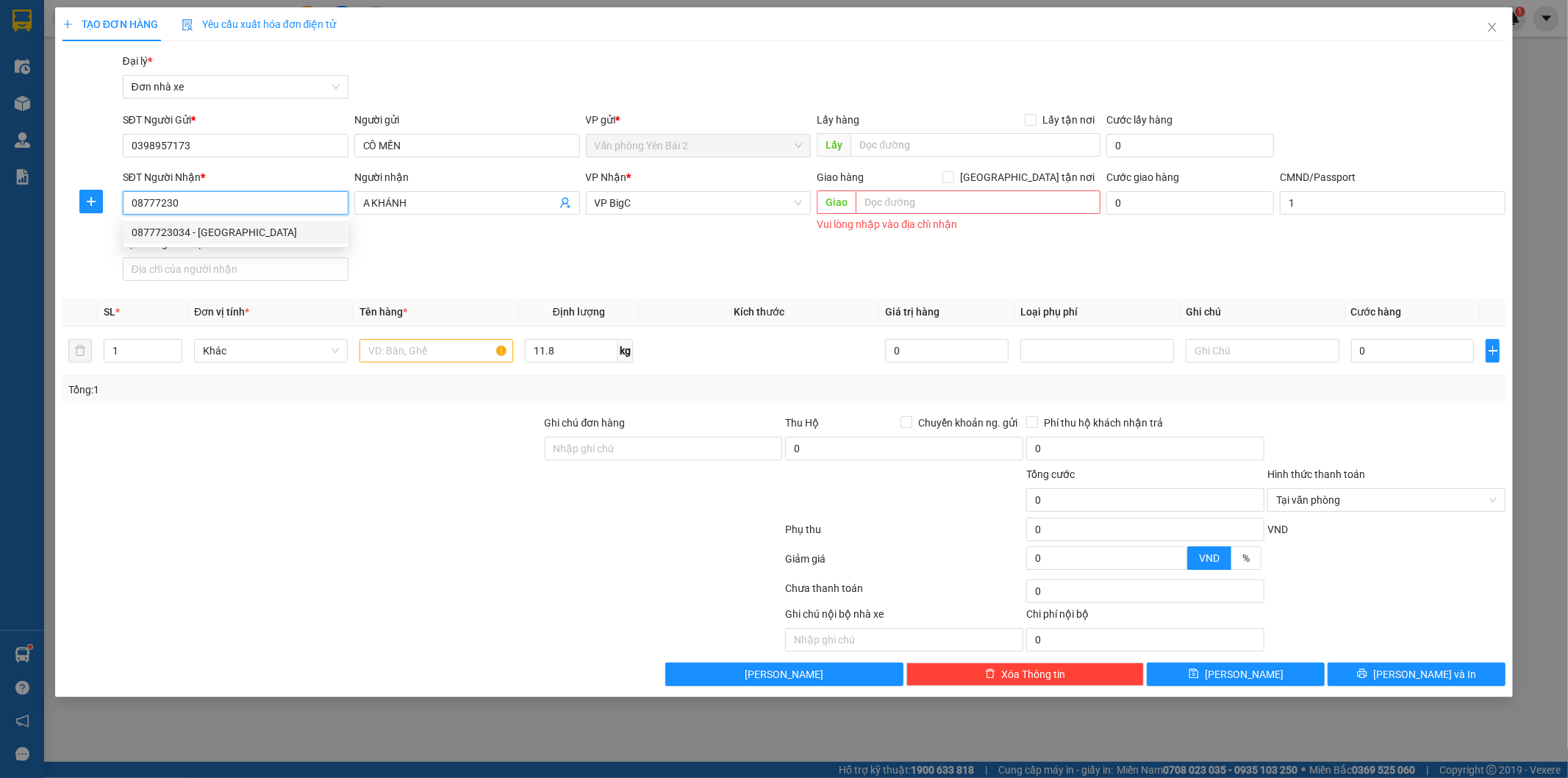
click at [261, 240] on div "0877723034 - ĐỨC ANH" at bounding box center [236, 233] width 208 height 16
type input "0877723034"
type input "ĐỨC ANH"
checkbox input "true"
type input "33 Ng. 36 Trần Điền, Định Công, Hoàng Mai, Hà Nội, Việt Nam"
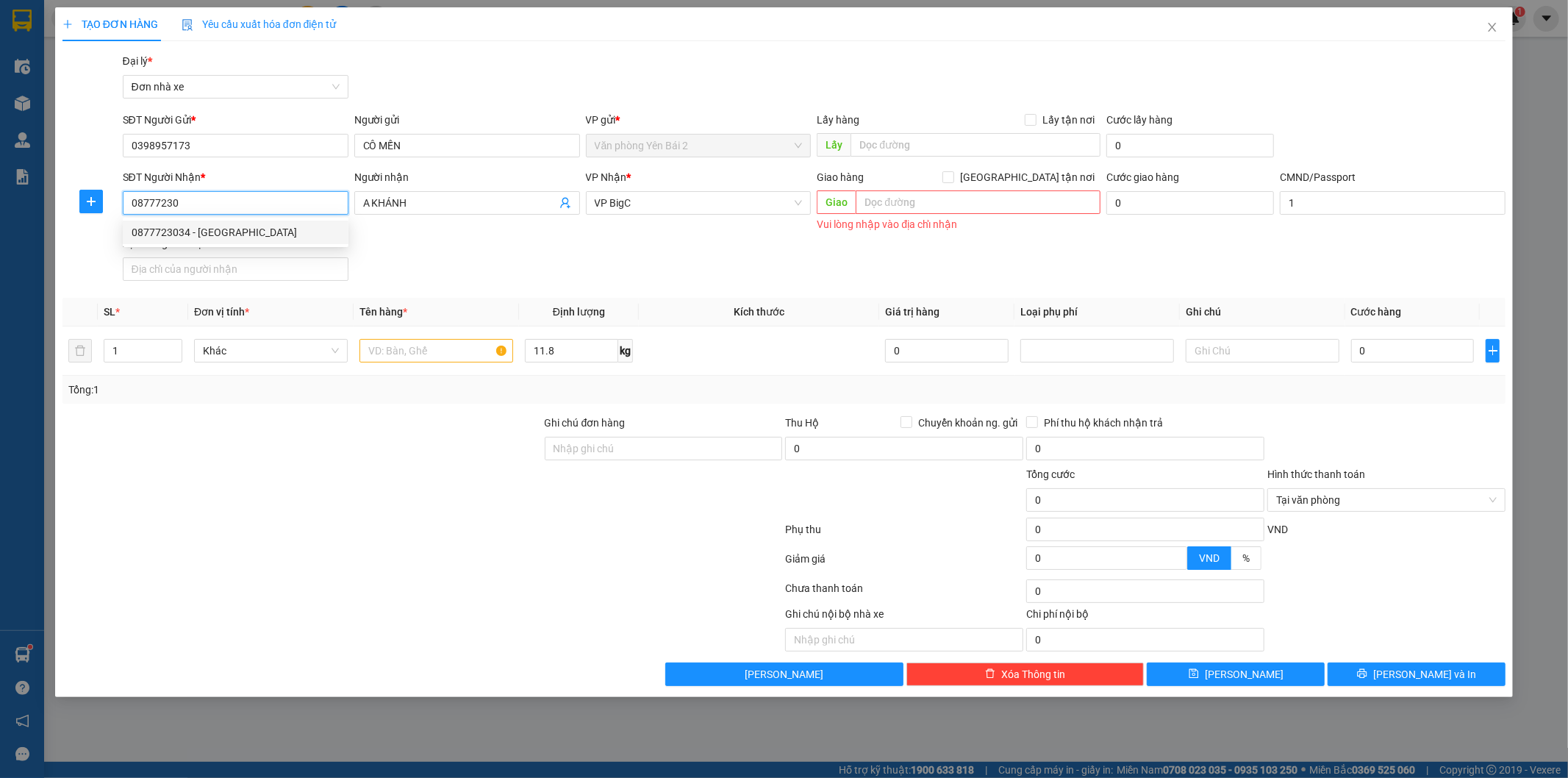
type input "65.000"
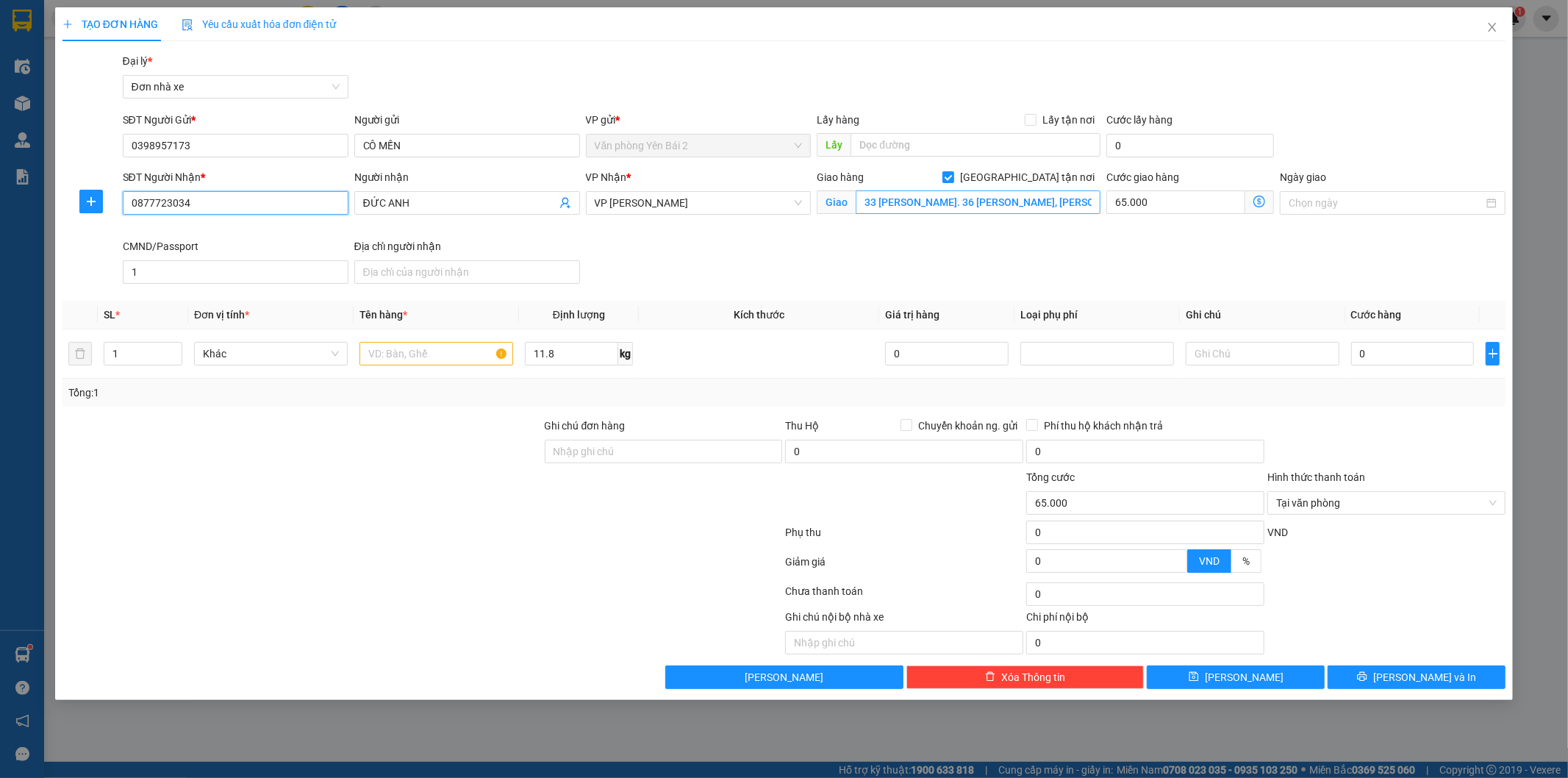
type input "0877723034"
click at [1013, 203] on input "33 Ng. 36 Trần Điền, Định Công, Hoàng Mai, Hà Nội, Việt Nam" at bounding box center [978, 202] width 245 height 23
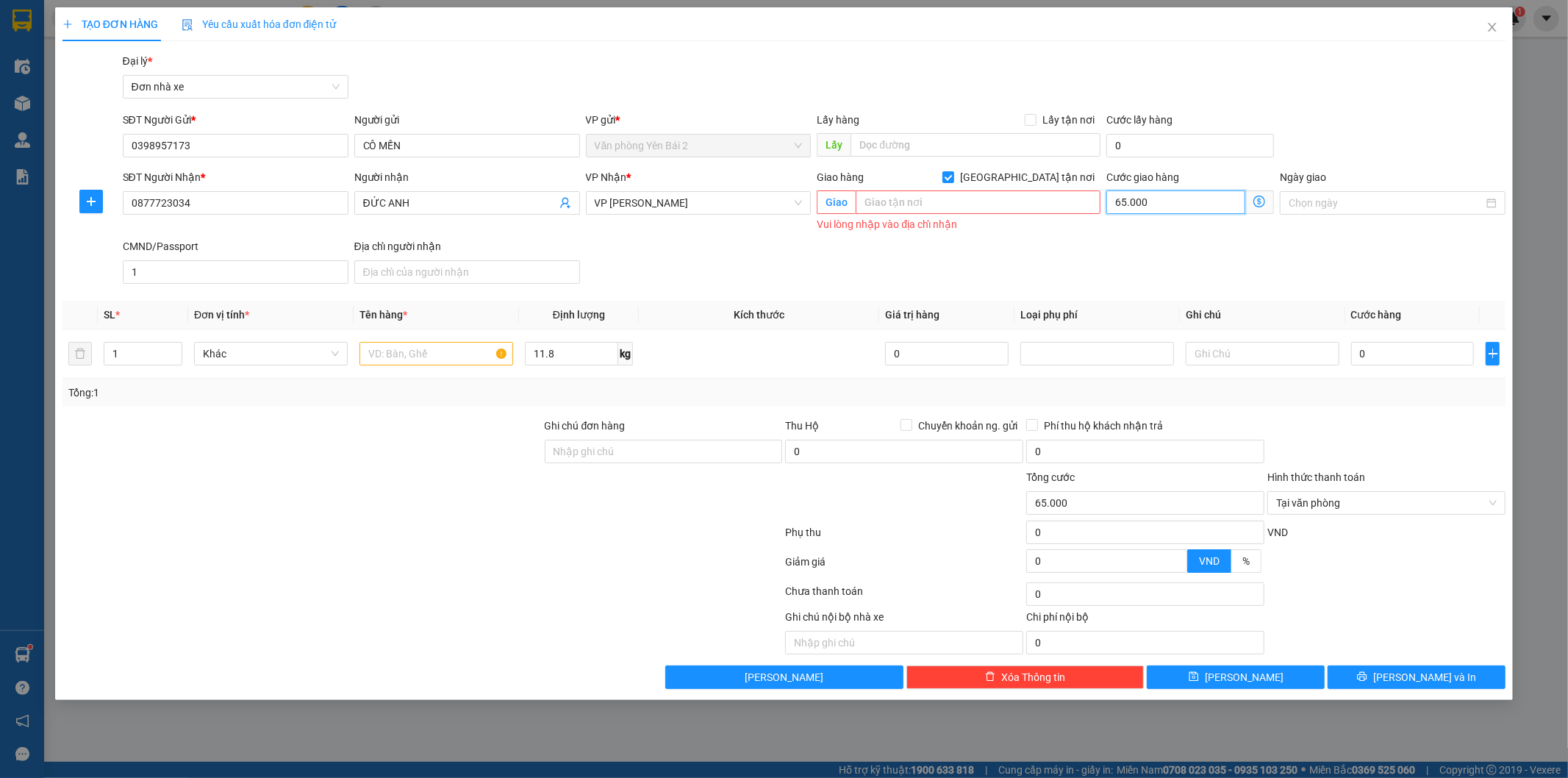
click at [1171, 201] on input "65.000" at bounding box center [1176, 202] width 139 height 23
type input "0"
click at [953, 174] on input "Giao tận nơi" at bounding box center [947, 176] width 10 height 10
checkbox input "false"
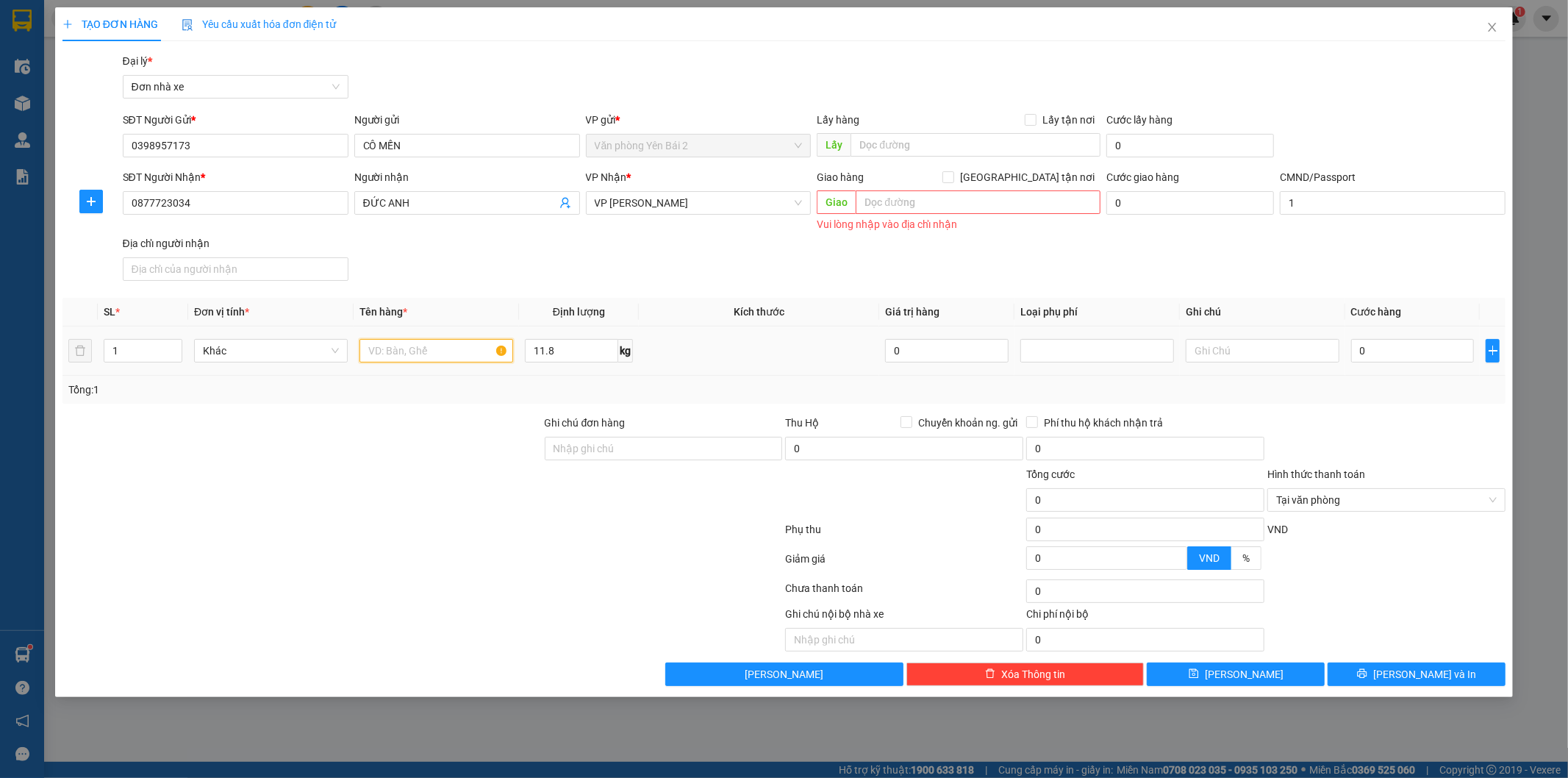
click at [390, 350] on input "text" at bounding box center [436, 350] width 154 height 23
type input "d"
type input "đồ ăn"
click at [1395, 362] on div "0" at bounding box center [1413, 350] width 123 height 30
click at [1396, 357] on input "0" at bounding box center [1413, 350] width 123 height 23
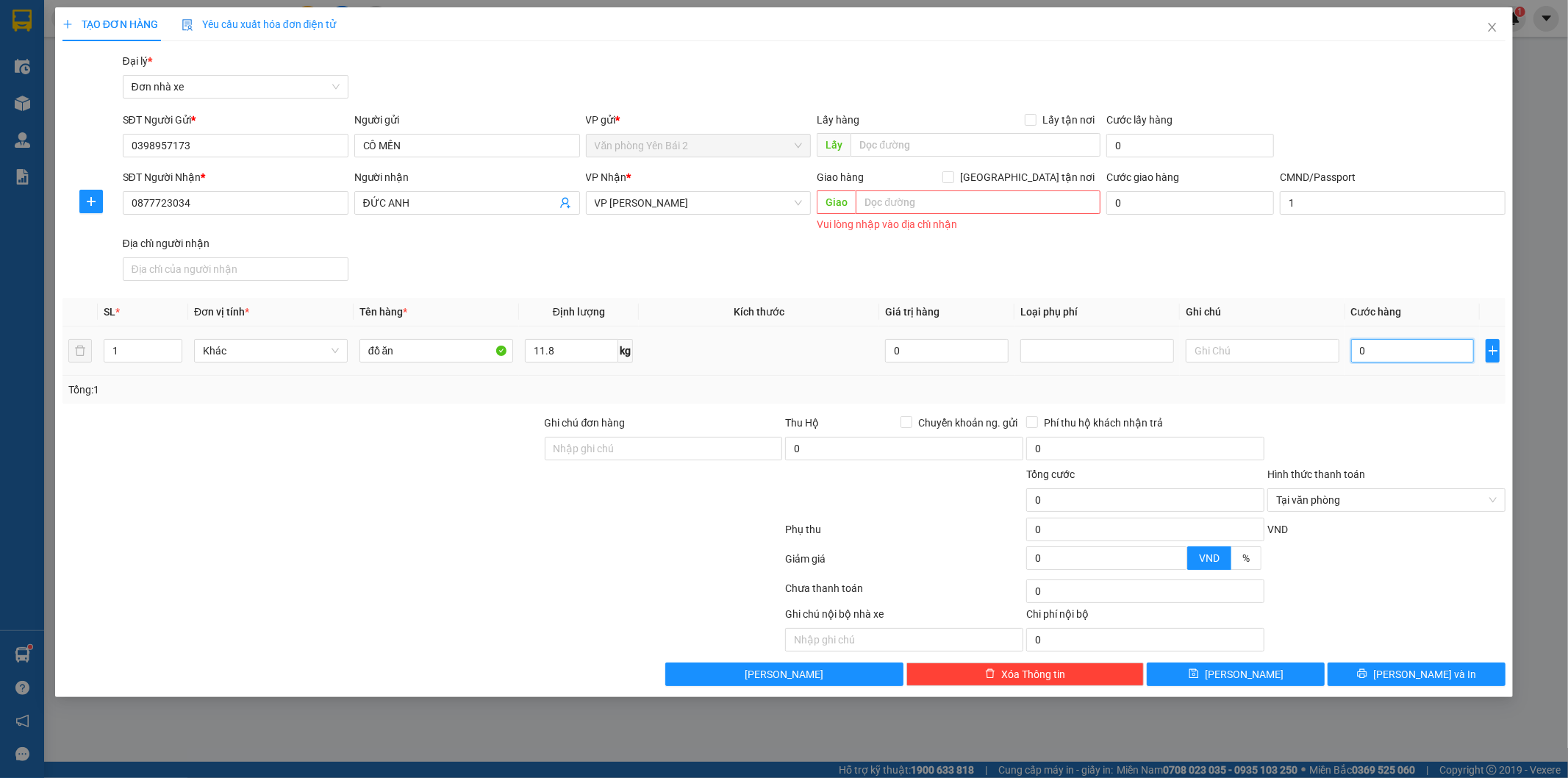
type input "4"
type input "40"
type input "40.000"
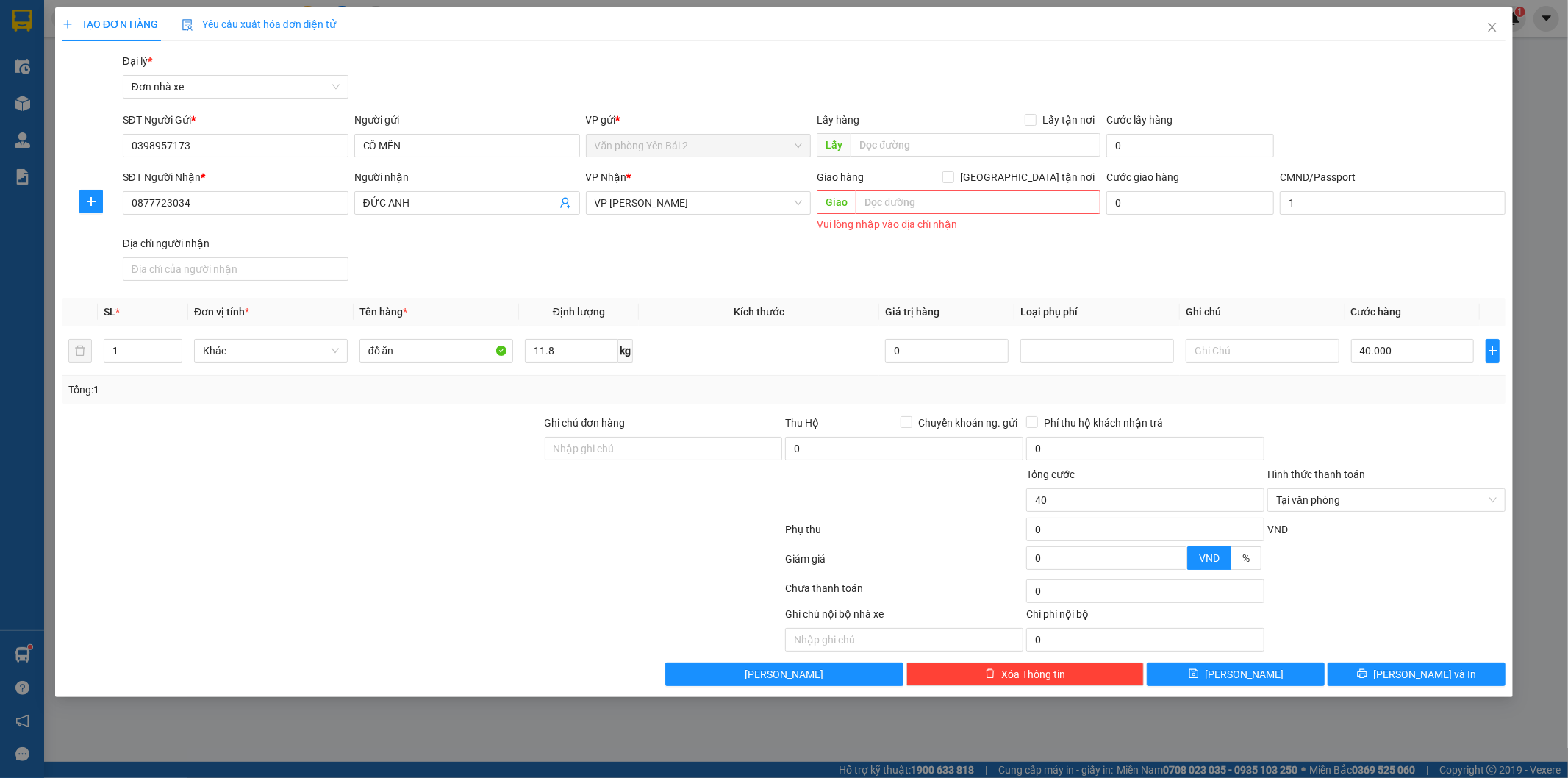
type input "40.000"
click at [1390, 432] on div at bounding box center [1387, 441] width 241 height 52
click at [1408, 689] on div "TẠO ĐƠN HÀNG Yêu cầu xuất hóa đơn điện tử Transit Pickup Surcharge Ids Transit …" at bounding box center [785, 352] width 1459 height 690
click at [1413, 679] on span "Lưu và In" at bounding box center [1425, 675] width 103 height 16
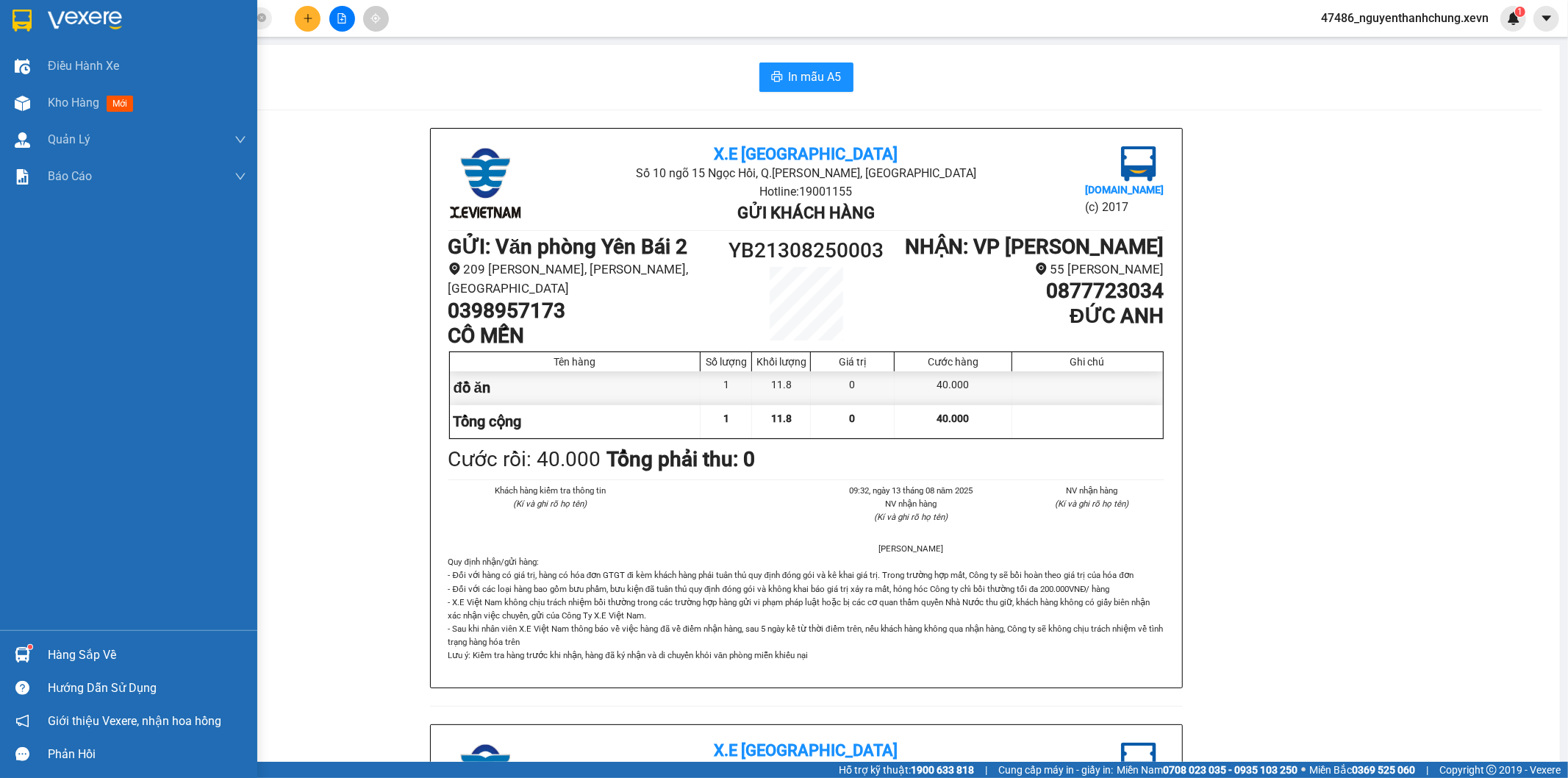
click at [32, 660] on div at bounding box center [23, 655] width 26 height 26
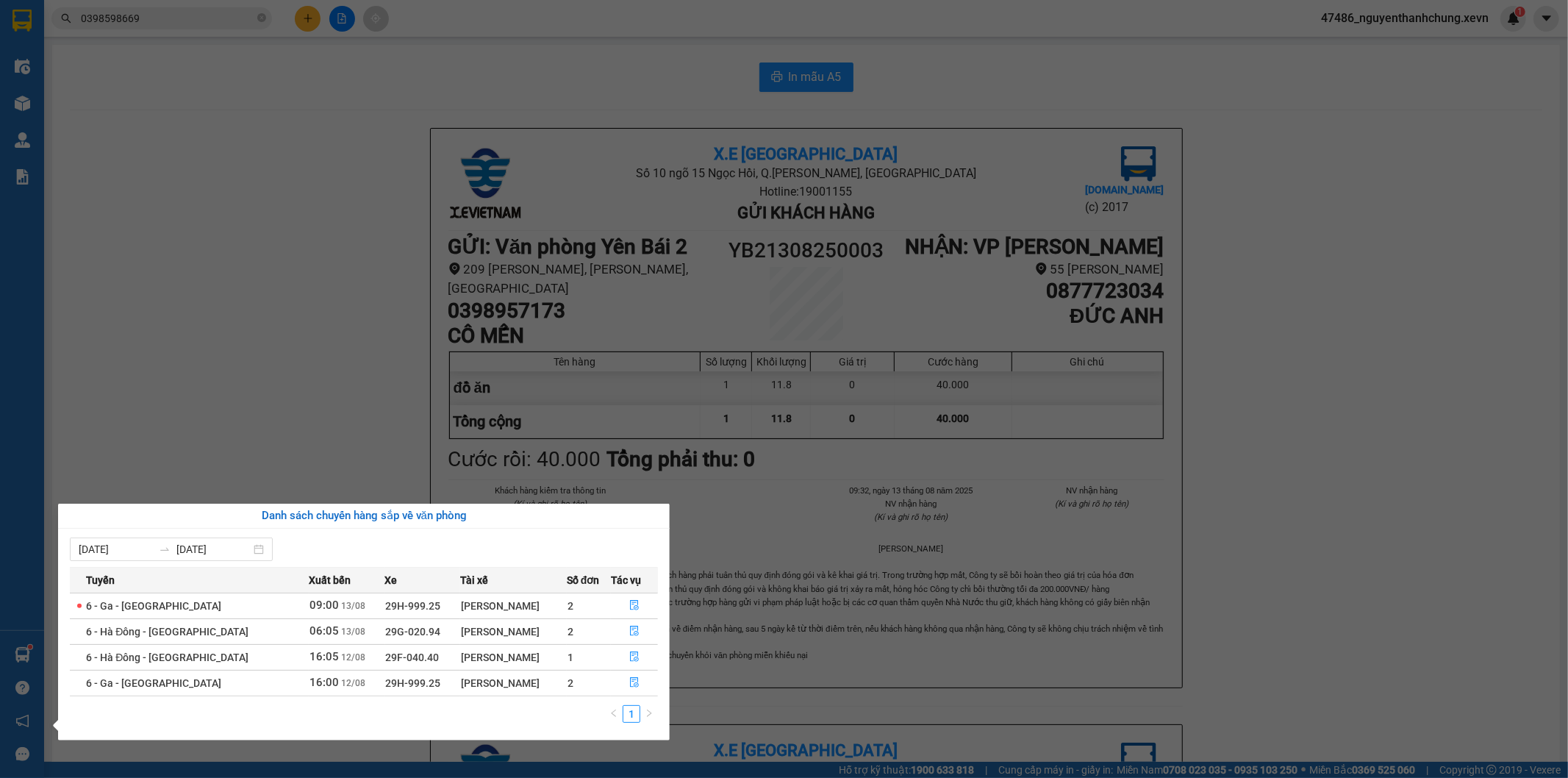
click at [209, 14] on section "Kết quả tìm kiếm ( 10 ) Bộ lọc Mã ĐH Trạng thái Món hàng Thu hộ Tổng cước Chưa …" at bounding box center [784, 389] width 1568 height 778
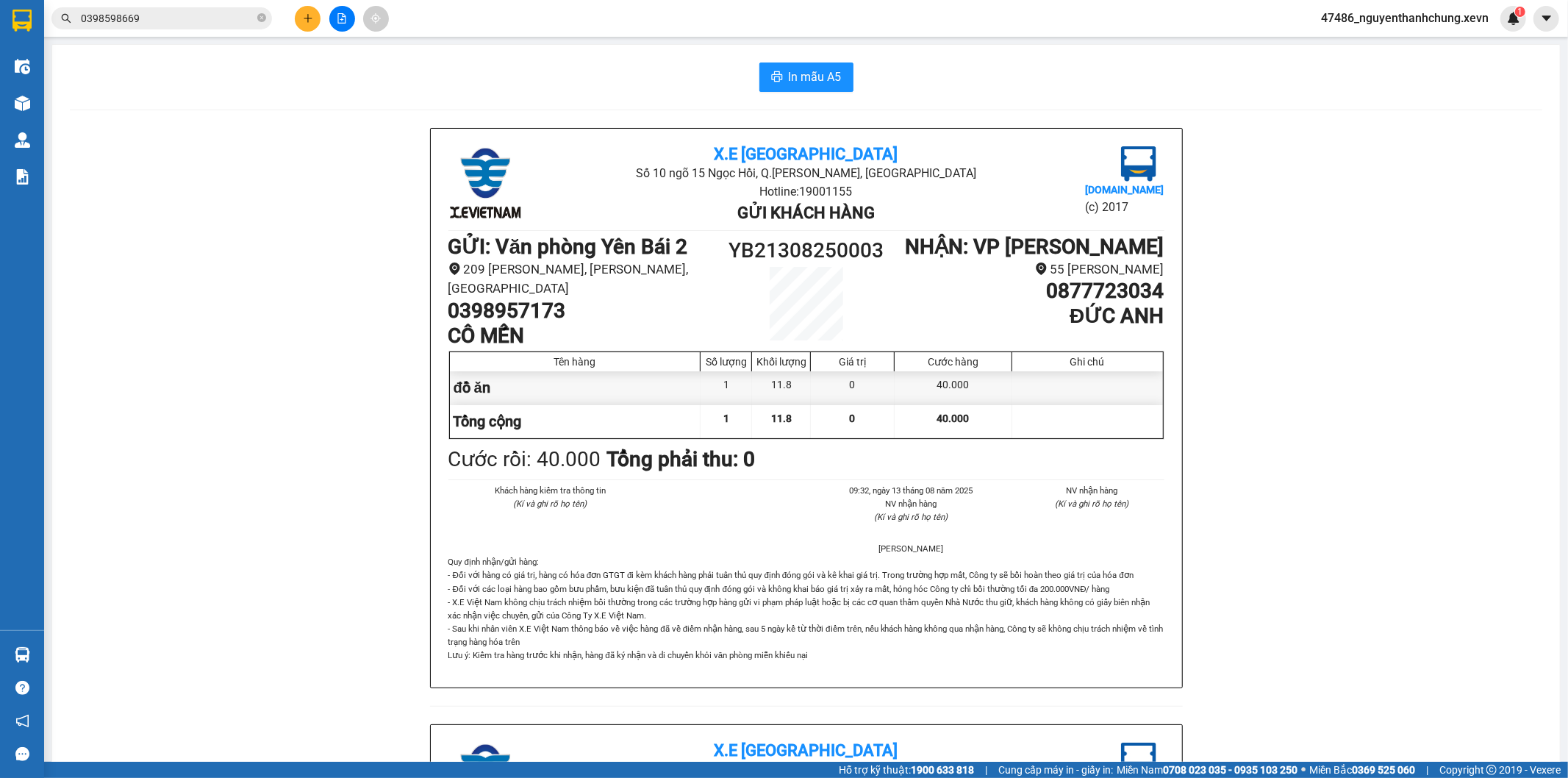
click at [307, 14] on icon "plus" at bounding box center [307, 18] width 1 height 8
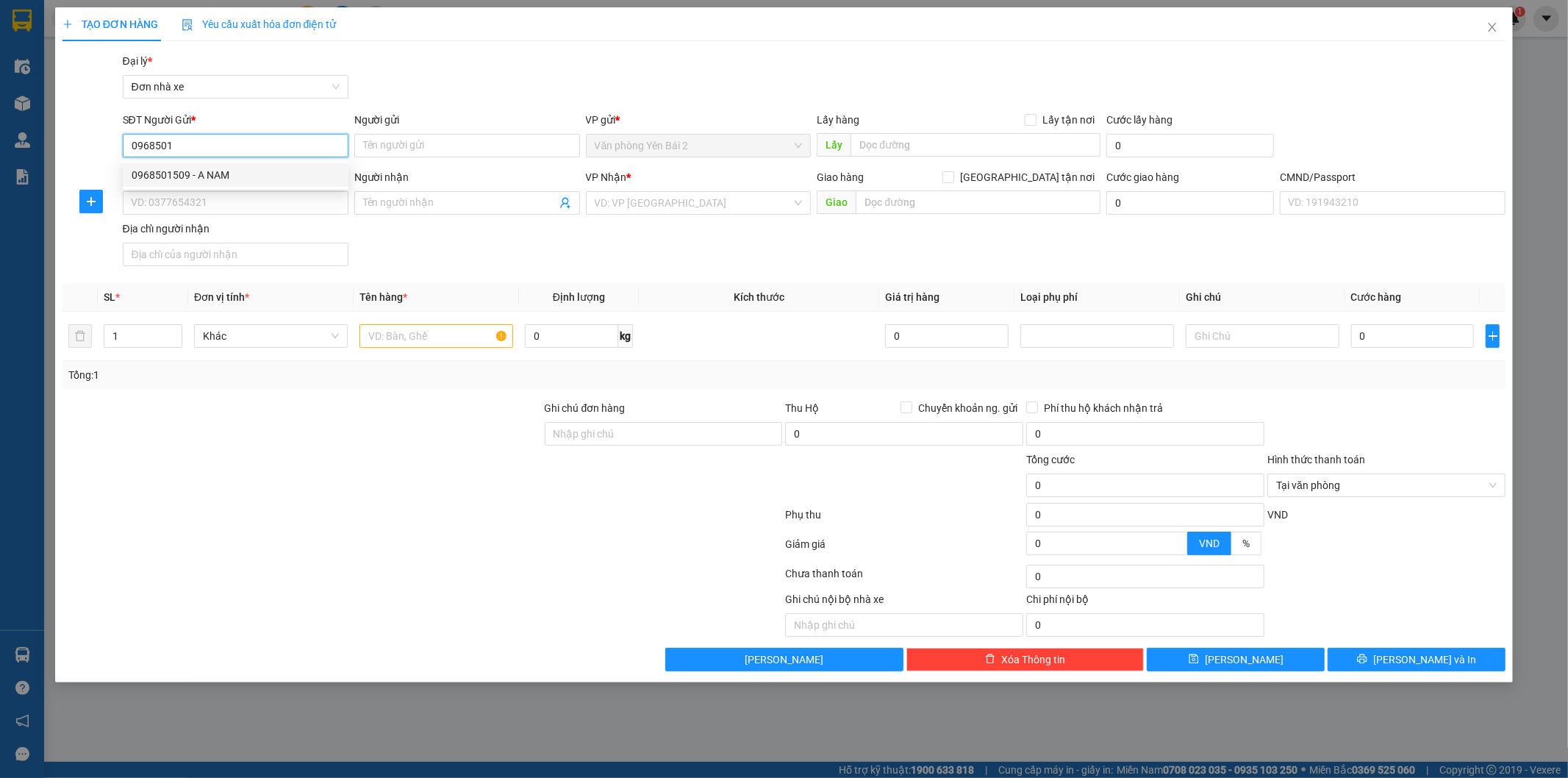
click at [211, 163] on div "0968501509 - A NAM" at bounding box center [236, 175] width 225 height 23
type input "0968501509"
type input "A NAM"
type input "0936213678"
type input "DƯ VƯƠNG SÒNG"
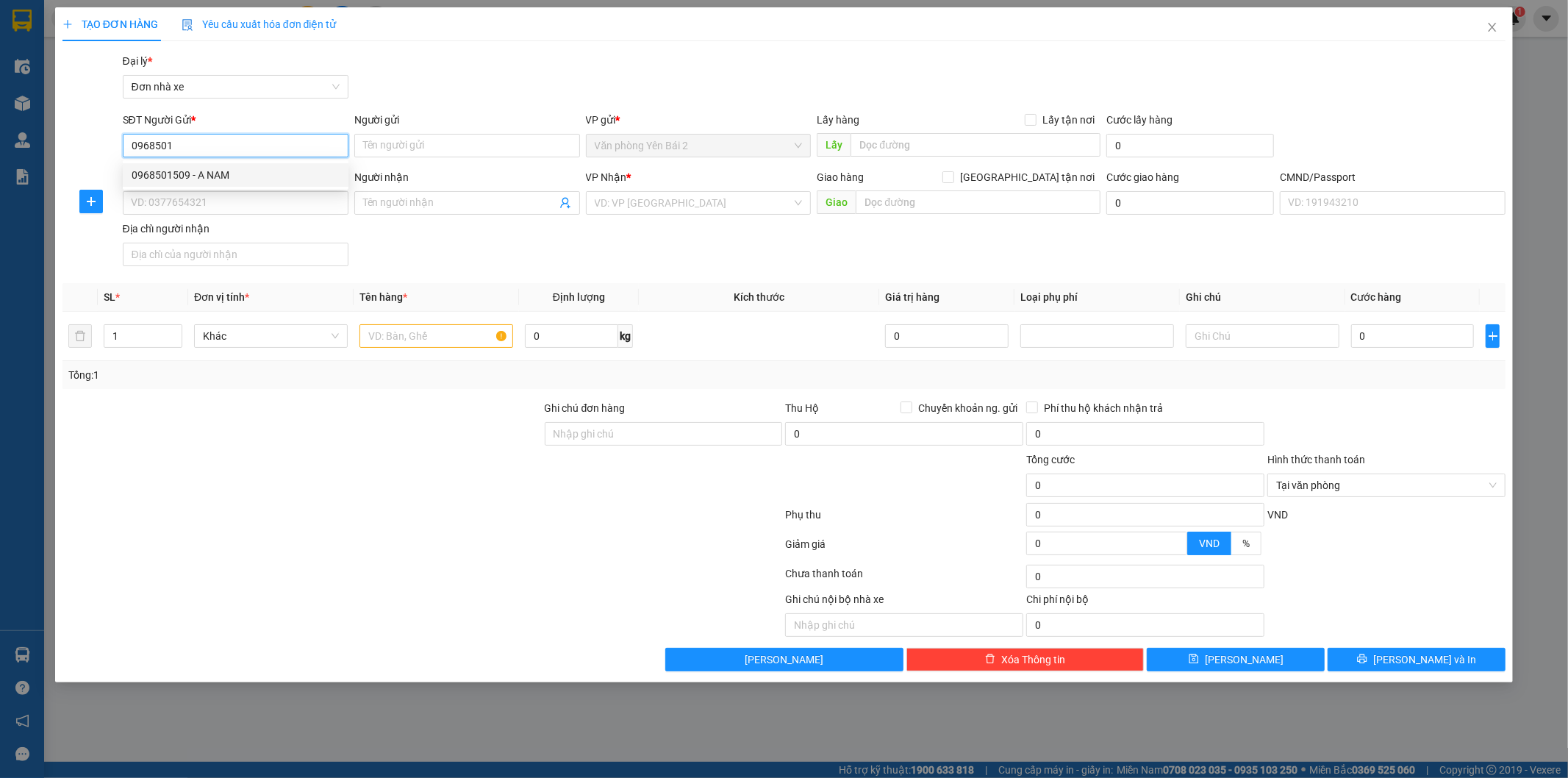
type input "1"
type input "0968501509"
click at [566, 206] on icon "user-add" at bounding box center [565, 203] width 12 height 12
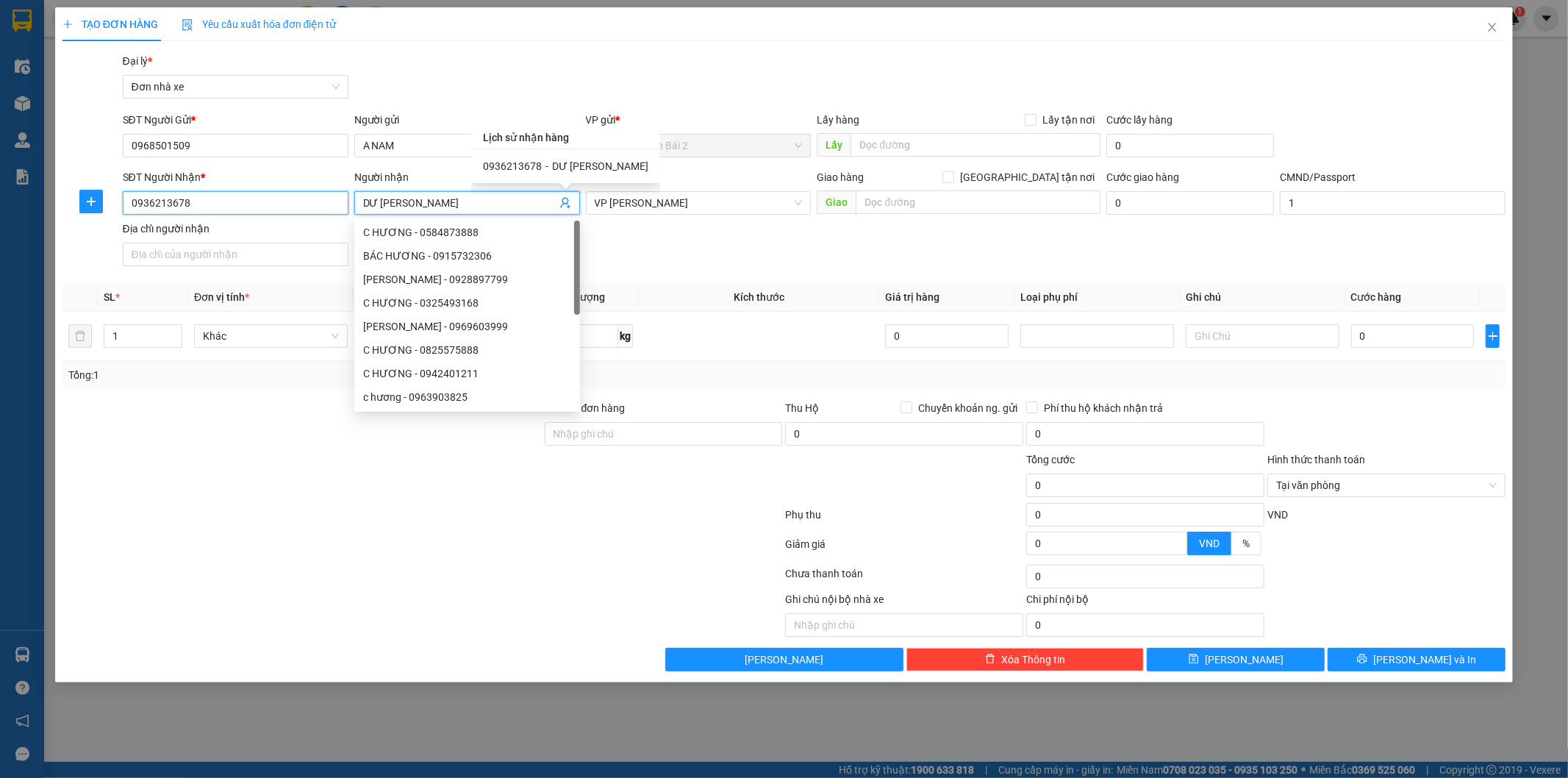
click at [290, 201] on input "0936213678" at bounding box center [236, 203] width 225 height 23
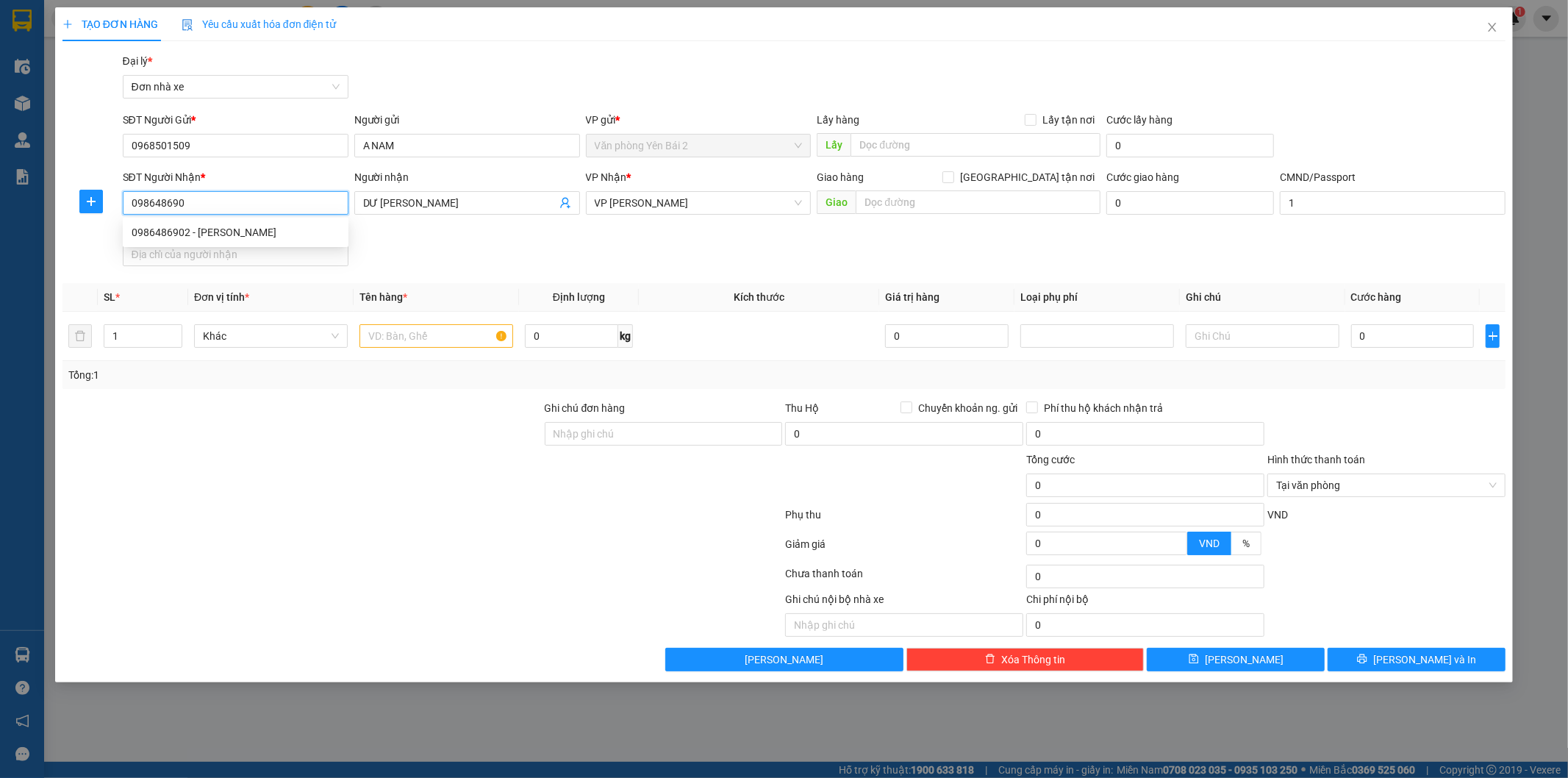
type input "0986486902"
click at [276, 234] on div "0986486902 - NGUYỄN THỊ NGỌC MAI" at bounding box center [236, 233] width 208 height 16
type input "NGUYỄN THỊ NGỌC MAI"
checkbox input "true"
type input "Khu Đô Thị Gamuda - Gamuda Gardens - Trần Phú, Gamuda Gardens, Trần Phú, Hoàng …"
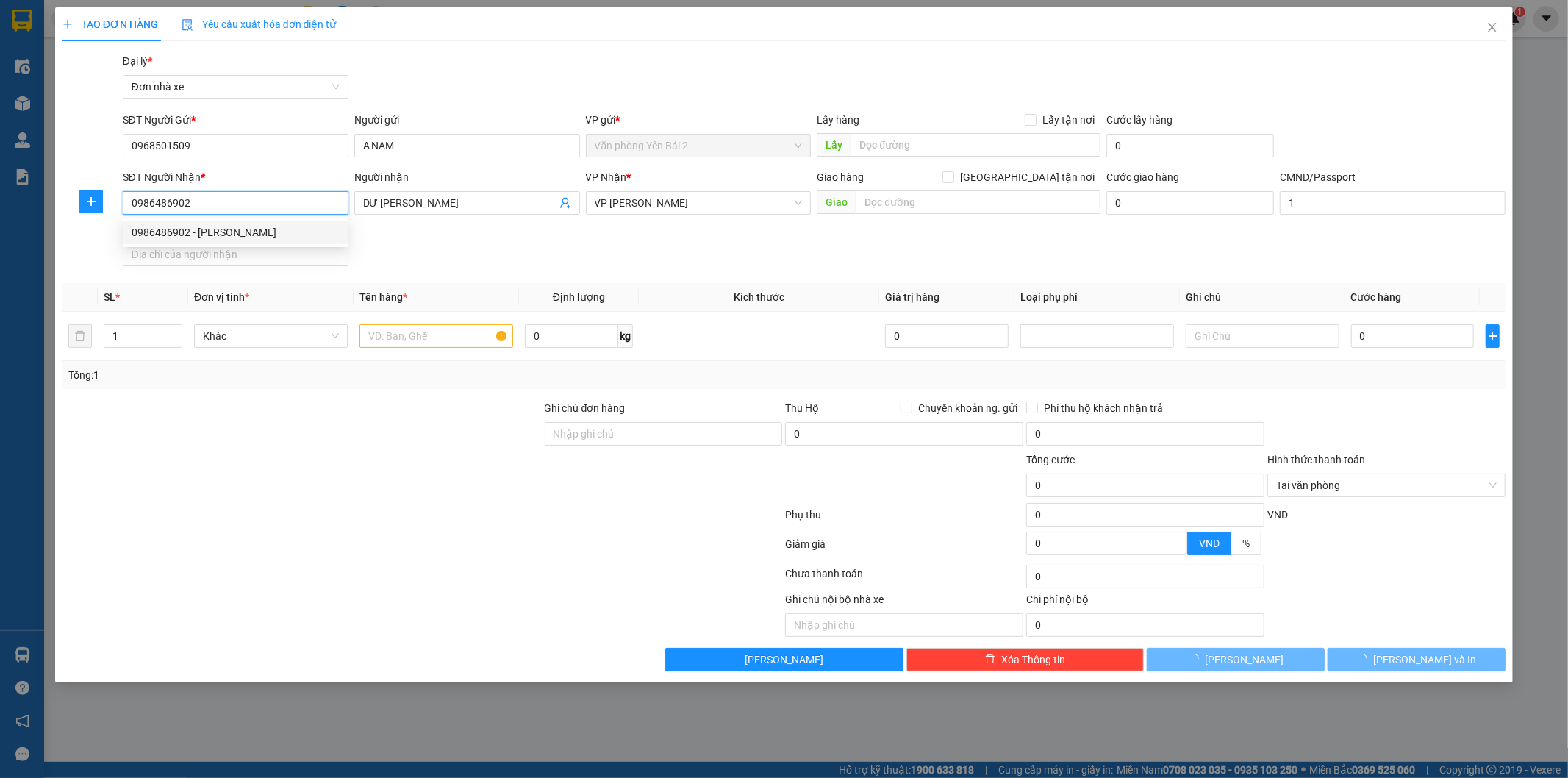
type input "80.000"
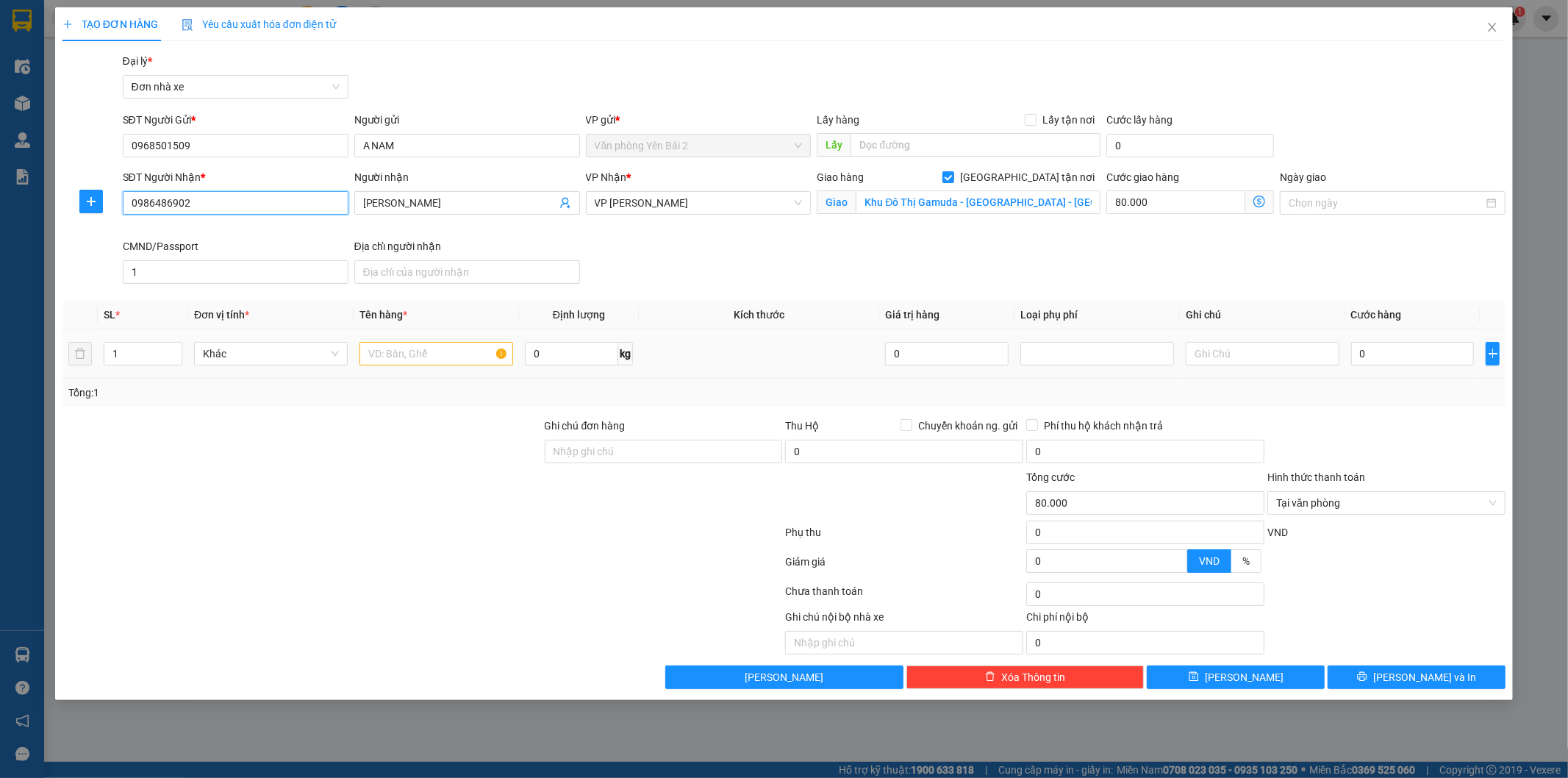
type input "0986486902"
click at [460, 354] on input "text" at bounding box center [436, 354] width 154 height 23
type input "f"
type input "giáy tờ"
click at [1027, 209] on input "Khu Đô Thị Gamuda - Gamuda Gardens - Trần Phú, Gamuda Gardens, Trần Phú, Hoàng …" at bounding box center [978, 202] width 245 height 23
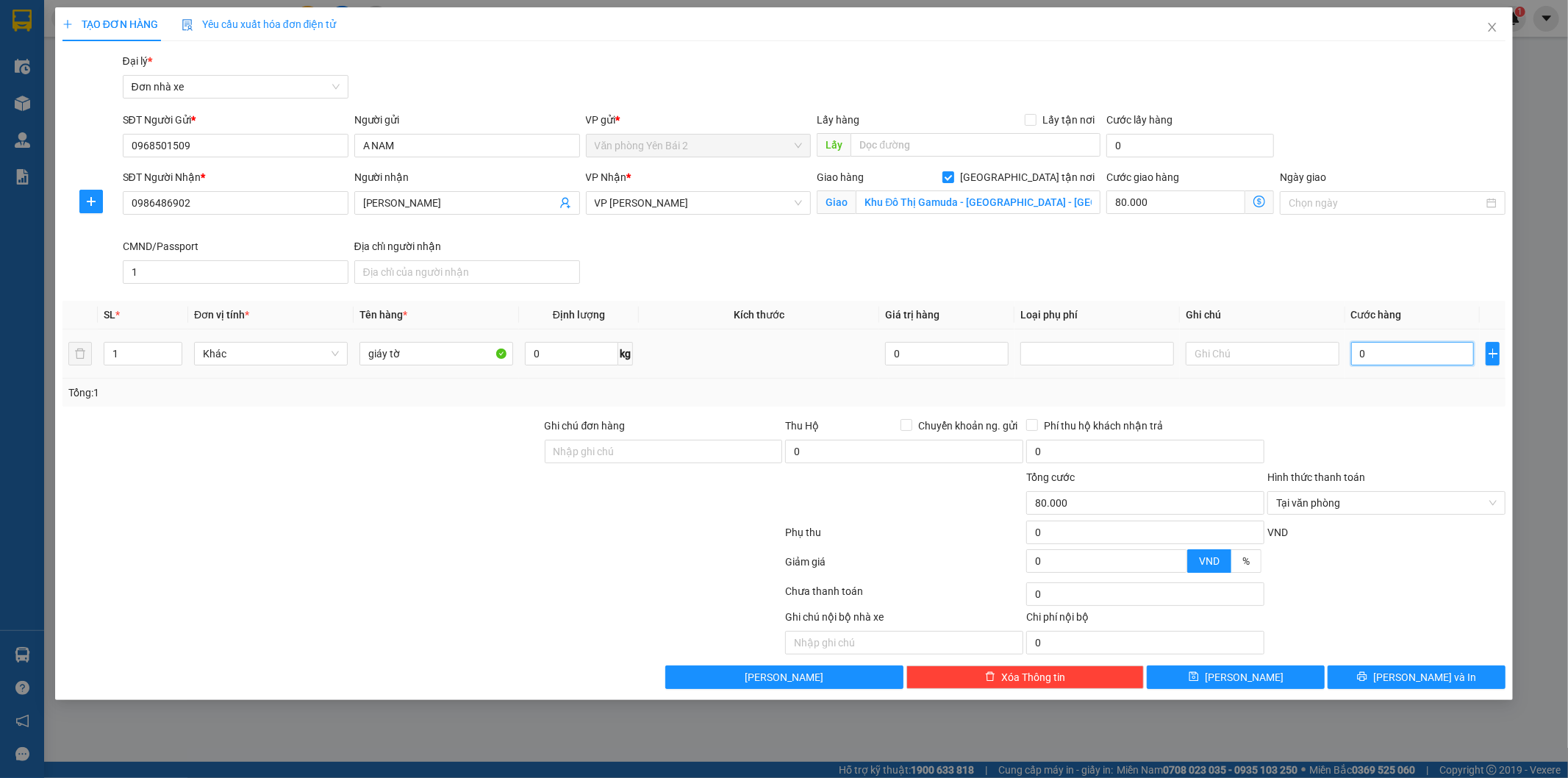
drag, startPoint x: 1391, startPoint y: 362, endPoint x: 1357, endPoint y: 355, distance: 34.7
click at [1393, 362] on input "0" at bounding box center [1413, 354] width 123 height 23
type input "2"
type input "80.002"
type input "25"
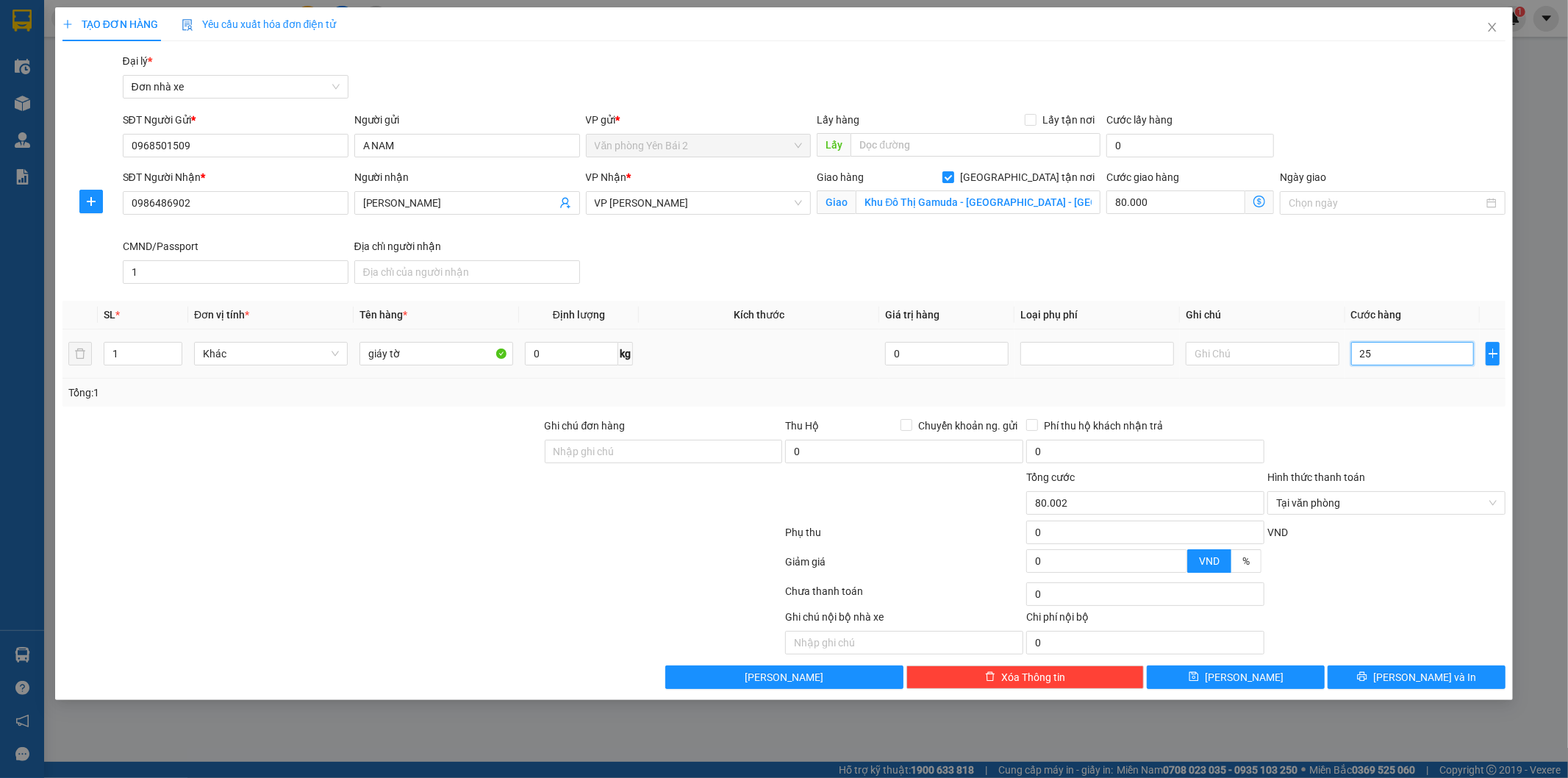
type input "80.025"
type input "25.000"
type input "105.000"
drag, startPoint x: 1426, startPoint y: 408, endPoint x: 1499, endPoint y: 548, distance: 157.9
click at [1432, 421] on div "Transit Pickup Surcharge Ids Transit Deliver Surcharge Ids Transit Deliver Surc…" at bounding box center [785, 371] width 1444 height 636
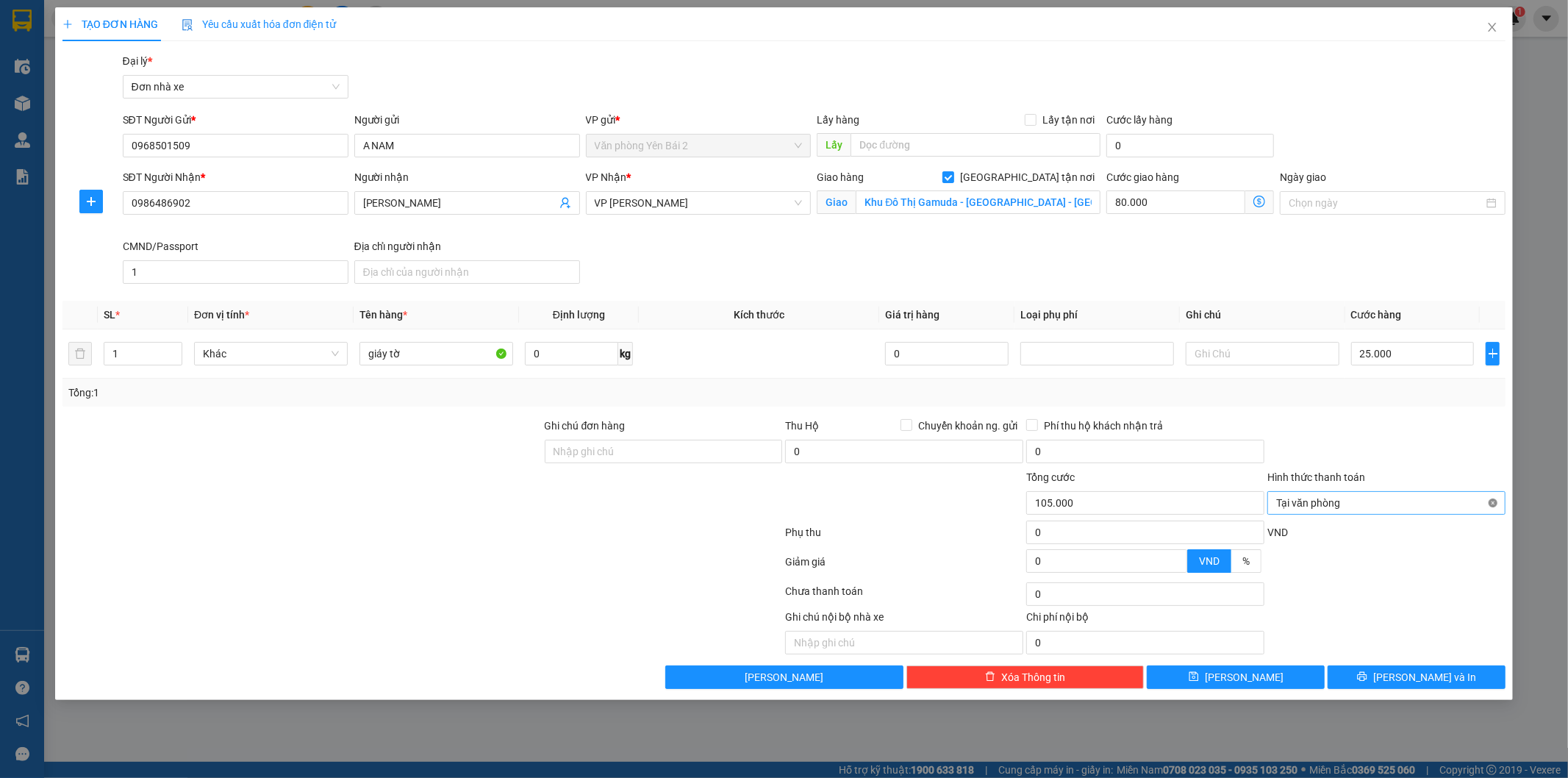
type input "105.000"
click at [1415, 685] on span "Lưu và In" at bounding box center [1425, 677] width 103 height 16
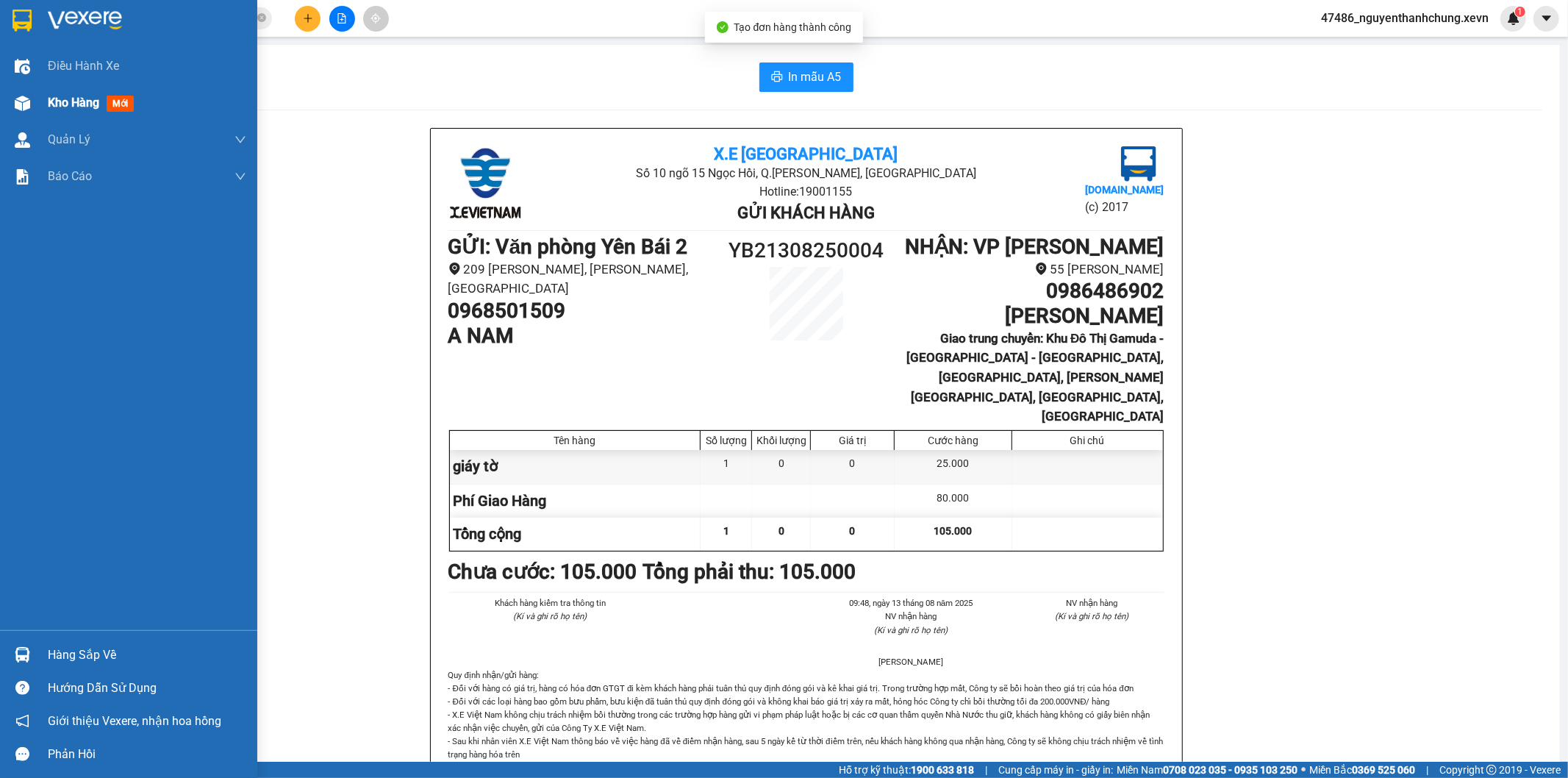
click at [122, 93] on div "Kho hàng mới" at bounding box center [93, 102] width 92 height 19
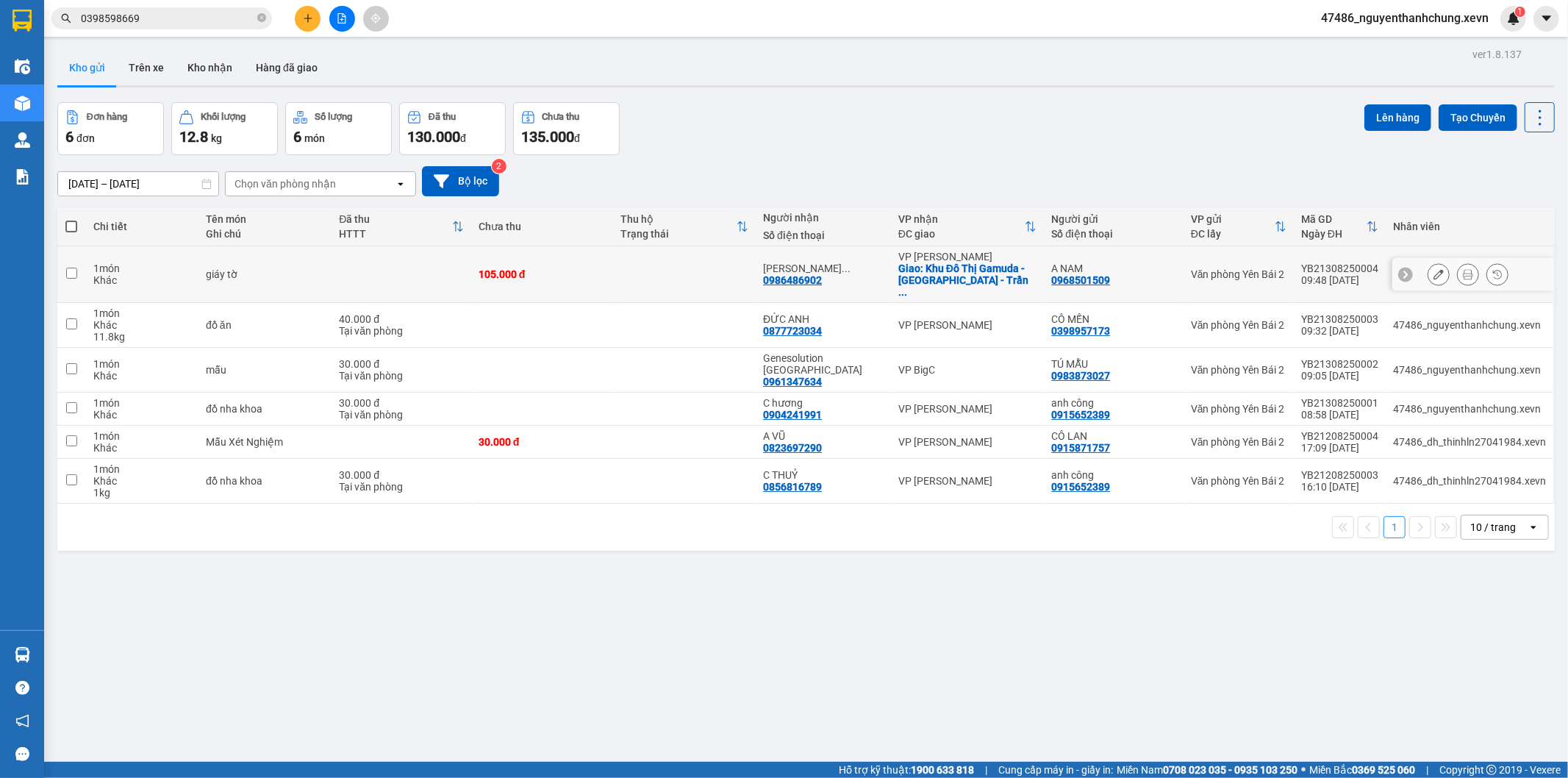
click at [840, 271] on div "NGUYỄN THỊ NGỌC ... 0986486902" at bounding box center [823, 274] width 121 height 23
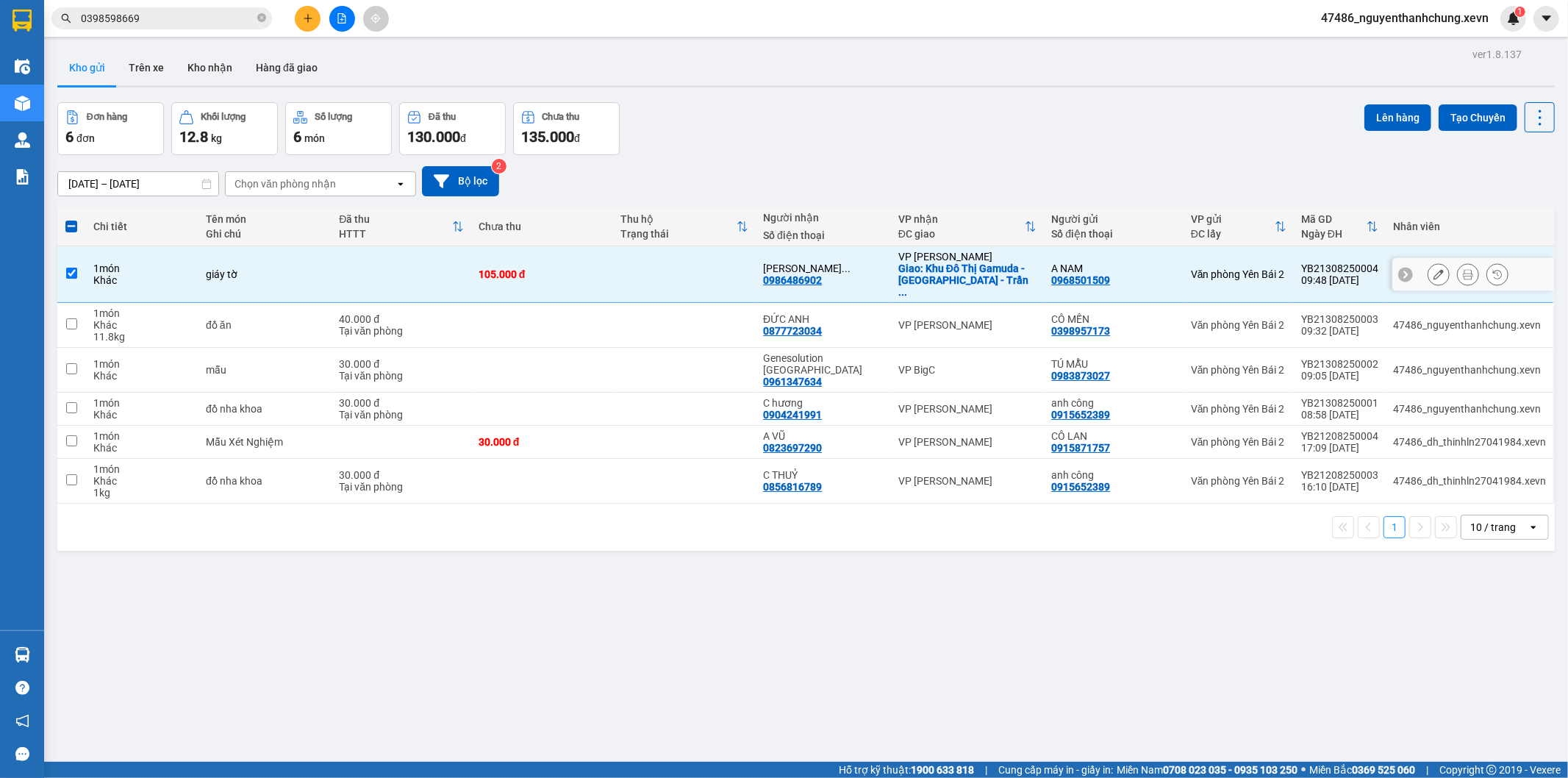
click at [861, 263] on div "NGUYỄN THỊ NGỌC ..." at bounding box center [823, 268] width 121 height 12
checkbox input "false"
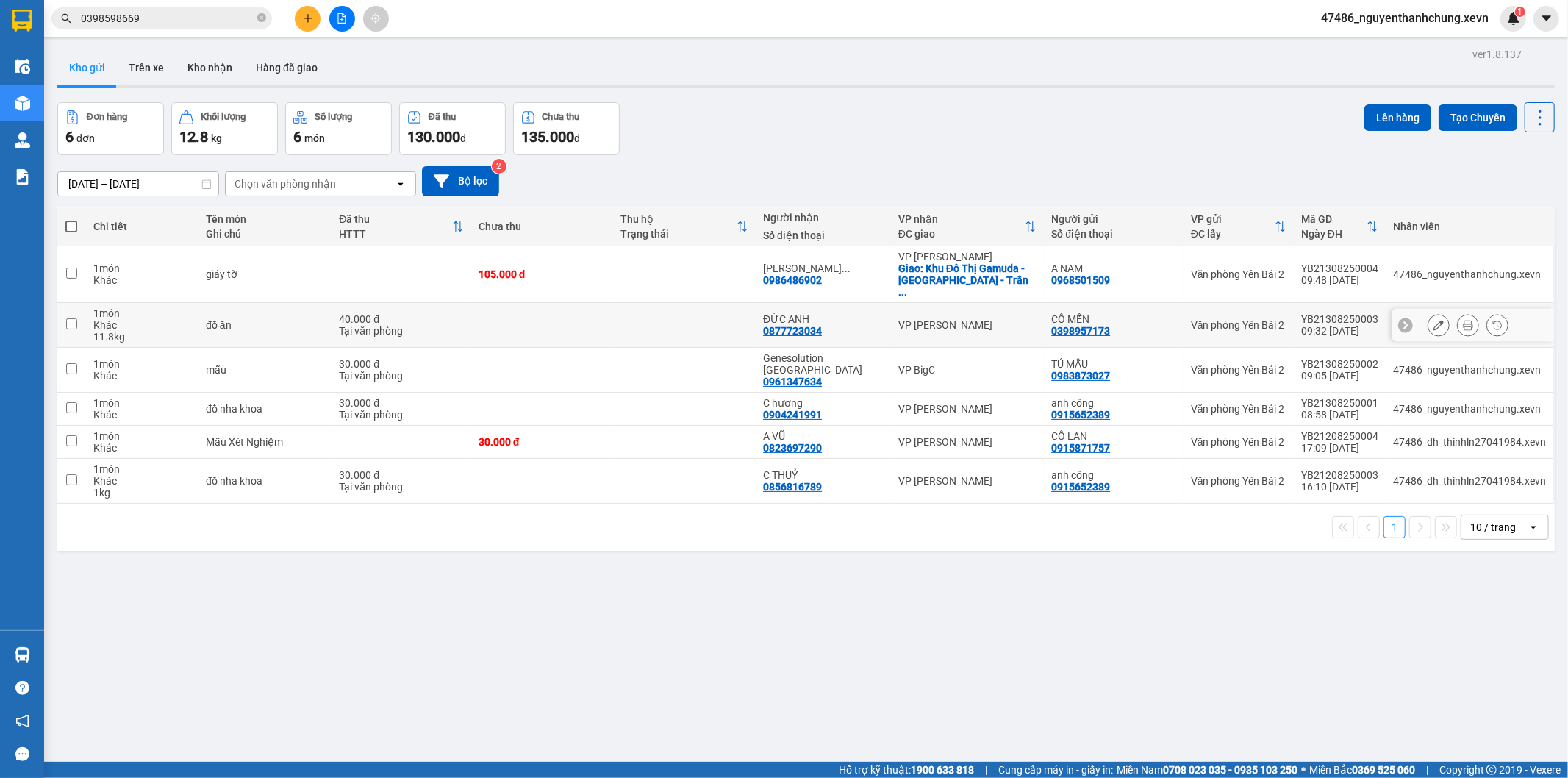
drag, startPoint x: 827, startPoint y: 306, endPoint x: 854, endPoint y: 383, distance: 81.6
click at [829, 313] on div "ĐỨC ANH" at bounding box center [823, 319] width 121 height 12
checkbox input "true"
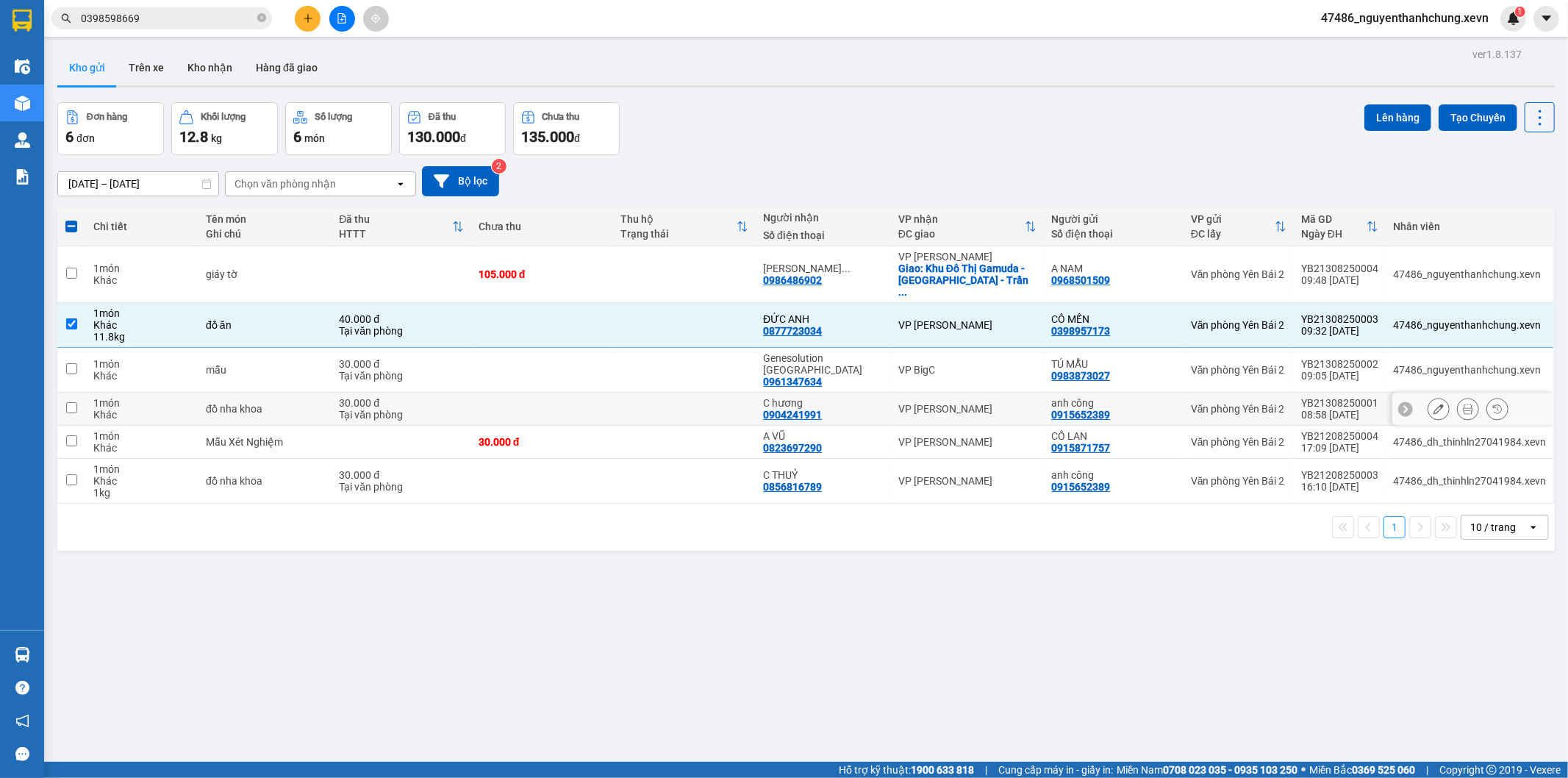
click at [869, 397] on div "C hương 0904241991" at bounding box center [823, 408] width 121 height 23
checkbox input "true"
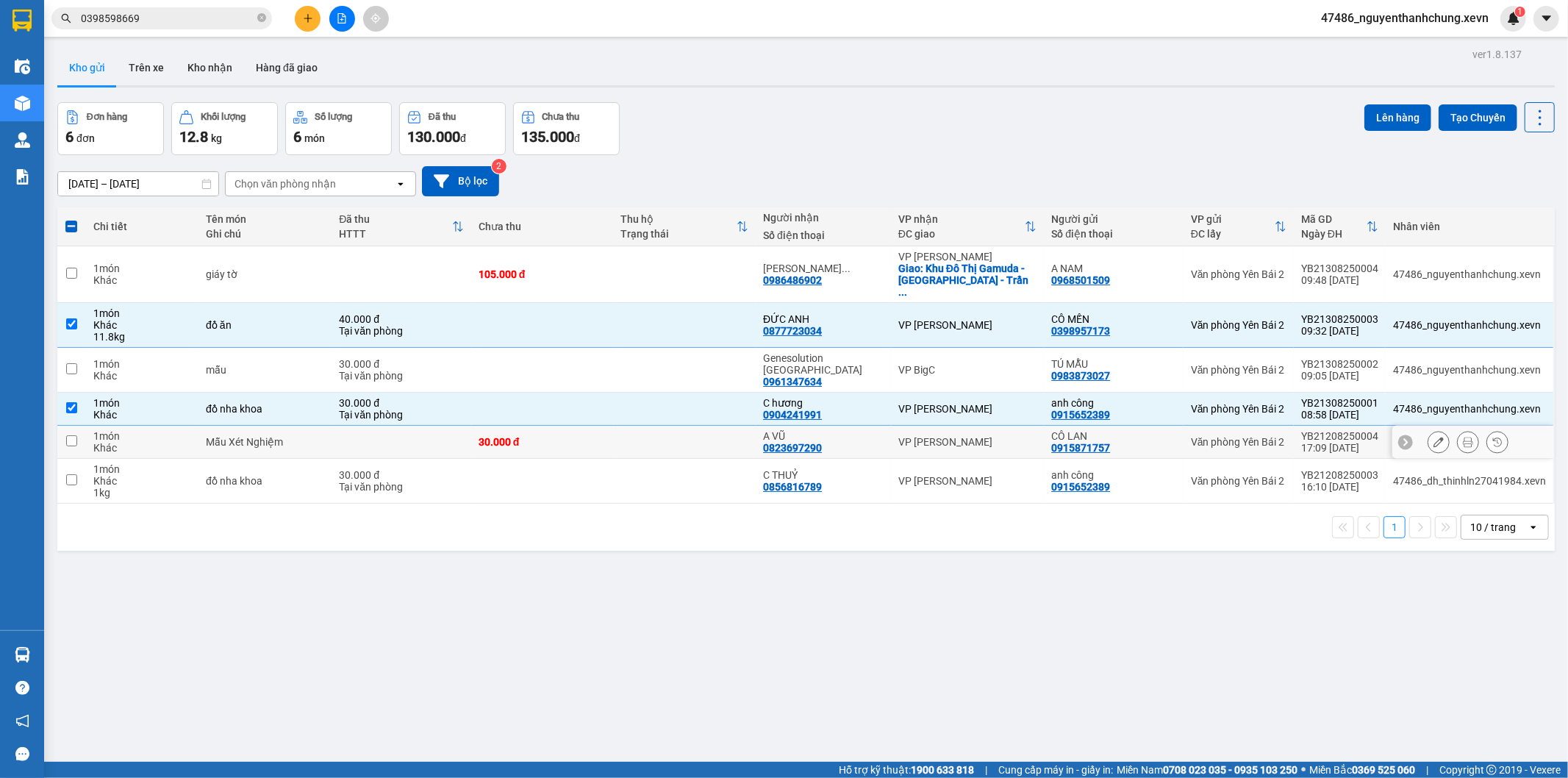
click at [891, 426] on td "VP [PERSON_NAME]" at bounding box center [968, 442] width 153 height 33
checkbox input "true"
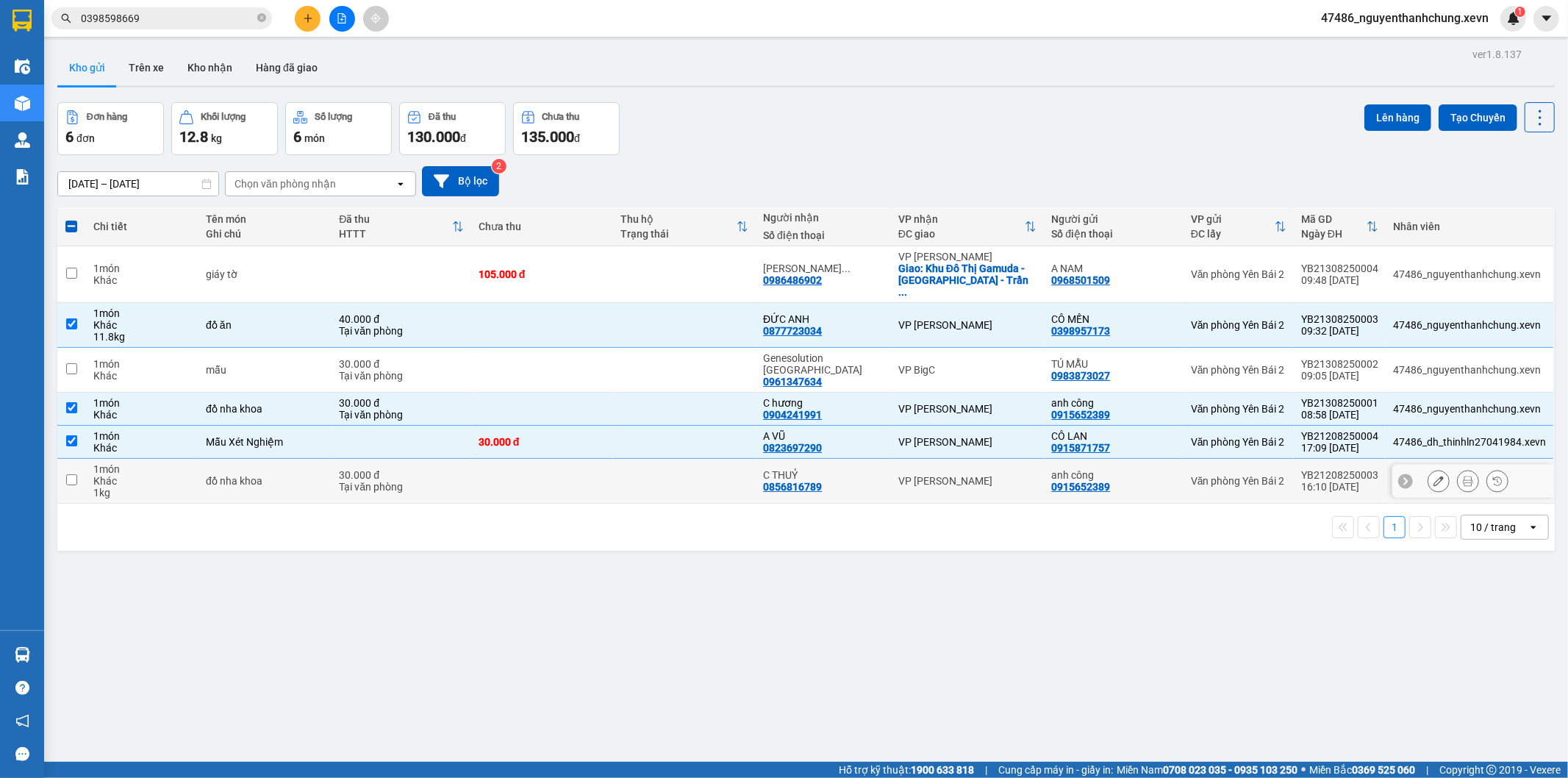
click at [898, 475] on div "VP [PERSON_NAME]" at bounding box center [968, 481] width 138 height 12
checkbox input "true"
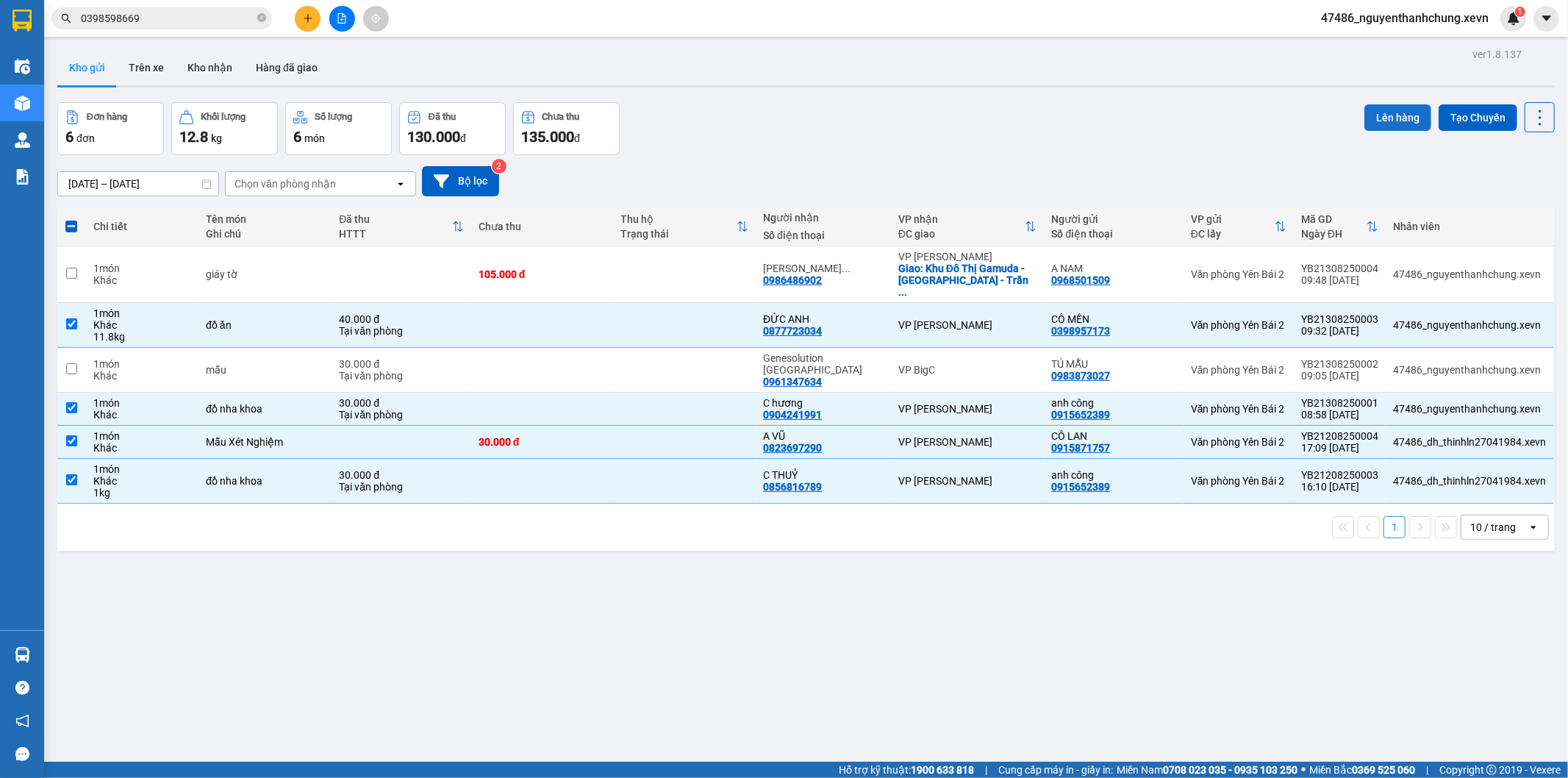
click at [1398, 127] on button "Lên hàng" at bounding box center [1397, 118] width 67 height 27
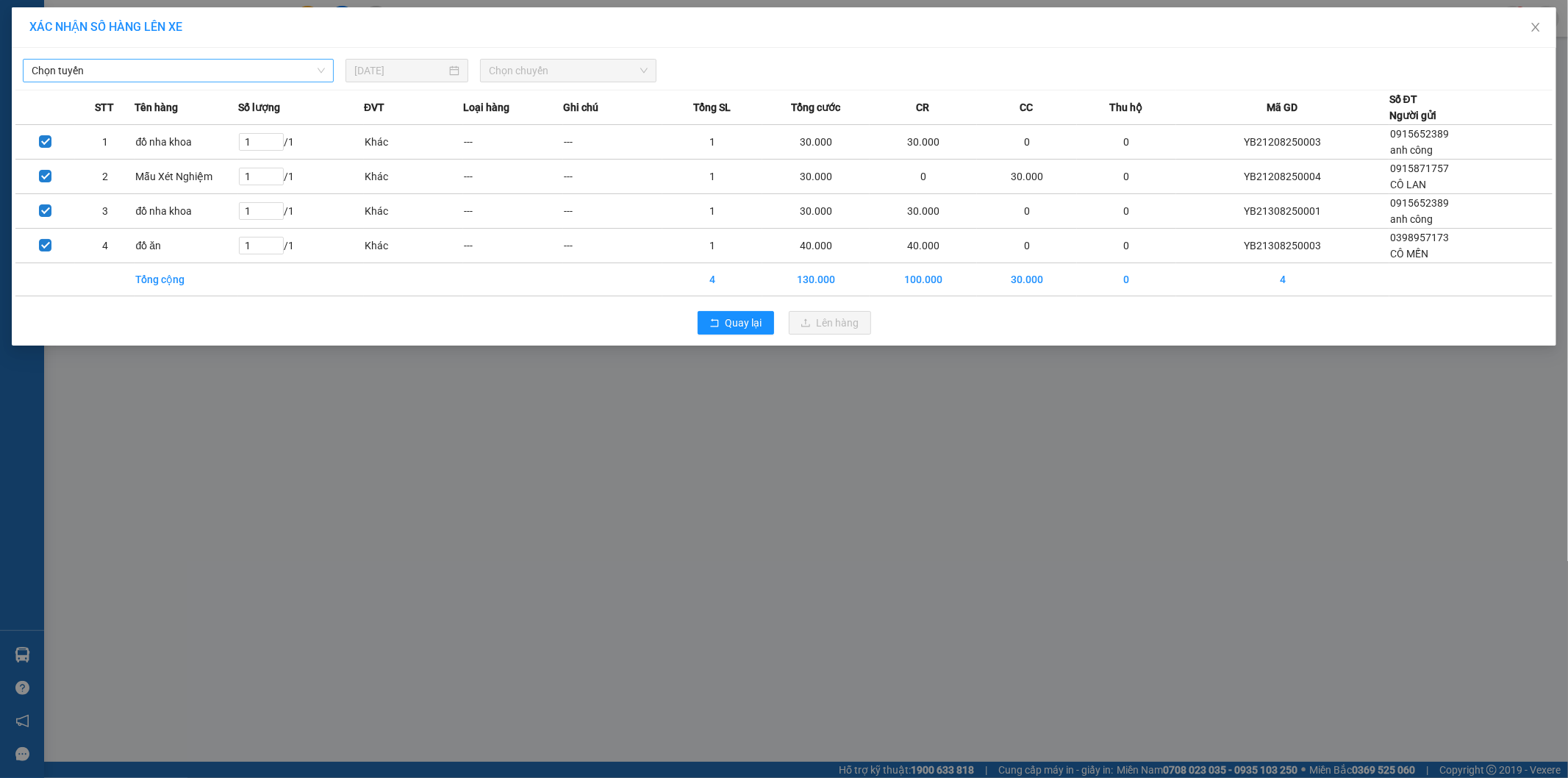
click at [84, 68] on span "Chọn tuyến" at bounding box center [178, 70] width 293 height 22
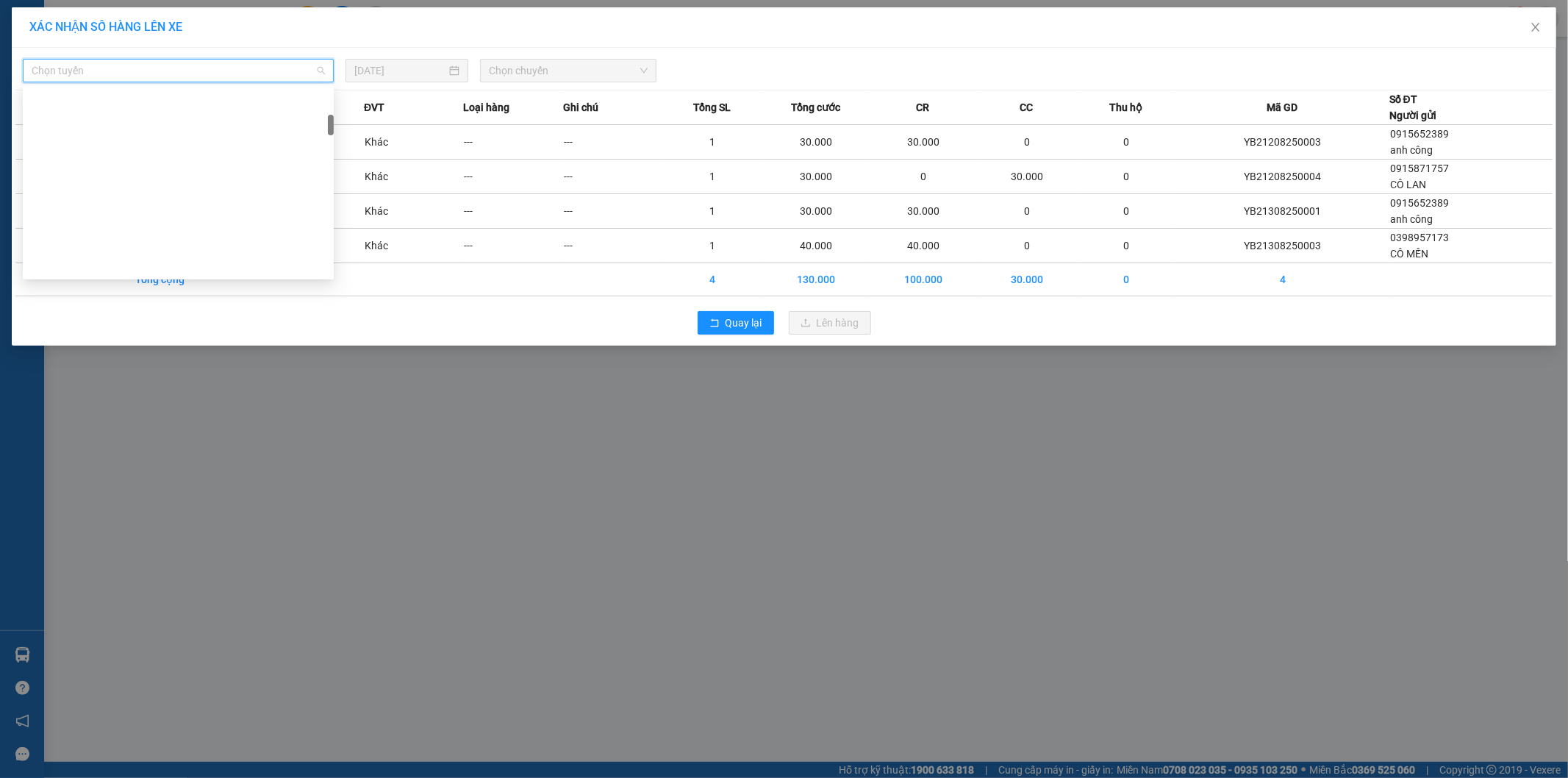
scroll to position [245, 0]
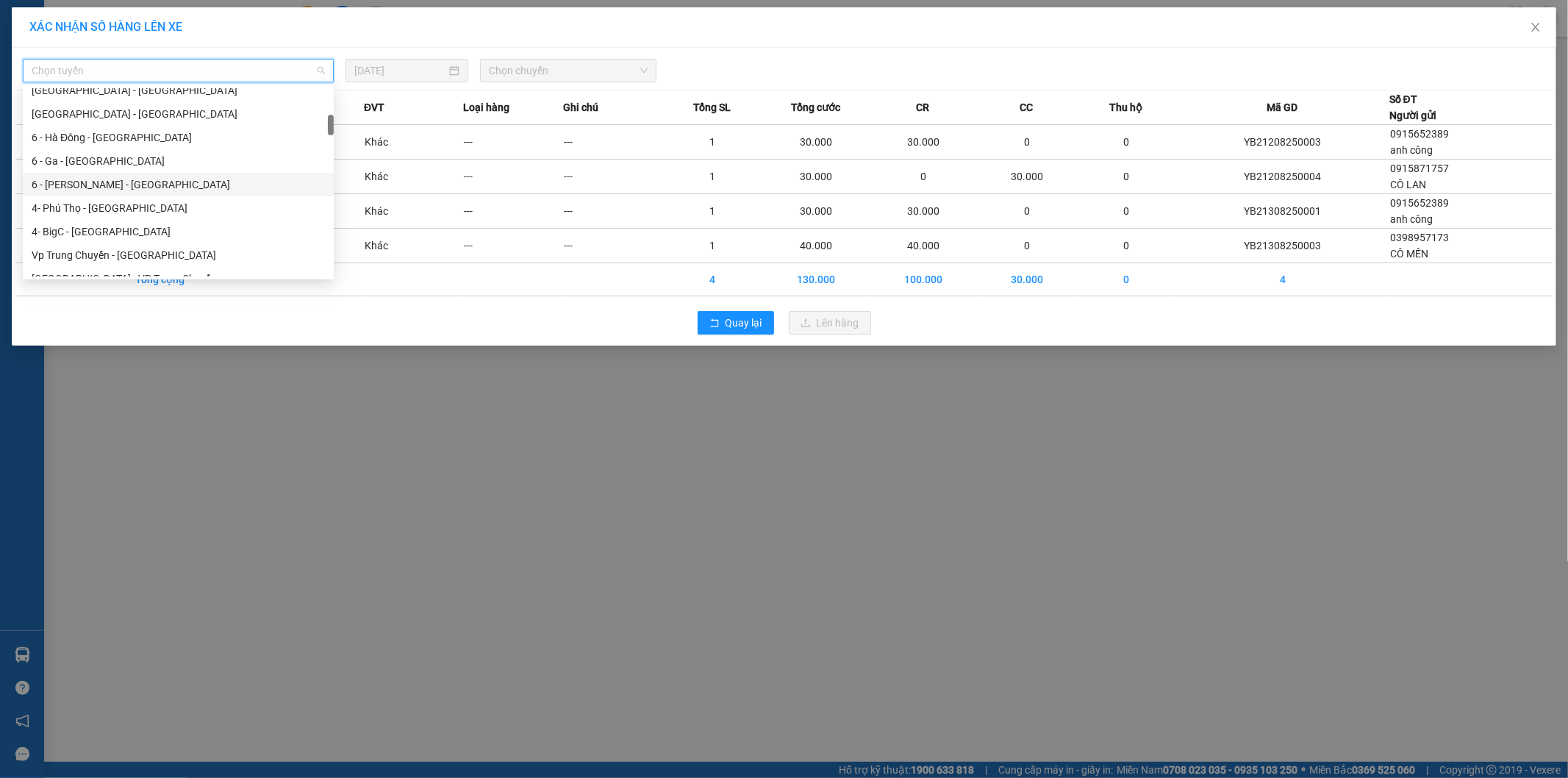
drag, startPoint x: 93, startPoint y: 189, endPoint x: 548, endPoint y: 104, distance: 462.9
click at [94, 189] on div "6 - [PERSON_NAME] - [GEOGRAPHIC_DATA]" at bounding box center [178, 184] width 293 height 16
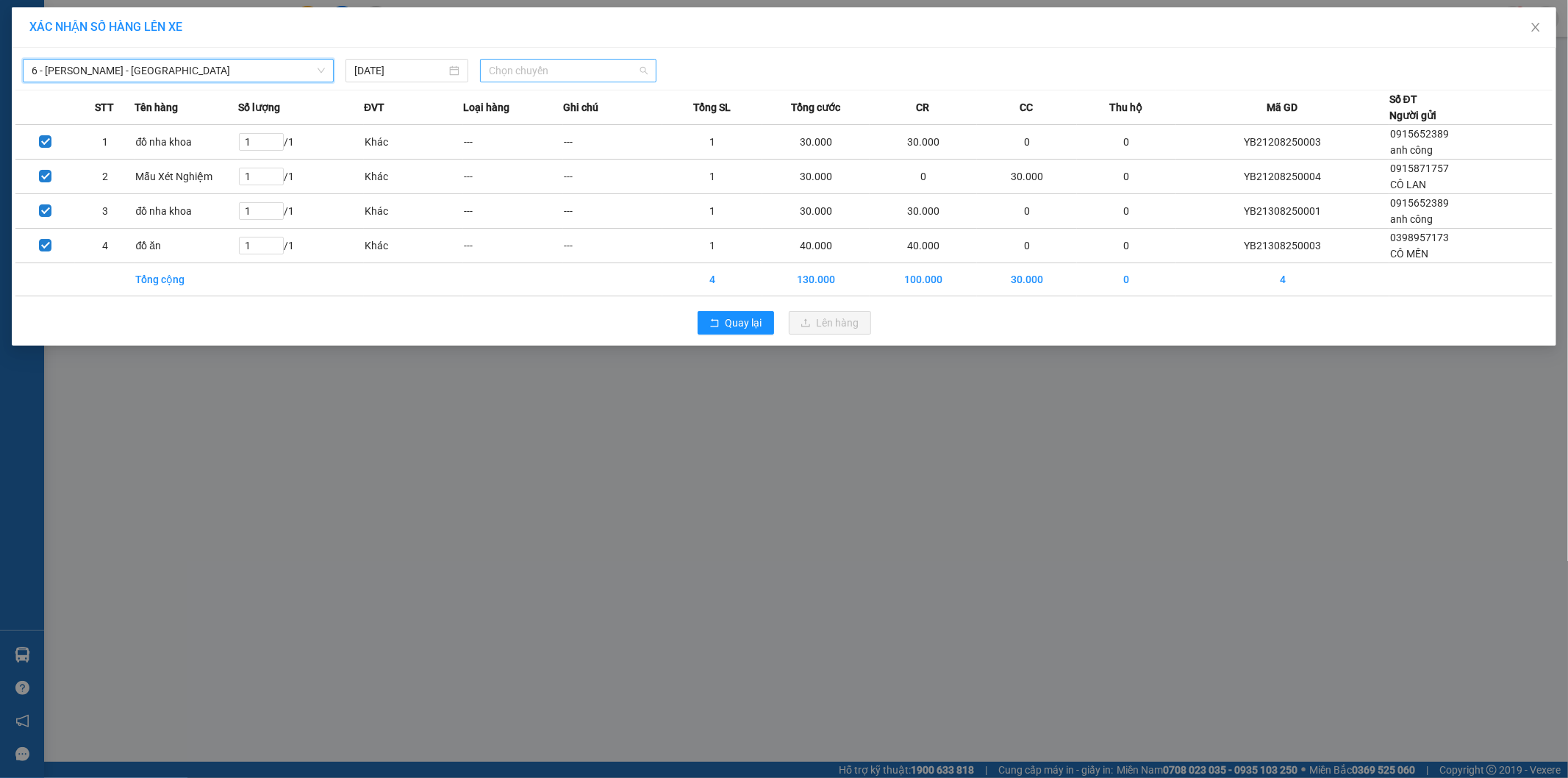
click at [566, 80] on span "Chọn chuyến" at bounding box center [567, 70] width 159 height 22
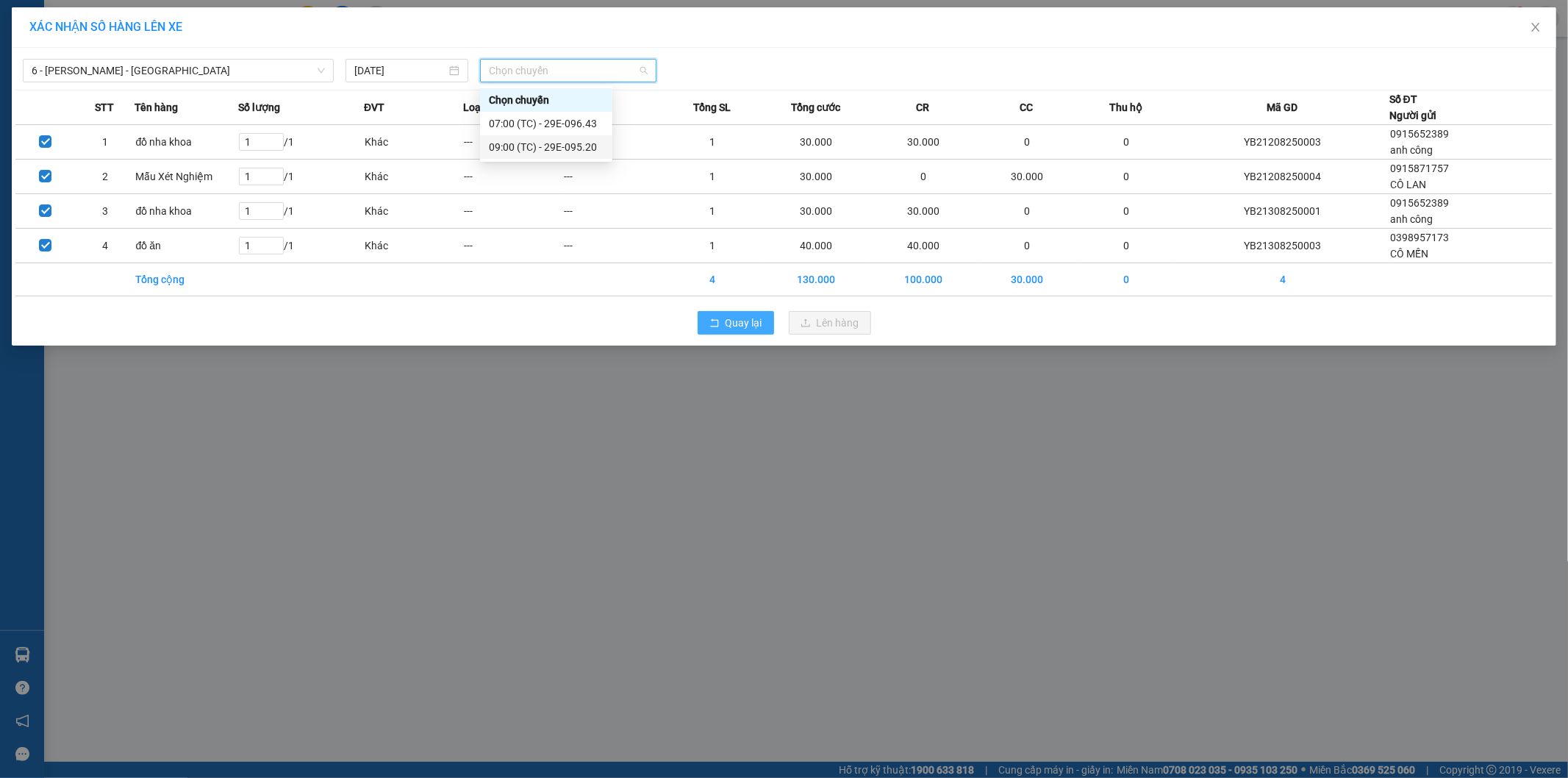
click at [724, 317] on button "Quay lại" at bounding box center [736, 322] width 76 height 23
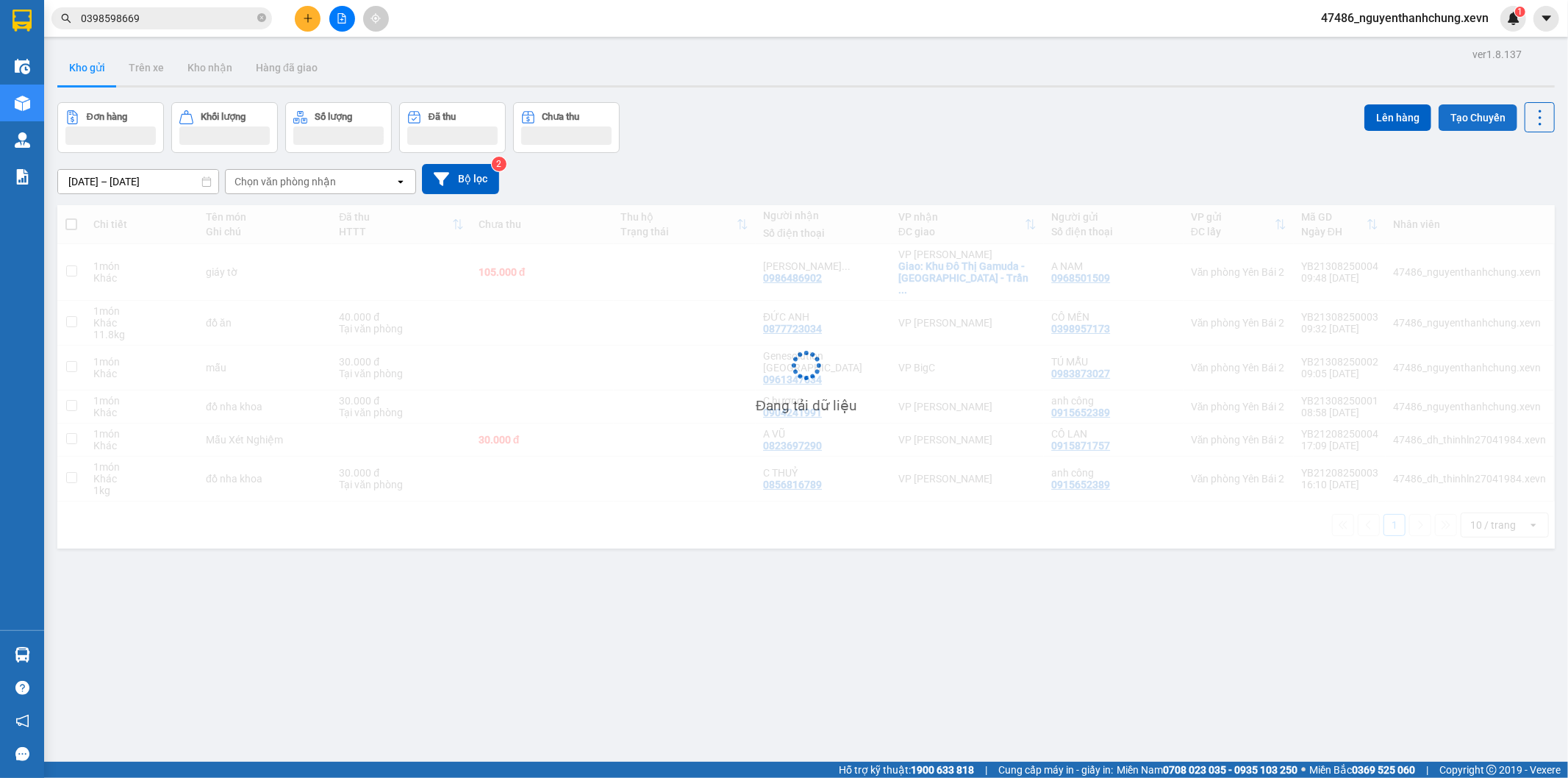
click at [1460, 121] on button "Tạo Chuyến" at bounding box center [1479, 118] width 79 height 27
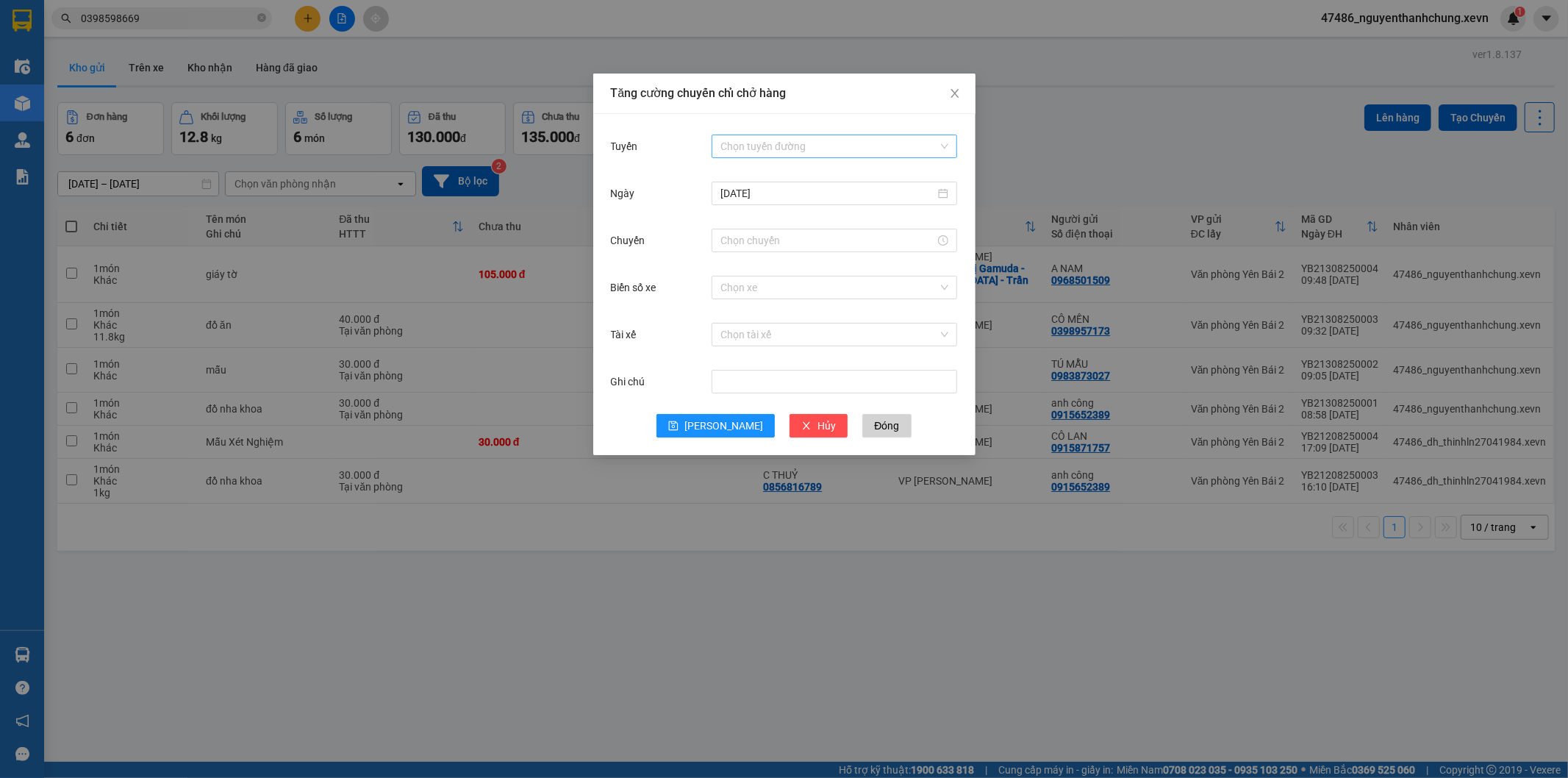
drag, startPoint x: 728, startPoint y: 140, endPoint x: 728, endPoint y: 155, distance: 15.0
click at [727, 152] on input "Tuyến" at bounding box center [829, 146] width 217 height 22
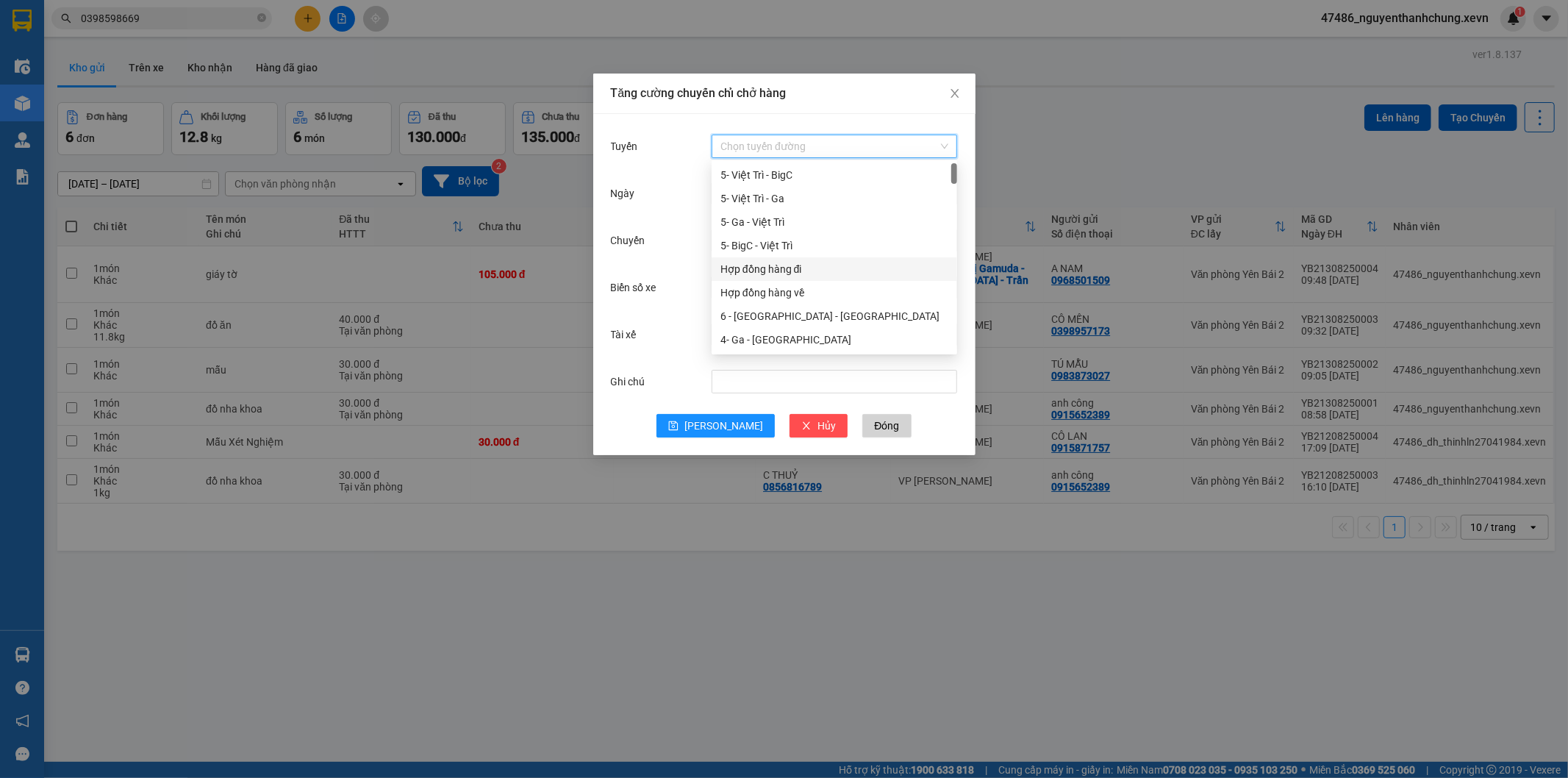
scroll to position [245, 0]
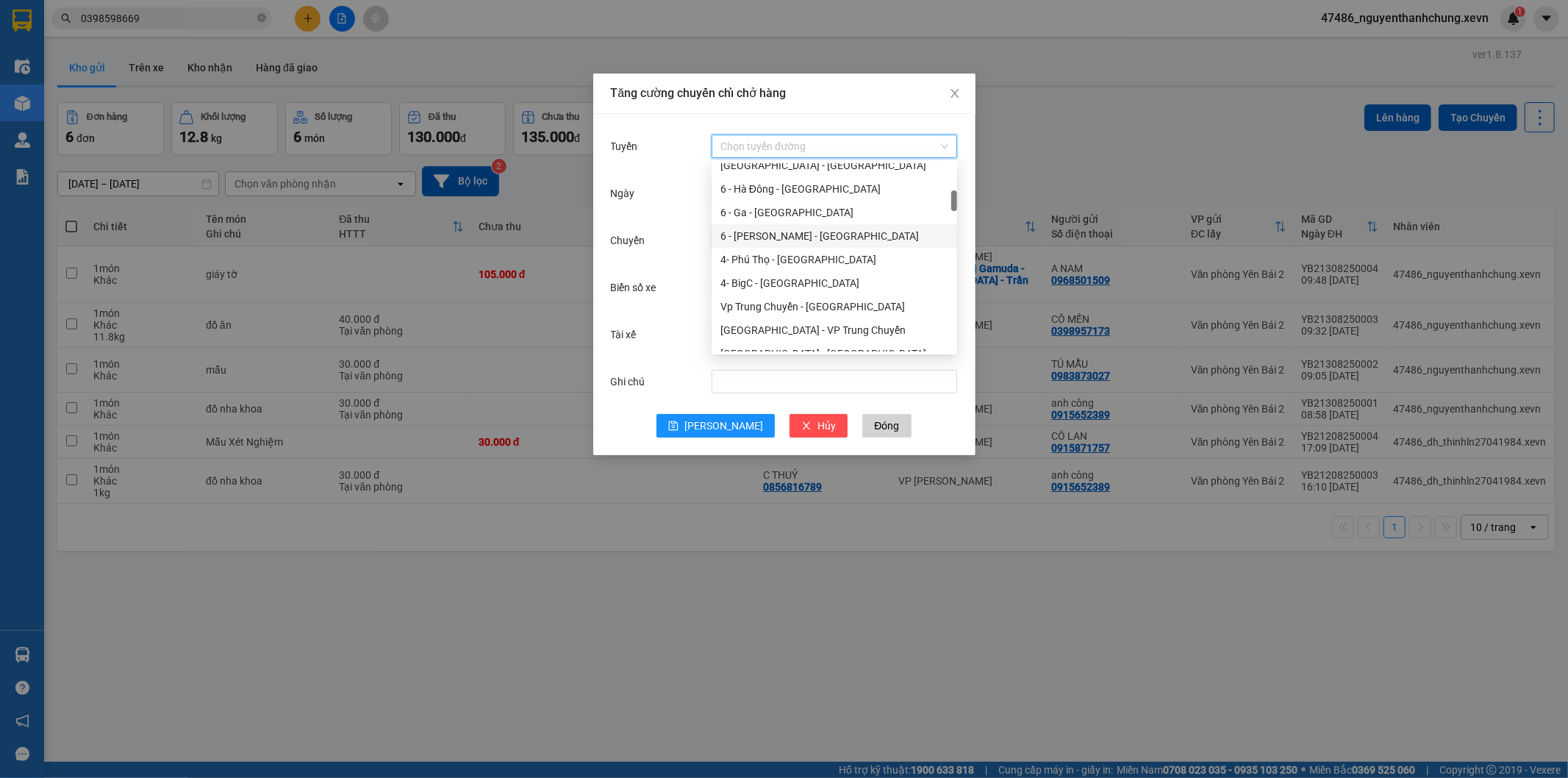
click at [760, 230] on div "6 - [PERSON_NAME] - [GEOGRAPHIC_DATA]" at bounding box center [834, 236] width 228 height 16
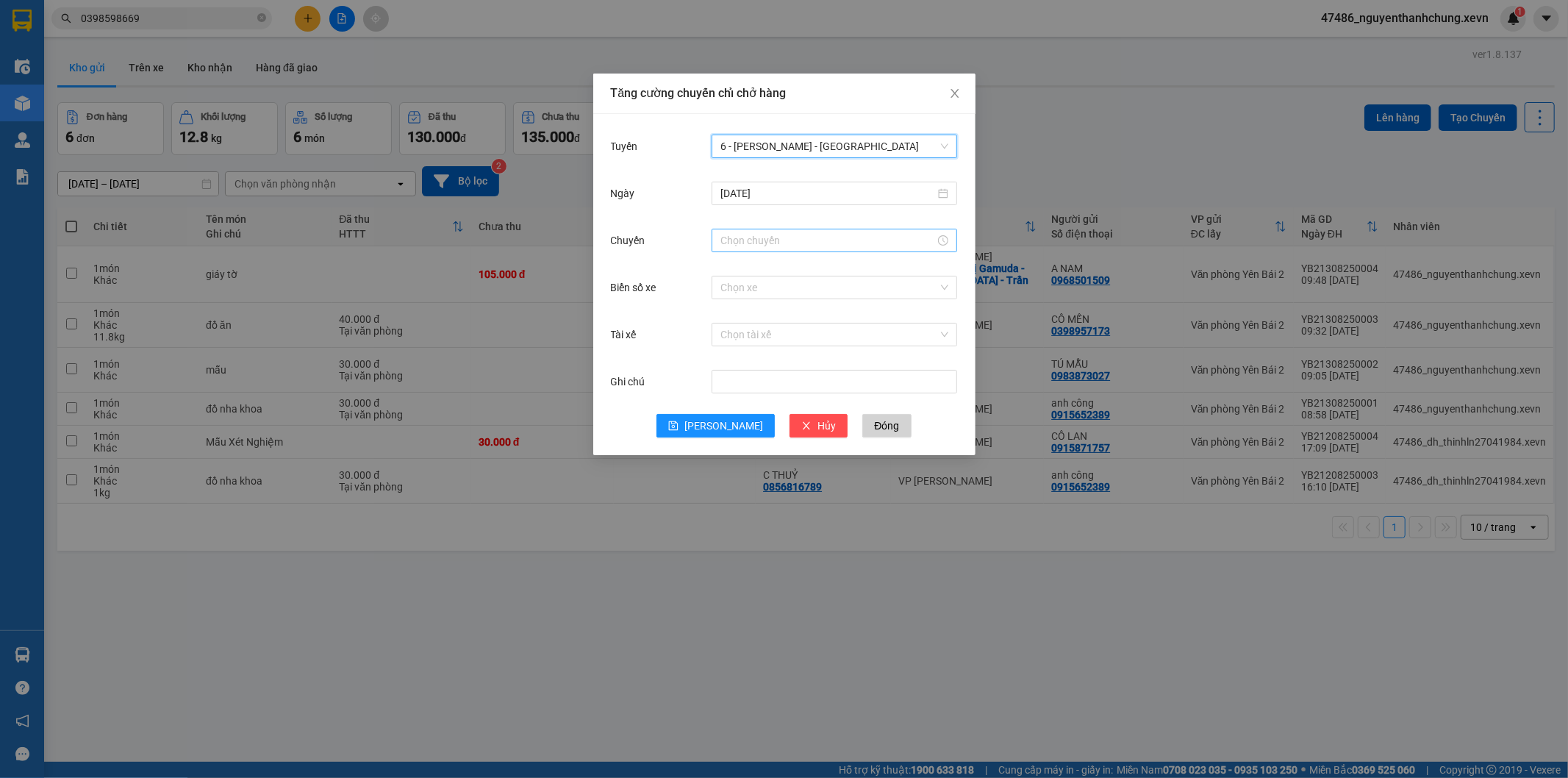
click at [751, 234] on input "Chuyến" at bounding box center [827, 241] width 215 height 16
click at [733, 317] on div "10" at bounding box center [732, 312] width 41 height 21
type input "10:00"
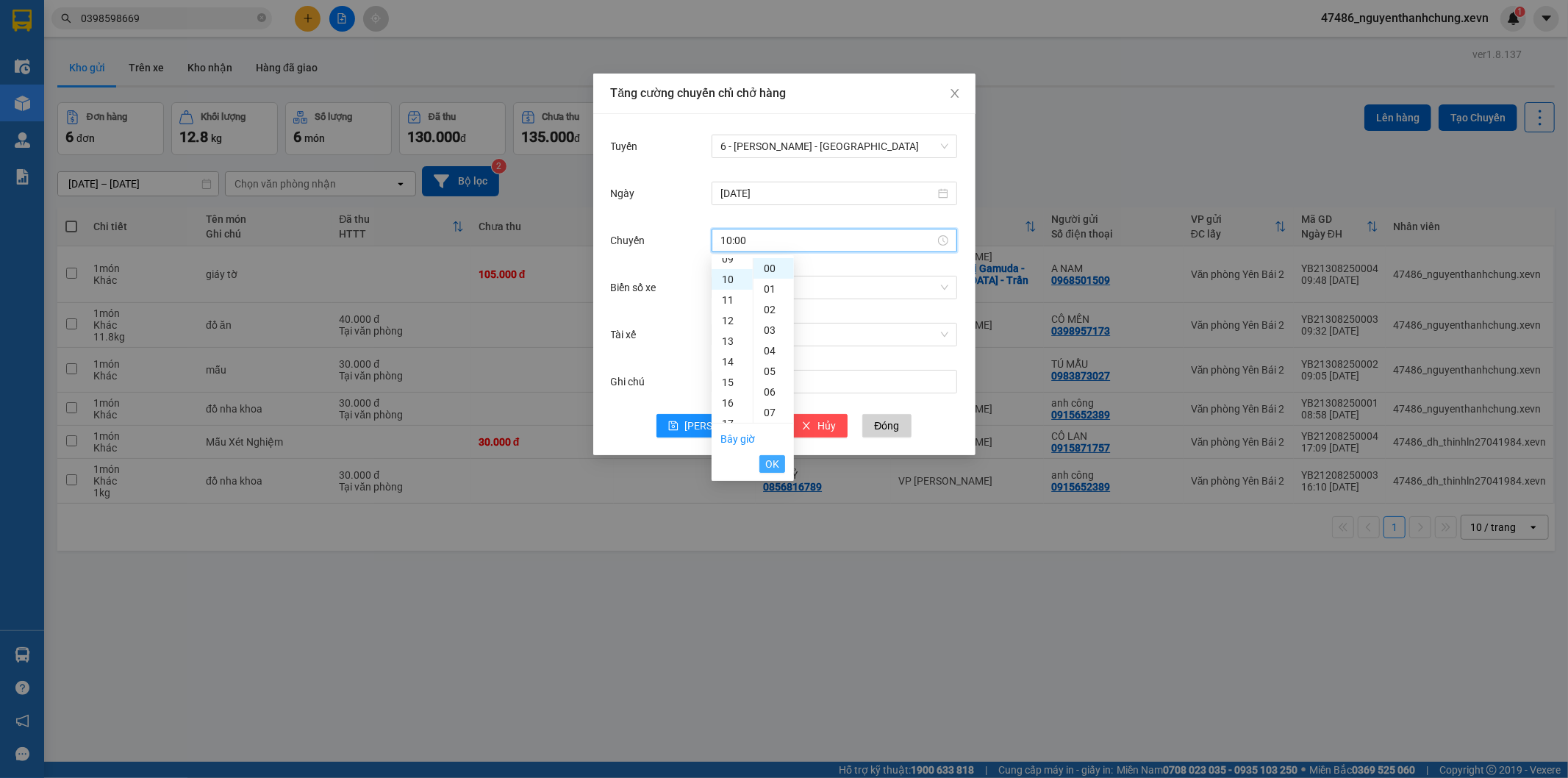
scroll to position [206, 0]
drag, startPoint x: 763, startPoint y: 464, endPoint x: 776, endPoint y: 453, distance: 17.0
click at [767, 464] on button "OK" at bounding box center [773, 464] width 26 height 18
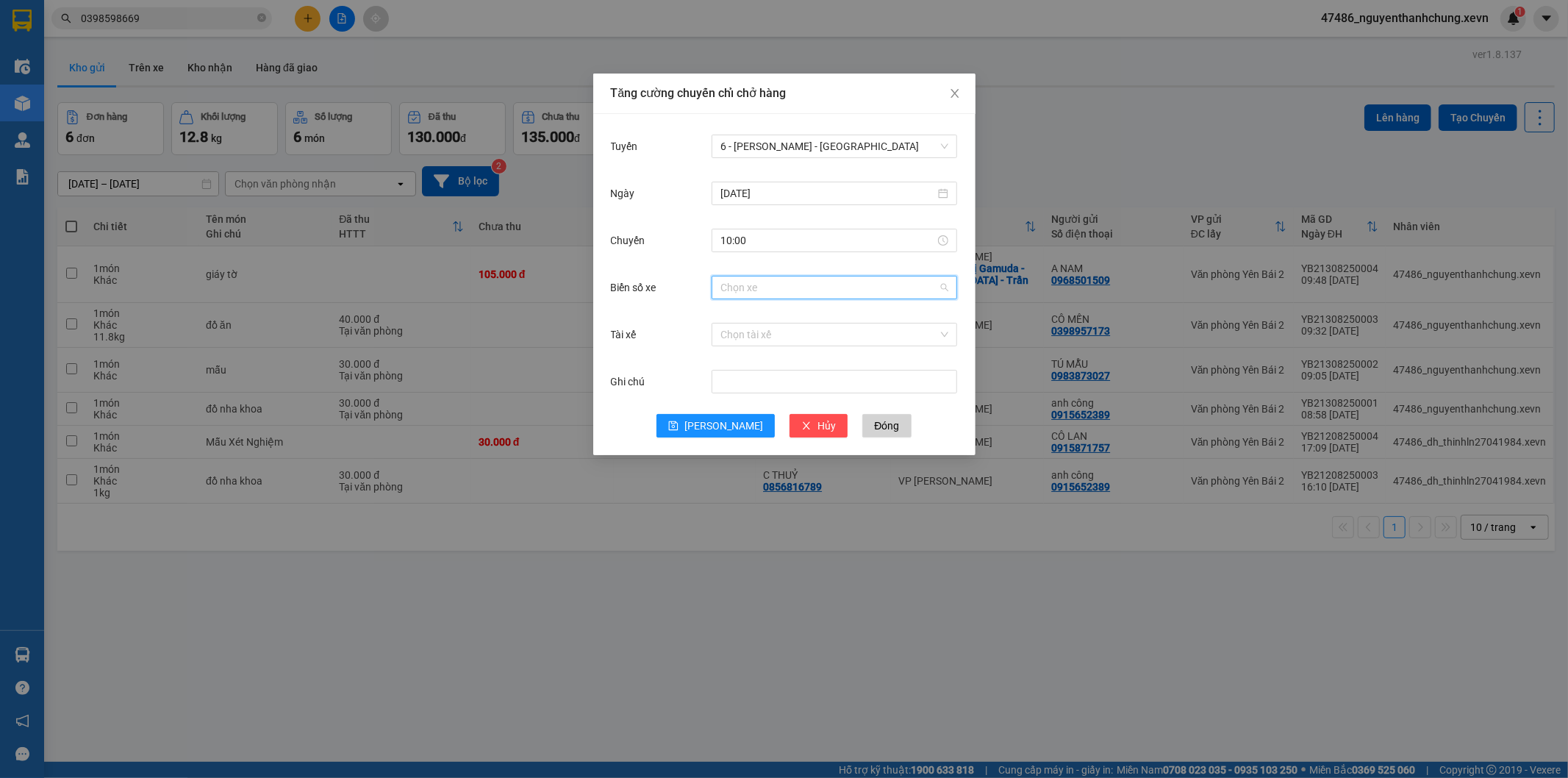
click at [776, 292] on input "Biển số xe" at bounding box center [829, 287] width 217 height 22
type input "4.29"
click at [795, 322] on div "29K-064.29" at bounding box center [834, 317] width 228 height 16
click at [767, 329] on input "Tài xế" at bounding box center [829, 334] width 217 height 22
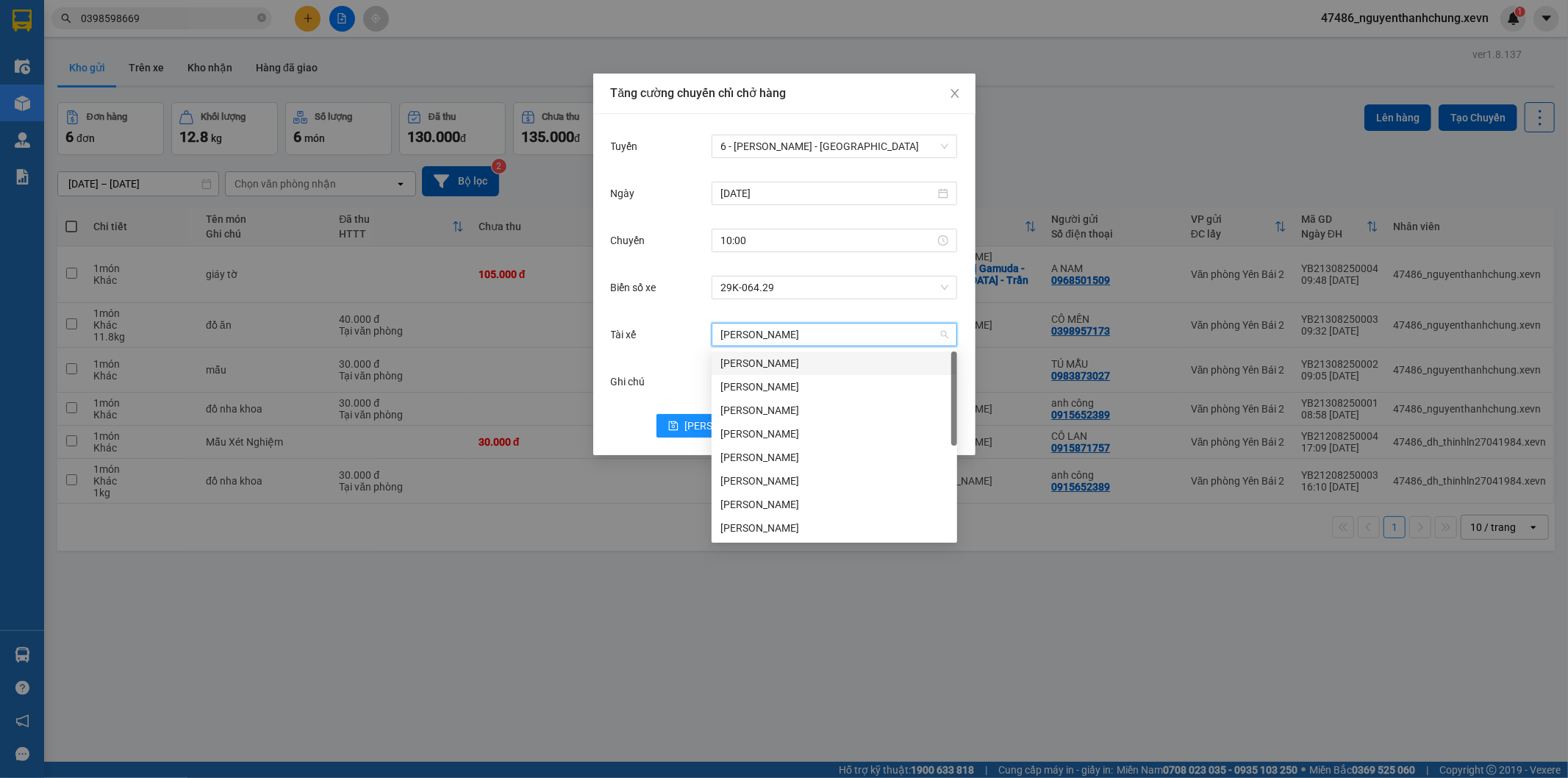
type input "nguyễn duy"
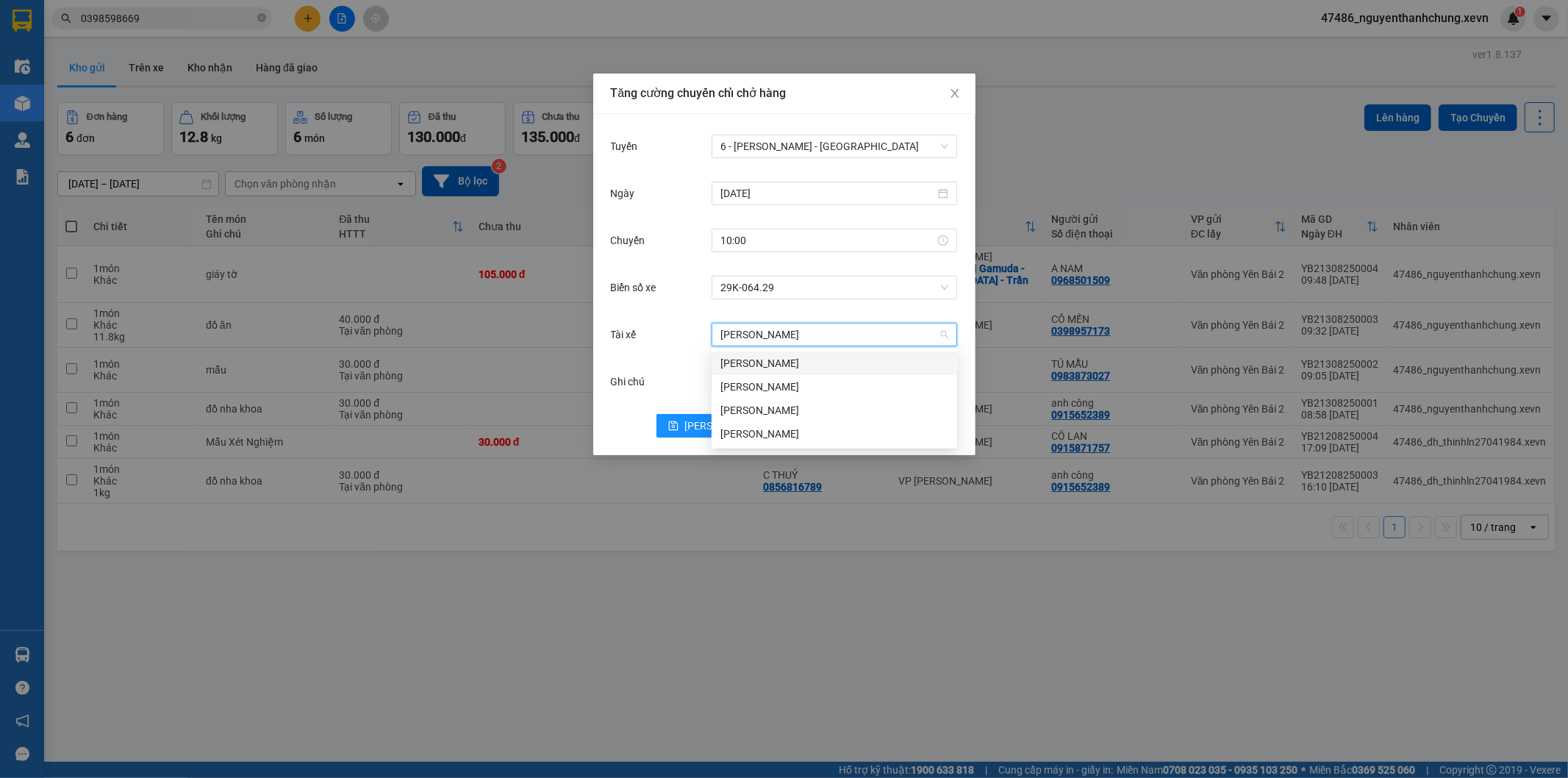
click at [777, 363] on div "Nguyễn Duy Phương" at bounding box center [834, 363] width 228 height 16
click at [727, 428] on span "Lưu" at bounding box center [724, 426] width 79 height 16
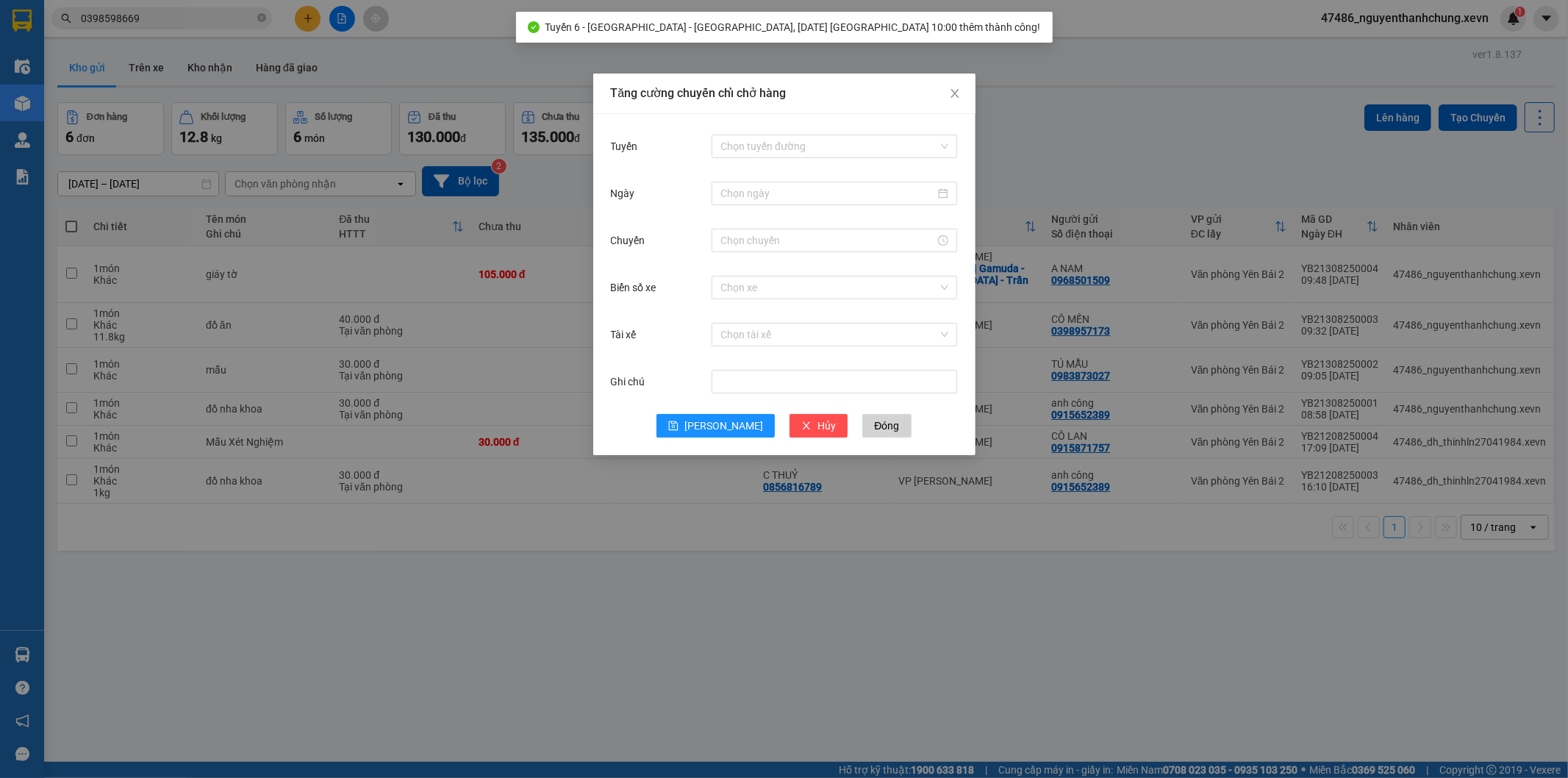
click at [1133, 172] on div "Tăng cường chuyến chỉ chở hàng Tuyến Chọn tuyến đường Ngày Chuyến Biển số xe Ch…" at bounding box center [784, 389] width 1568 height 778
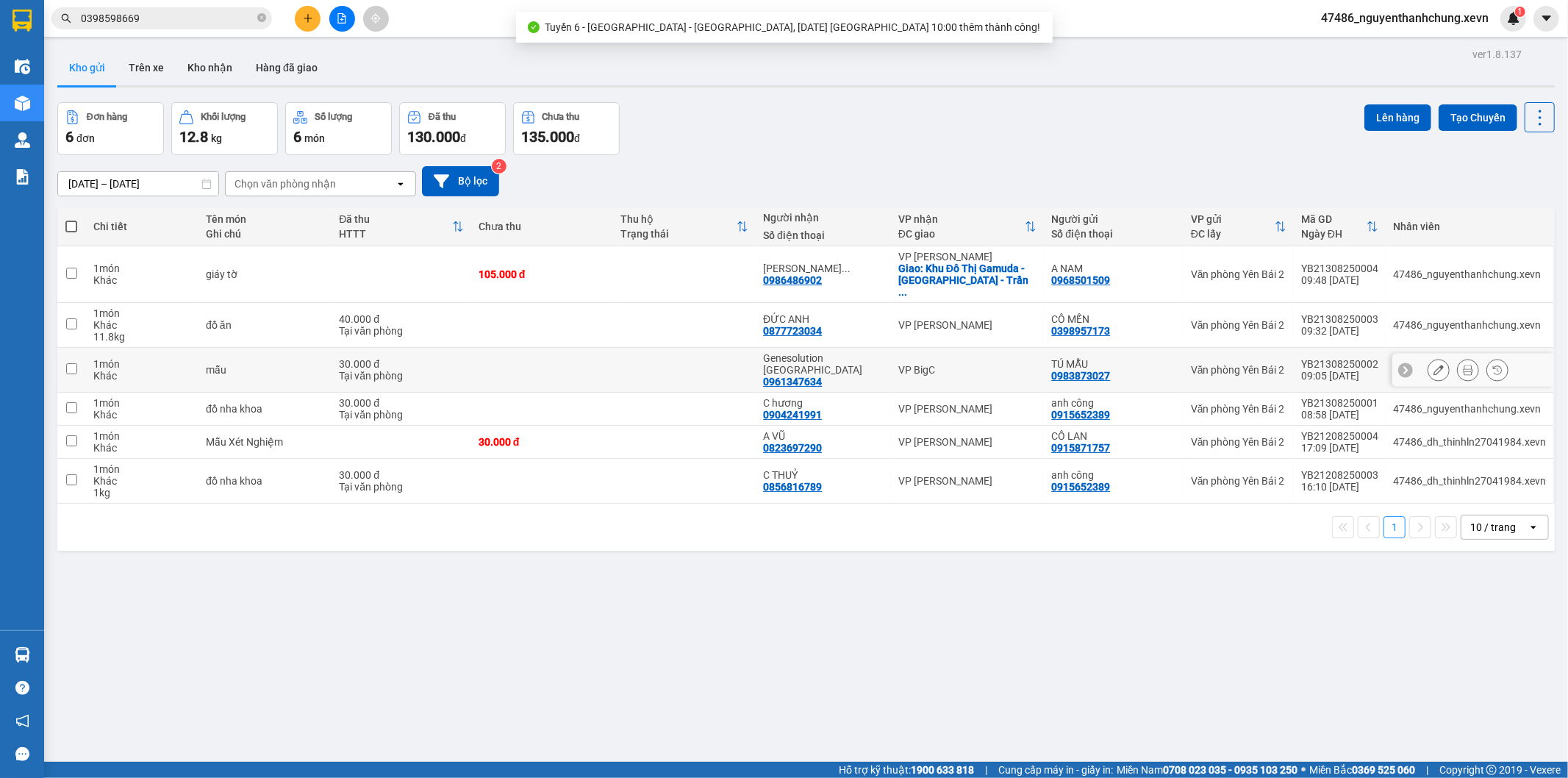
click at [921, 319] on div "VP [PERSON_NAME]" at bounding box center [968, 325] width 138 height 12
checkbox input "true"
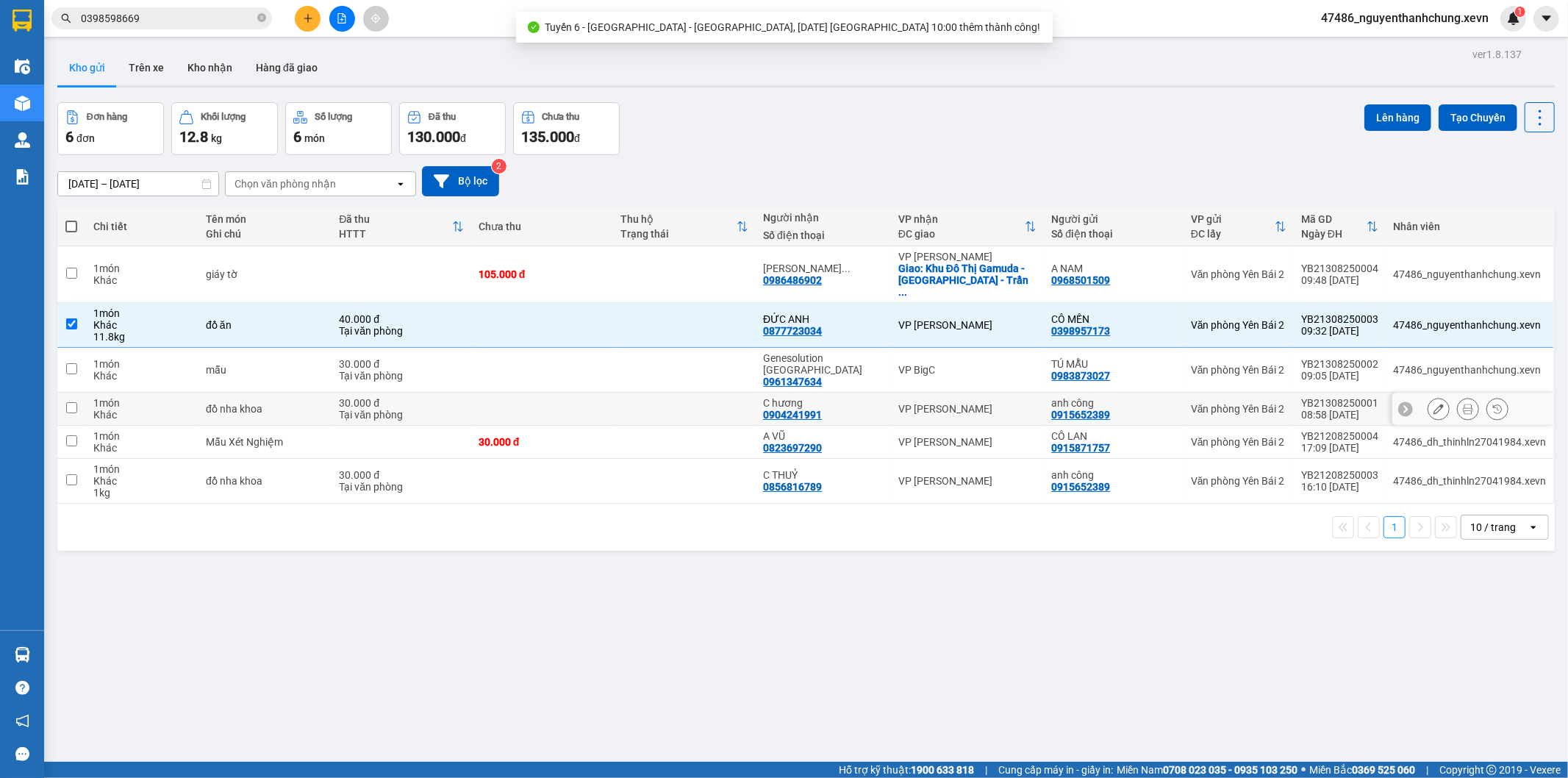
drag, startPoint x: 910, startPoint y: 370, endPoint x: 916, endPoint y: 383, distance: 14.3
click at [913, 393] on td "VP [PERSON_NAME]" at bounding box center [968, 409] width 153 height 33
checkbox input "true"
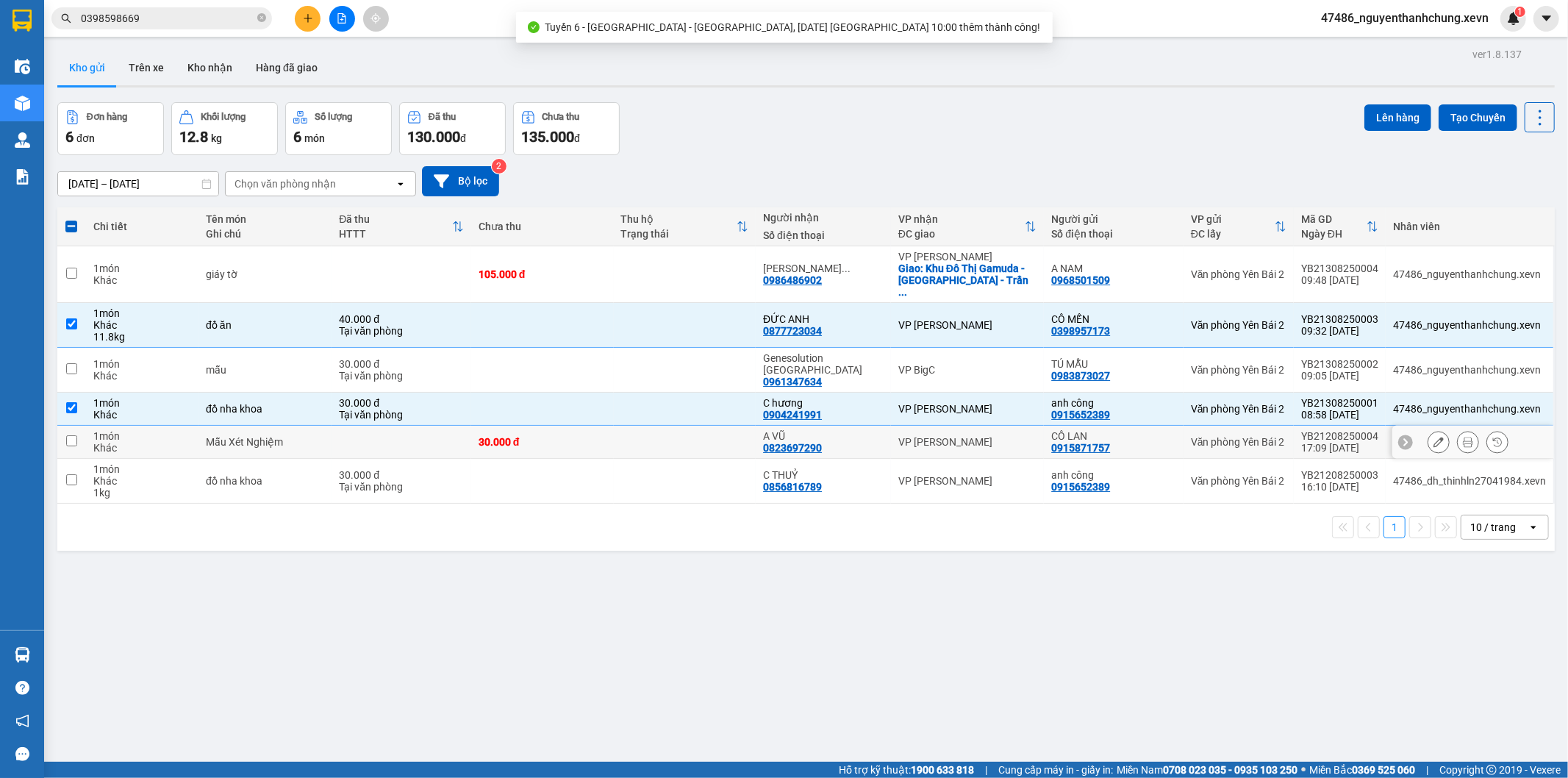
click at [916, 437] on div "VP [PERSON_NAME]" at bounding box center [968, 442] width 138 height 12
checkbox input "true"
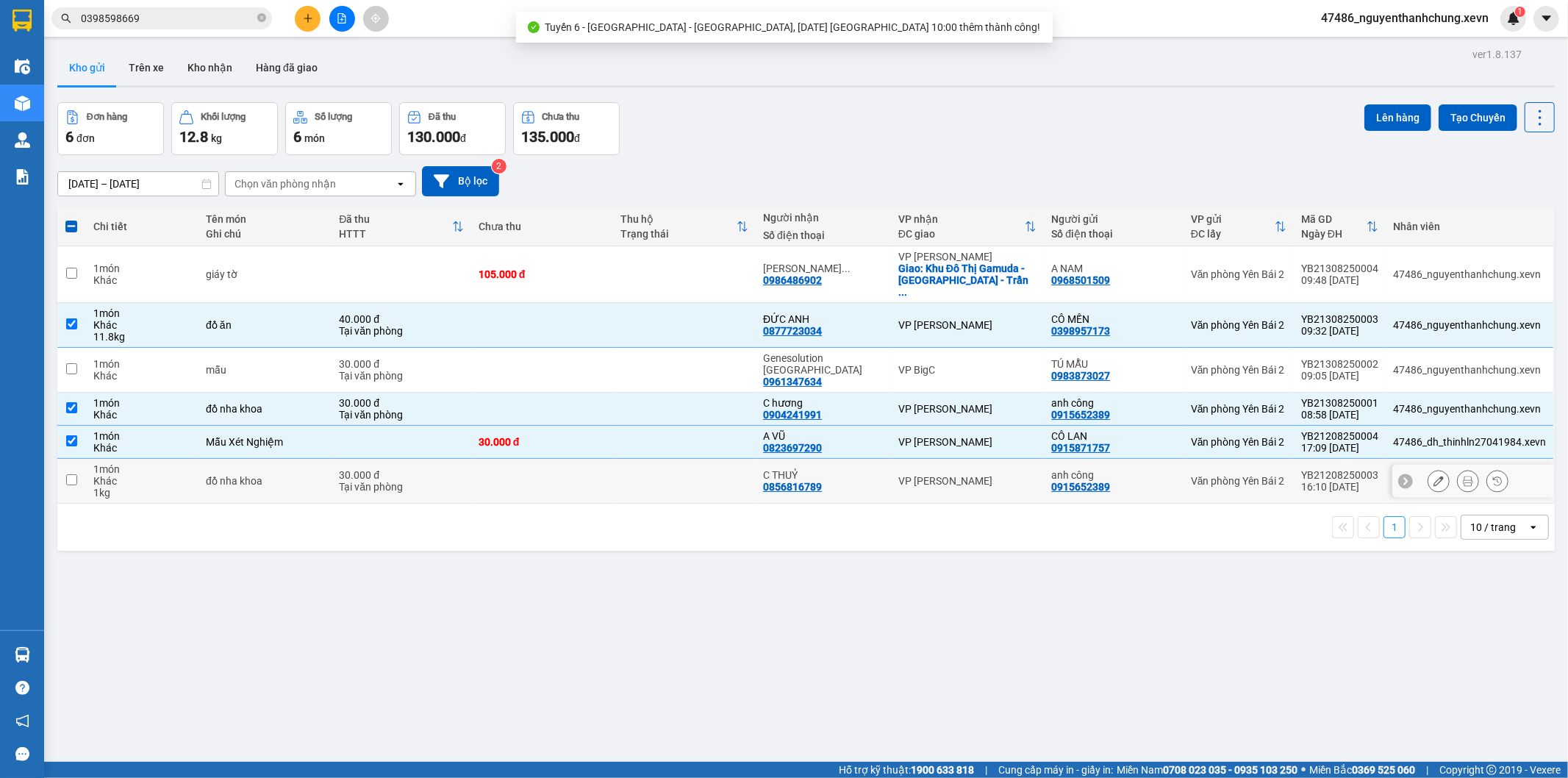
drag, startPoint x: 914, startPoint y: 465, endPoint x: 1038, endPoint y: 420, distance: 131.9
click at [917, 466] on td "VP [PERSON_NAME]" at bounding box center [968, 482] width 153 height 45
checkbox input "true"
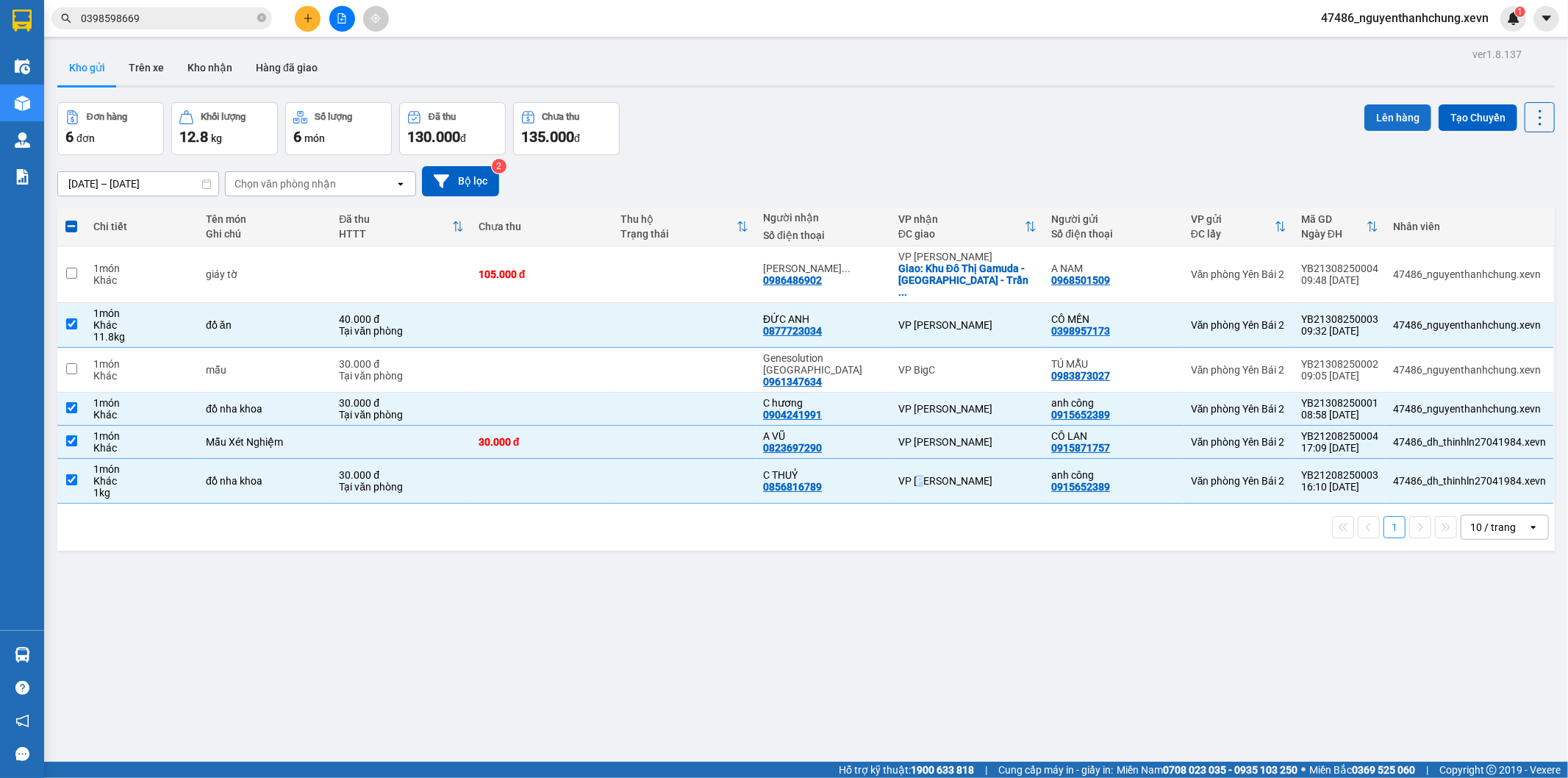
click at [1365, 121] on button "Lên hàng" at bounding box center [1397, 118] width 67 height 27
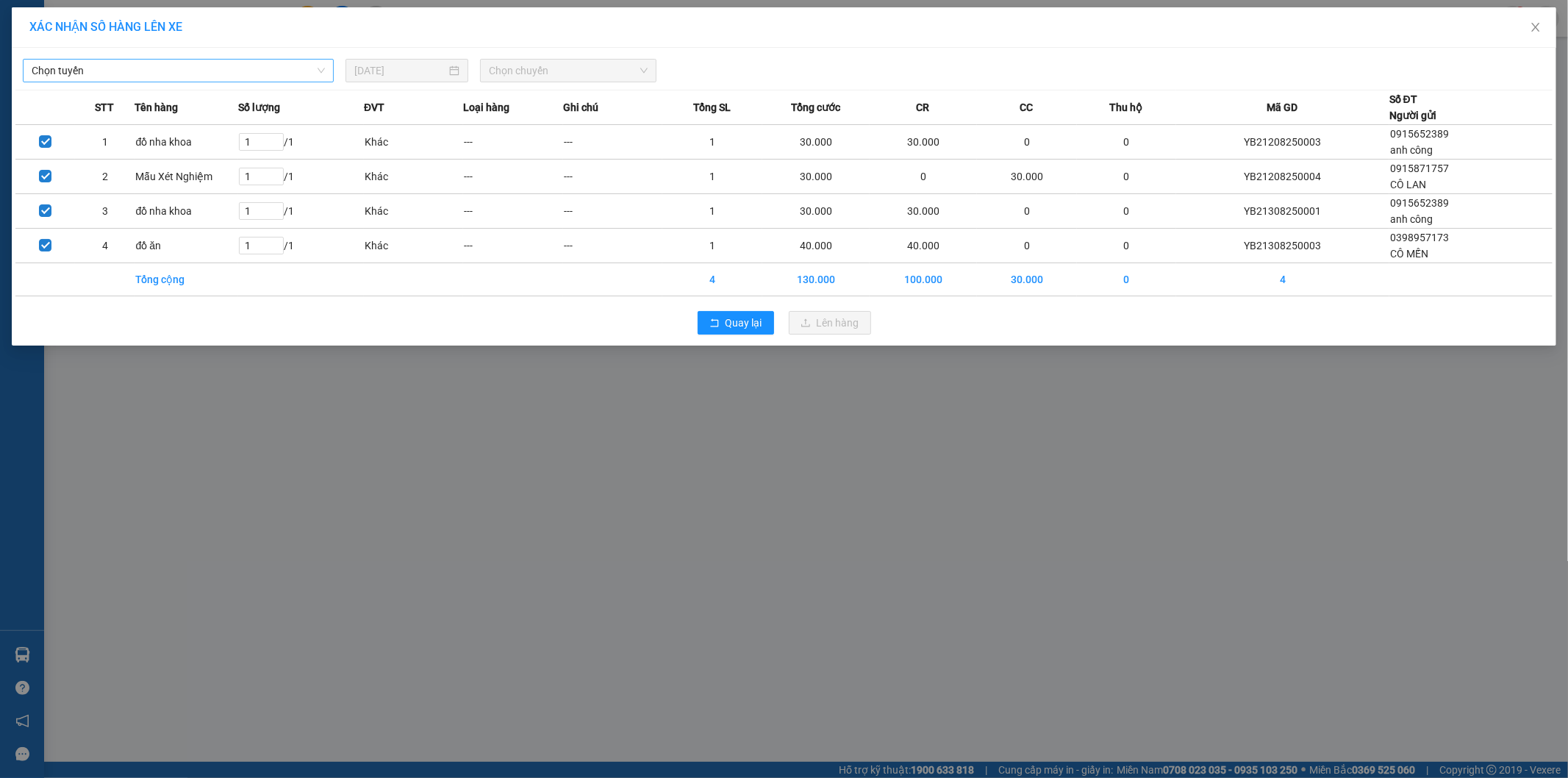
click at [200, 77] on span "Chọn tuyến" at bounding box center [178, 70] width 293 height 22
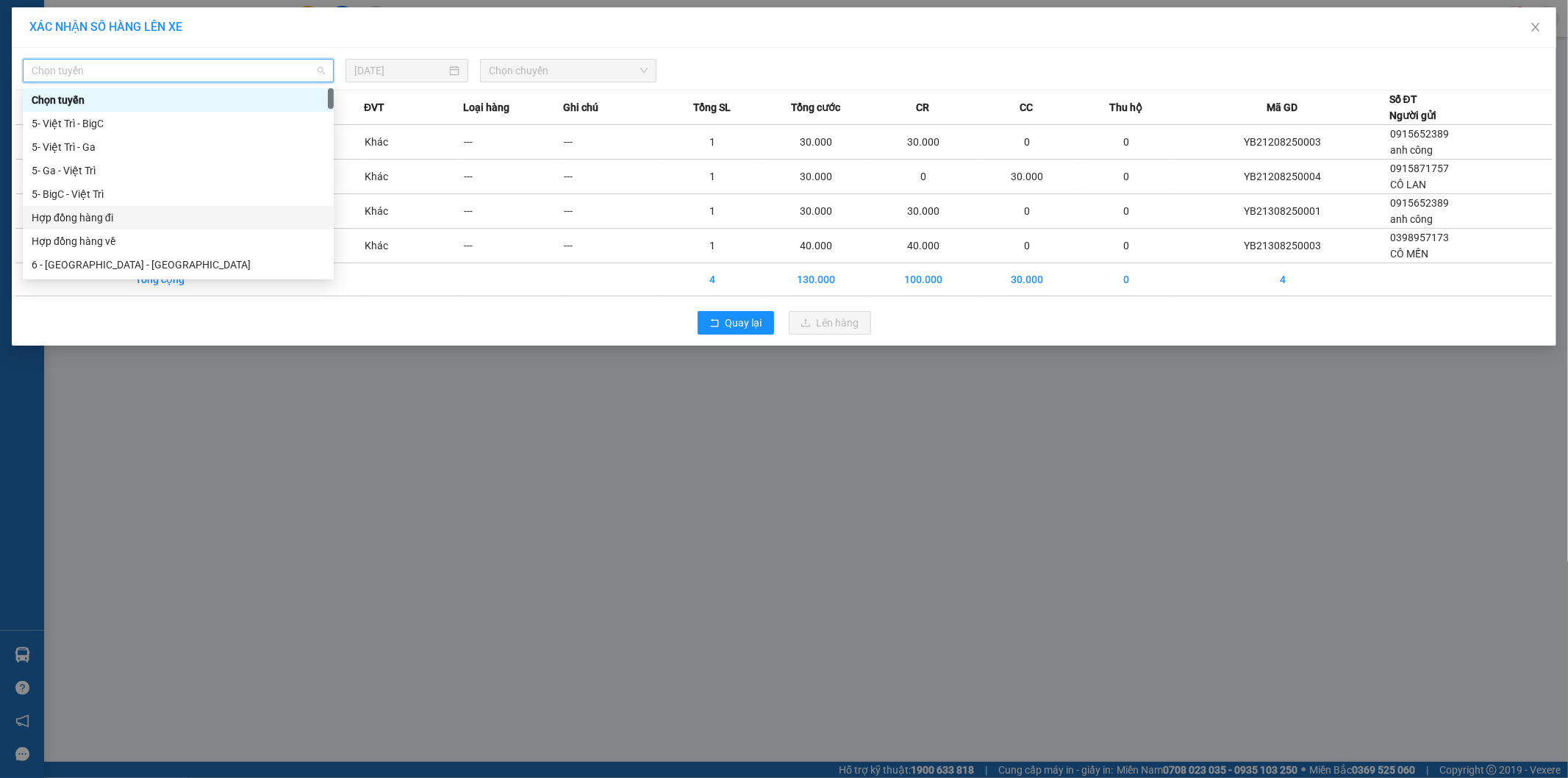
scroll to position [163, 0]
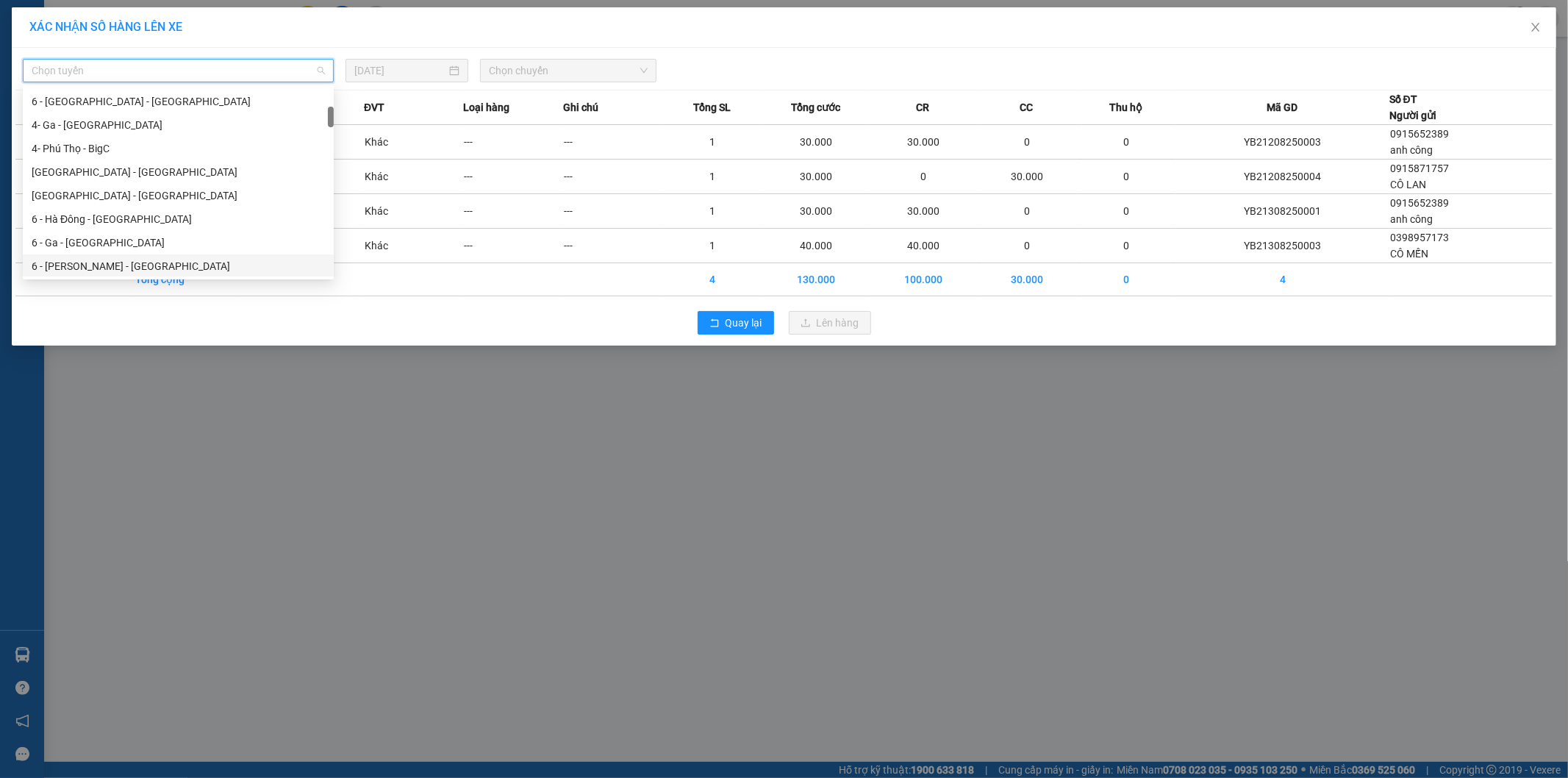
click at [97, 271] on div "6 - [PERSON_NAME] - [GEOGRAPHIC_DATA]" at bounding box center [178, 267] width 293 height 16
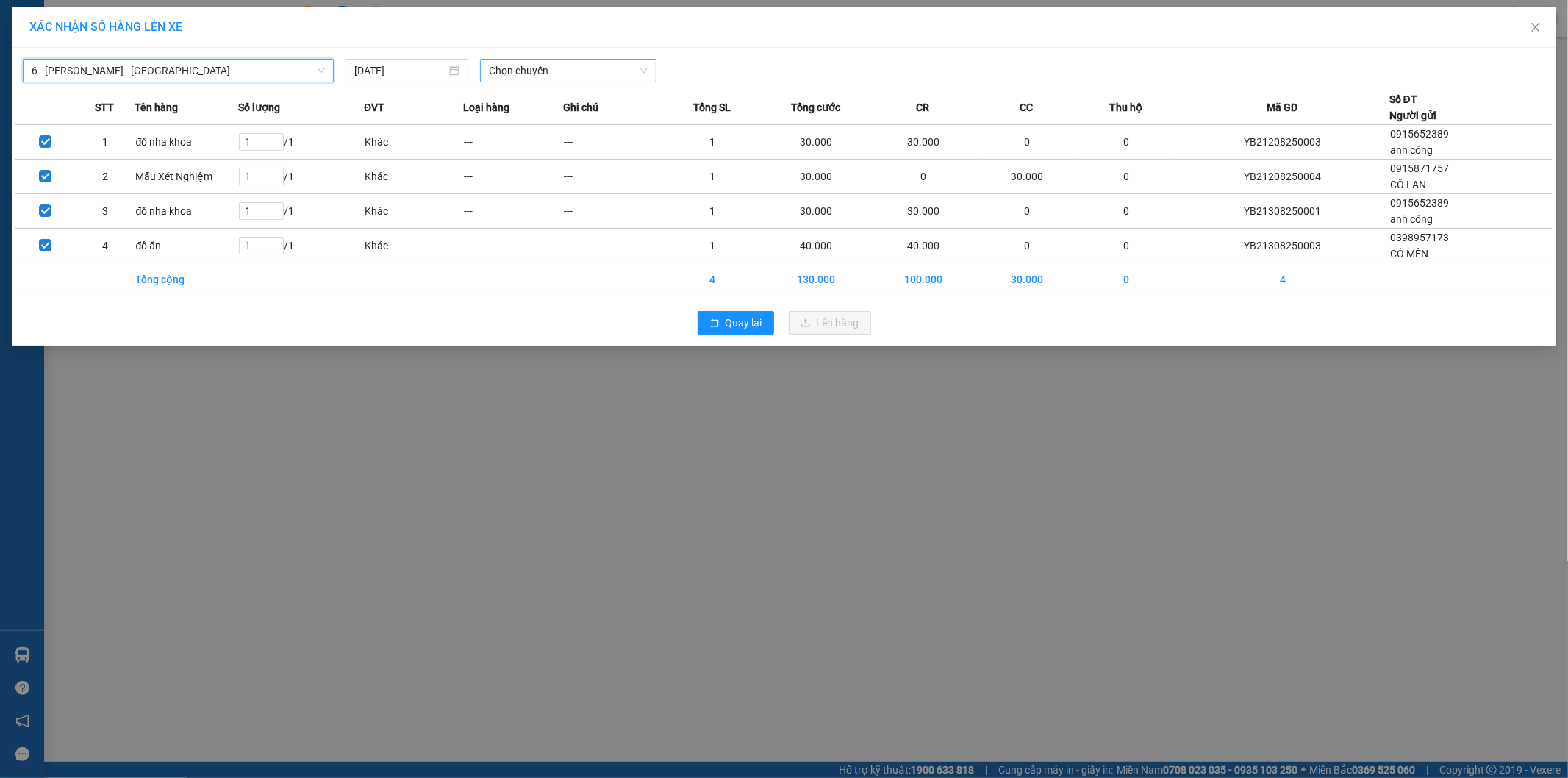
click at [576, 60] on span "Chọn chuyến" at bounding box center [567, 70] width 159 height 22
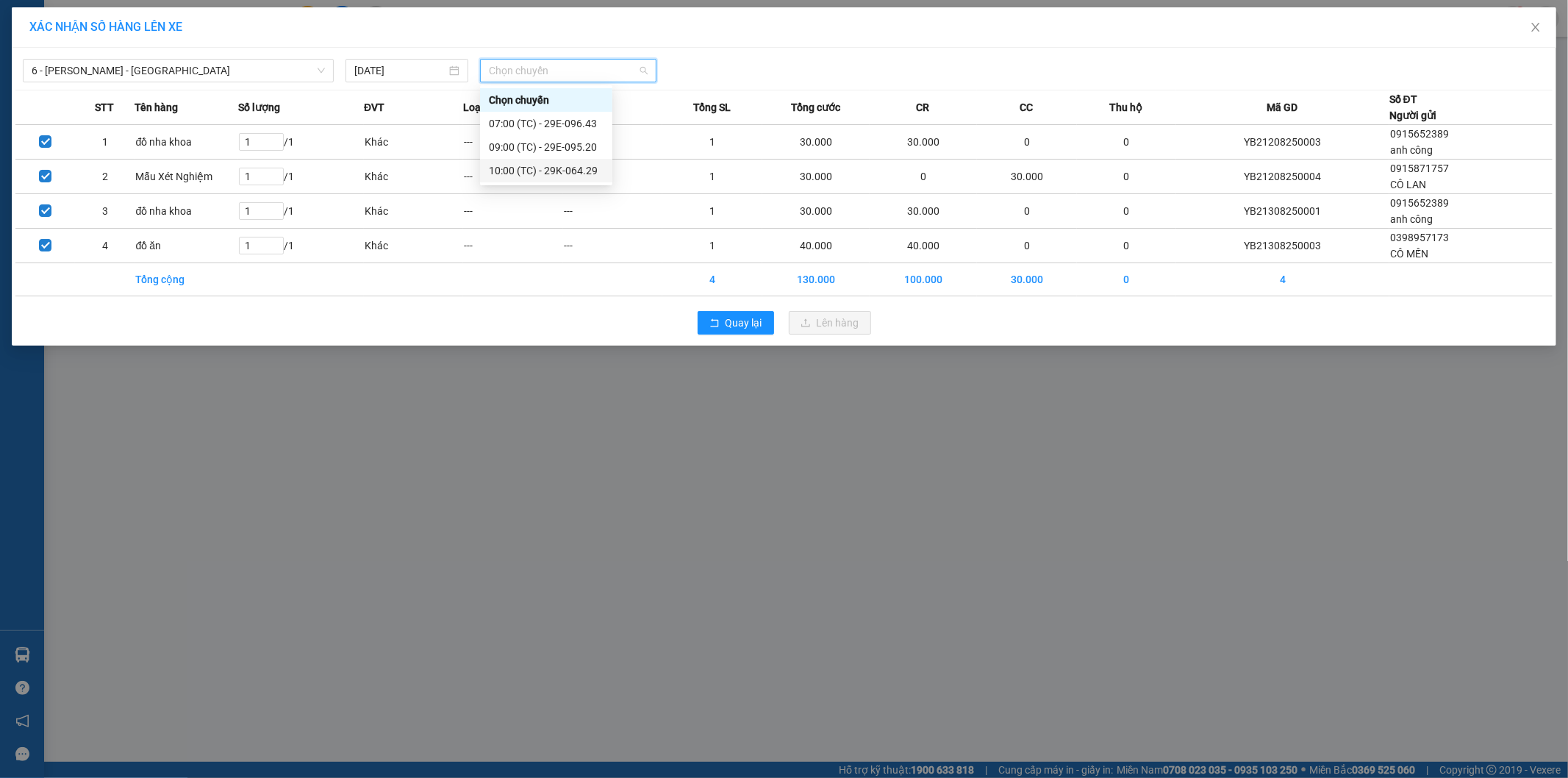
click at [544, 169] on div "10:00 (TC) - 29K-064.29" at bounding box center [546, 171] width 115 height 16
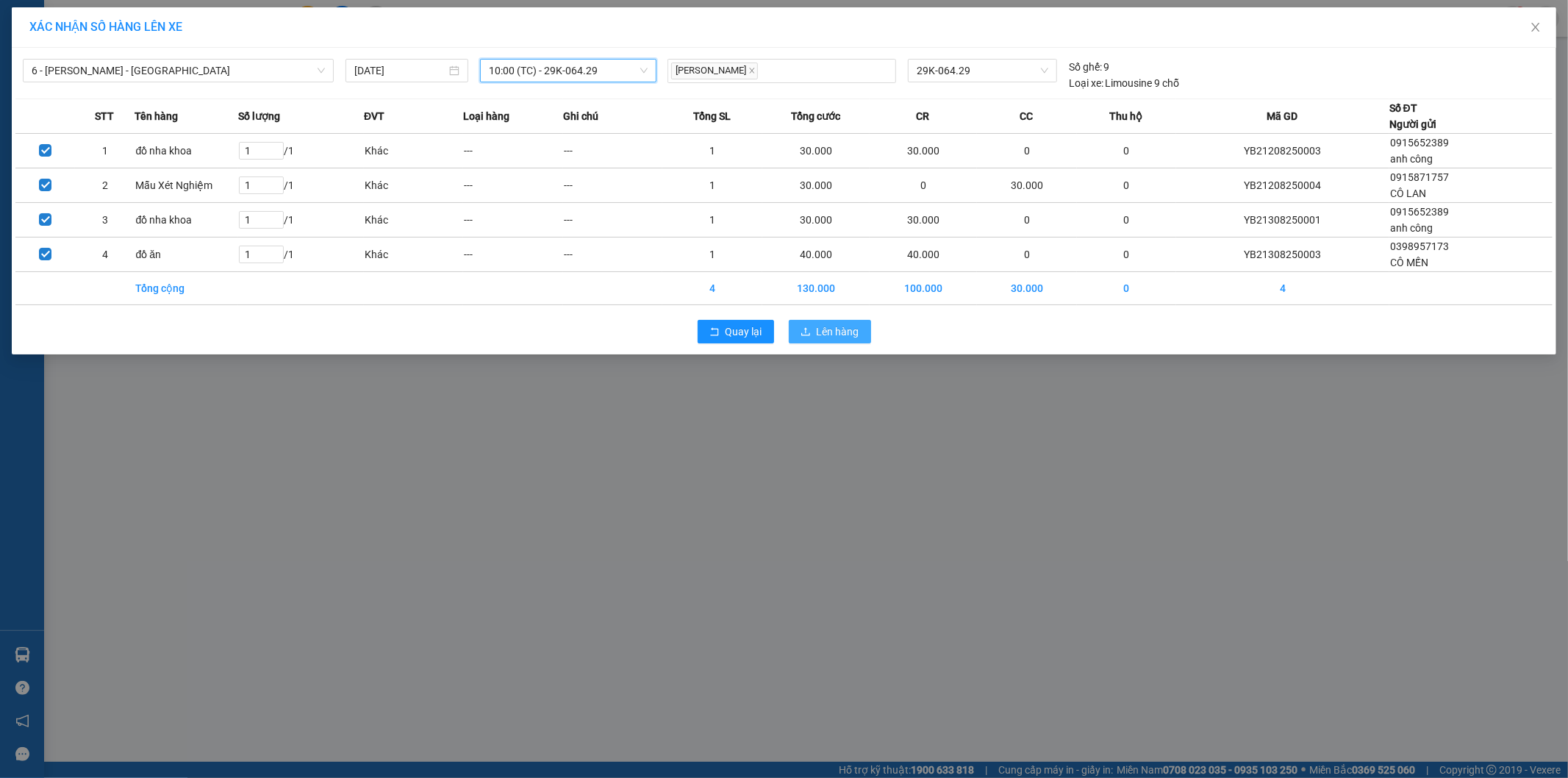
click at [851, 319] on div "Quay lại Lên hàng" at bounding box center [784, 332] width 1537 height 39
click at [846, 334] on span "Lên hàng" at bounding box center [838, 332] width 43 height 16
